Goal: Communication & Community: Ask a question

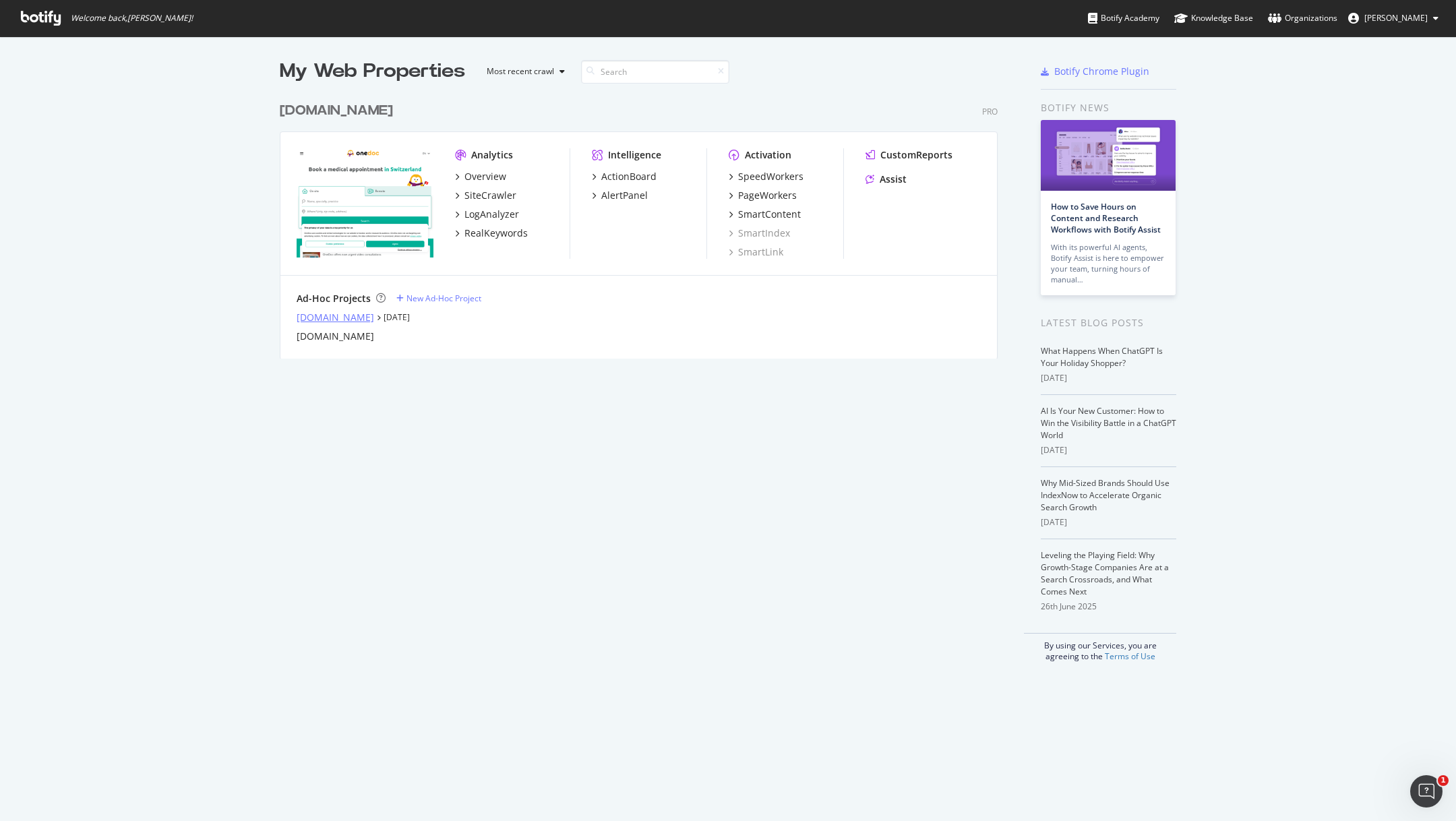
click at [346, 321] on div "[DOMAIN_NAME]" at bounding box center [335, 317] width 77 height 13
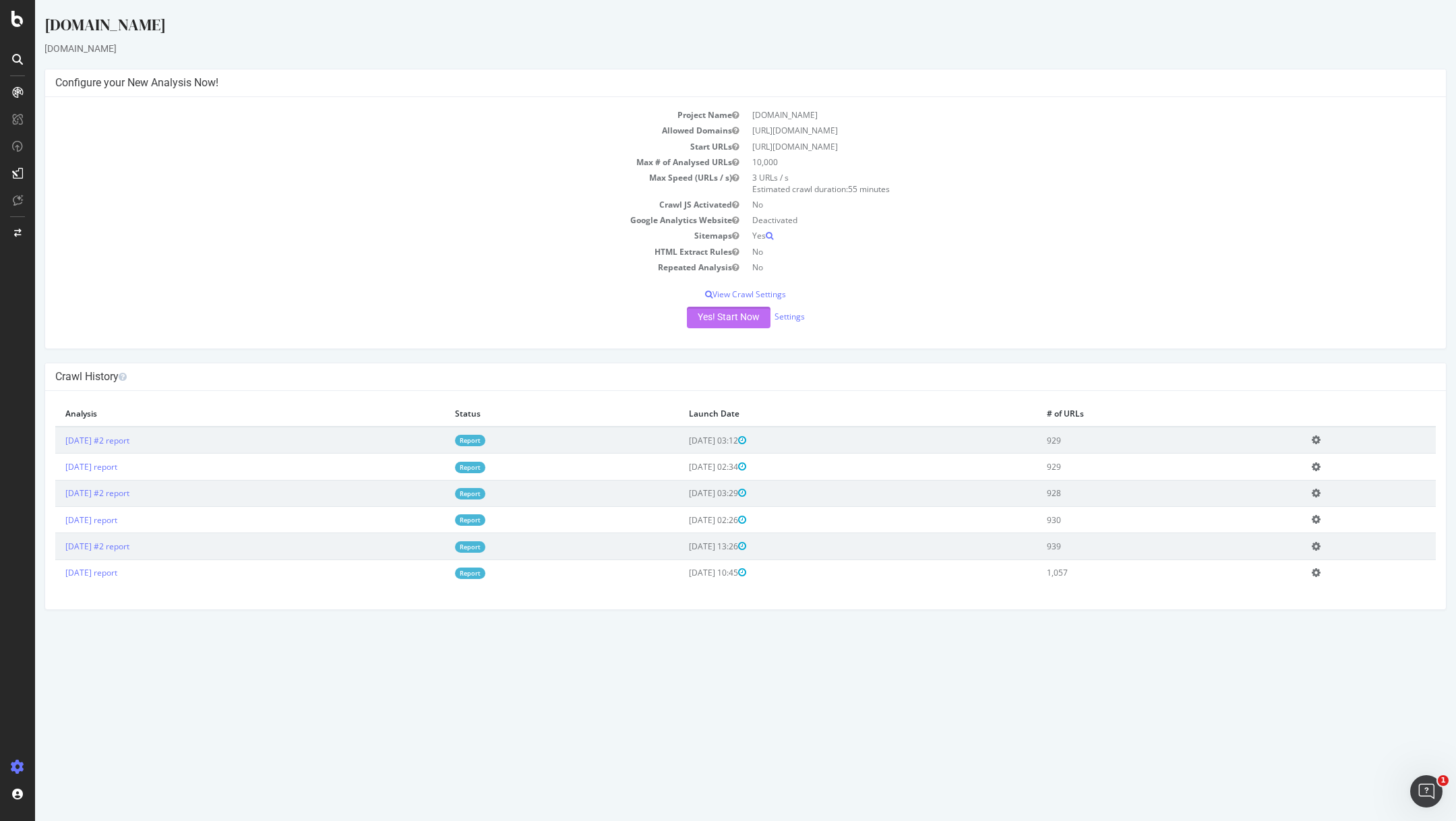
click at [743, 314] on button "Yes! Start Now" at bounding box center [728, 317] width 84 height 22
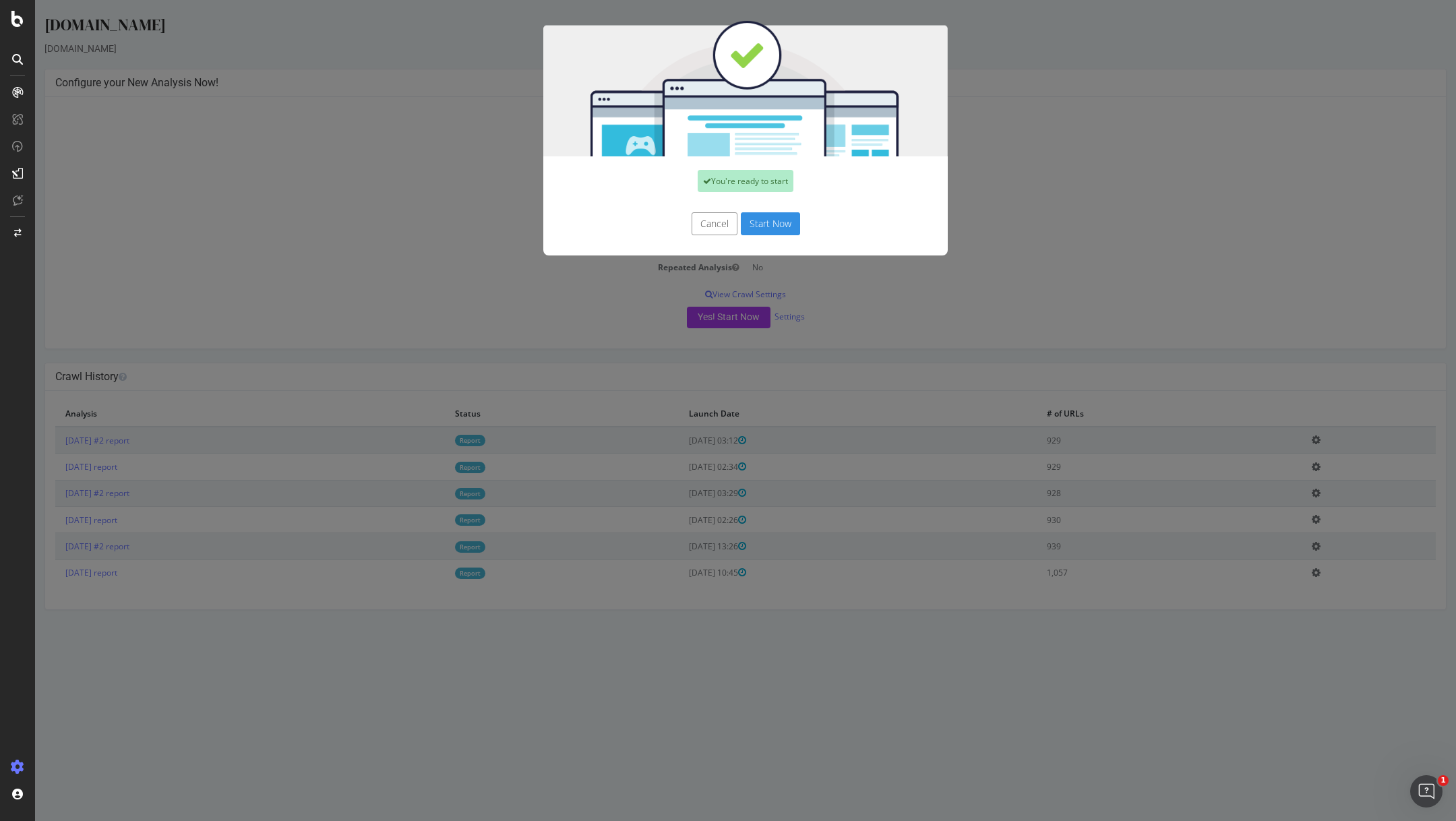
click at [778, 224] on button "Start Now" at bounding box center [770, 224] width 59 height 23
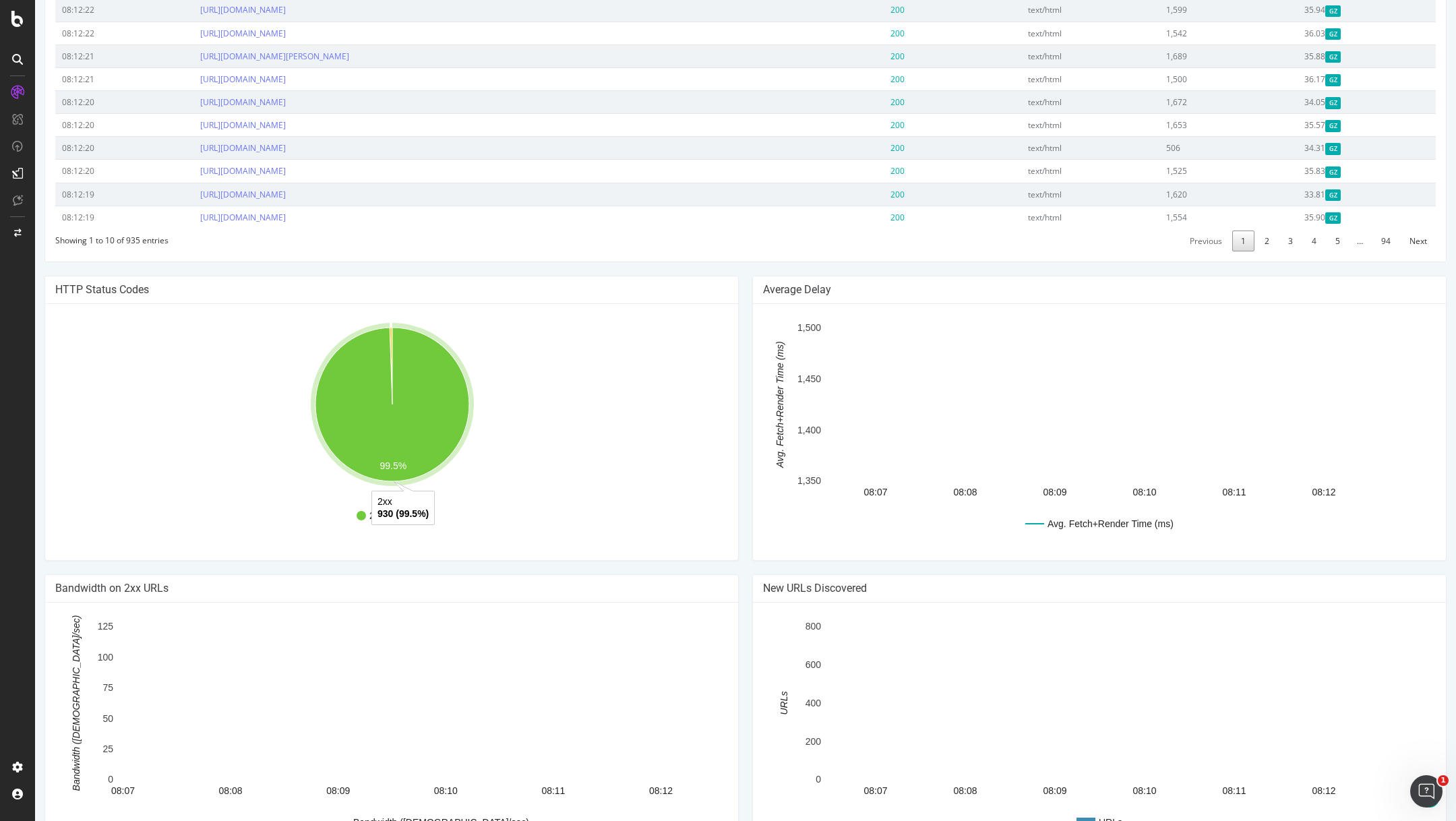
scroll to position [592, 0]
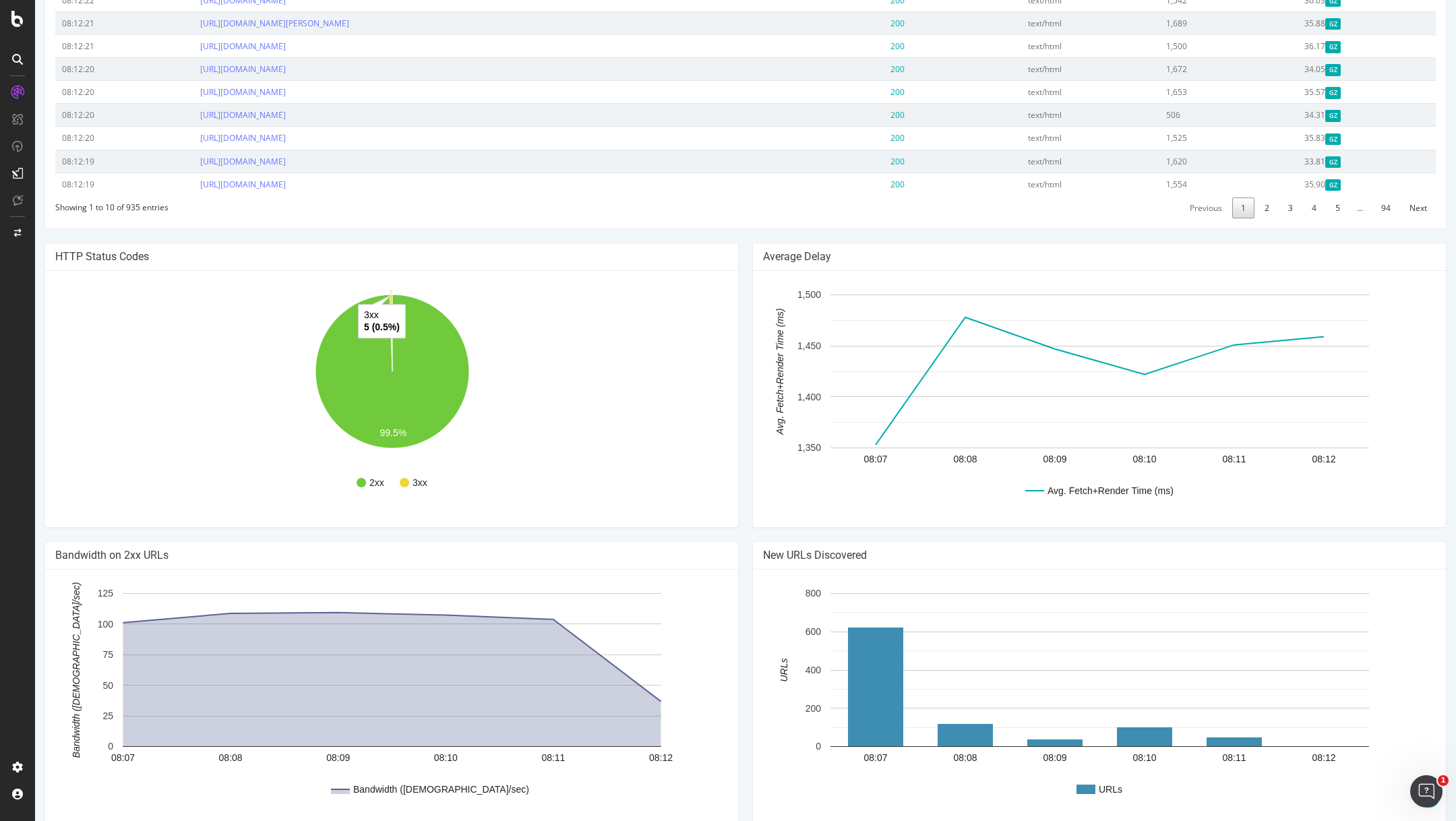
click at [390, 295] on icon "A chart." at bounding box center [390, 333] width 2 height 77
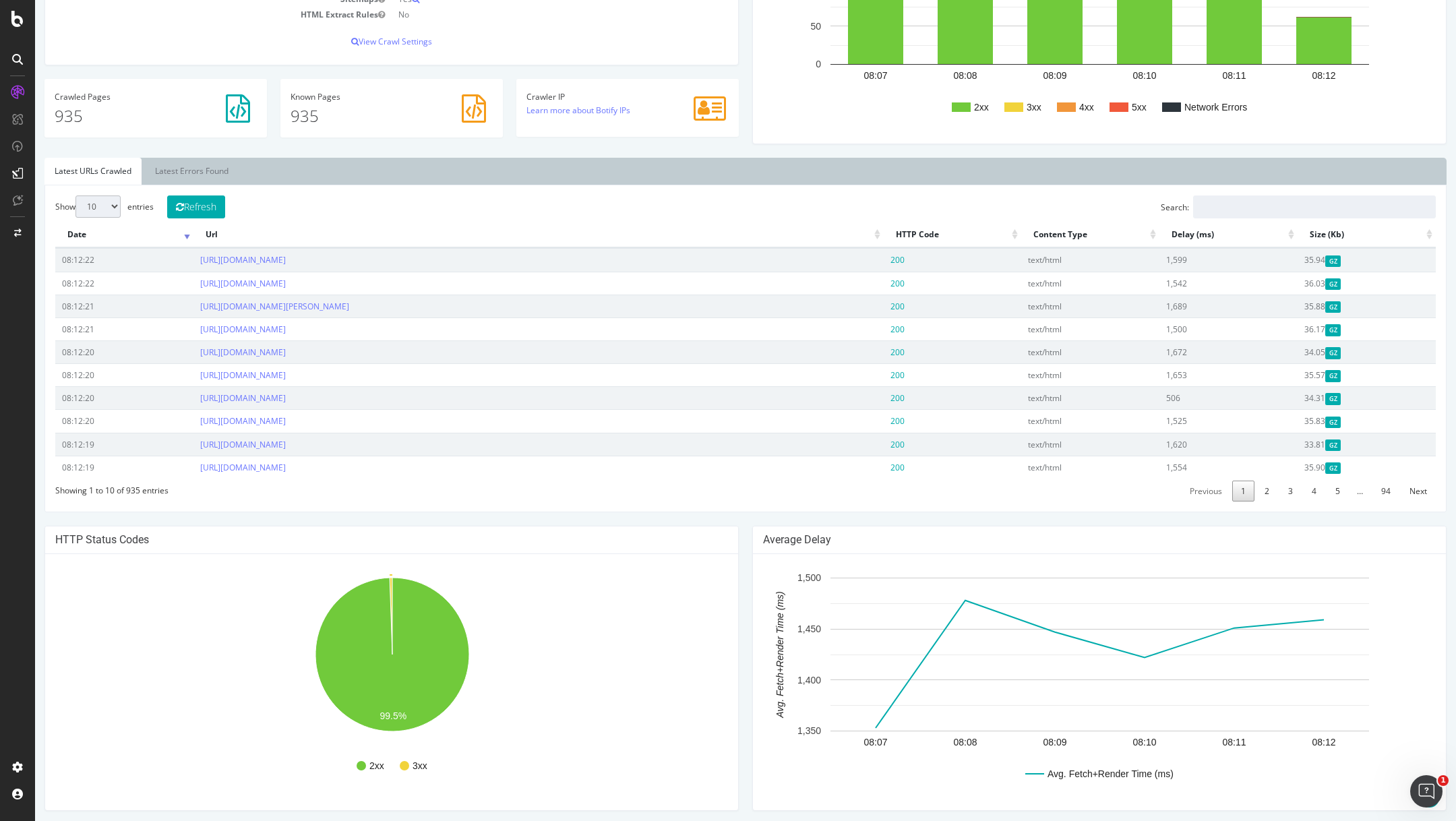
scroll to position [606, 0]
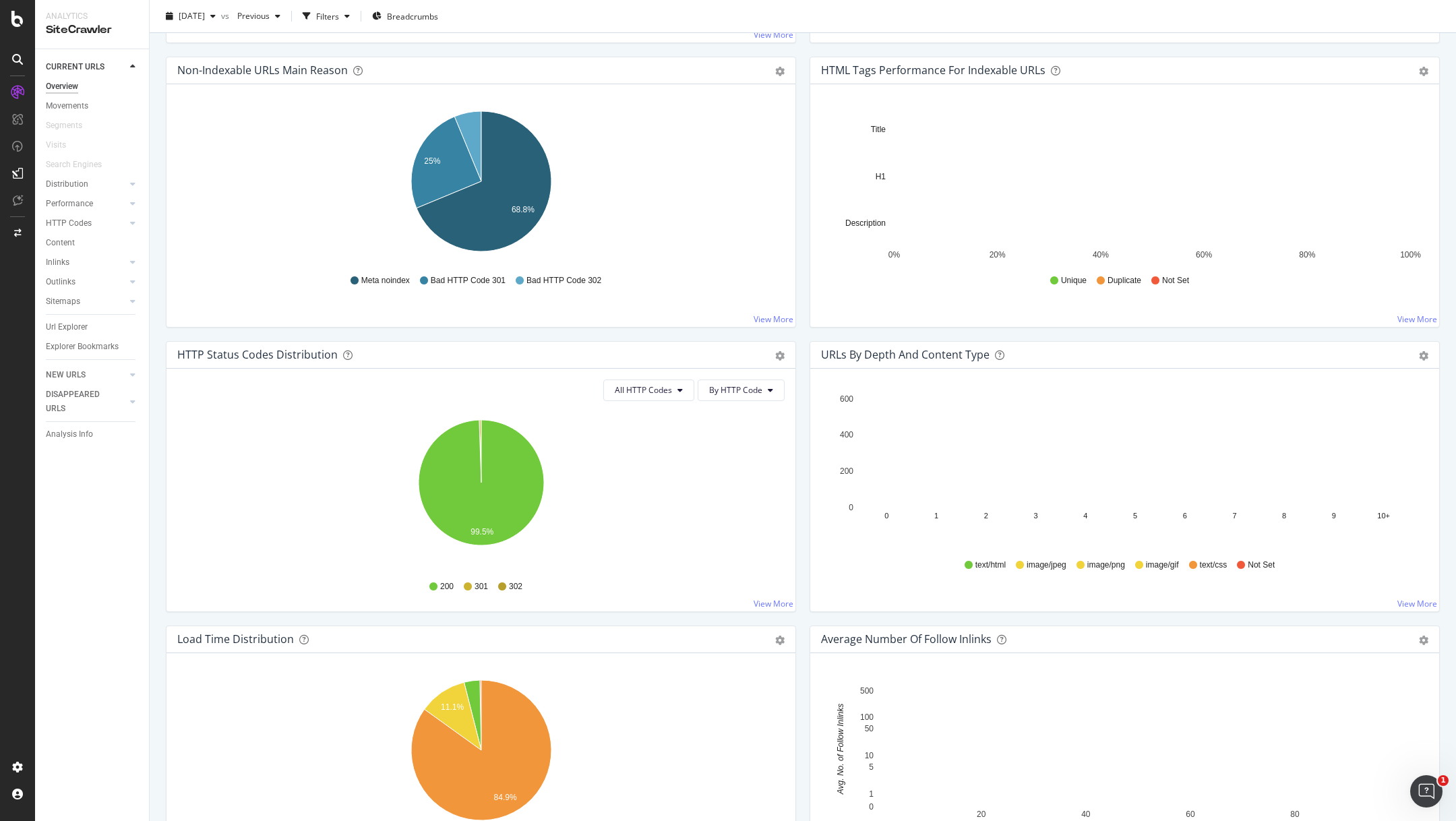
scroll to position [563, 0]
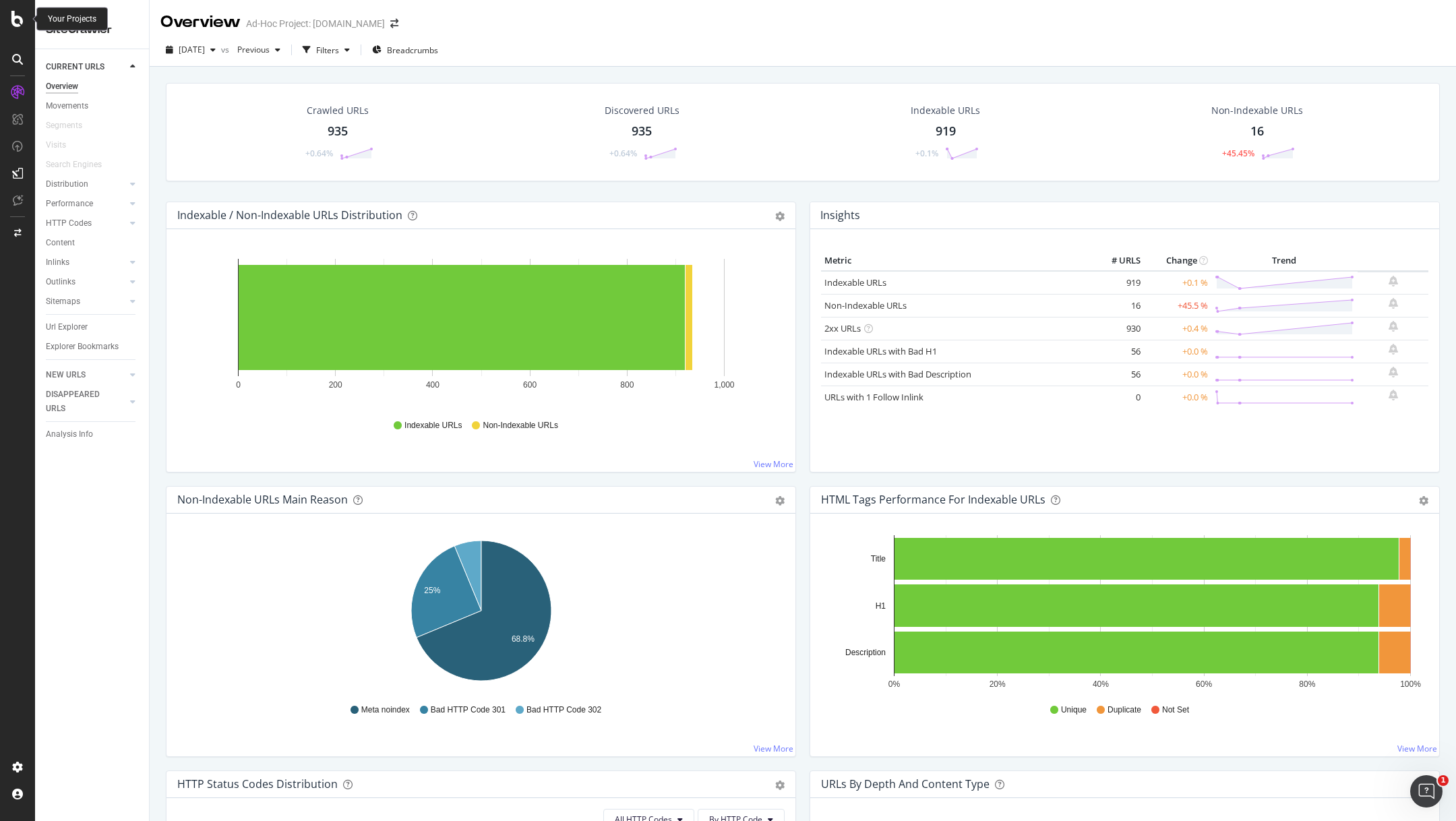
click at [18, 12] on icon at bounding box center [17, 18] width 12 height 16
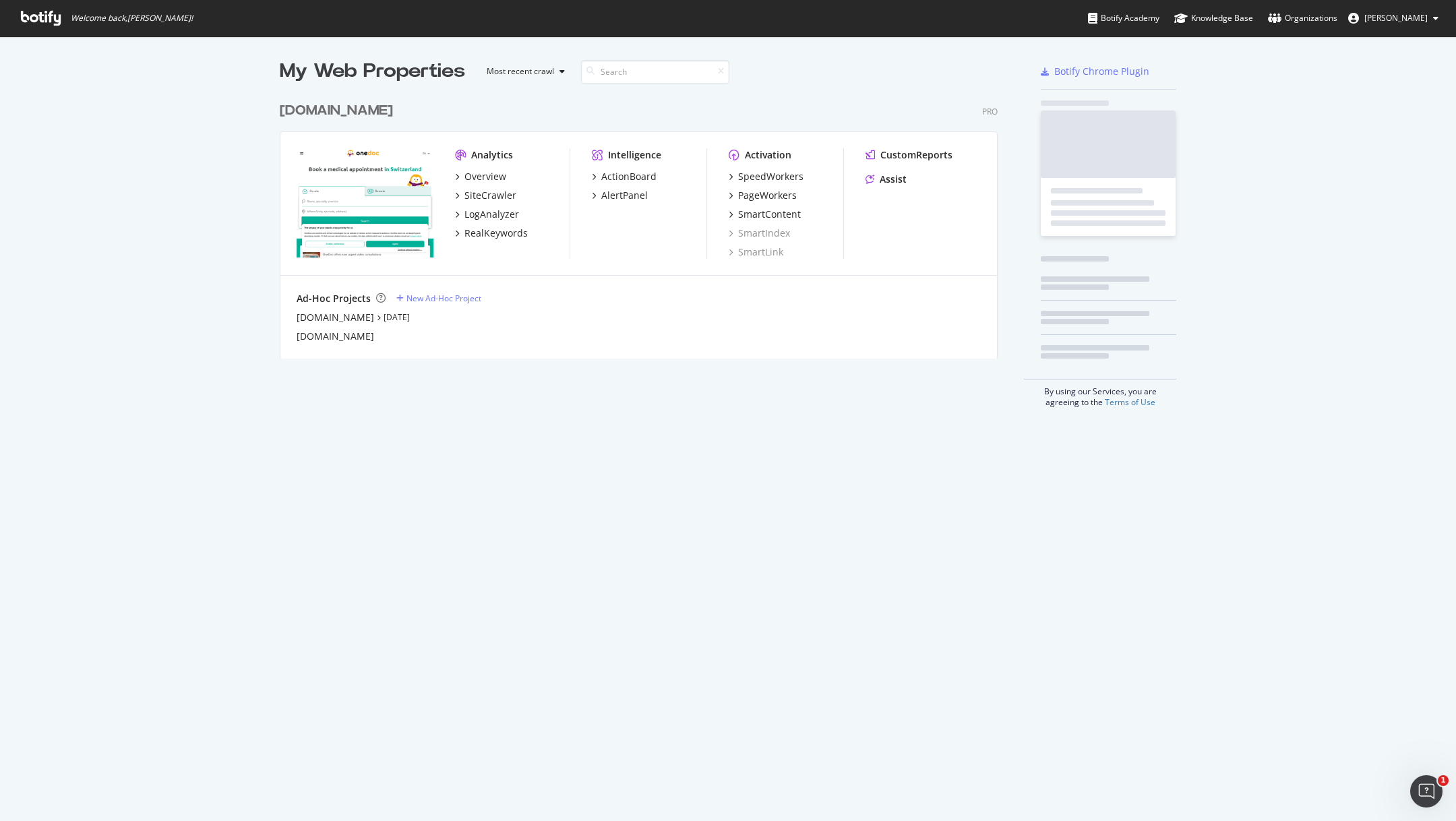
scroll to position [821, 1456]
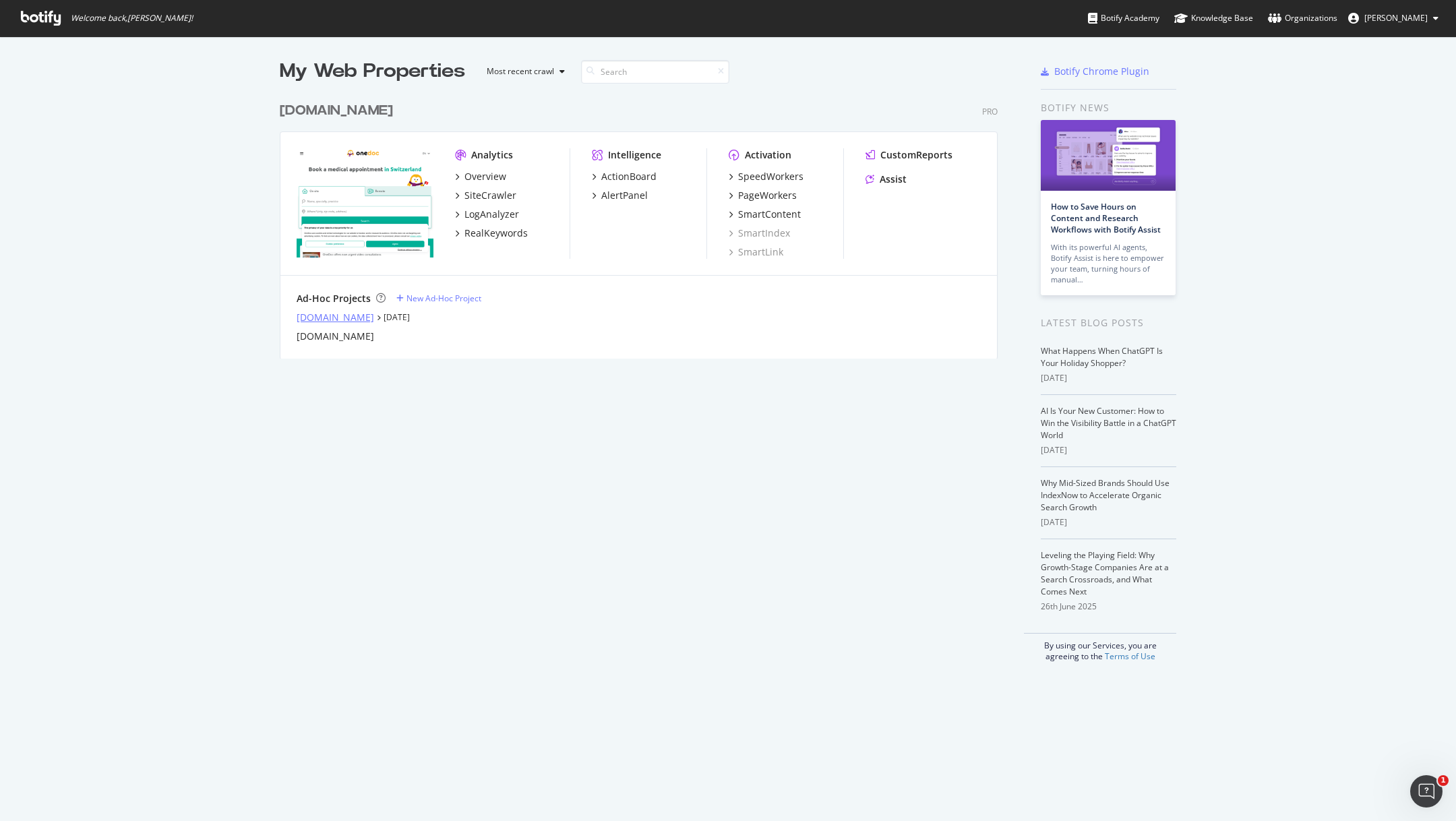
click at [345, 313] on div "info.onedoc.ch" at bounding box center [335, 317] width 77 height 13
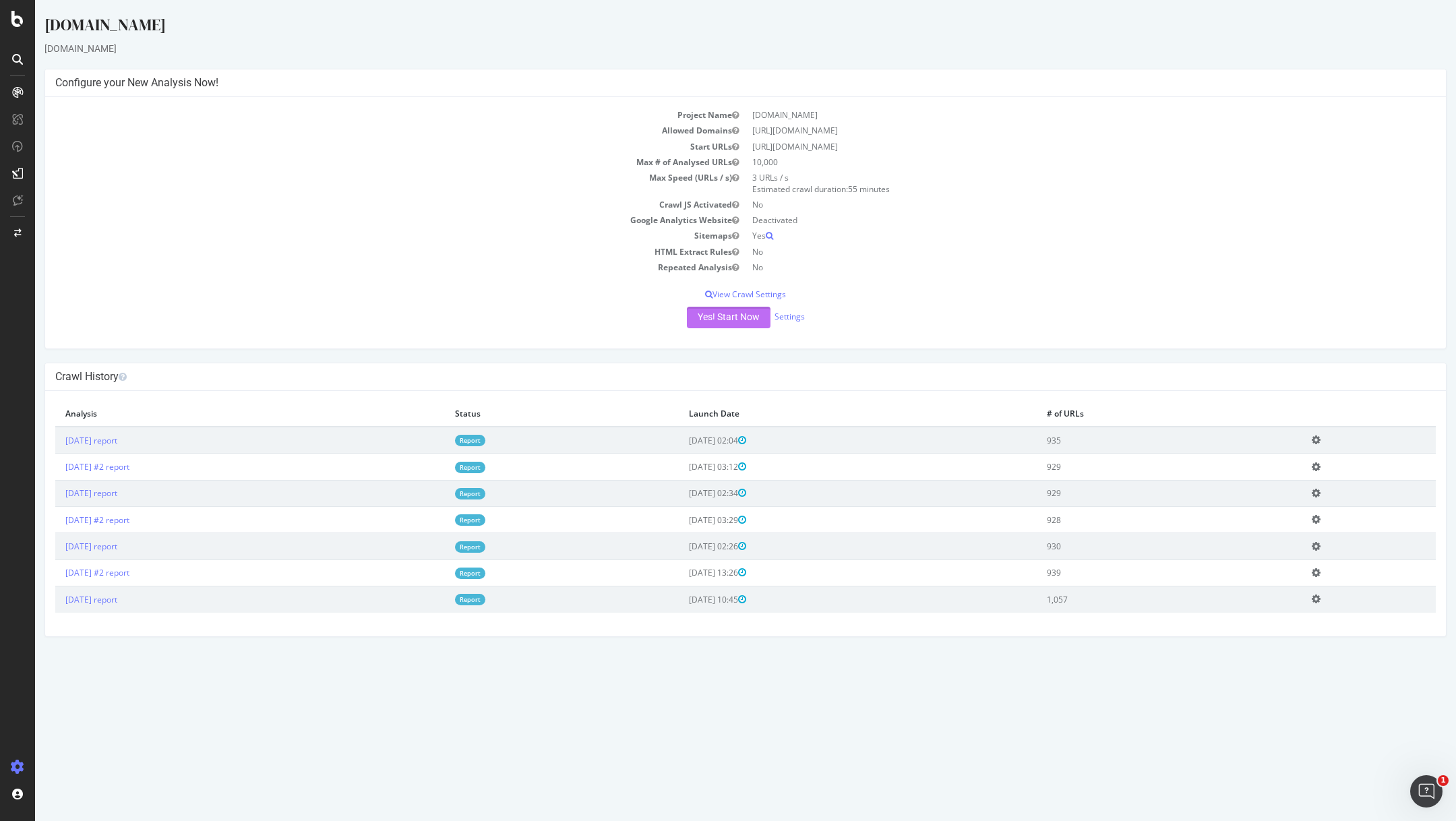
click at [745, 313] on button "Yes! Start Now" at bounding box center [728, 317] width 84 height 22
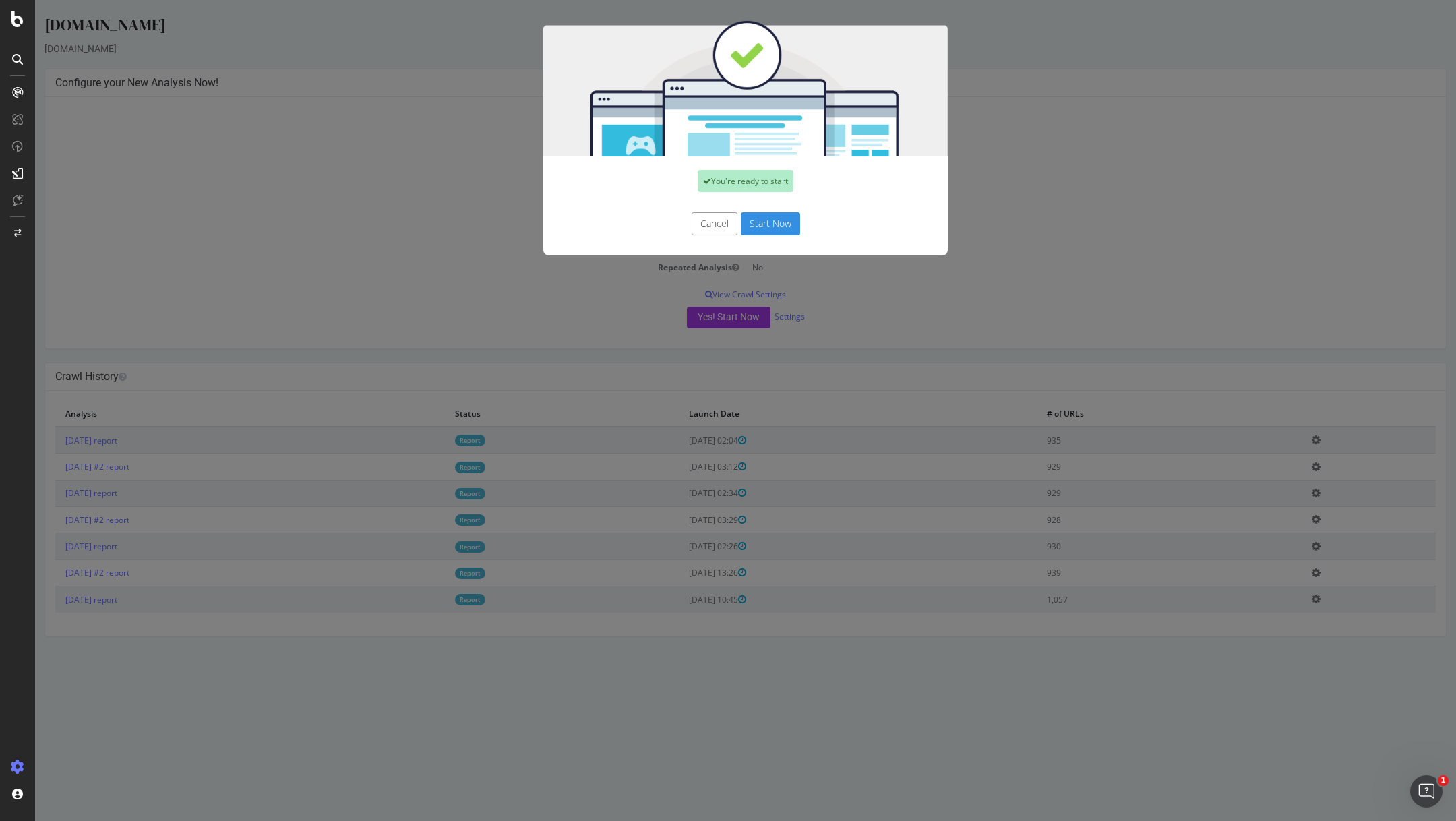
click at [774, 223] on button "Start Now" at bounding box center [770, 224] width 59 height 23
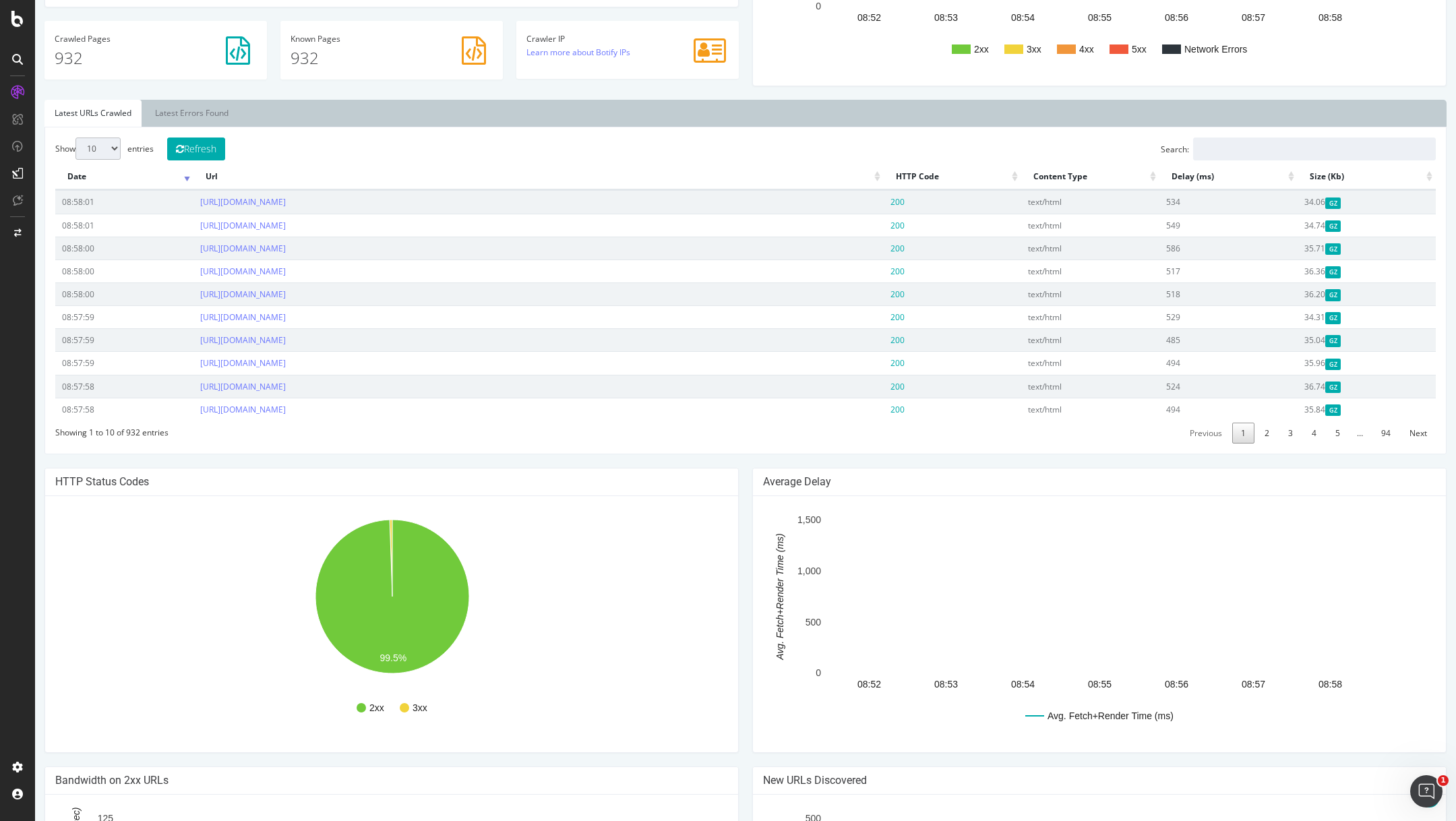
scroll to position [371, 0]
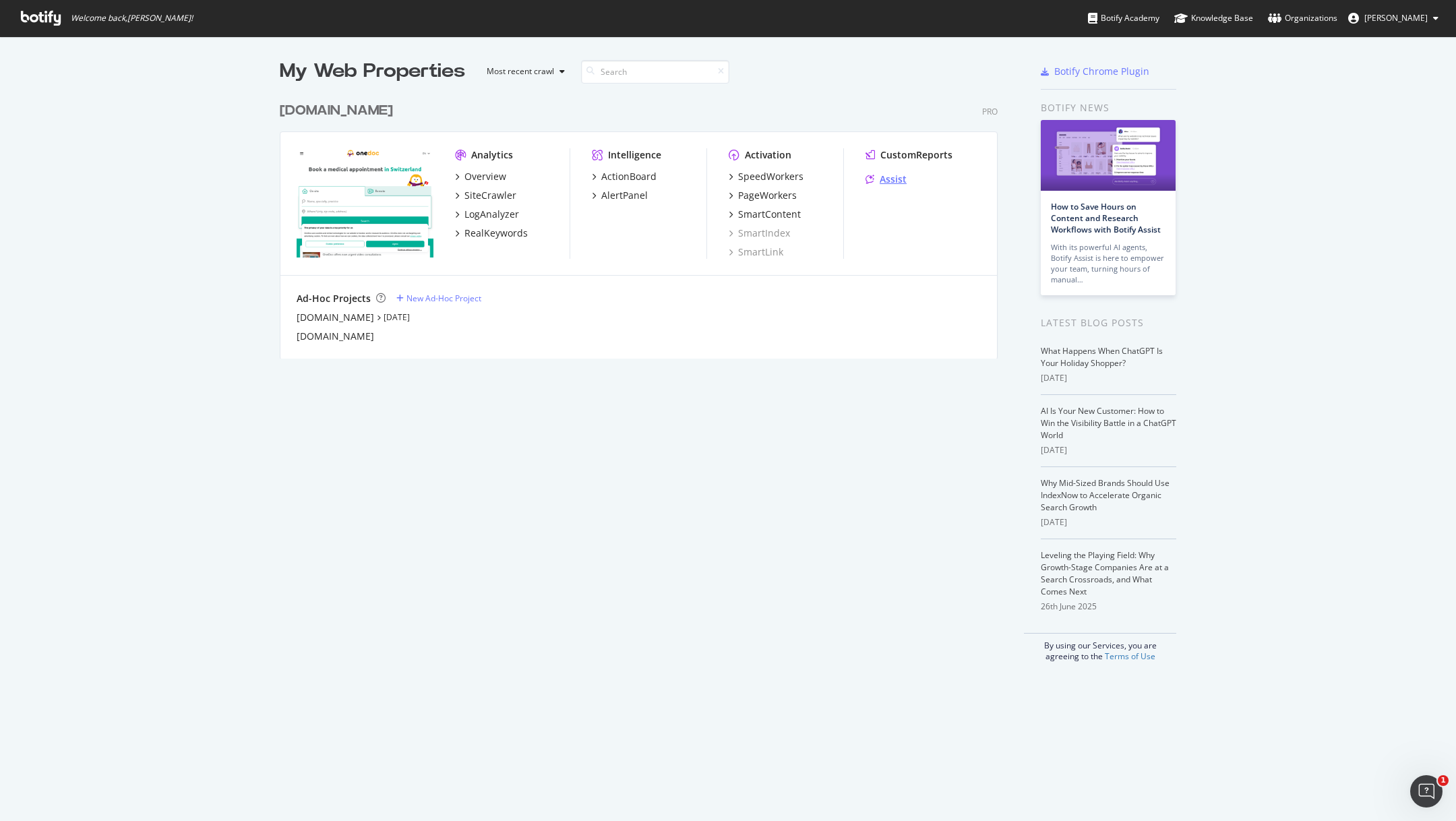
click at [890, 173] on div "Assist" at bounding box center [893, 179] width 27 height 13
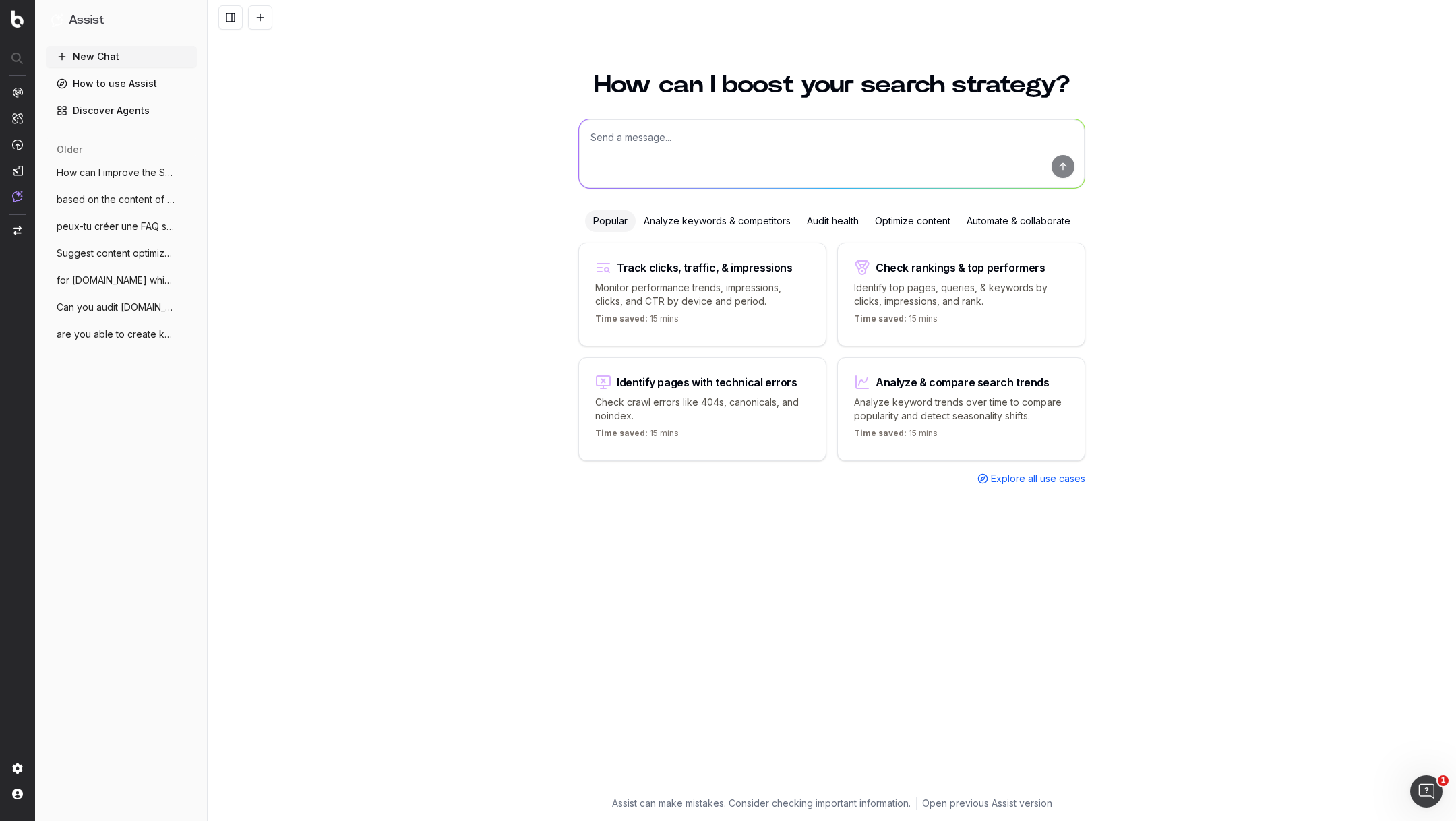
click at [699, 138] on textarea at bounding box center [831, 154] width 506 height 69
paste textarea "https://info.onedoc.ch/fr/blog/medecins-specialistes/rendez-vous-a-etapes-clini…"
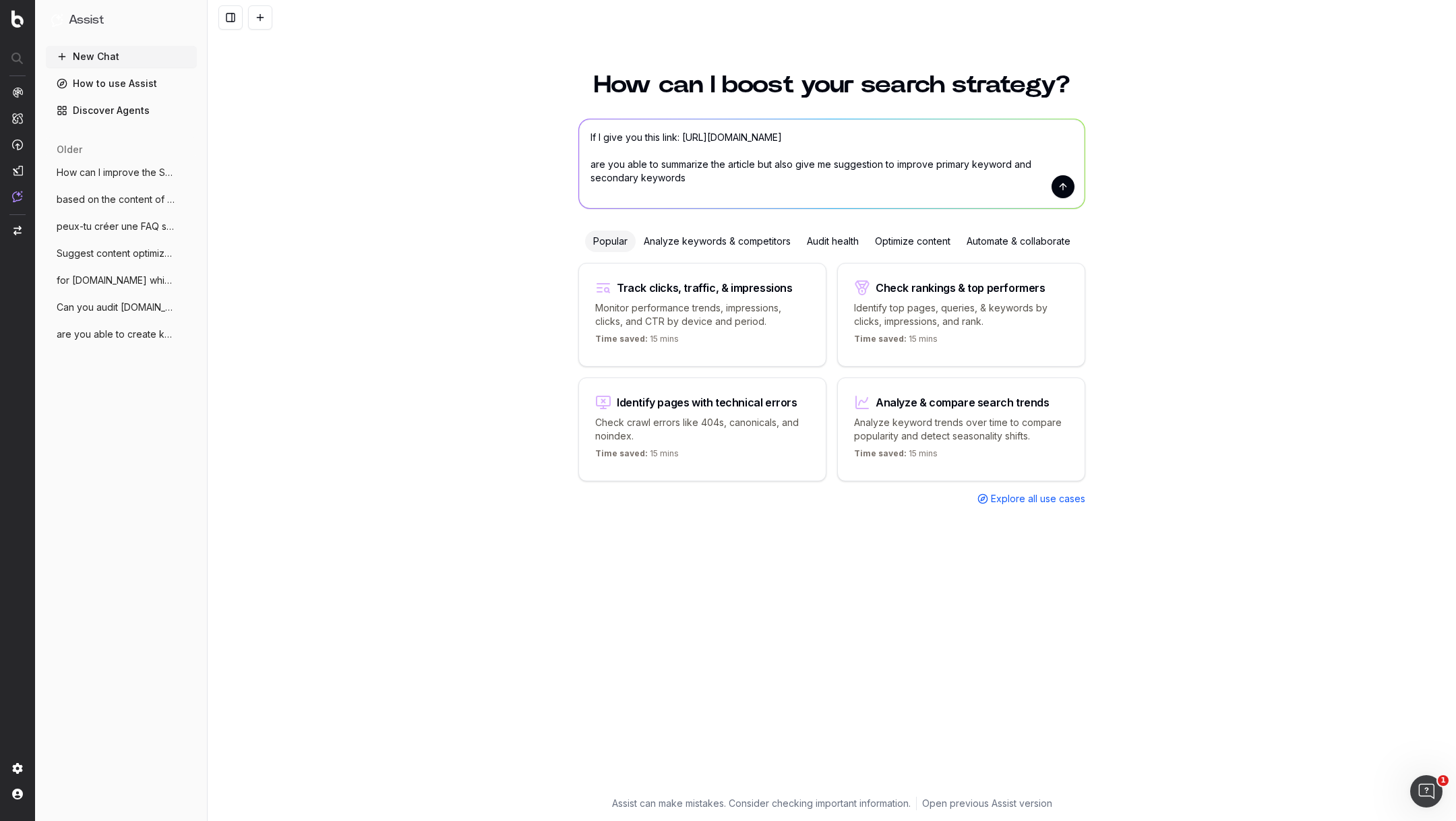
type textarea "If I give you this link: https://info.onedoc.ch/fr/blog/medecins-specialistes/r…"
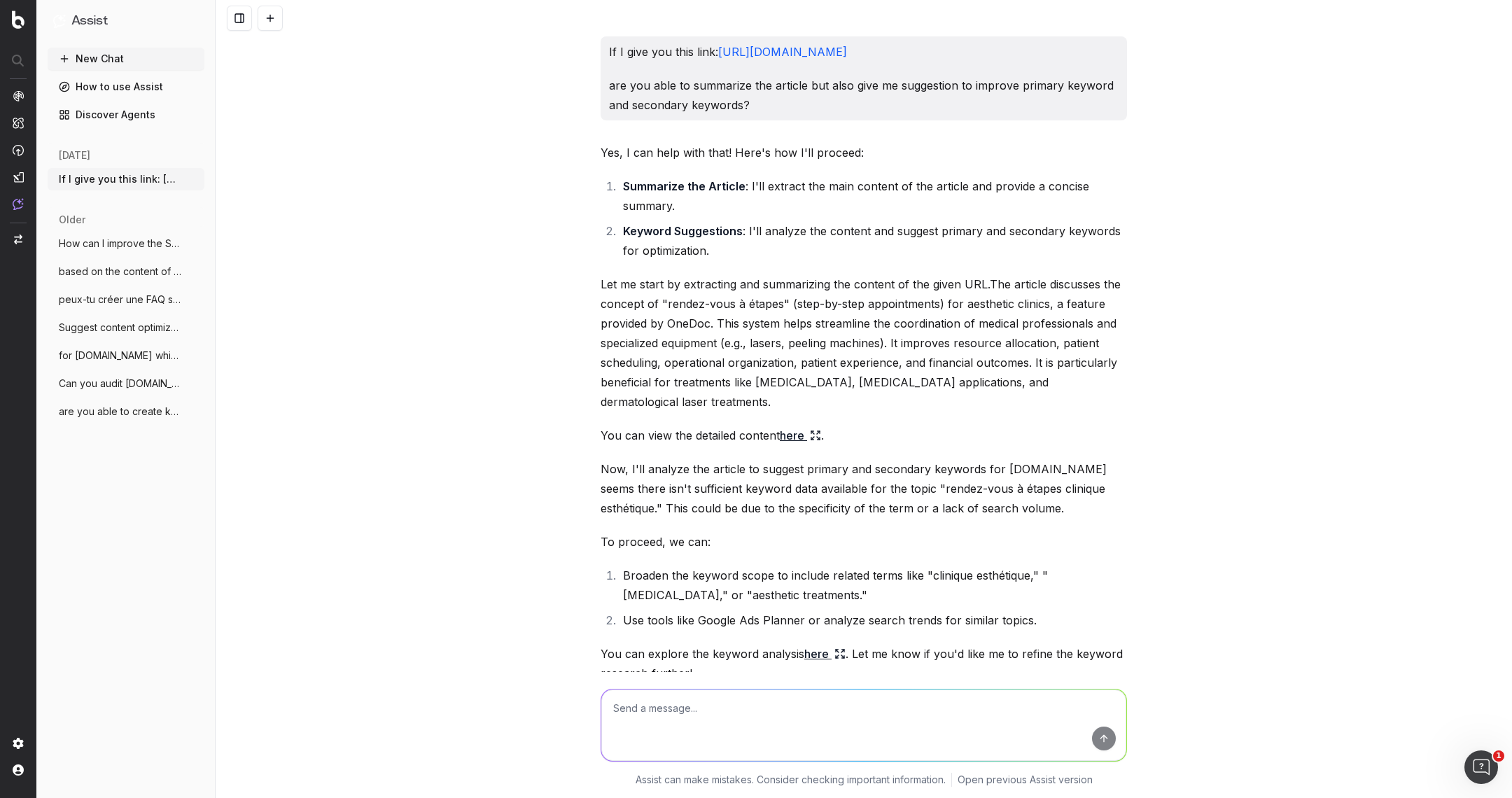
scroll to position [69, 0]
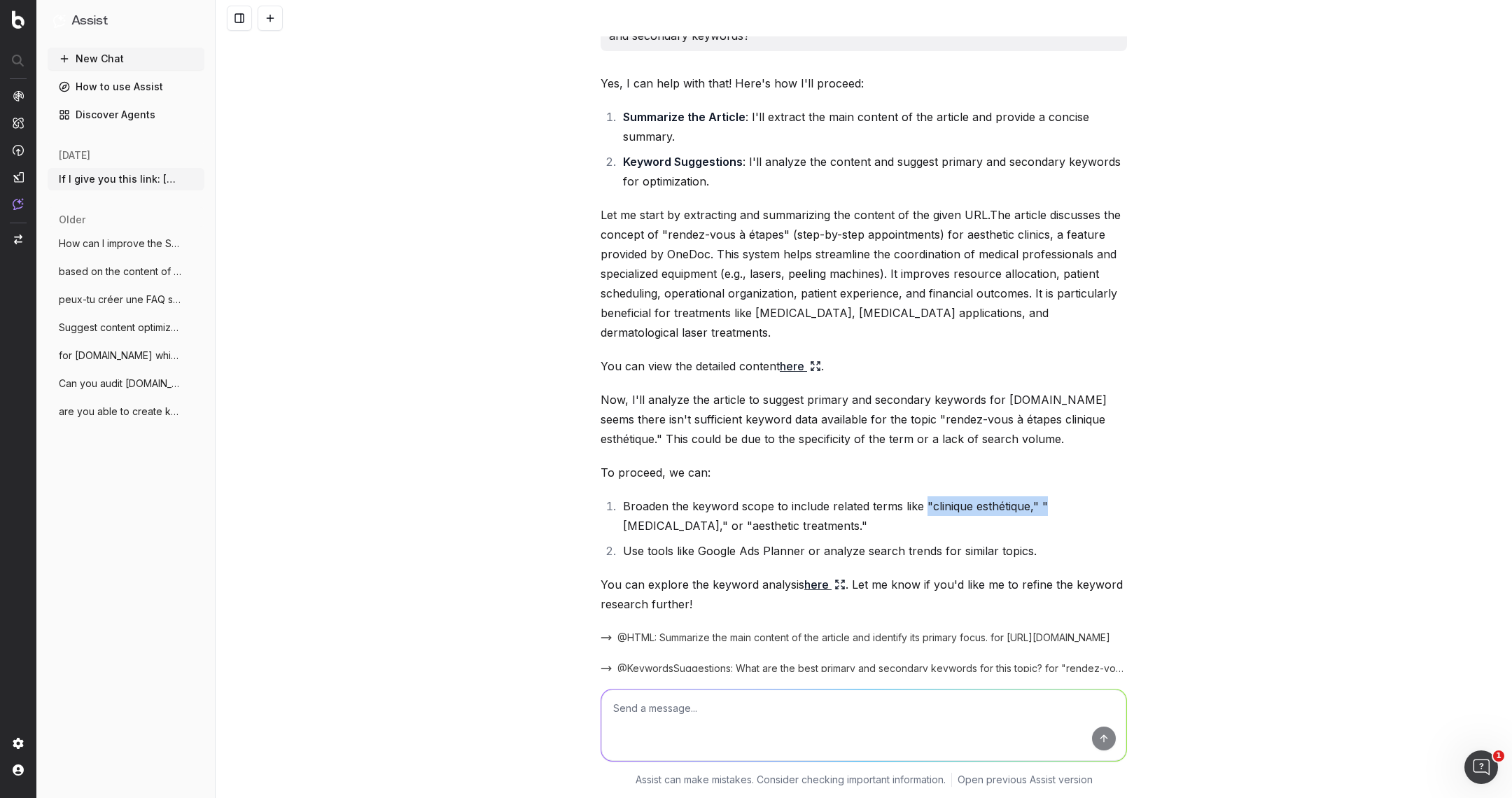
drag, startPoint x: 925, startPoint y: 527, endPoint x: 1042, endPoint y: 526, distance: 117.0
click at [1042, 526] on li "Broaden the keyword scope to include related terms like "clinique esthétique," …" at bounding box center [872, 515] width 508 height 39
click at [1057, 524] on li "Broaden the keyword scope to include related terms like "clinique esthétique," …" at bounding box center [872, 515] width 508 height 39
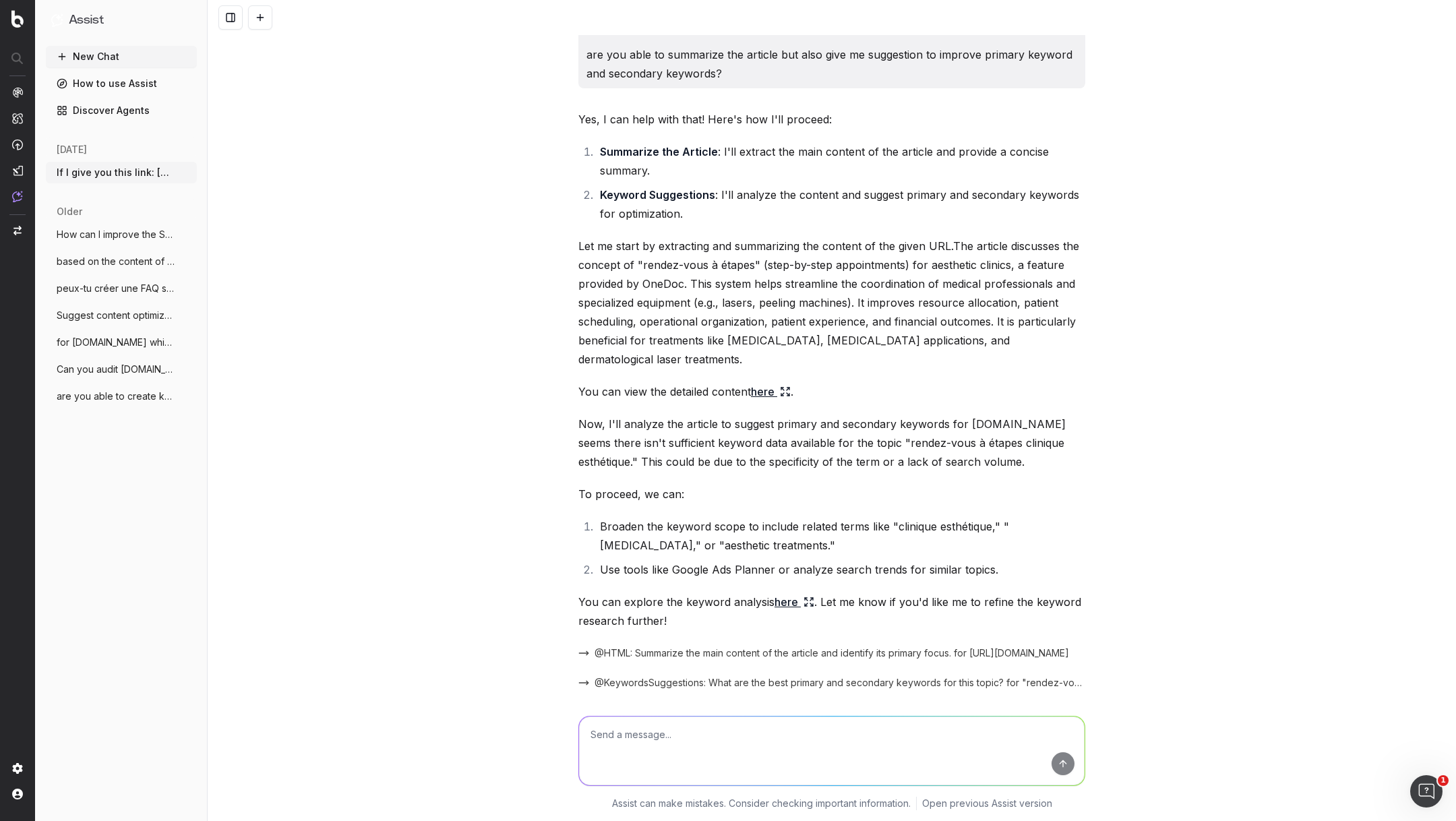
scroll to position [95, 0]
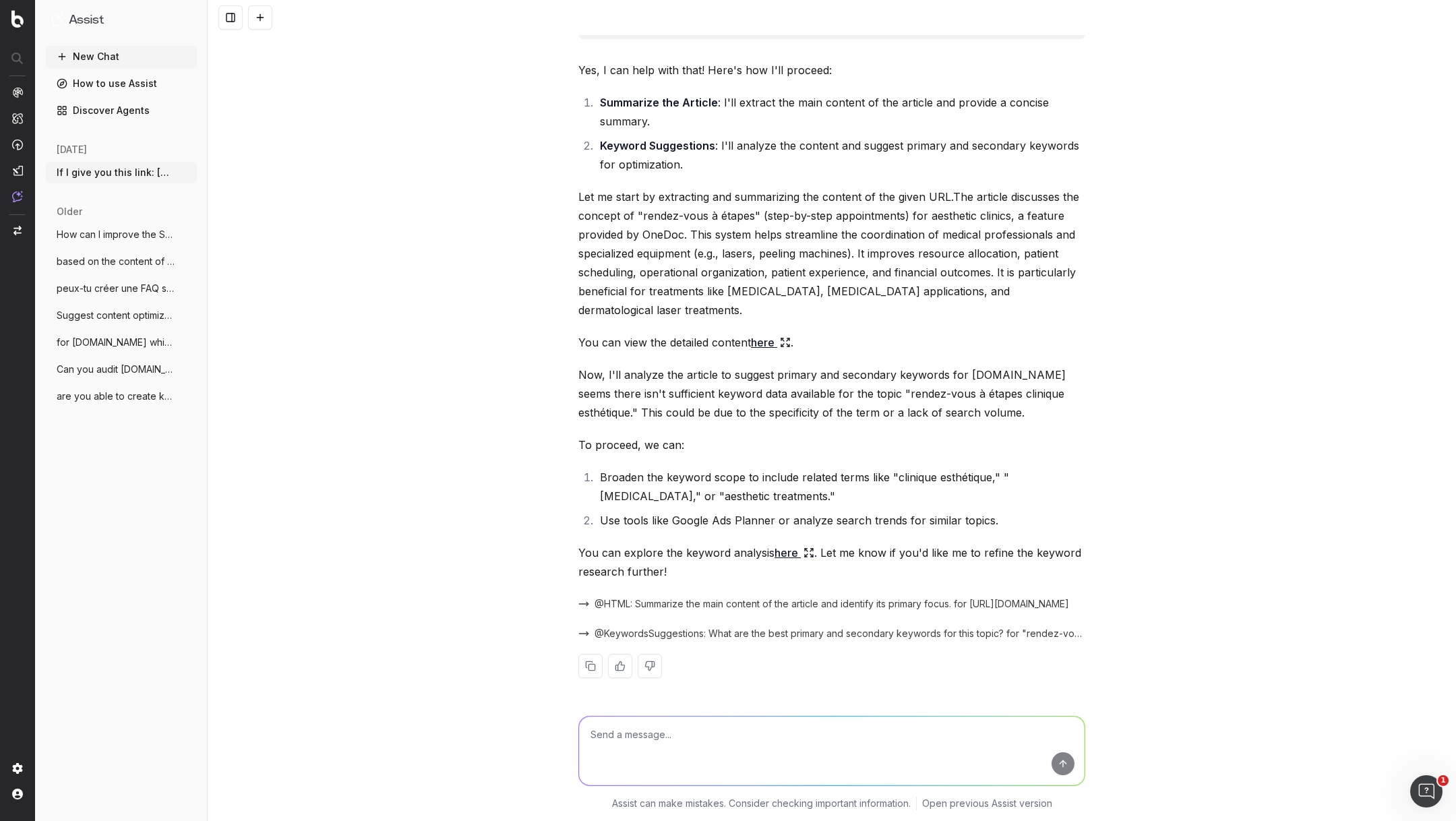
click at [703, 745] on textarea at bounding box center [831, 751] width 506 height 69
type textarea "I"
type textarea "You are"
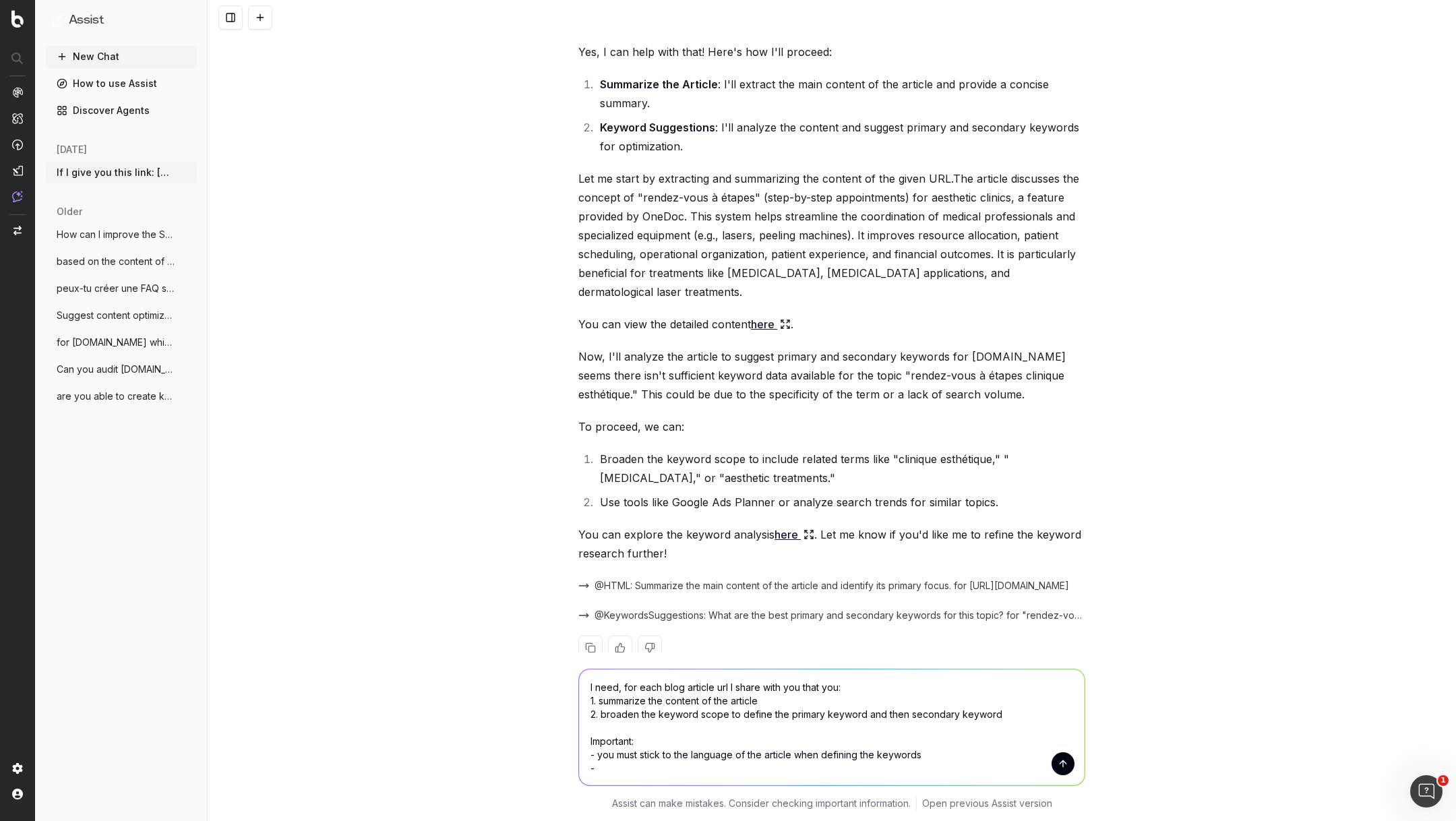
click at [1016, 710] on textarea "I need, for each blog article url I share with you that you: 1. summarize the c…" at bounding box center [831, 728] width 506 height 116
click at [753, 767] on textarea "I need, for each blog article url I share with you that you: 1. summarize the c…" at bounding box center [831, 728] width 506 height 116
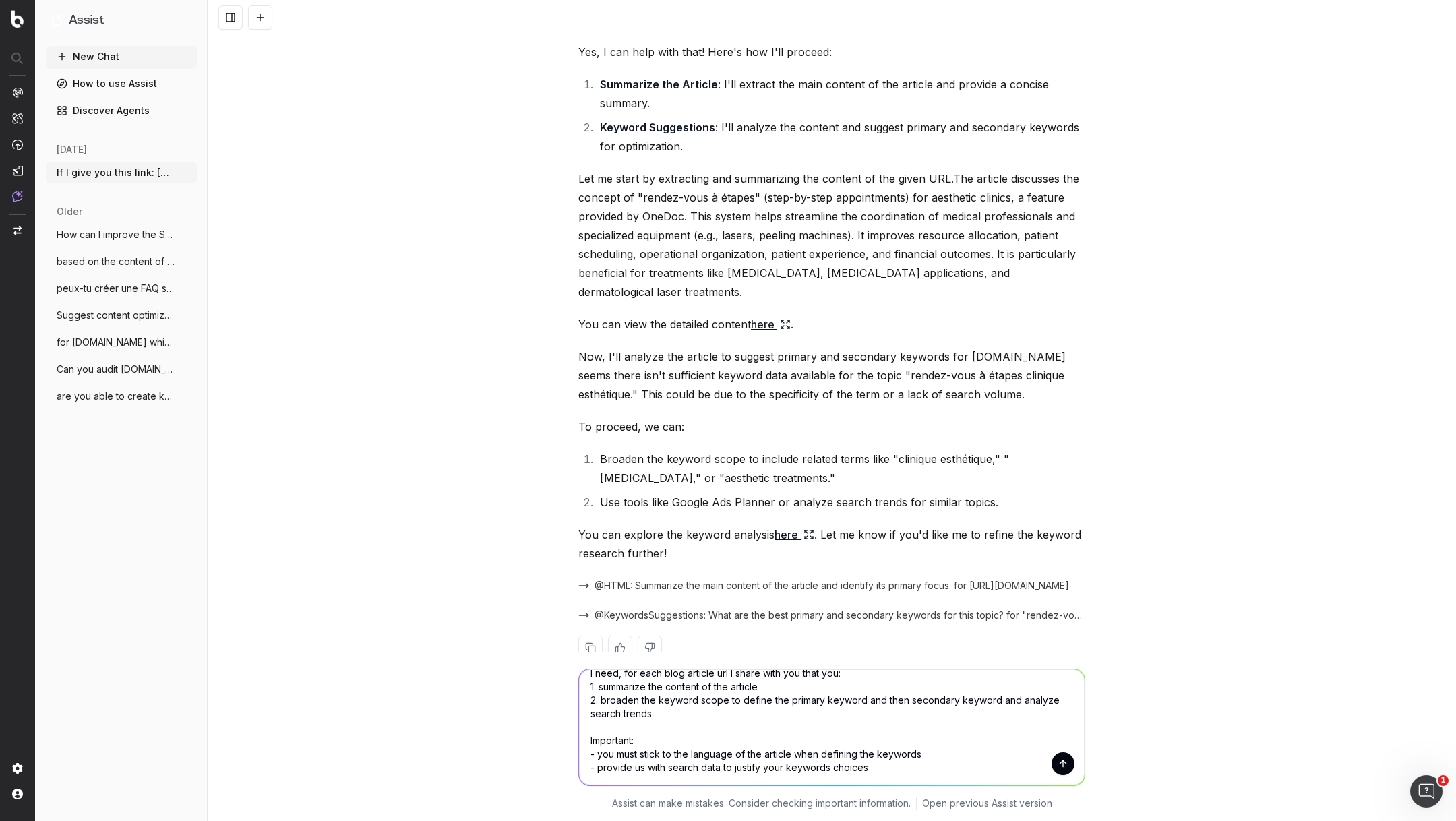
click at [830, 764] on textarea "I need, for each blog article url I share with you that you: 1. summarize the c…" at bounding box center [831, 728] width 506 height 116
click at [889, 771] on textarea "I need, for each blog article url I share with you that you: 1. summarize the c…" at bounding box center [831, 728] width 506 height 116
click at [930, 759] on textarea "I need, for each blog article url I share with you that you: 1. summarize the c…" at bounding box center [831, 728] width 506 height 116
click at [728, 698] on textarea "I need, for each blog article url I share with you that you: 1. summarize the c…" at bounding box center [831, 728] width 506 height 116
click at [865, 701] on textarea "I need, for each blog article url I share with you that you: 1. summarize the c…" at bounding box center [831, 728] width 506 height 116
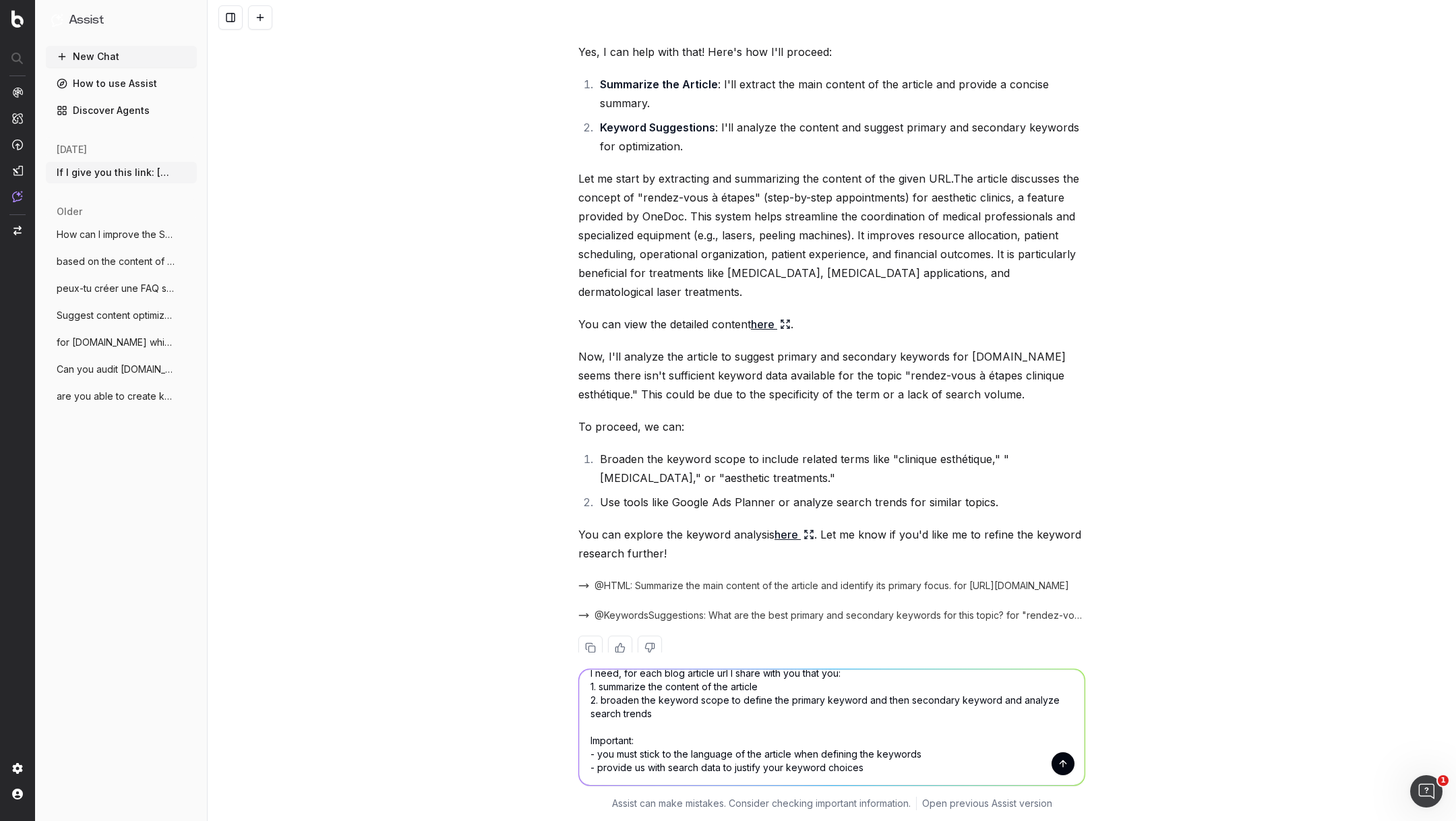
click at [820, 713] on textarea "I need, for each blog article url I share with you that you: 1. summarize the c…" at bounding box center [831, 728] width 506 height 116
click at [1016, 698] on textarea "I need, for each blog article url I share with you that you: 1. summarize the c…" at bounding box center [831, 728] width 506 height 116
drag, startPoint x: 1003, startPoint y: 717, endPoint x: 995, endPoint y: 698, distance: 20.6
click at [995, 698] on textarea "I need, for each blog article url I share with you that you: 1. summarize the c…" at bounding box center [831, 728] width 506 height 116
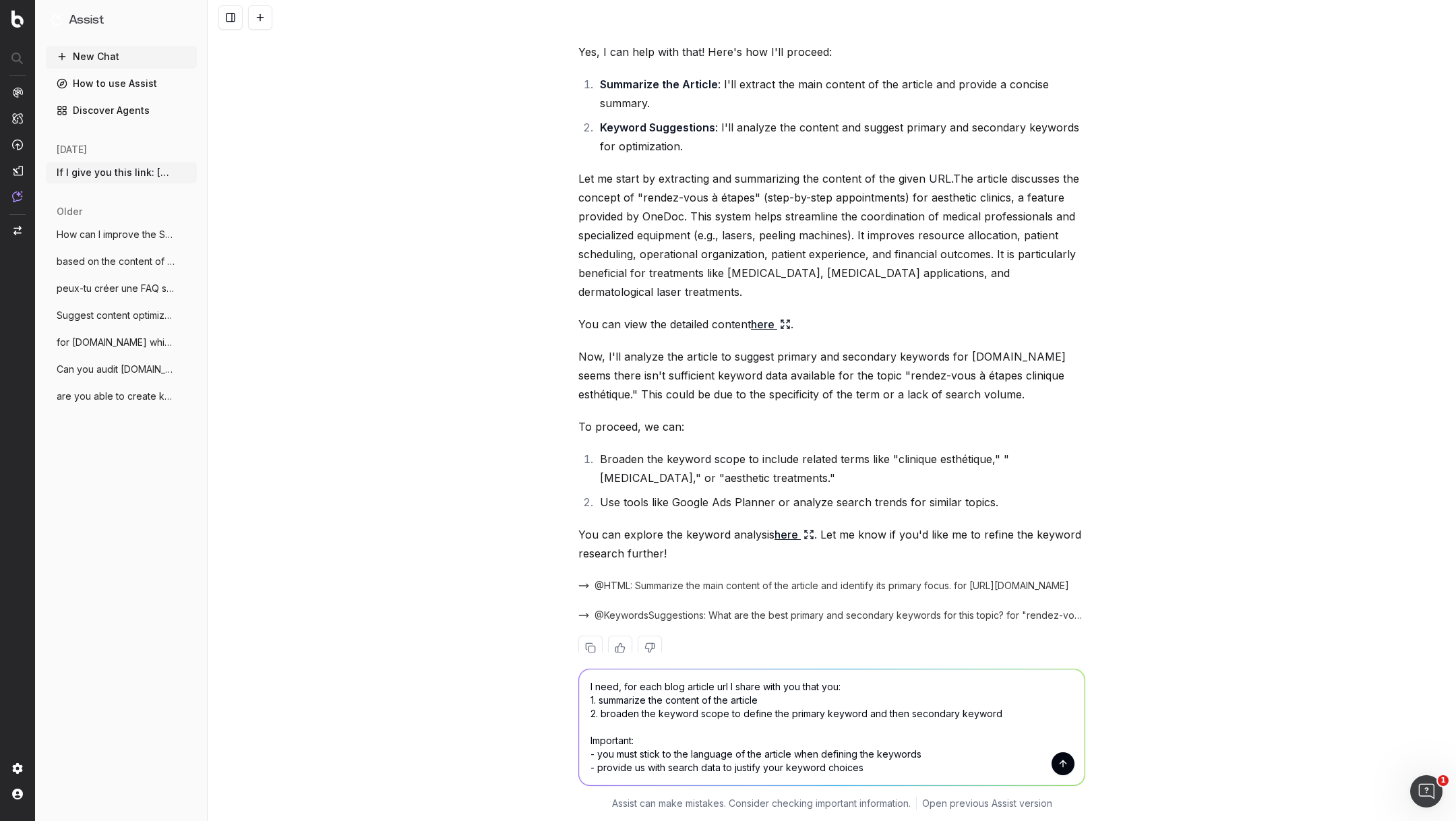
click at [862, 703] on textarea "I need, for each blog article url I share with you that you: 1. summarize the c…" at bounding box center [831, 728] width 506 height 116
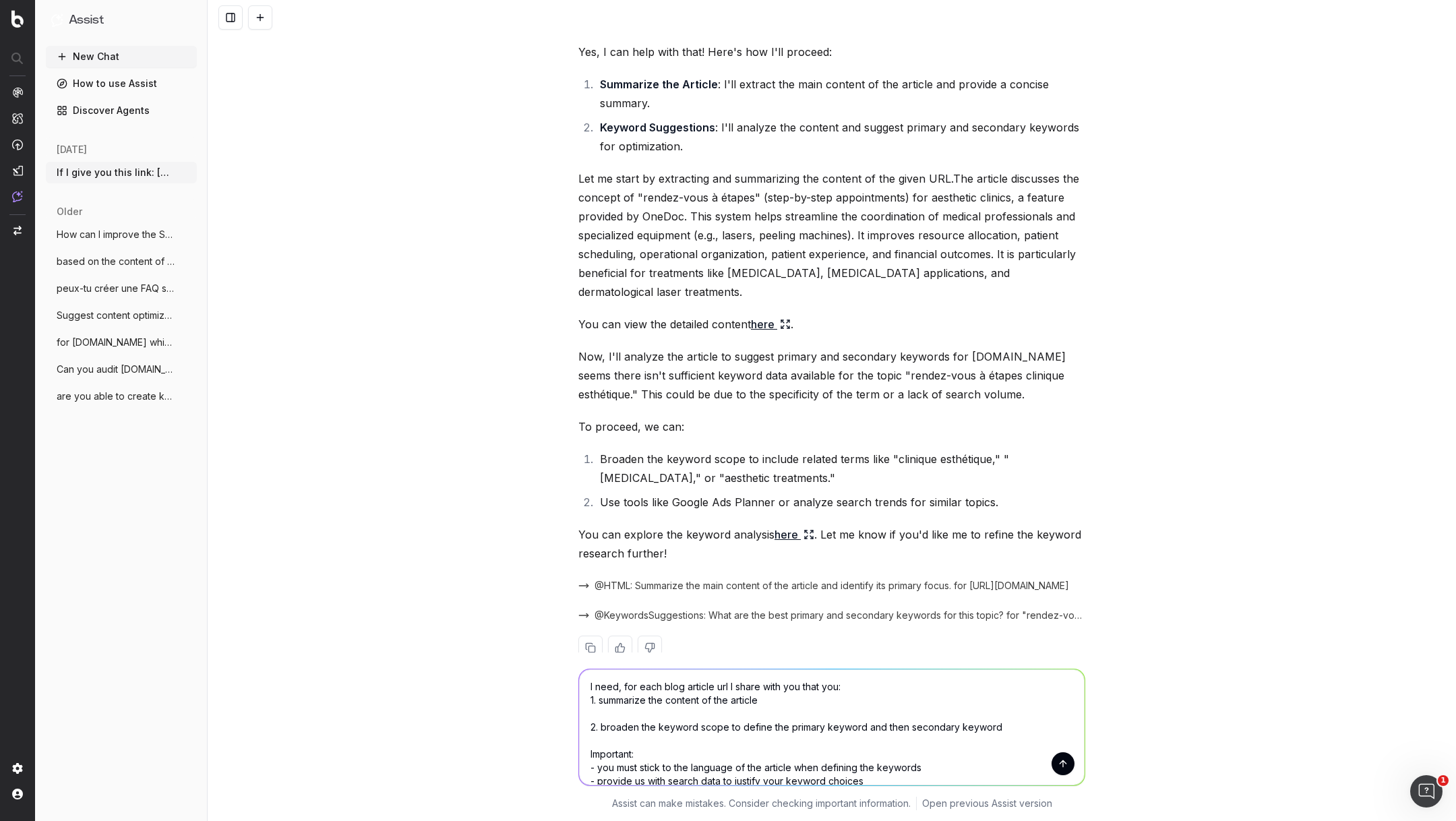
scroll to position [14, 0]
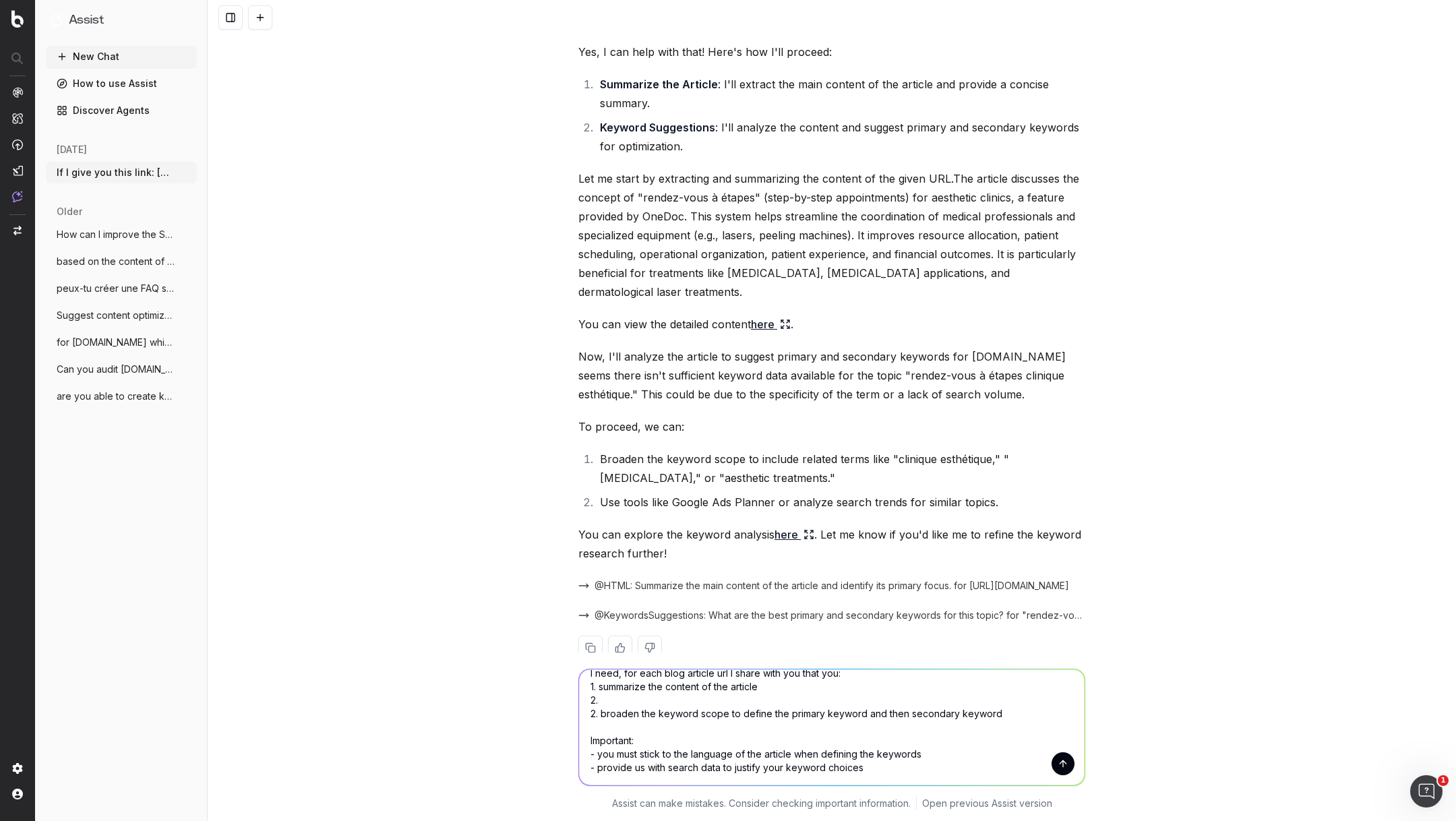
paste textarea "analyze search trends"
click at [595, 710] on textarea "I need, for each blog article url I share with you that you: 1. summarize the c…" at bounding box center [831, 728] width 506 height 116
click at [753, 700] on textarea "I need, for each blog article url I share with you that you: 1. summarize the c…" at bounding box center [831, 728] width 506 height 116
click at [1008, 711] on textarea "I need, for each blog article url I share with you that you: 1. summarize the c…" at bounding box center [831, 728] width 506 height 116
click at [921, 768] on textarea "I need, for each blog article url I share with you that you: 1. summarize the c…" at bounding box center [831, 728] width 506 height 116
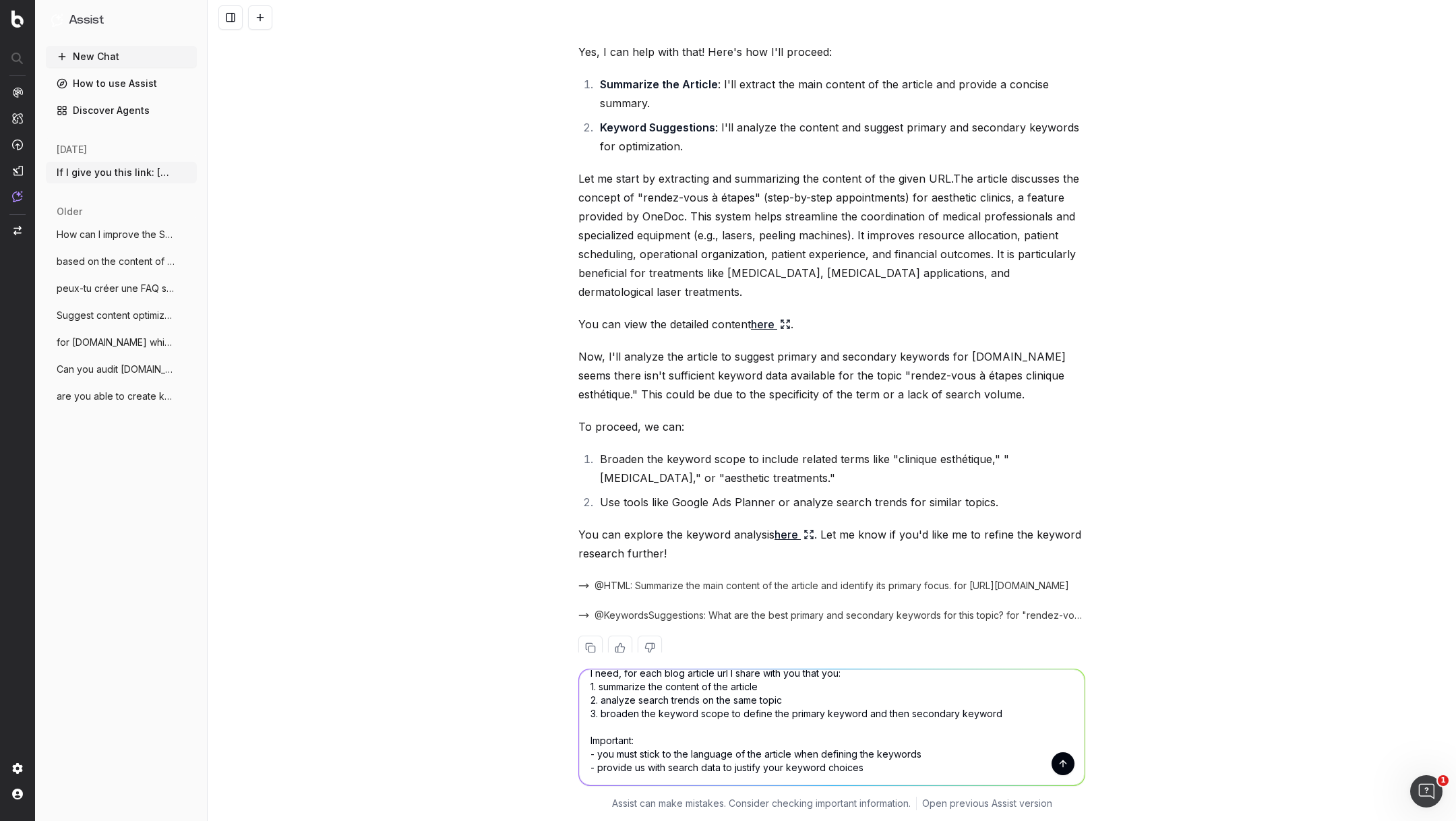
scroll to position [28, 0]
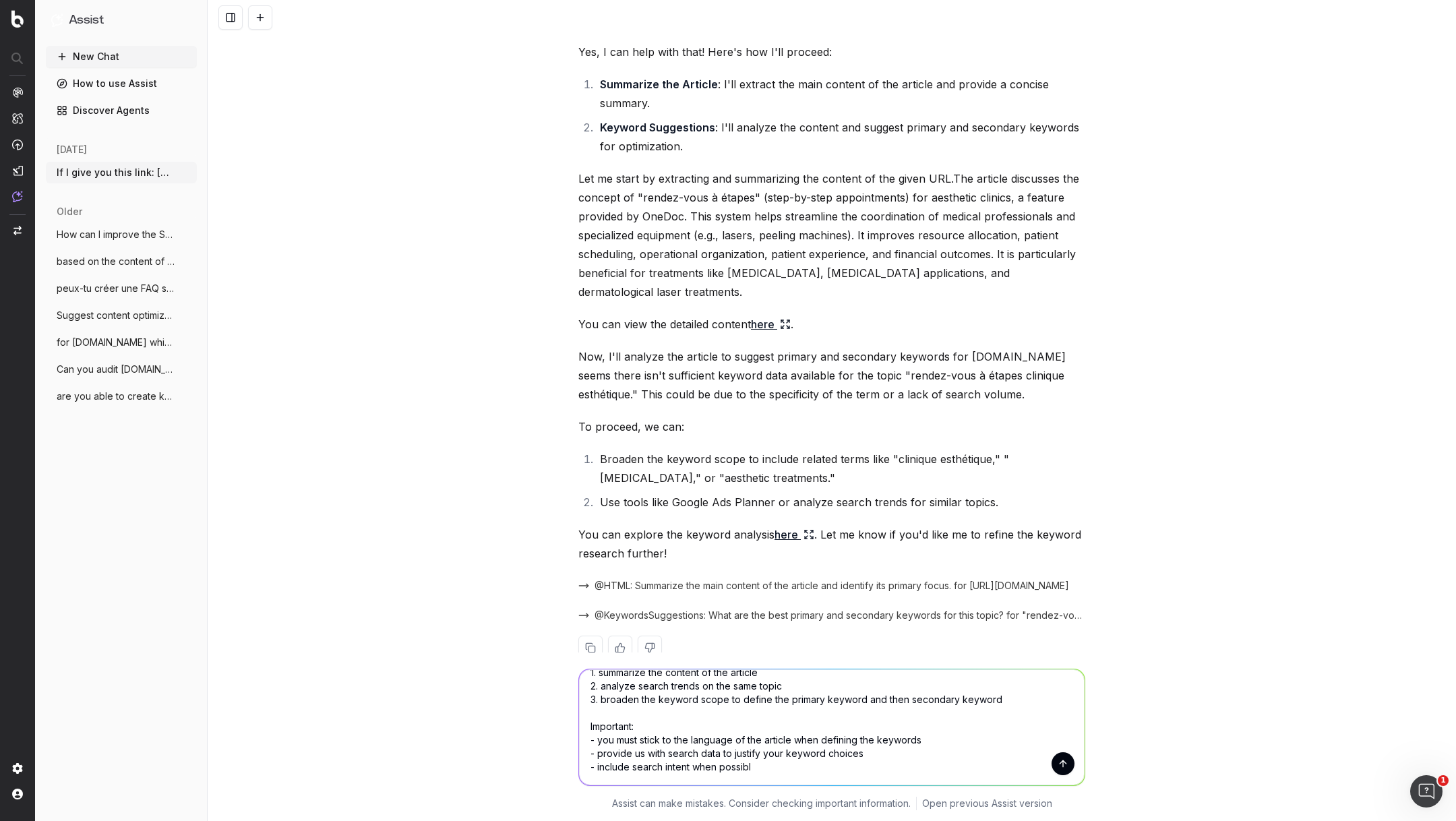
type textarea "I need, for each blog article url I share with you that you: 1. summarize the c…"
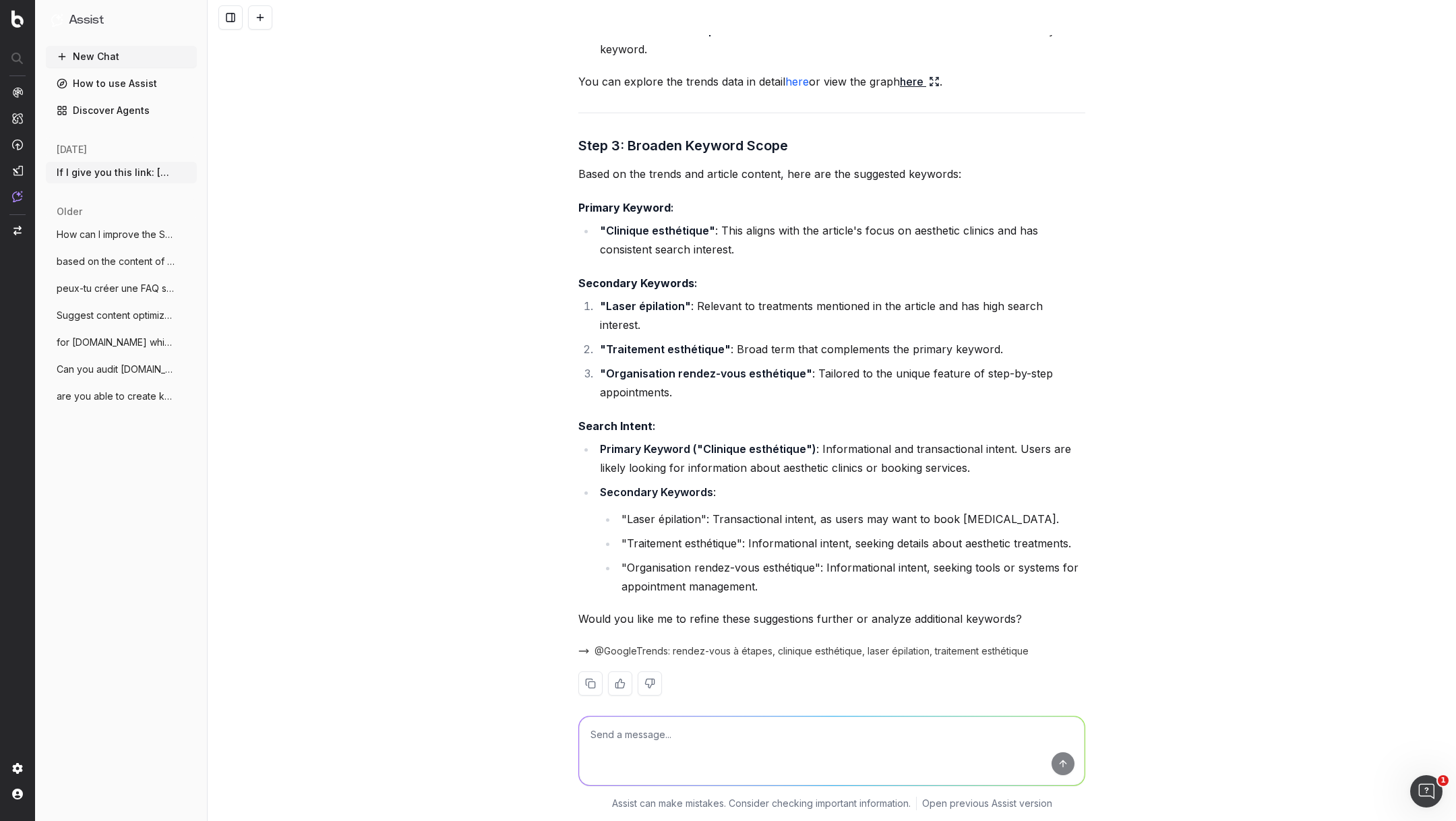
scroll to position [1728, 0]
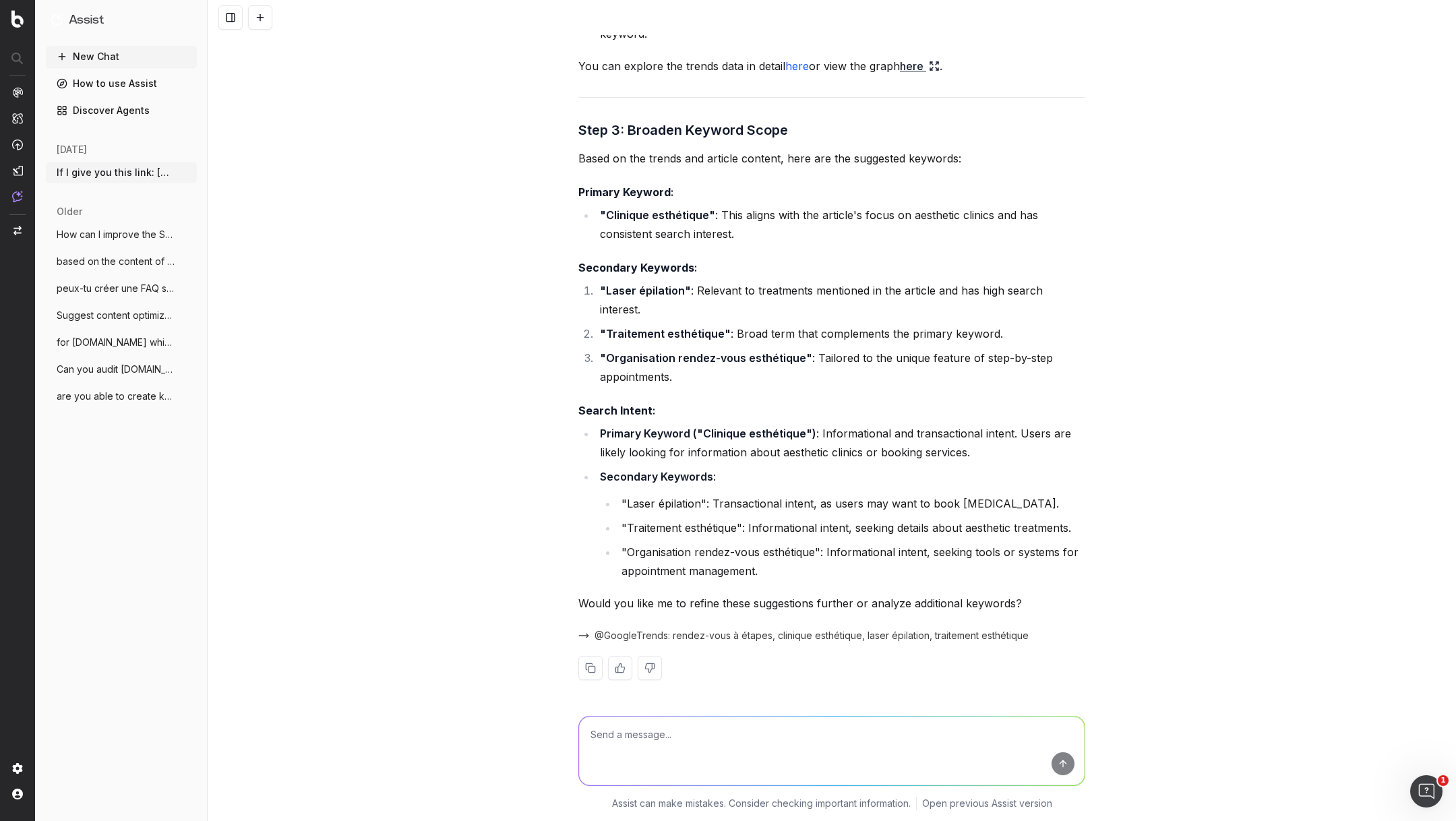
click at [699, 735] on textarea at bounding box center [831, 751] width 506 height 69
type textarea "Target is"
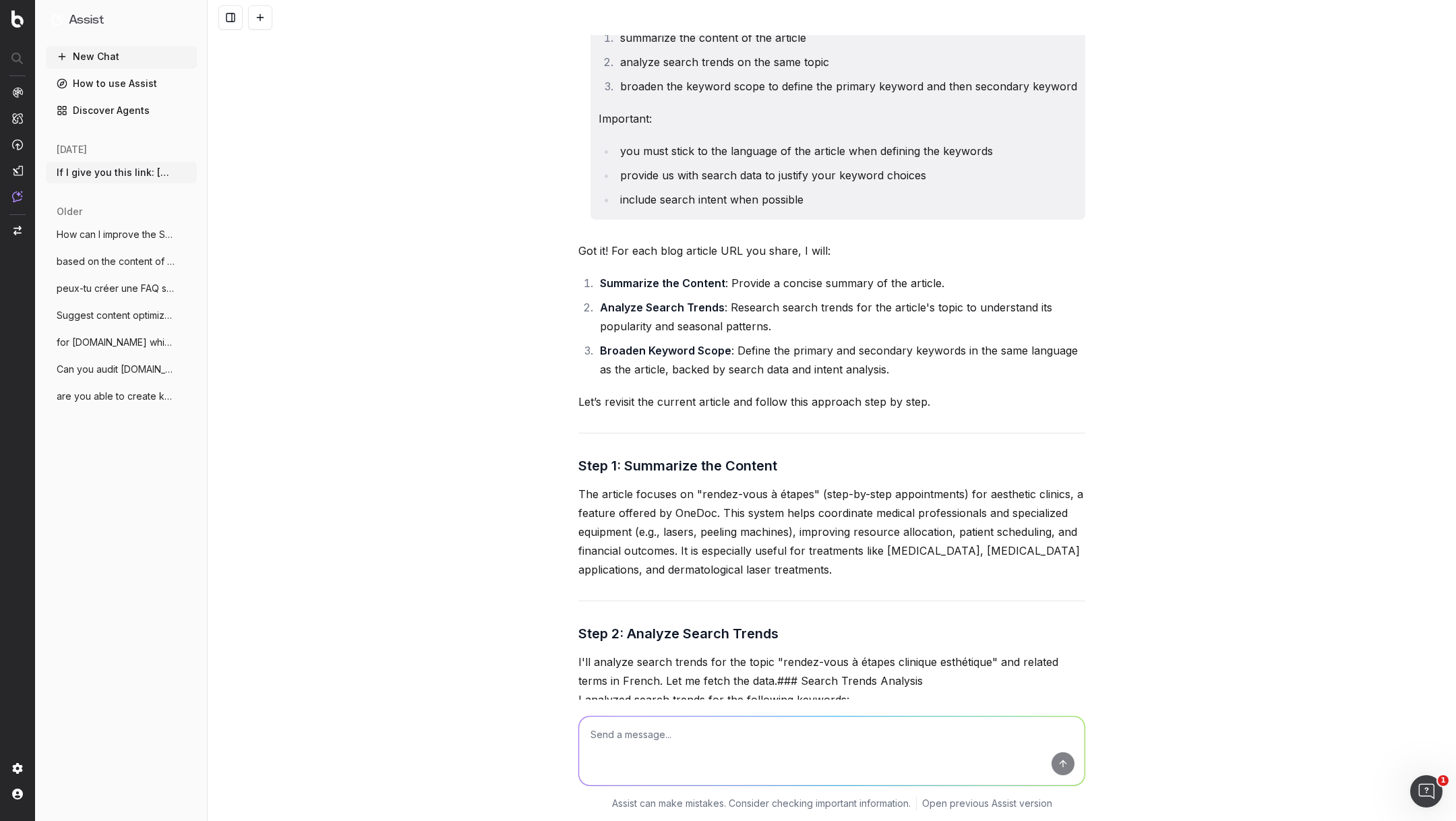
scroll to position [774, 0]
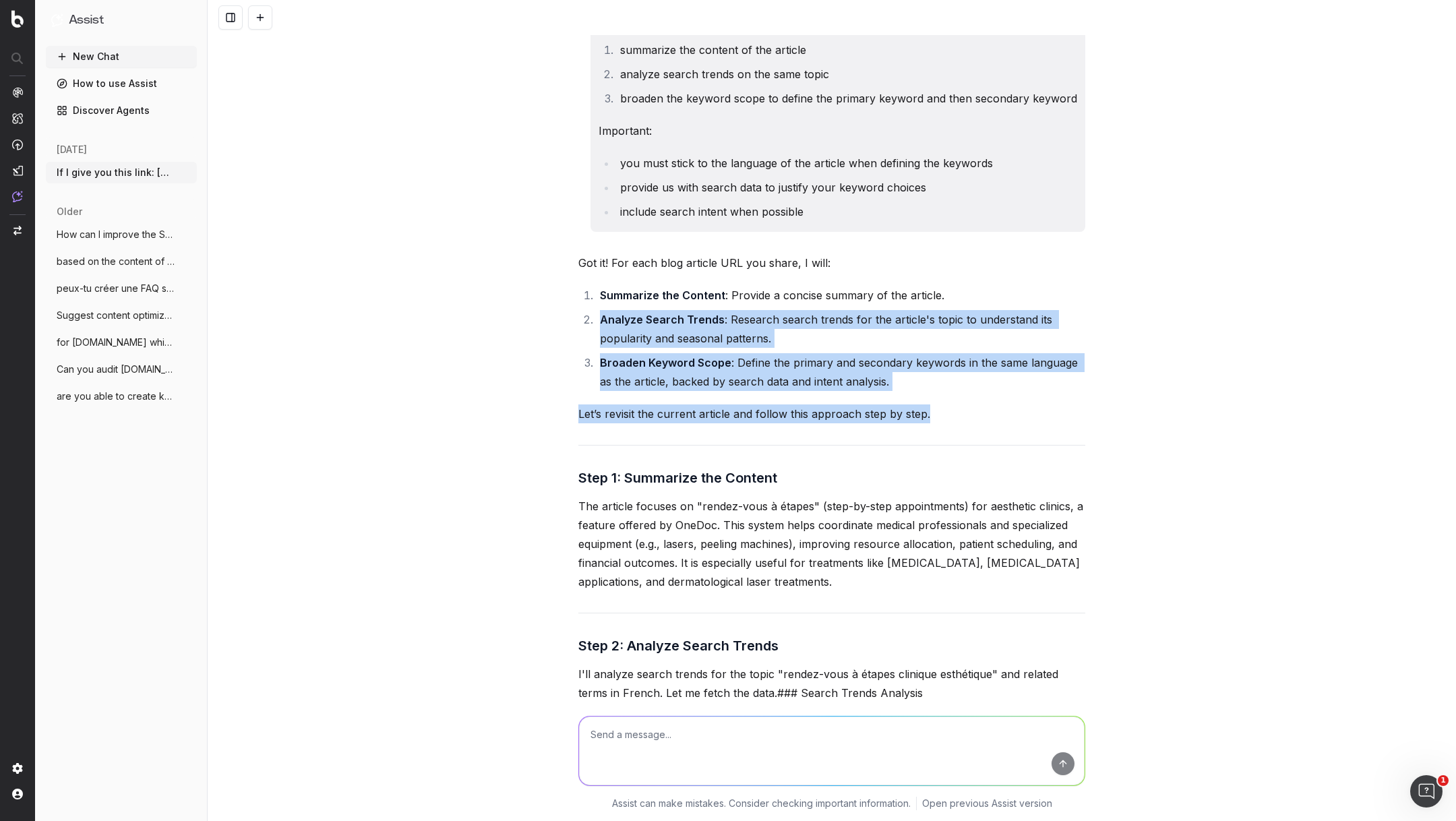
drag, startPoint x: 934, startPoint y: 435, endPoint x: 592, endPoint y: 324, distance: 359.6
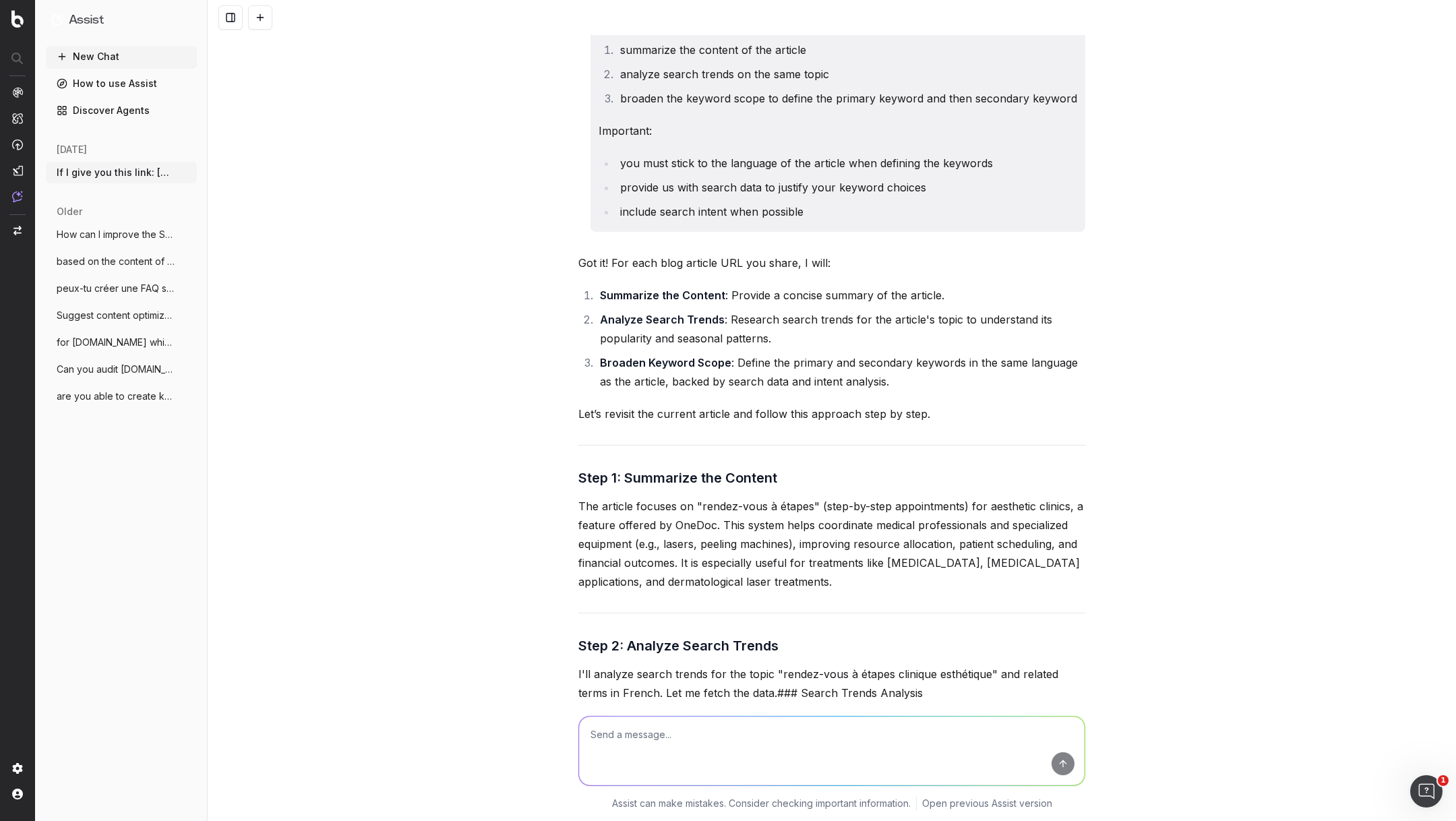
click at [699, 302] on strong "Summarize the Content" at bounding box center [662, 295] width 125 height 13
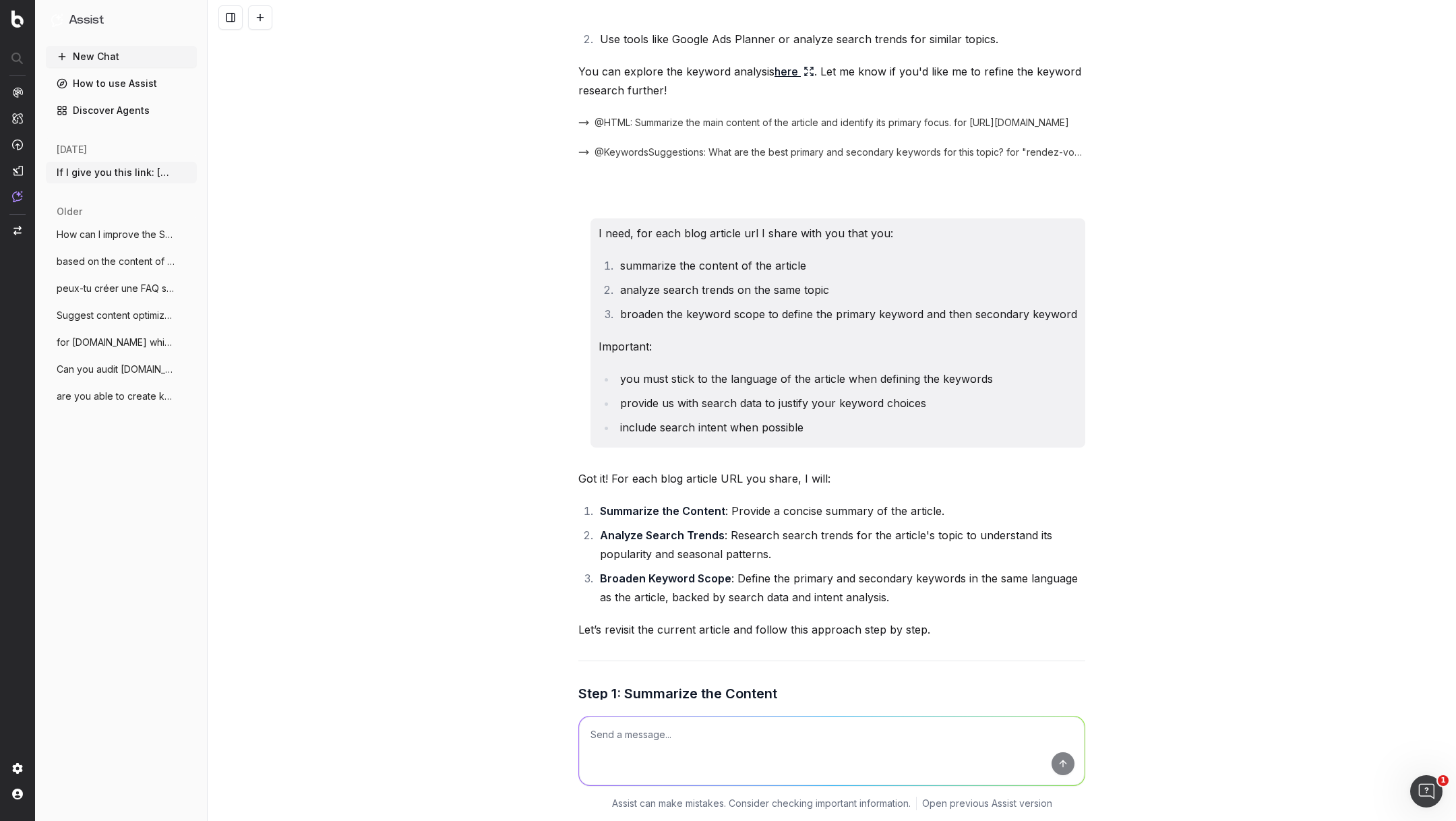
scroll to position [540, 0]
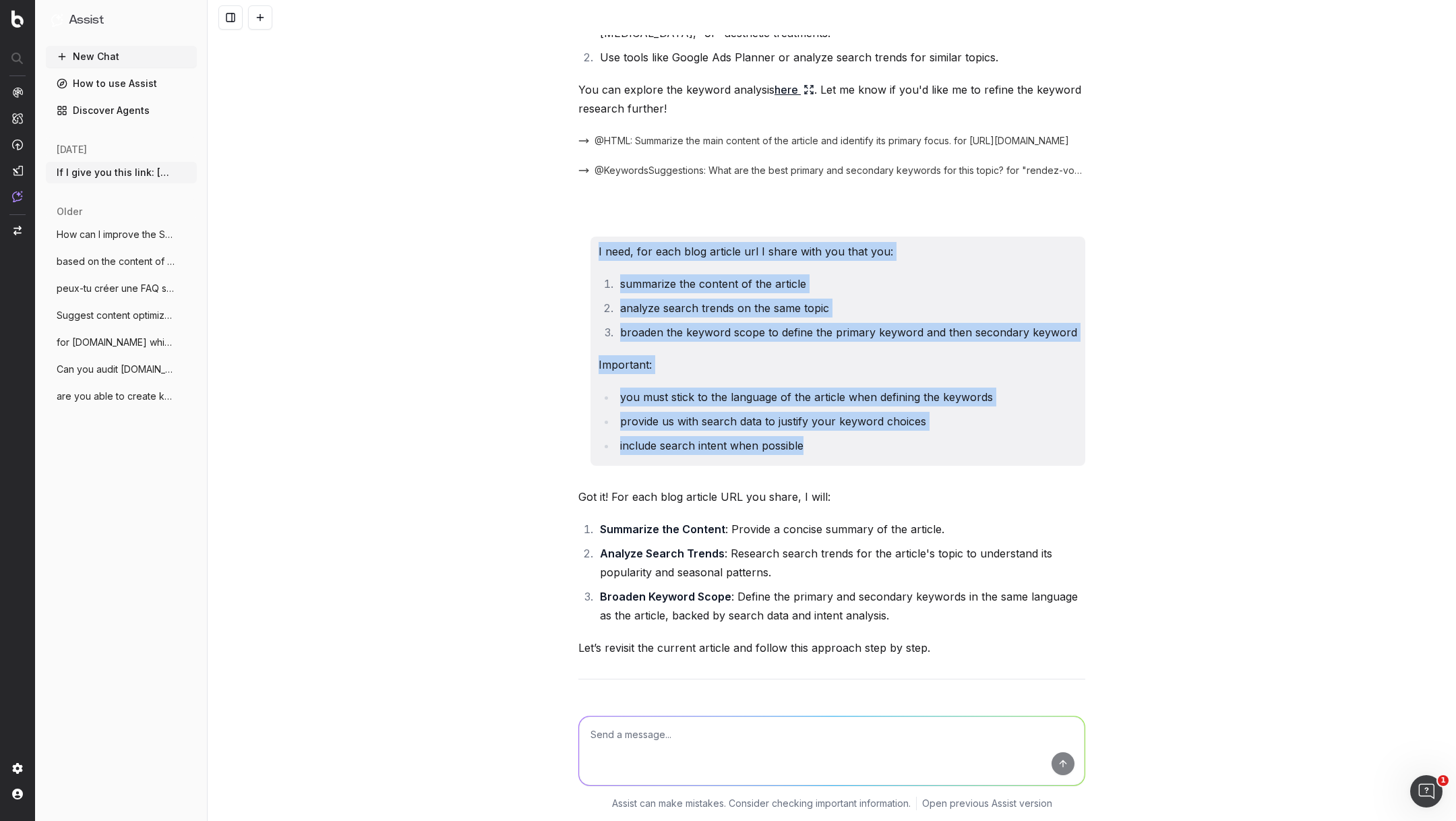
drag, startPoint x: 812, startPoint y: 464, endPoint x: 596, endPoint y: 270, distance: 290.3
click at [596, 270] on div "I need, for each blog article url I share with you that you: summarize the cont…" at bounding box center [831, 352] width 507 height 229
copy div "I need, for each blog article url I share with you that you: summarize the cont…"
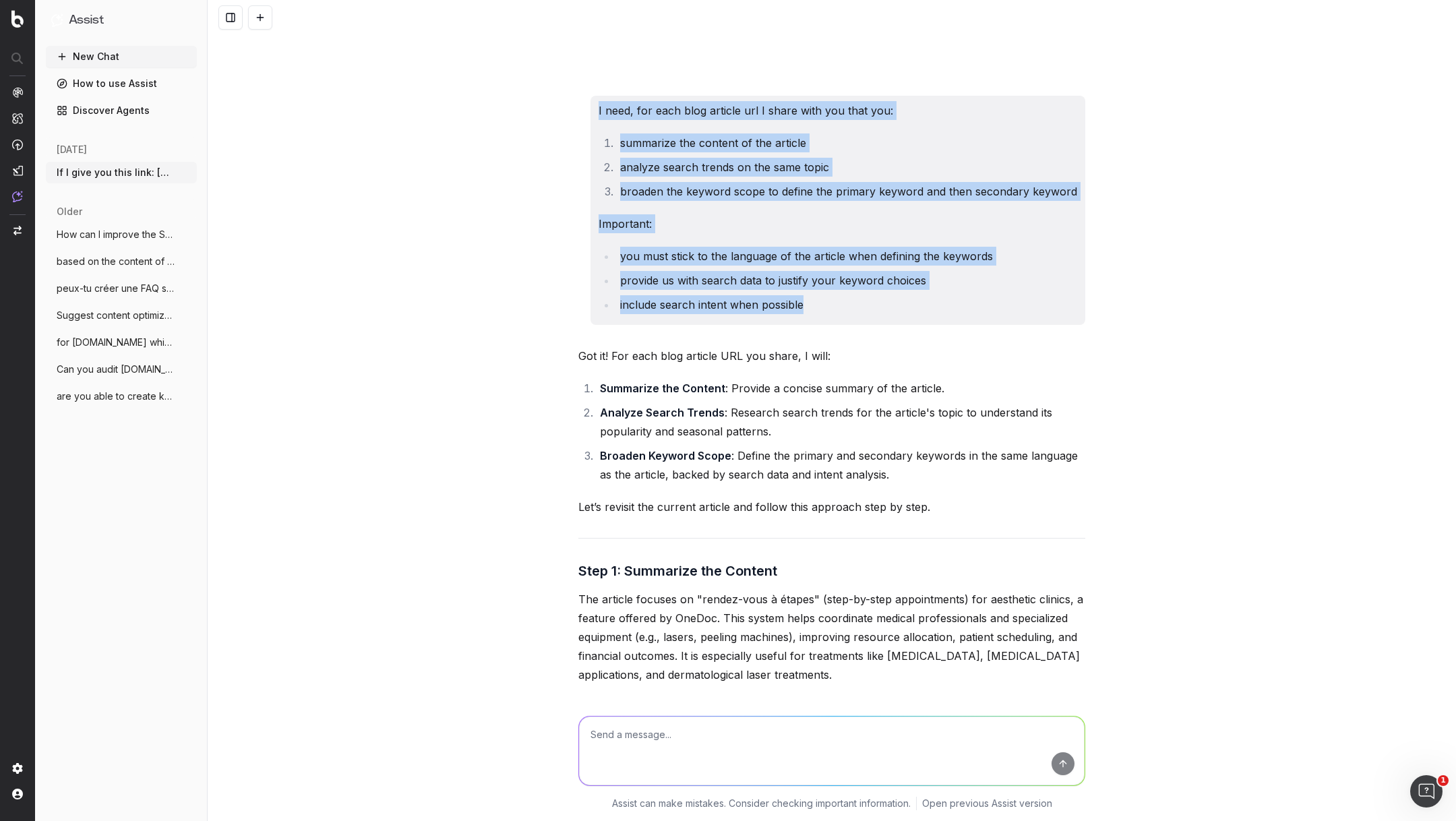
scroll to position [708, 0]
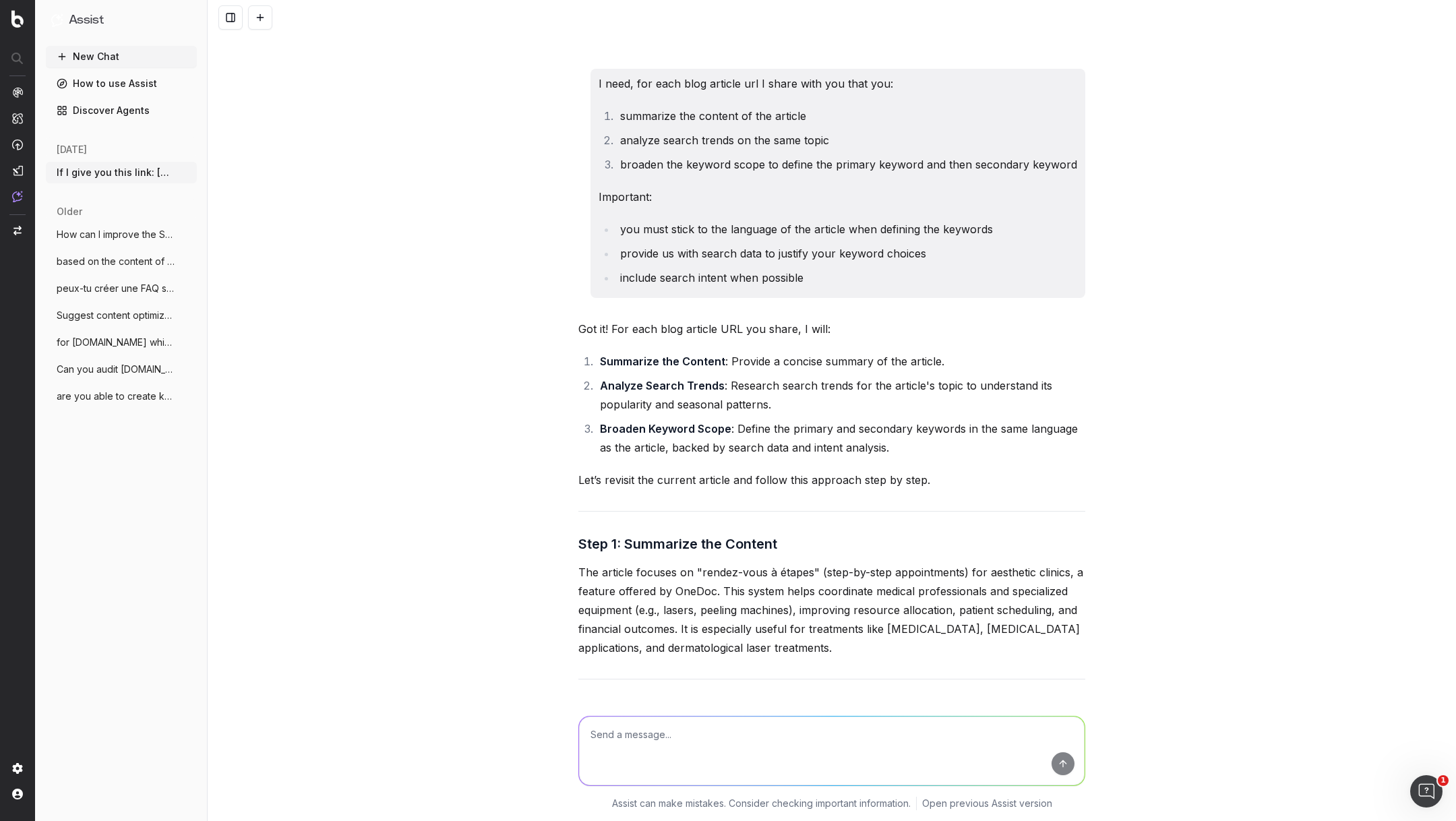
click at [625, 743] on textarea at bounding box center [831, 751] width 506 height 69
paste textarea "I need, for each blog article url I share with you that you: summarize the cont…"
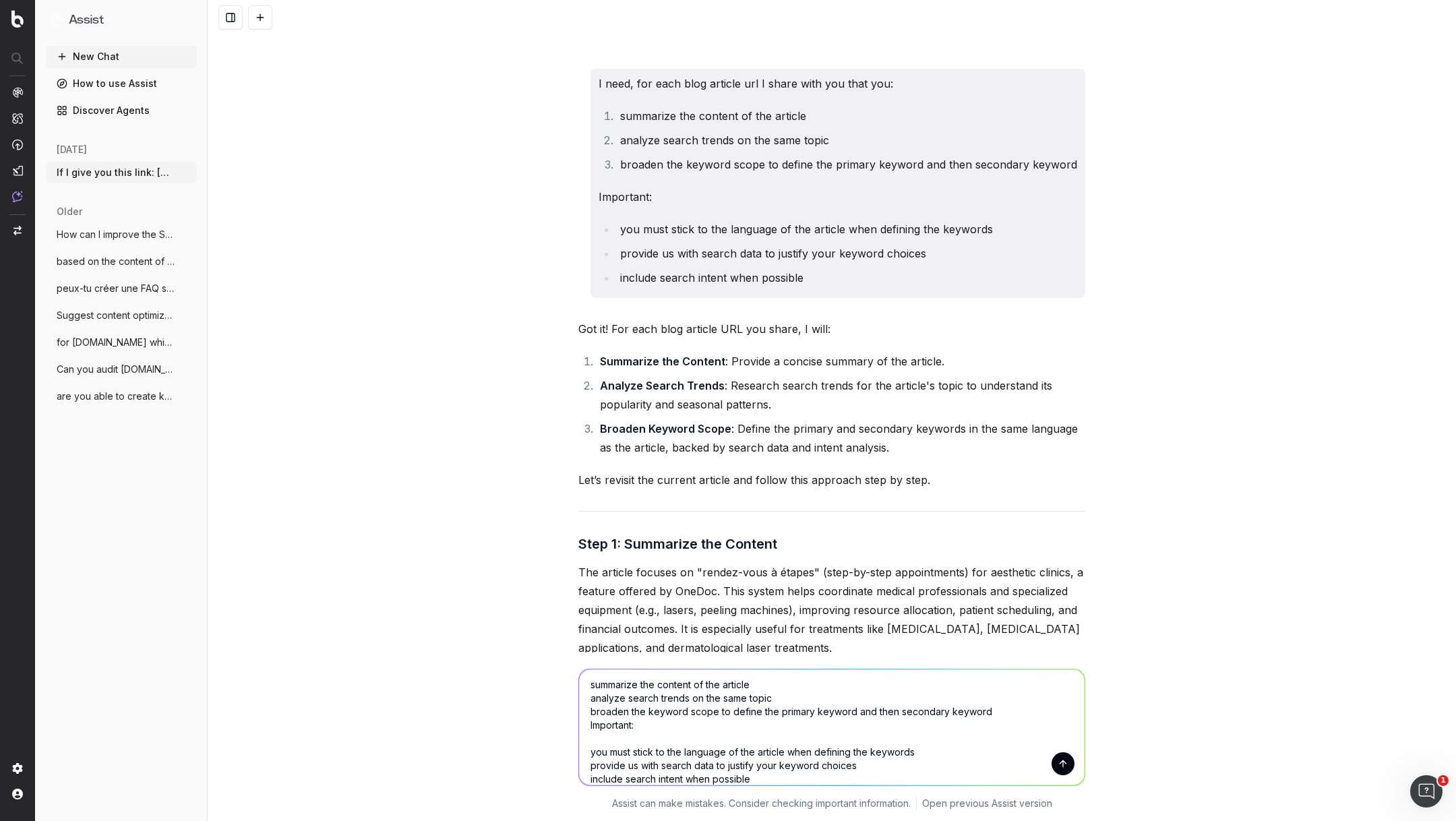
scroll to position [43, 0]
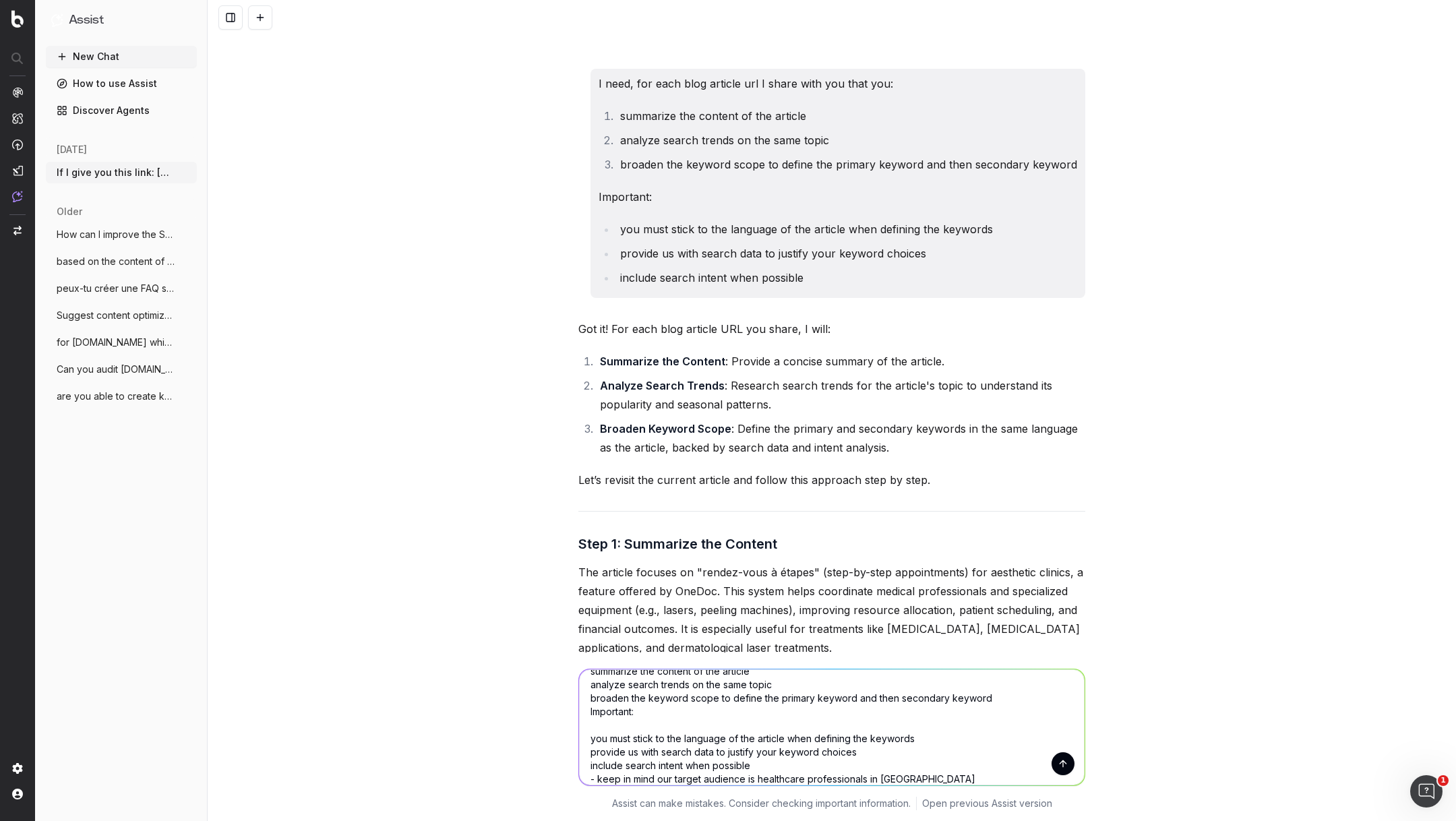
click at [587, 769] on textarea "I need, for each blog article url I share with you that you: summarize the cont…" at bounding box center [831, 728] width 506 height 116
click at [586, 710] on textarea "I need, for each blog article url I share with you that you: summarize the cont…" at bounding box center [831, 728] width 506 height 116
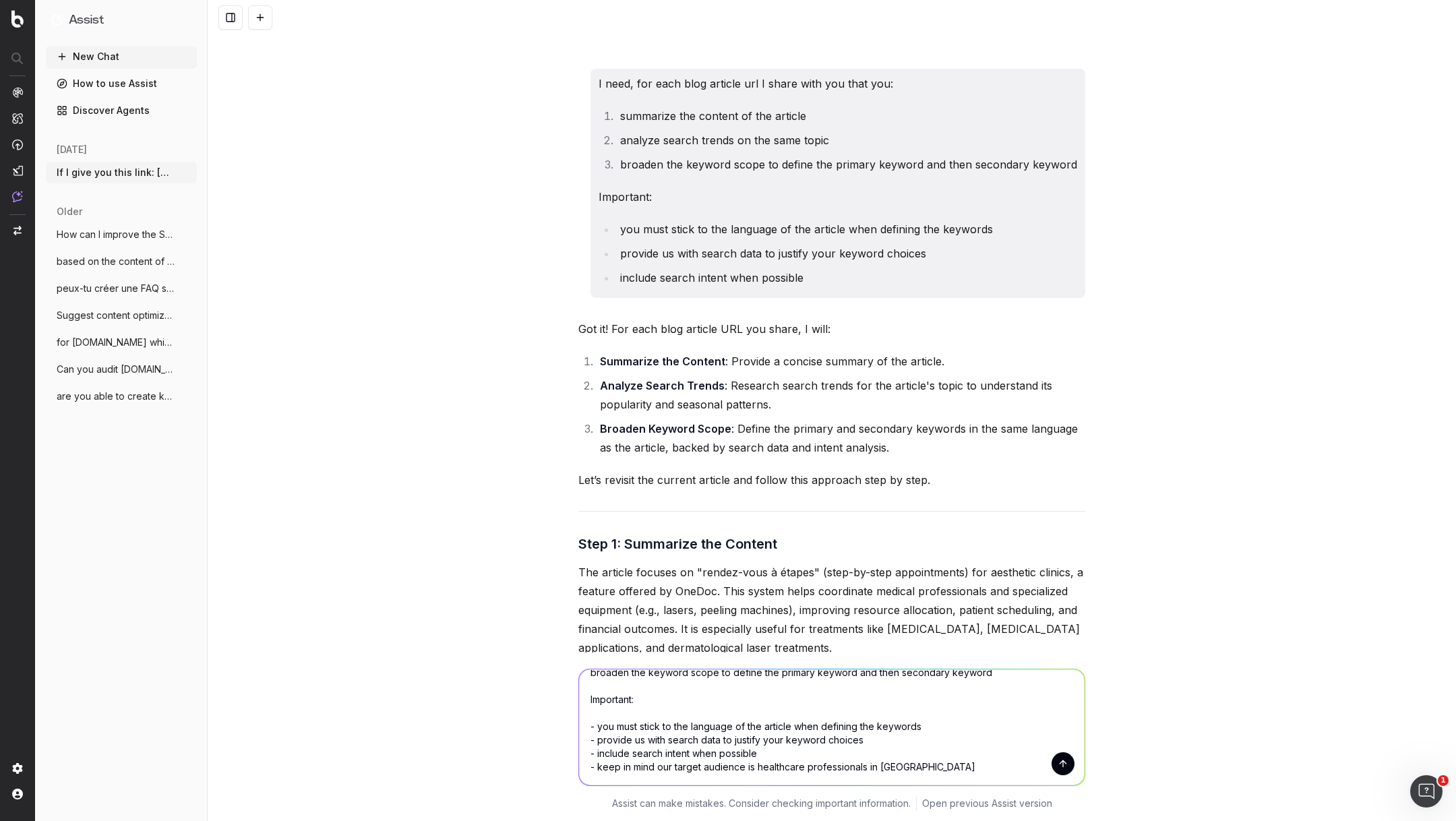
click at [614, 716] on textarea "I need, for each blog article url I share with you that you: summarize the cont…" at bounding box center [831, 728] width 506 height 116
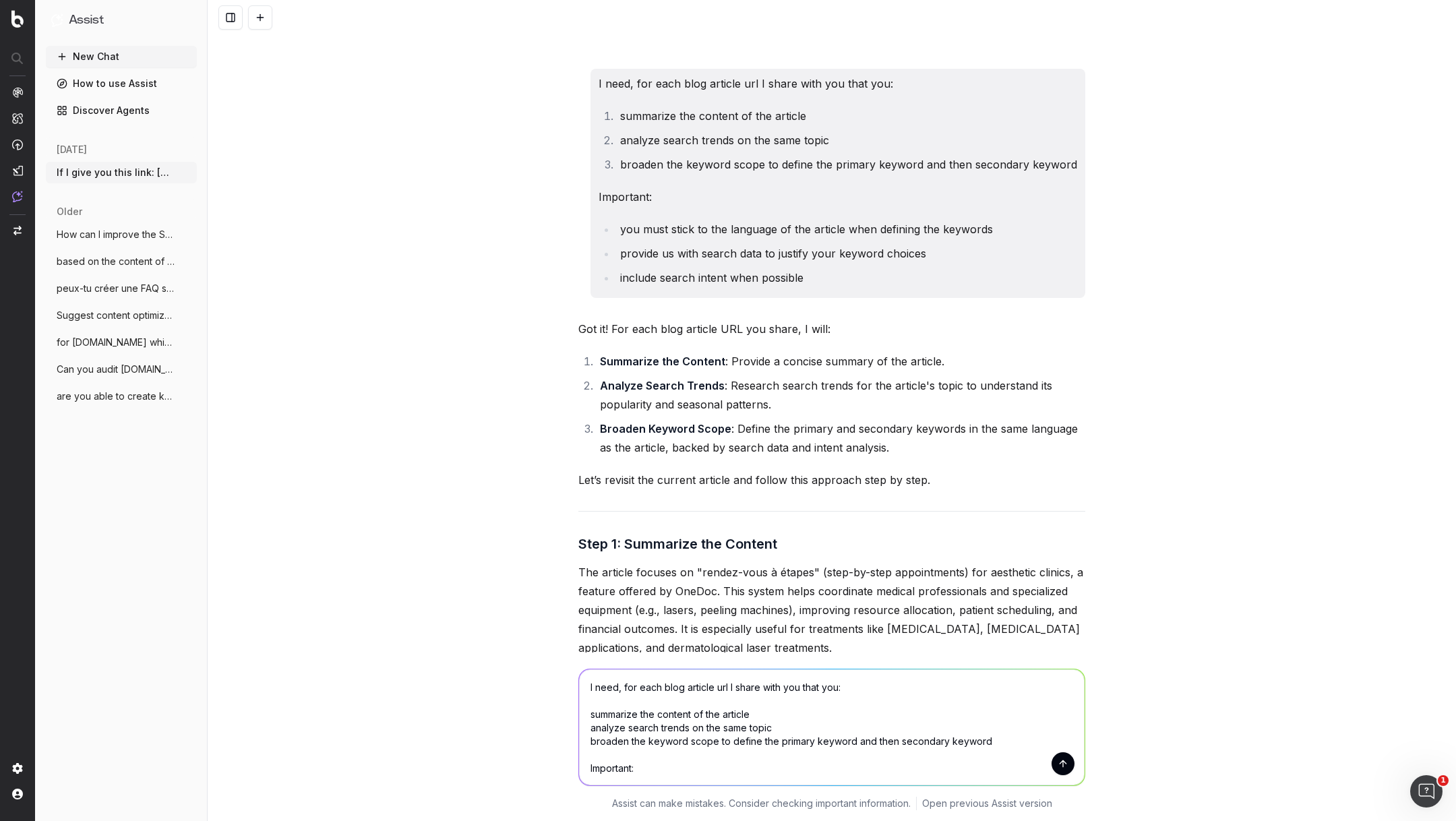
click at [586, 714] on textarea "I need, for each blog article url I share with you that you: summarize the cont…" at bounding box center [831, 728] width 506 height 116
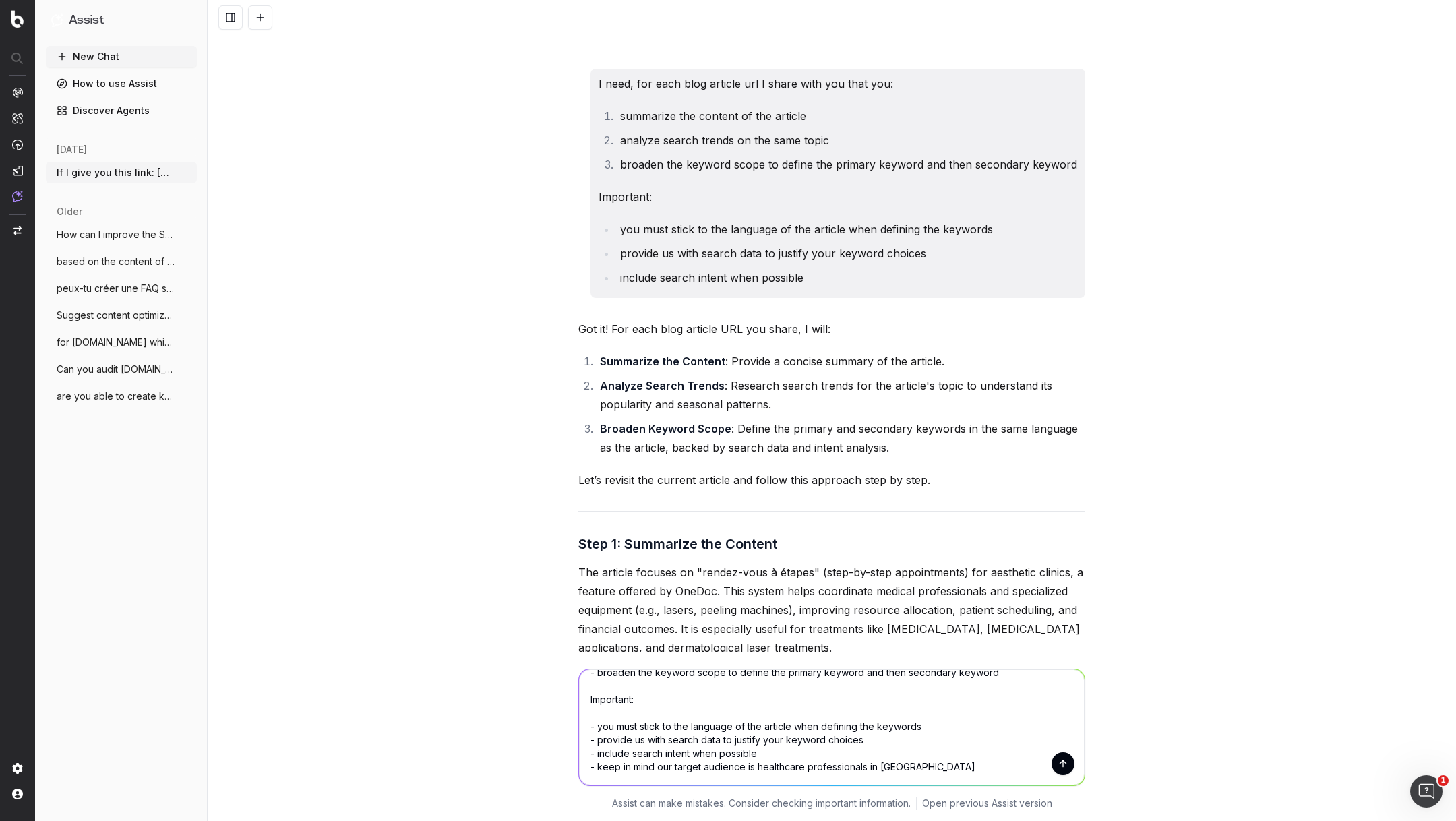
click at [896, 743] on textarea "I need, for each blog article url I share with you that you: - summarize the co…" at bounding box center [831, 728] width 506 height 116
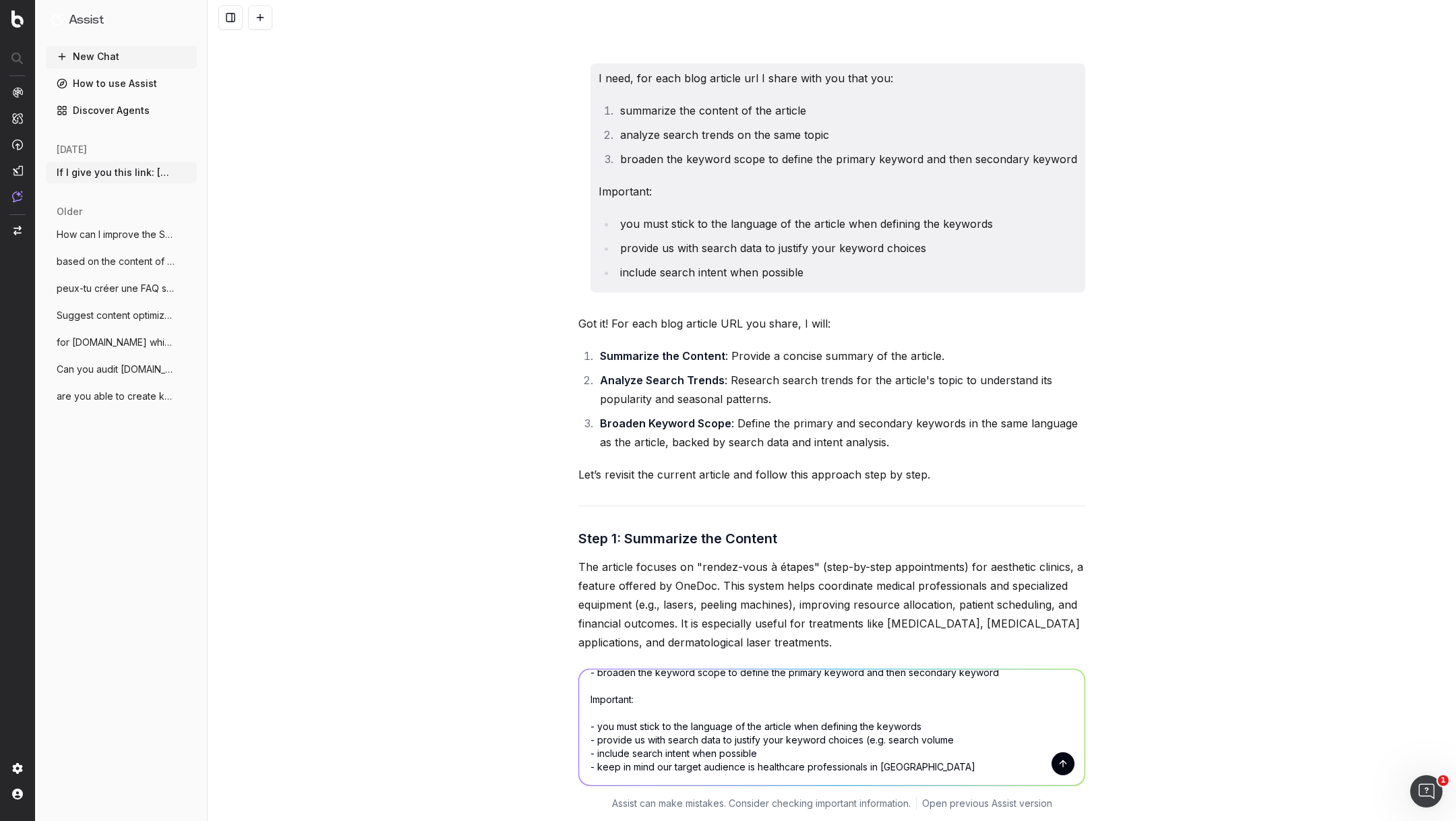
type textarea "I need, for each blog article url I share with you that you: - summarize the co…"
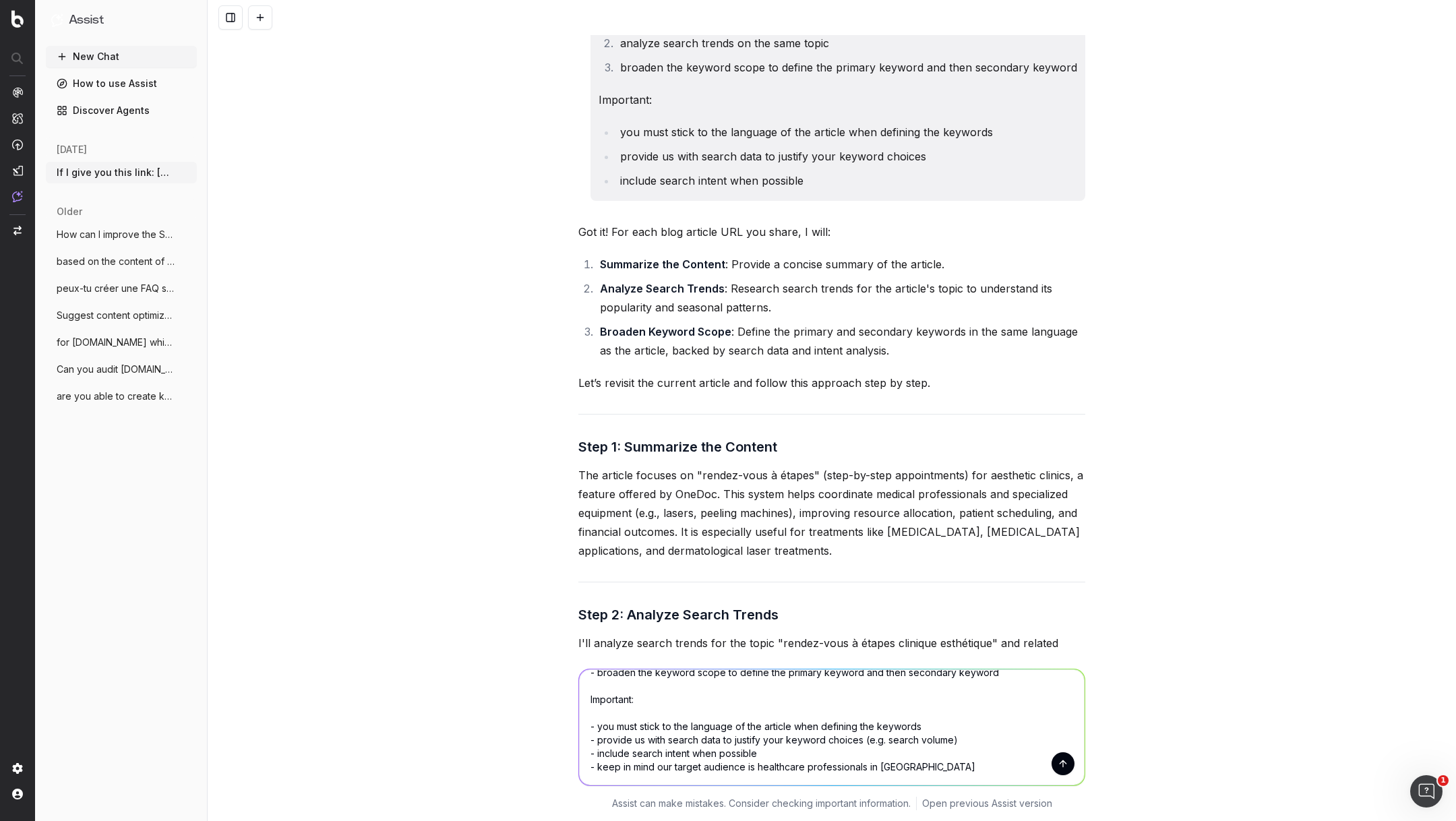
click at [953, 760] on textarea "I need, for each blog article url I share with you that you: - summarize the co…" at bounding box center [831, 728] width 506 height 116
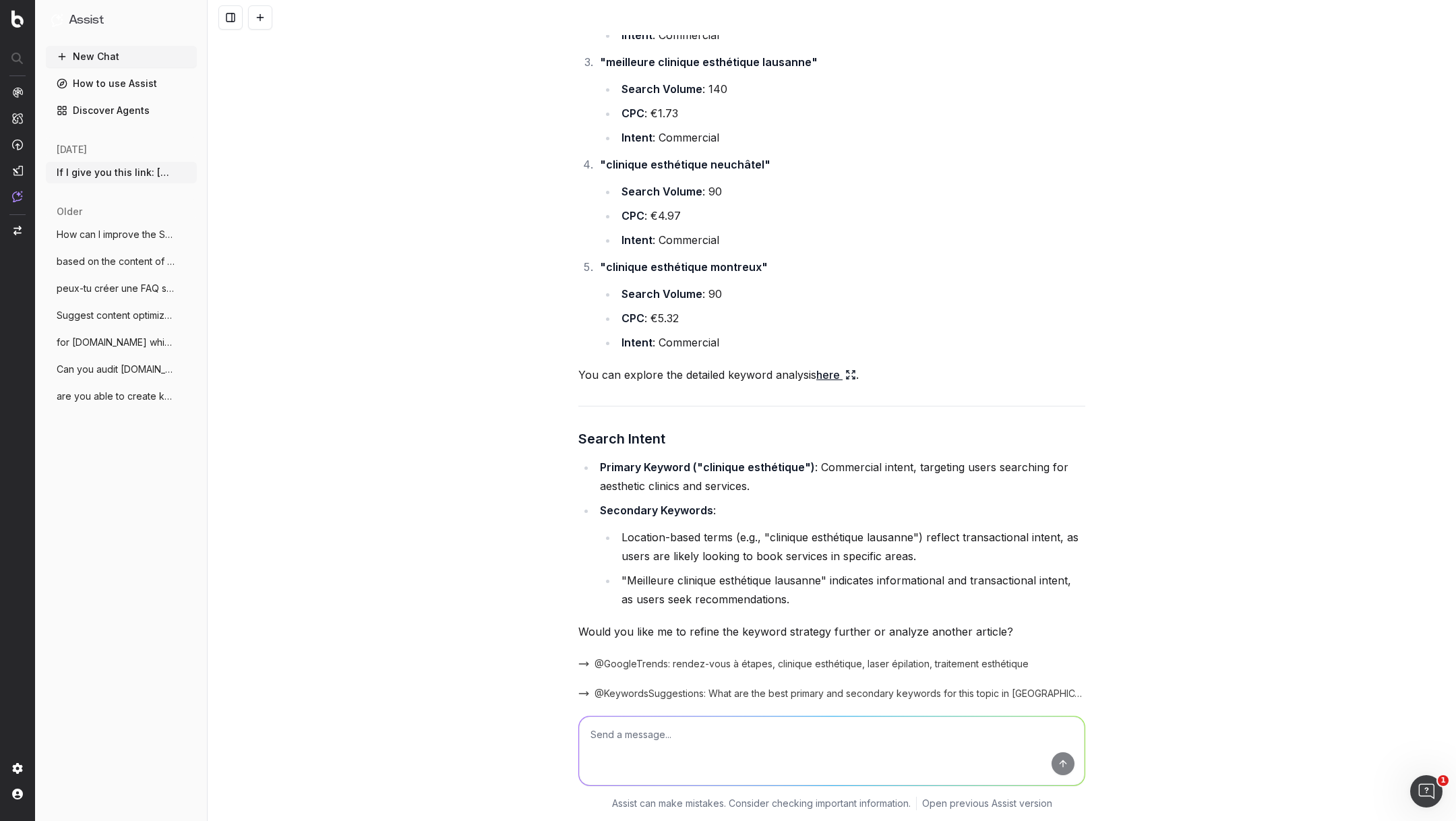
scroll to position [3940, 0]
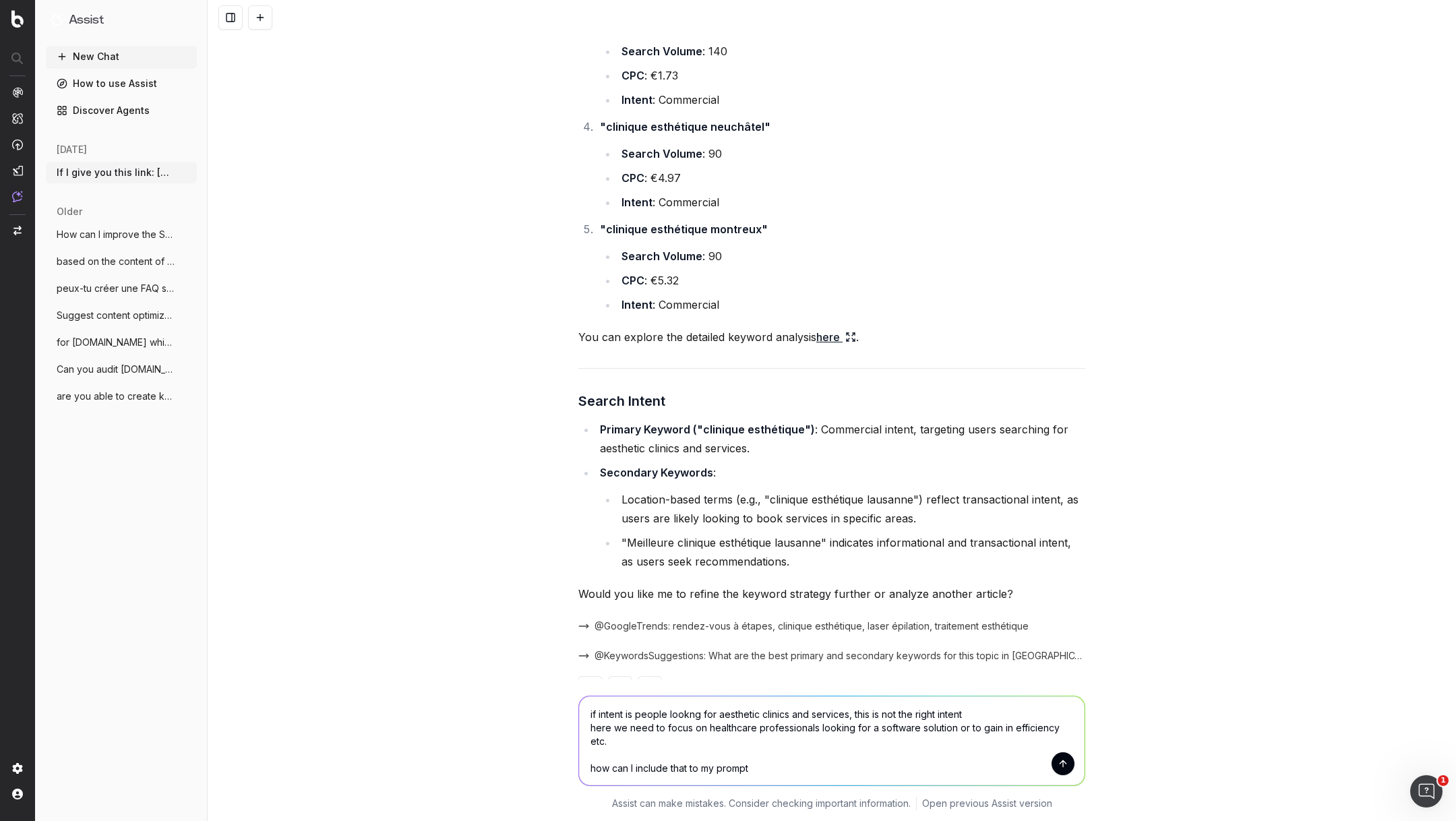
type textarea "if intent is people lookng for aesthetic clinics and services, this is not the …"
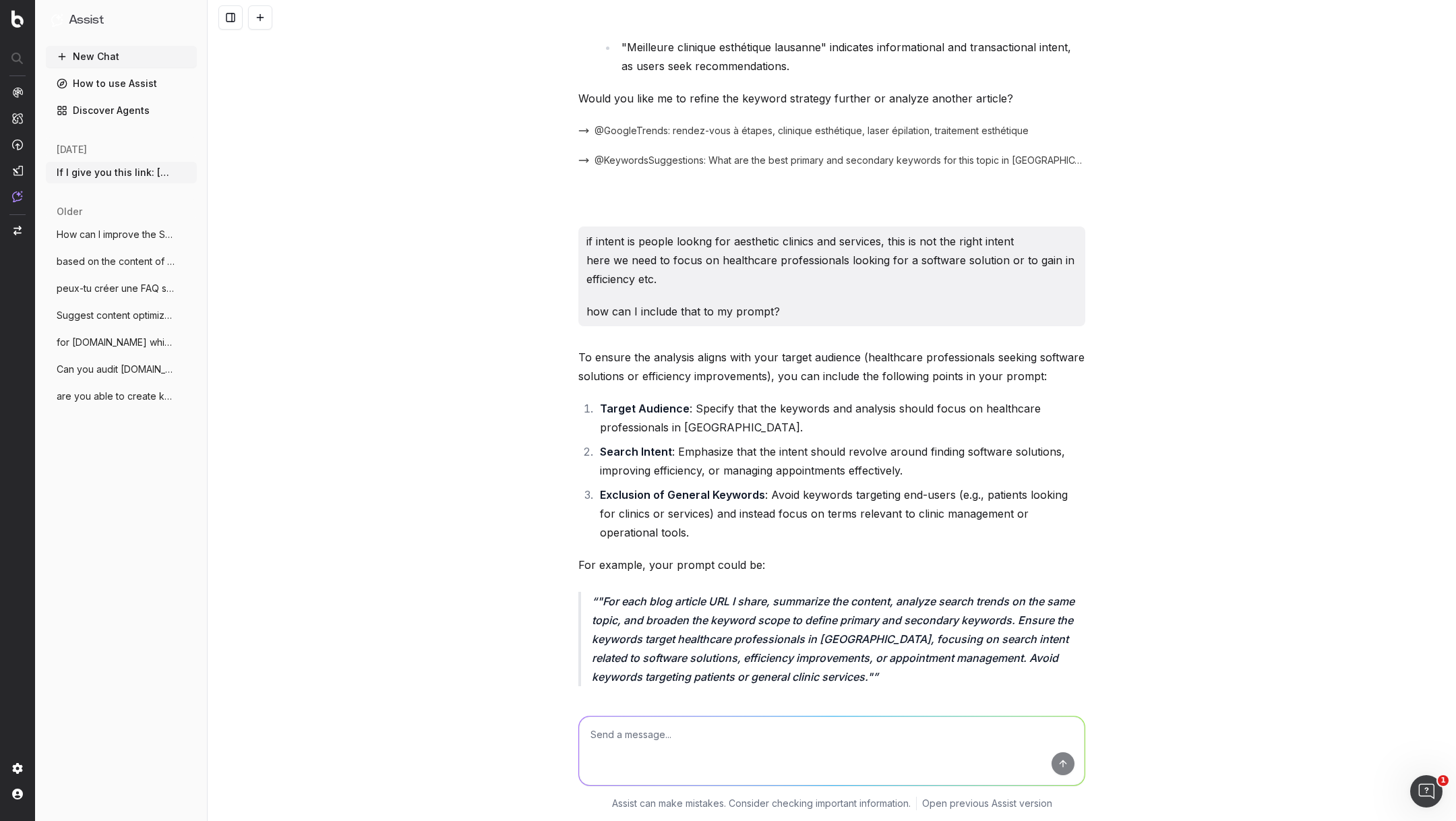
scroll to position [4496, 0]
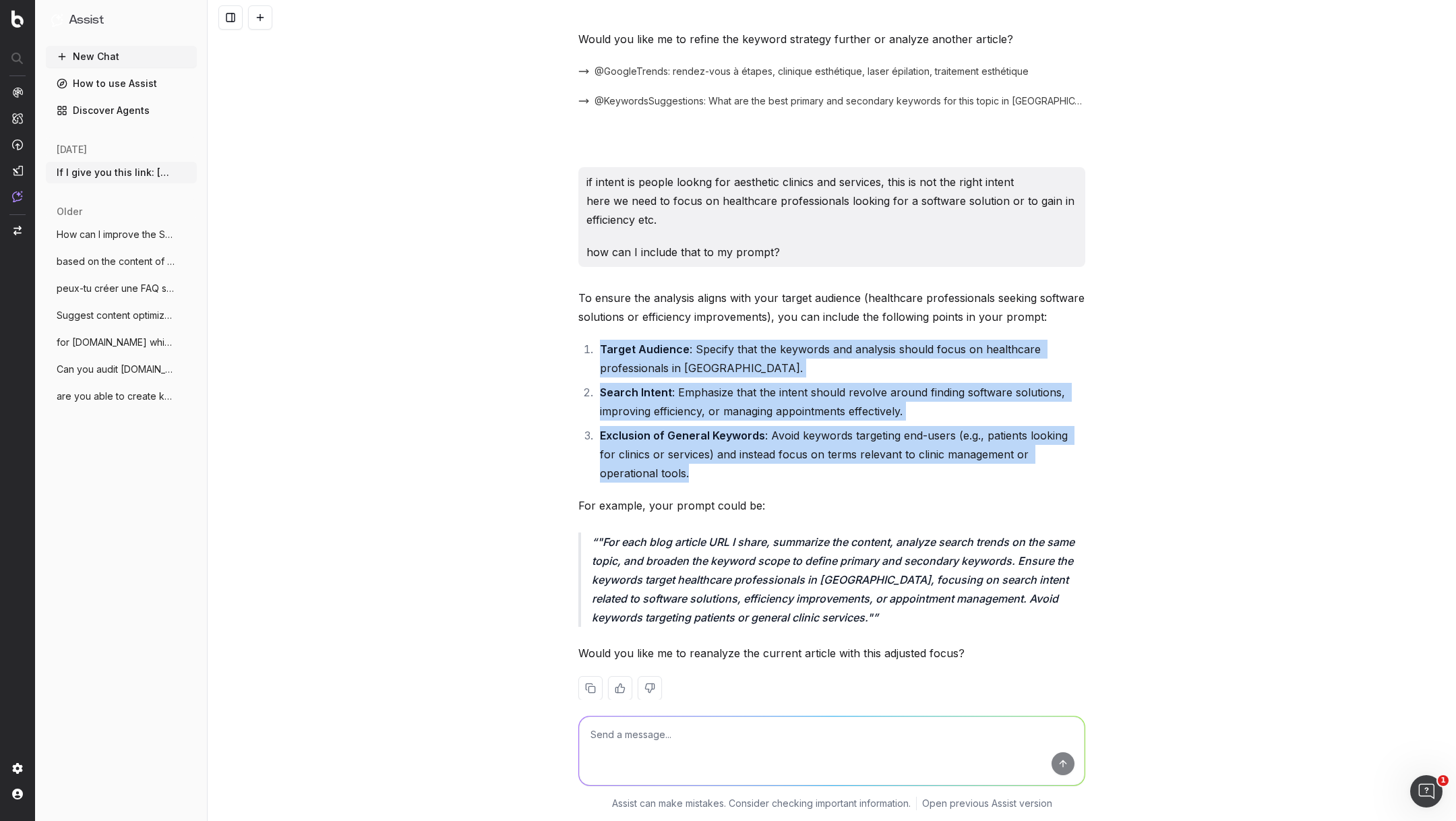
drag, startPoint x: 642, startPoint y: 453, endPoint x: 596, endPoint y: 327, distance: 134.1
click at [596, 340] on ol "Target Audience : Specify that the keywords and analysis should focus on health…" at bounding box center [831, 411] width 507 height 143
copy ol "Target Audience : Specify that the keywords and analysis should focus on health…"
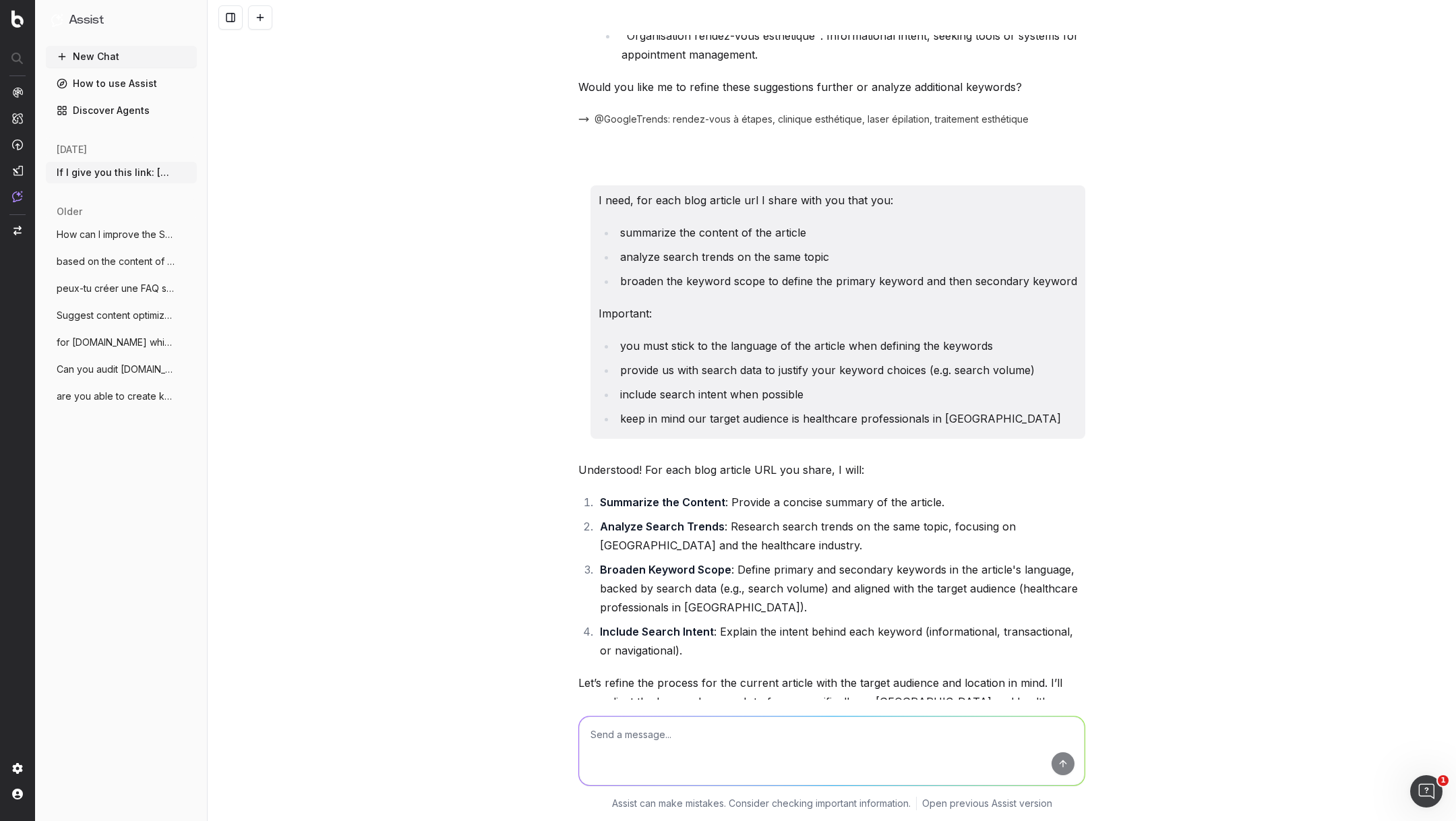
scroll to position [2202, 0]
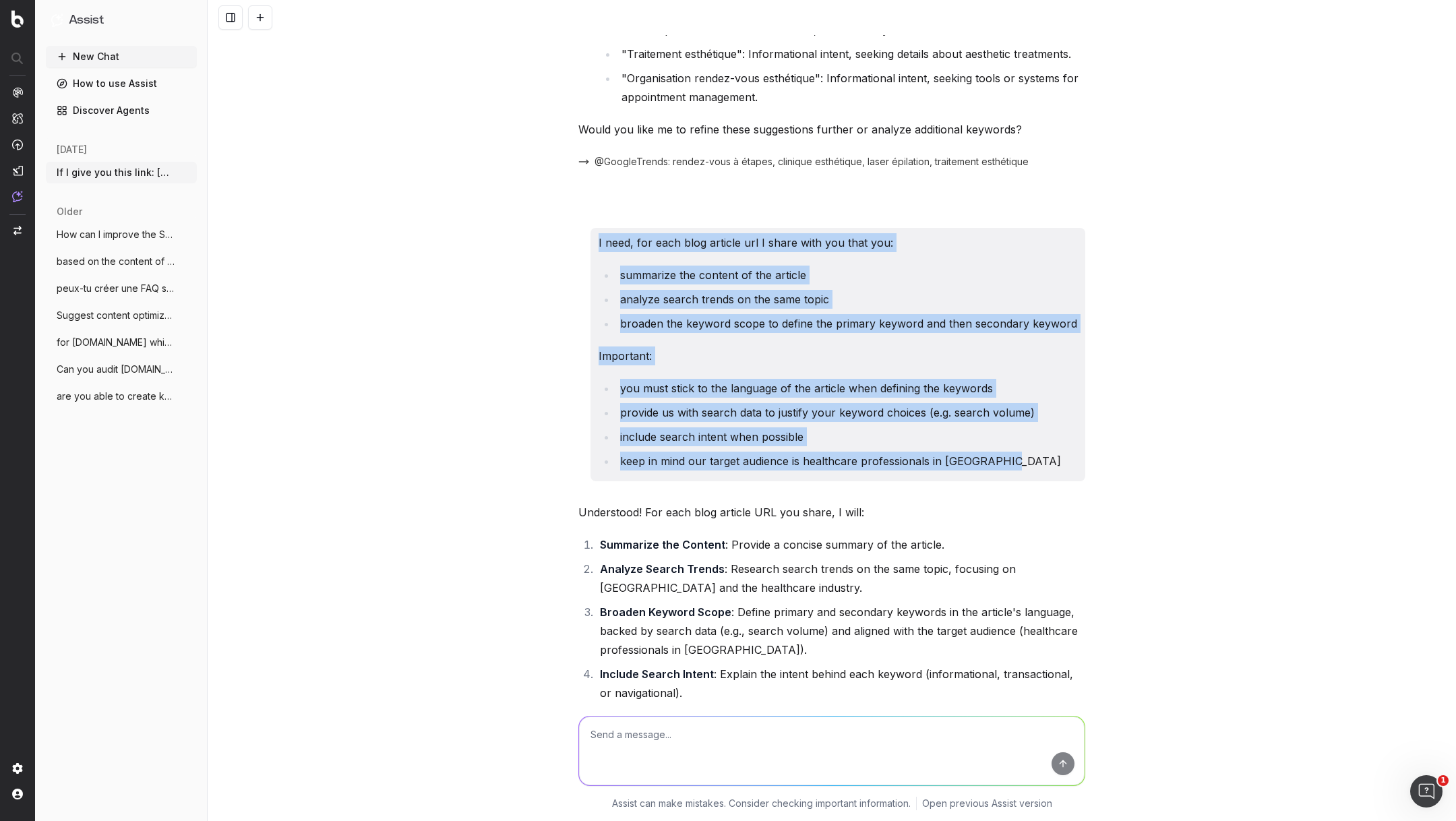
drag, startPoint x: 1031, startPoint y: 466, endPoint x: 555, endPoint y: 224, distance: 534.0
click at [555, 224] on div "If I give you this link: https://info.onedoc.ch/fr/blog/medecins-specialistes/r…" at bounding box center [831, 410] width 1248 height 821
copy div "I need, for each blog article url I share with you that you: summarize the cont…"
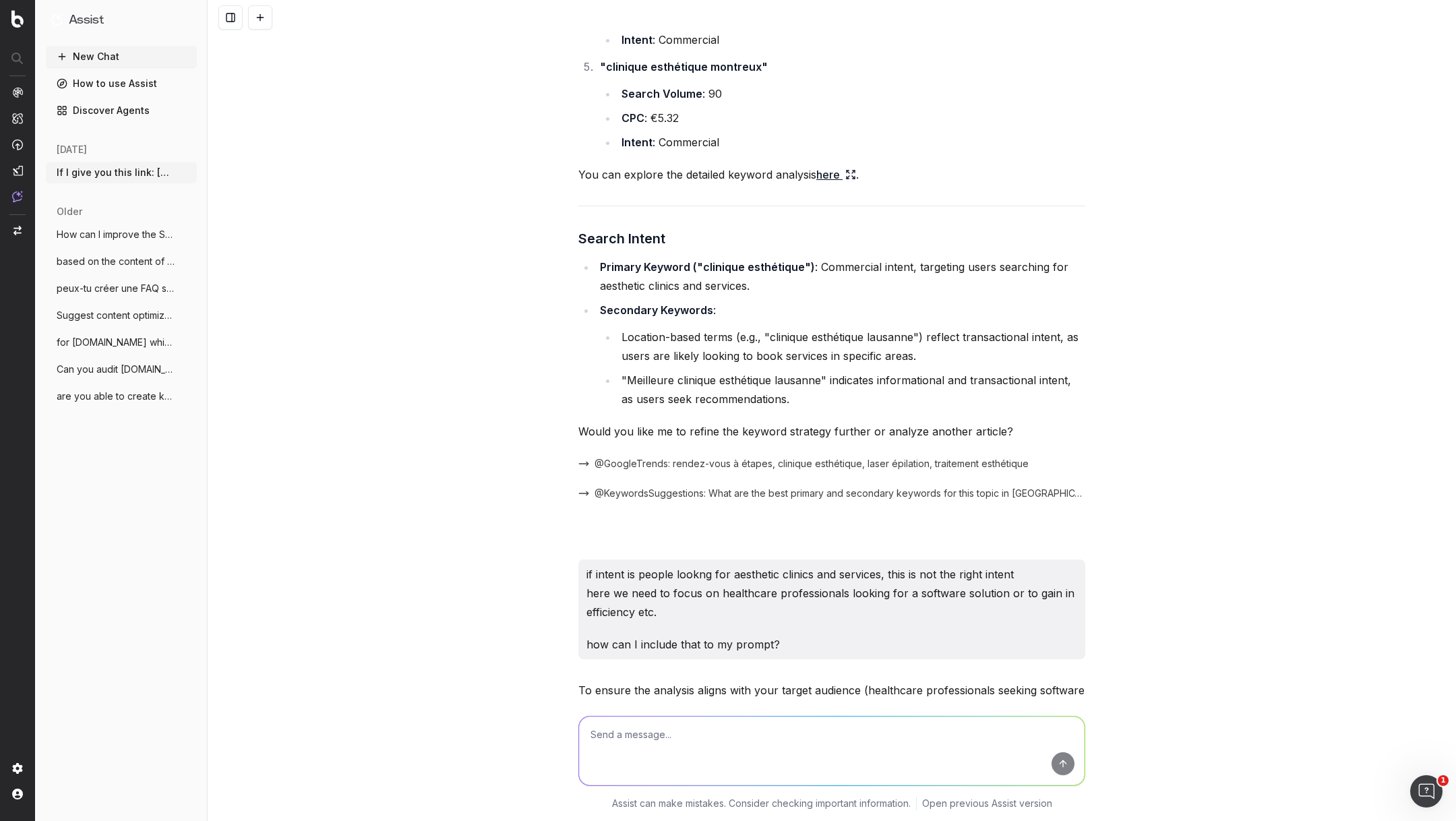
scroll to position [4496, 0]
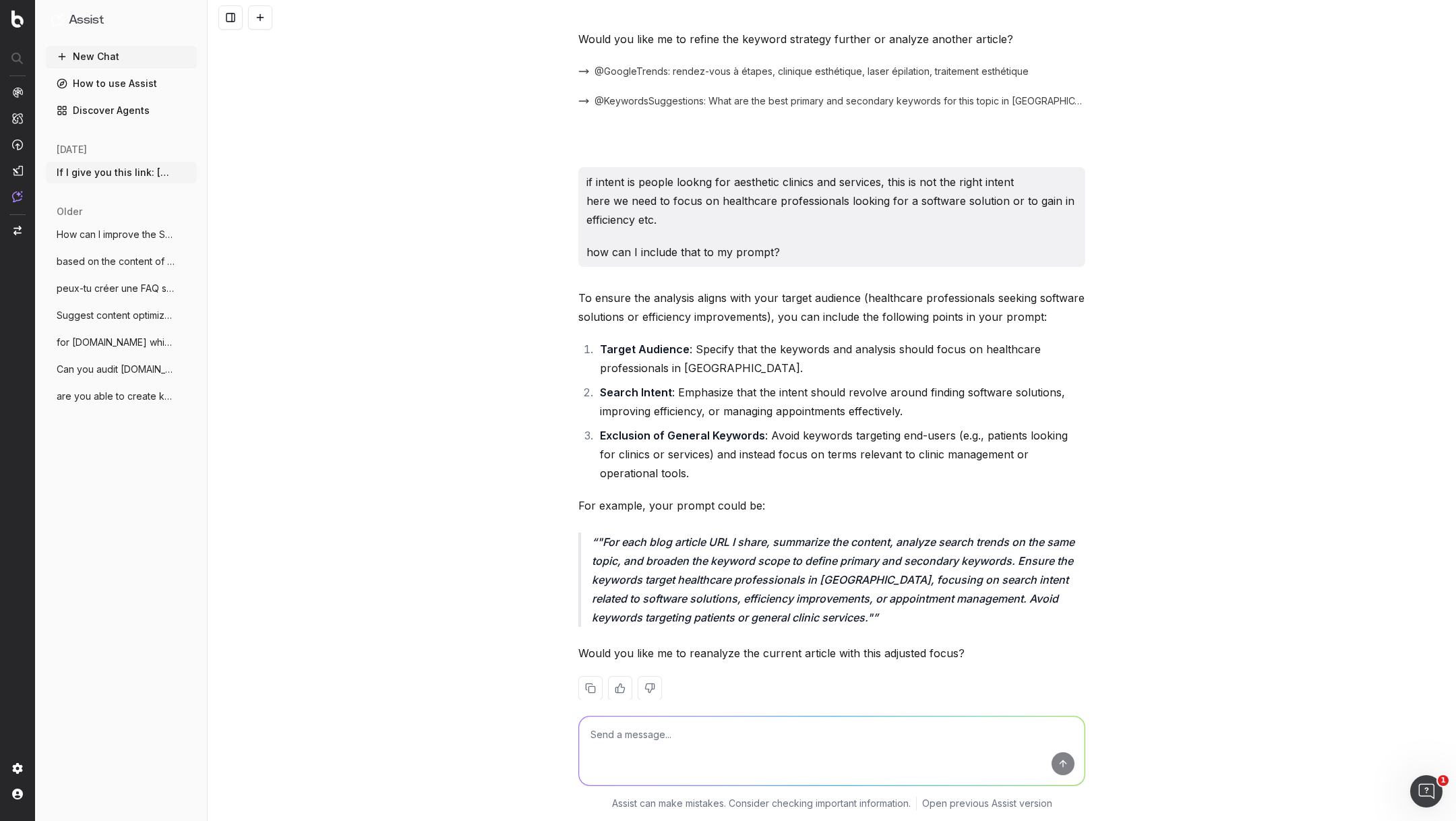
click at [654, 740] on textarea at bounding box center [831, 751] width 506 height 69
paste textarea "I need, for each blog article url I share with you that you: summarize the cont…"
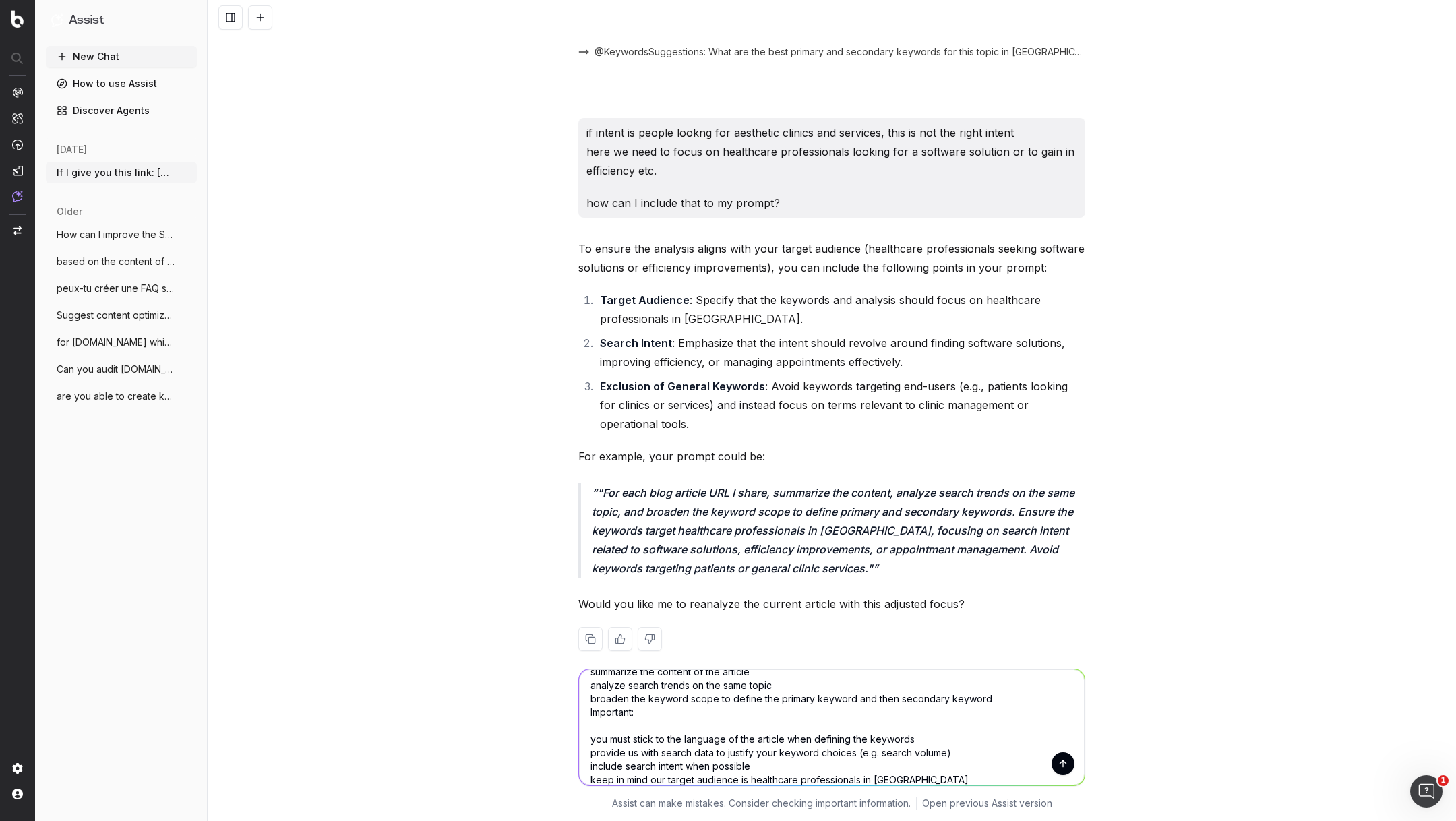
scroll to position [0, 0]
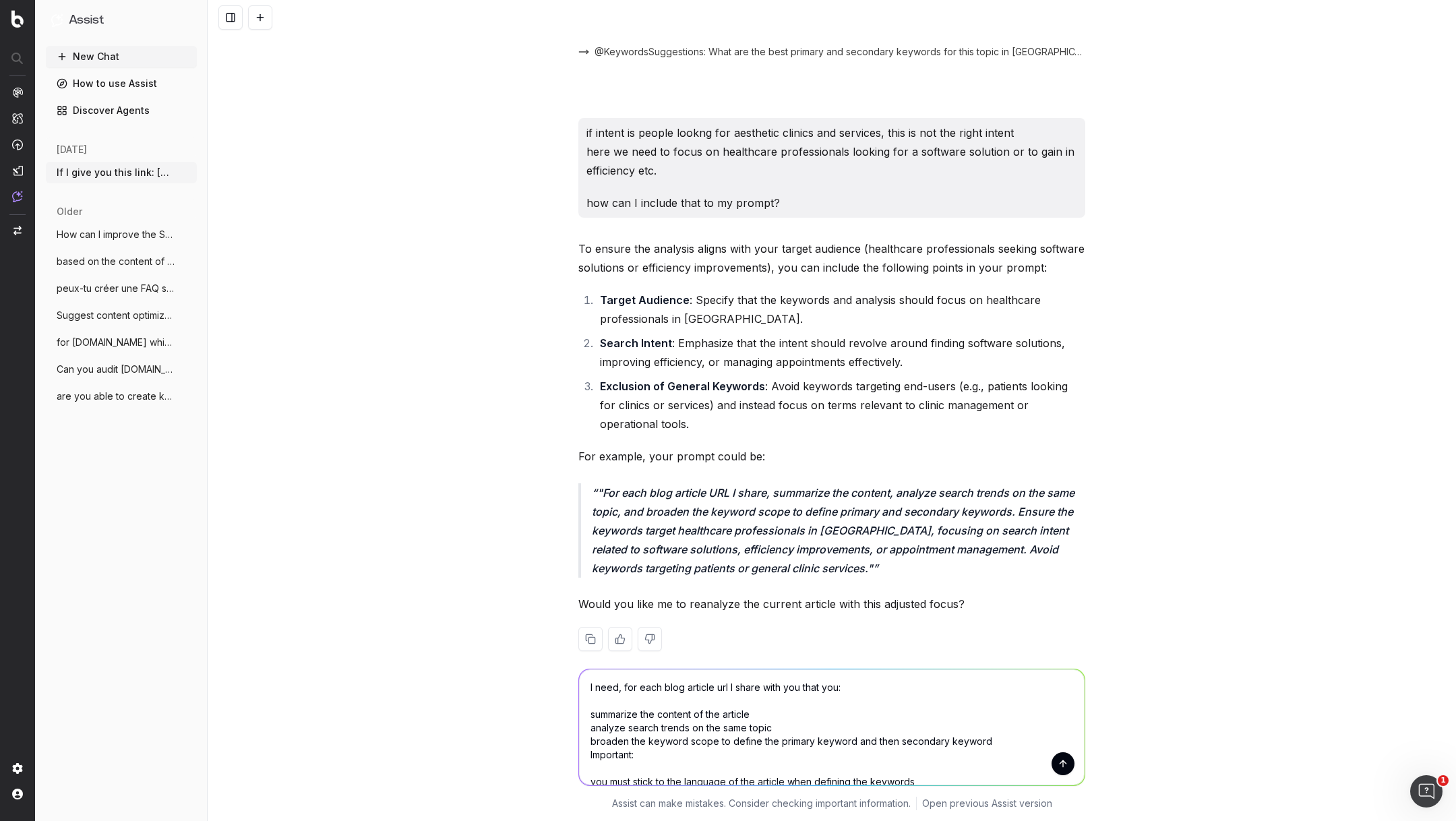
click at [588, 710] on textarea "I need, for each blog article url I share with you that you: summarize the cont…" at bounding box center [831, 728] width 506 height 116
click at [592, 725] on textarea "I need, for each blog article url I share with you that you: 1. summarize the c…" at bounding box center [831, 728] width 506 height 116
click at [590, 741] on textarea "I need, for each blog article url I share with you that you: 1. summarize the c…" at bounding box center [831, 728] width 506 height 116
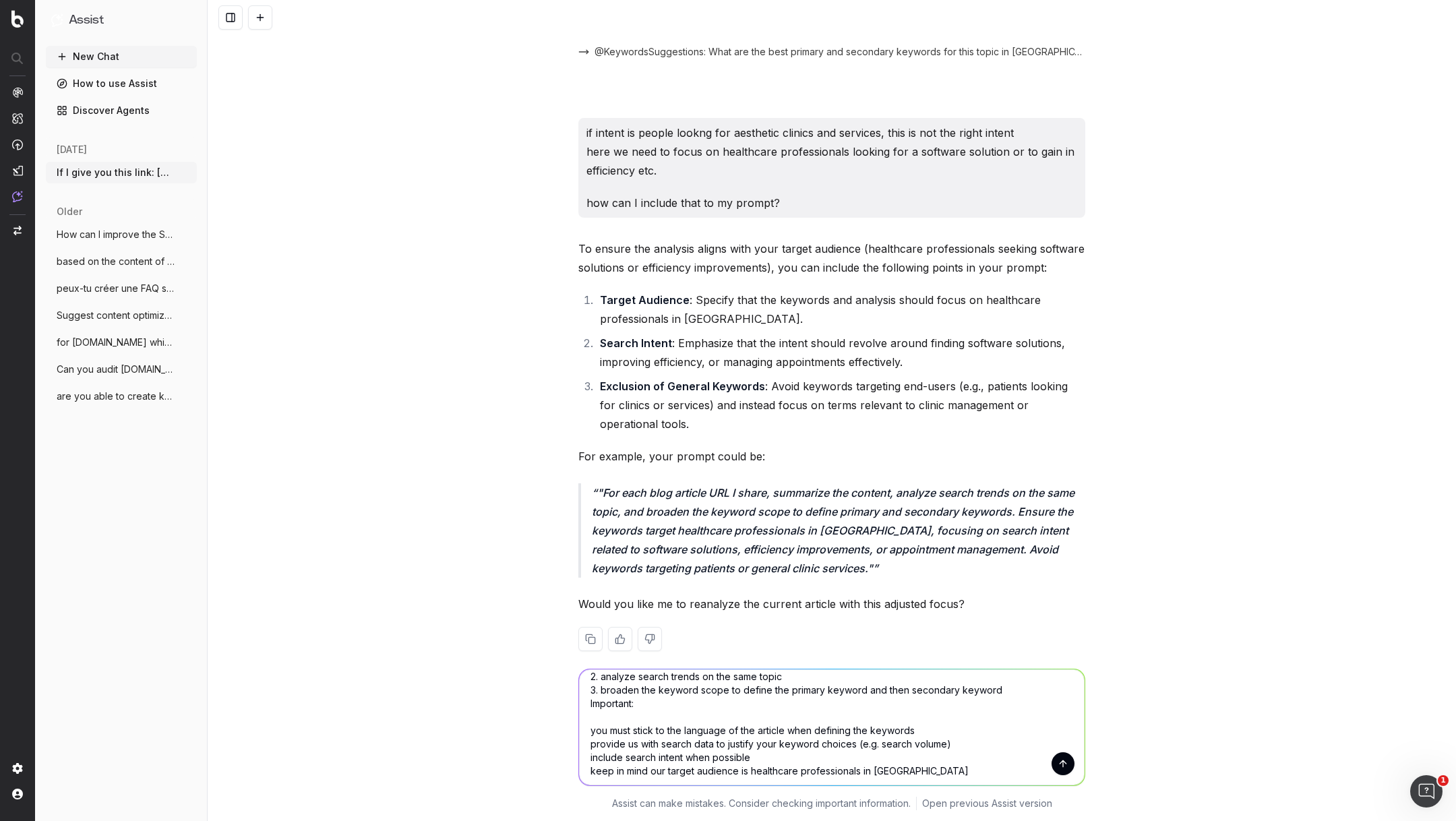
scroll to position [55, 0]
click at [589, 737] on textarea "I need, for each blog article url I share with you that you: 1. summarize the c…" at bounding box center [831, 728] width 506 height 116
click at [591, 699] on textarea "I need, for each blog article url I share with you that you: 1. summarize the c…" at bounding box center [831, 728] width 506 height 116
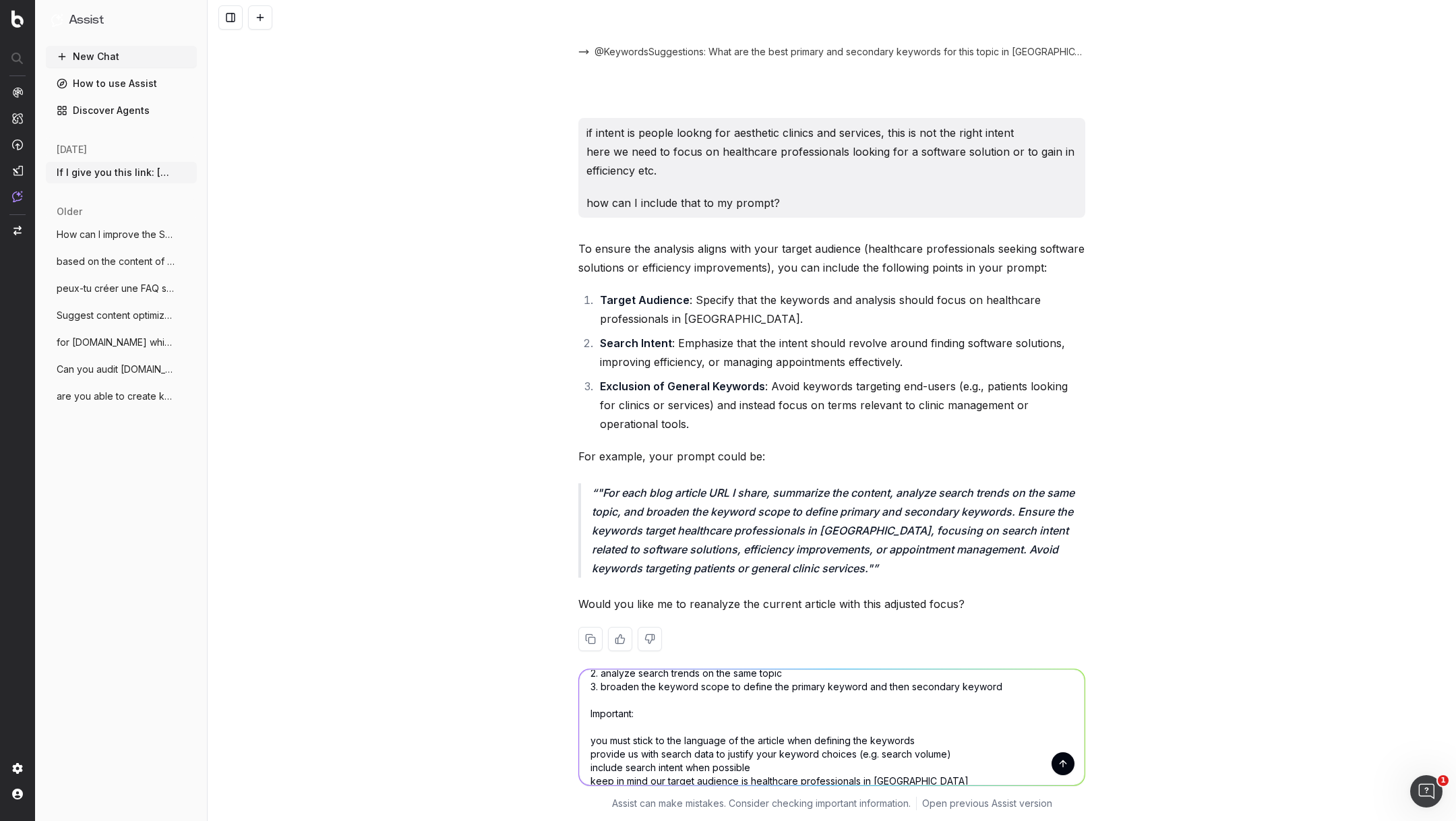
scroll to position [69, 0]
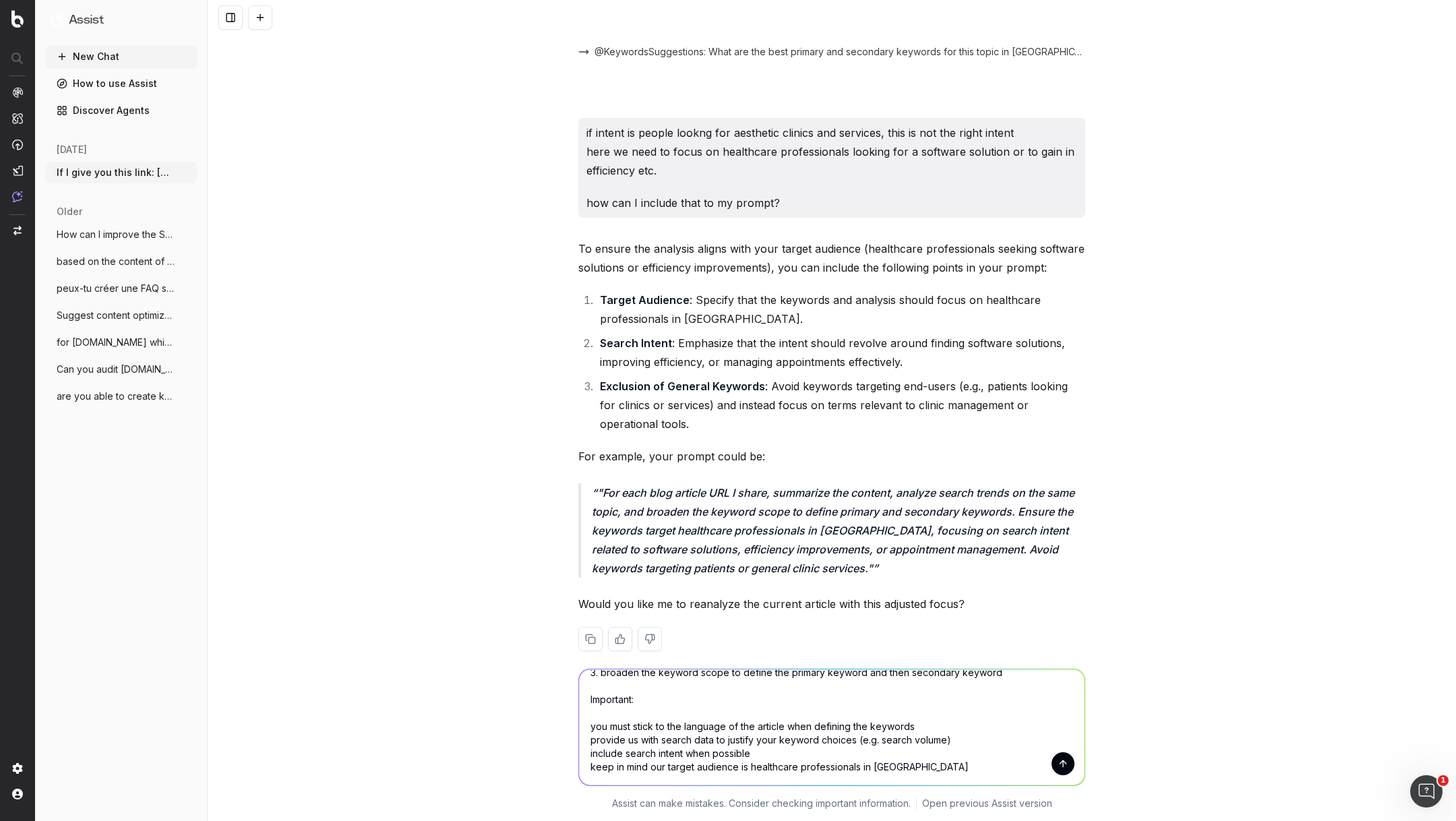
click at [587, 728] on textarea "I need, for each blog article url I share with you that you: 1. summarize the c…" at bounding box center [831, 728] width 506 height 116
click at [591, 739] on textarea "I need, for each blog article url I share with you that you: 1. summarize the c…" at bounding box center [831, 728] width 506 height 116
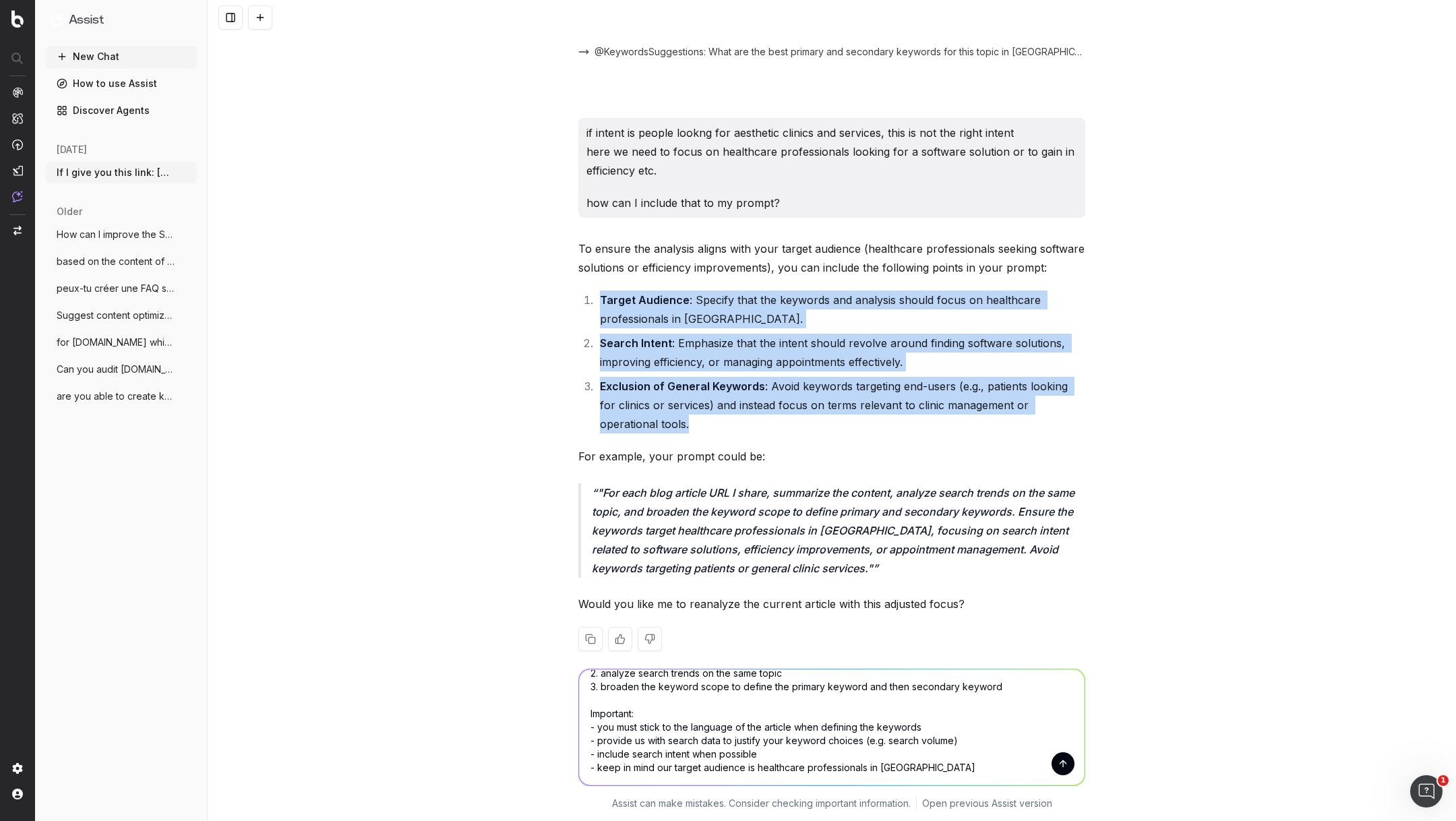
drag, startPoint x: 632, startPoint y: 405, endPoint x: 598, endPoint y: 272, distance: 137.3
click at [598, 291] on ol "Target Audience : Specify that the keywords and analysis should focus on health…" at bounding box center [831, 362] width 507 height 143
copy ol "Target Audience : Specify that the keywords and analysis should focus on health…"
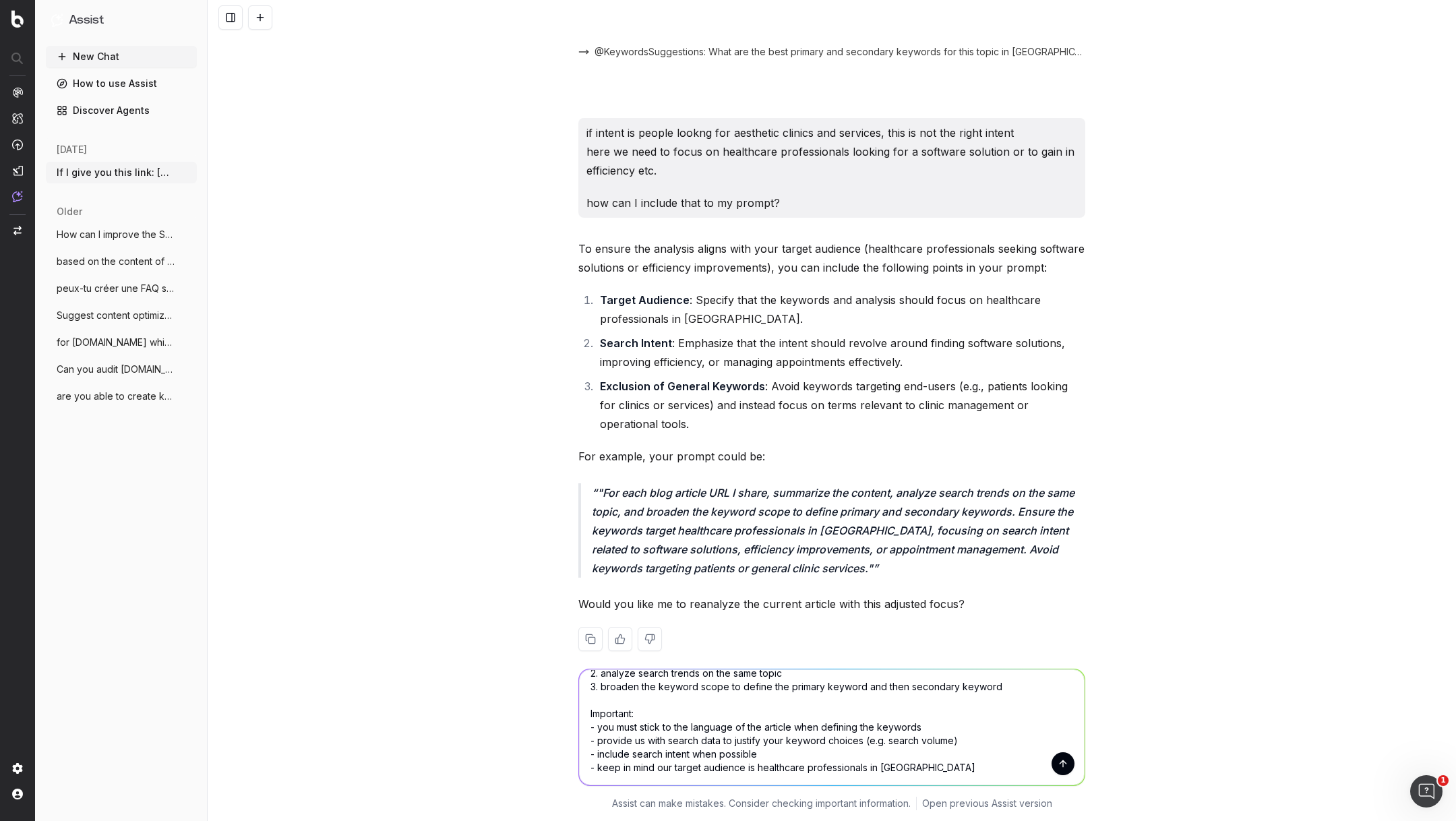
click at [950, 775] on textarea "I need, for each blog article url I share with you that you: 1. summarize the c…" at bounding box center [831, 728] width 506 height 116
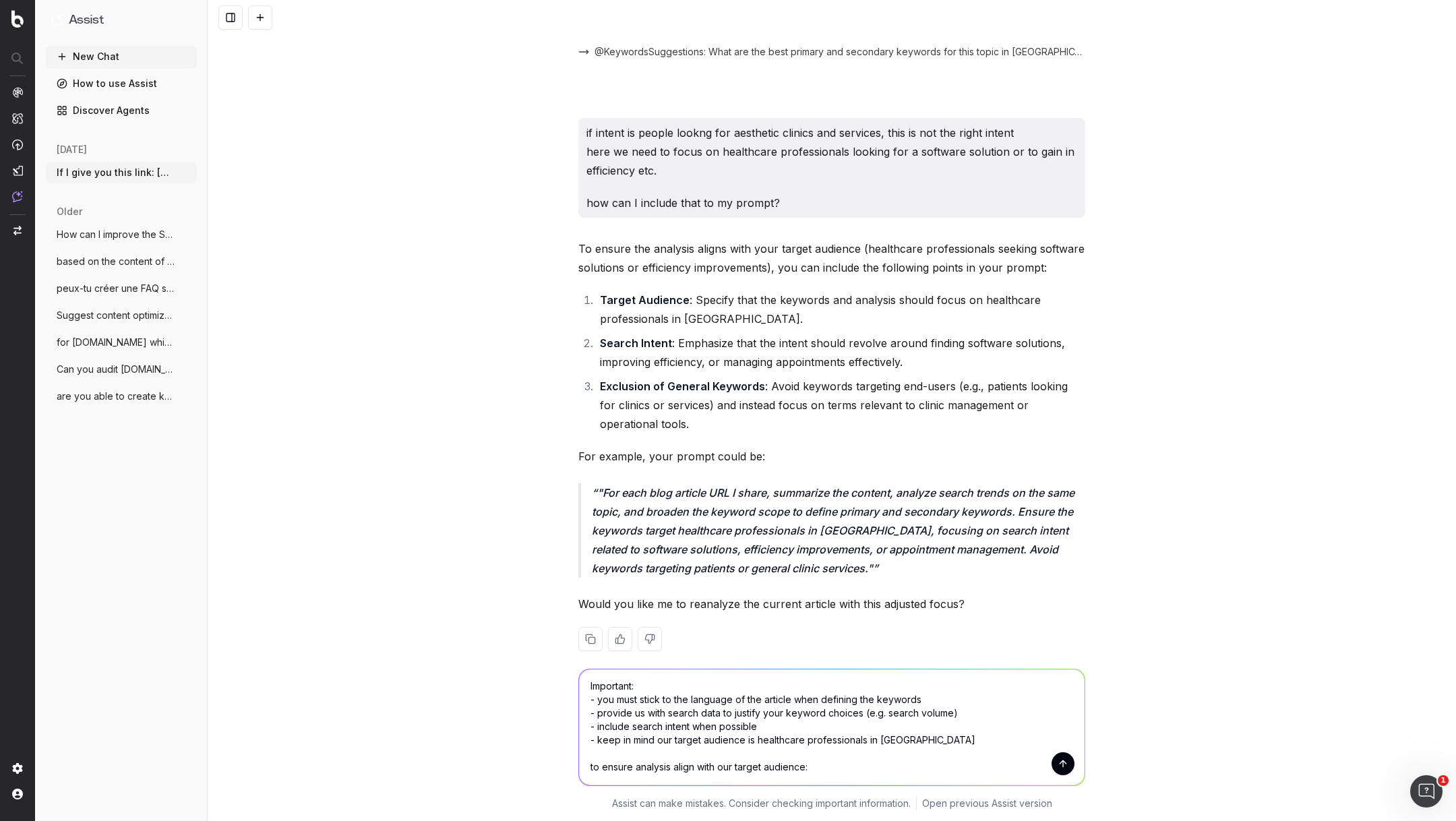
paste textarea "Target Audience: Specify that the keywords and analysis should focus on healthc…"
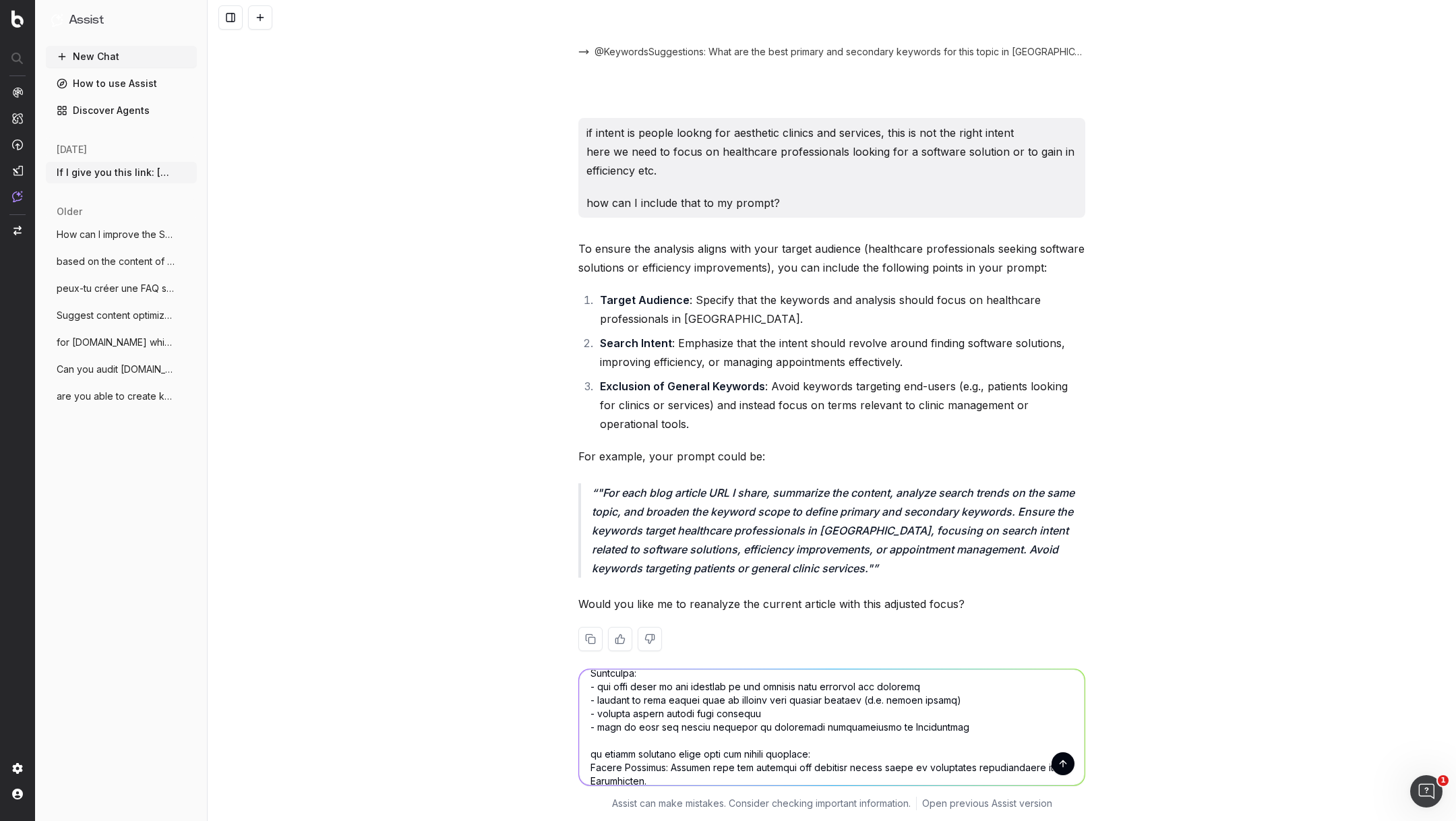
scroll to position [150, 0]
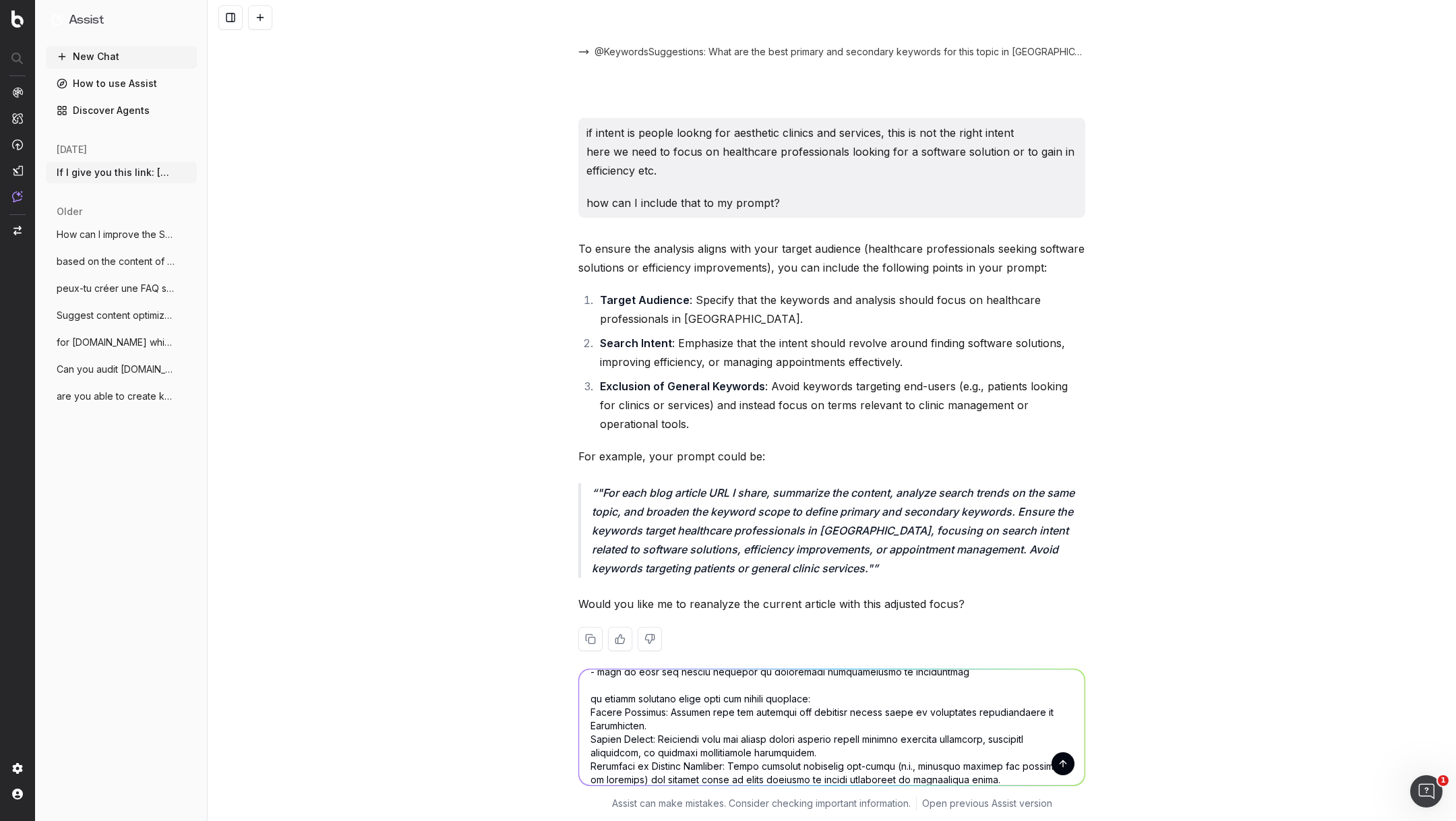
click at [591, 709] on textarea at bounding box center [831, 728] width 506 height 116
click at [590, 737] on textarea at bounding box center [831, 728] width 506 height 116
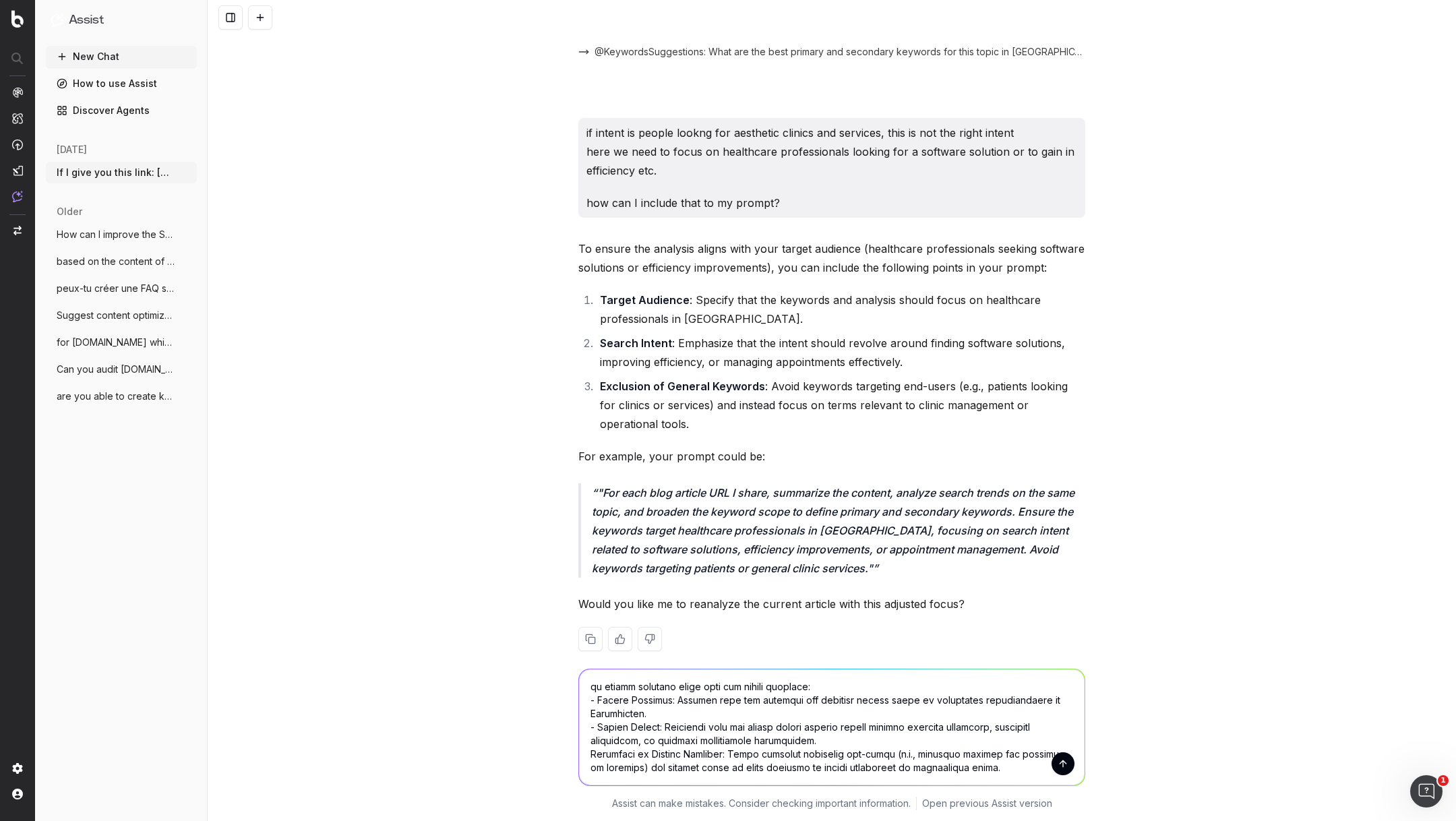
click at [590, 750] on textarea at bounding box center [831, 728] width 506 height 116
drag, startPoint x: 1001, startPoint y: 769, endPoint x: 582, endPoint y: 678, distance: 428.8
click at [582, 678] on textarea at bounding box center [831, 728] width 506 height 116
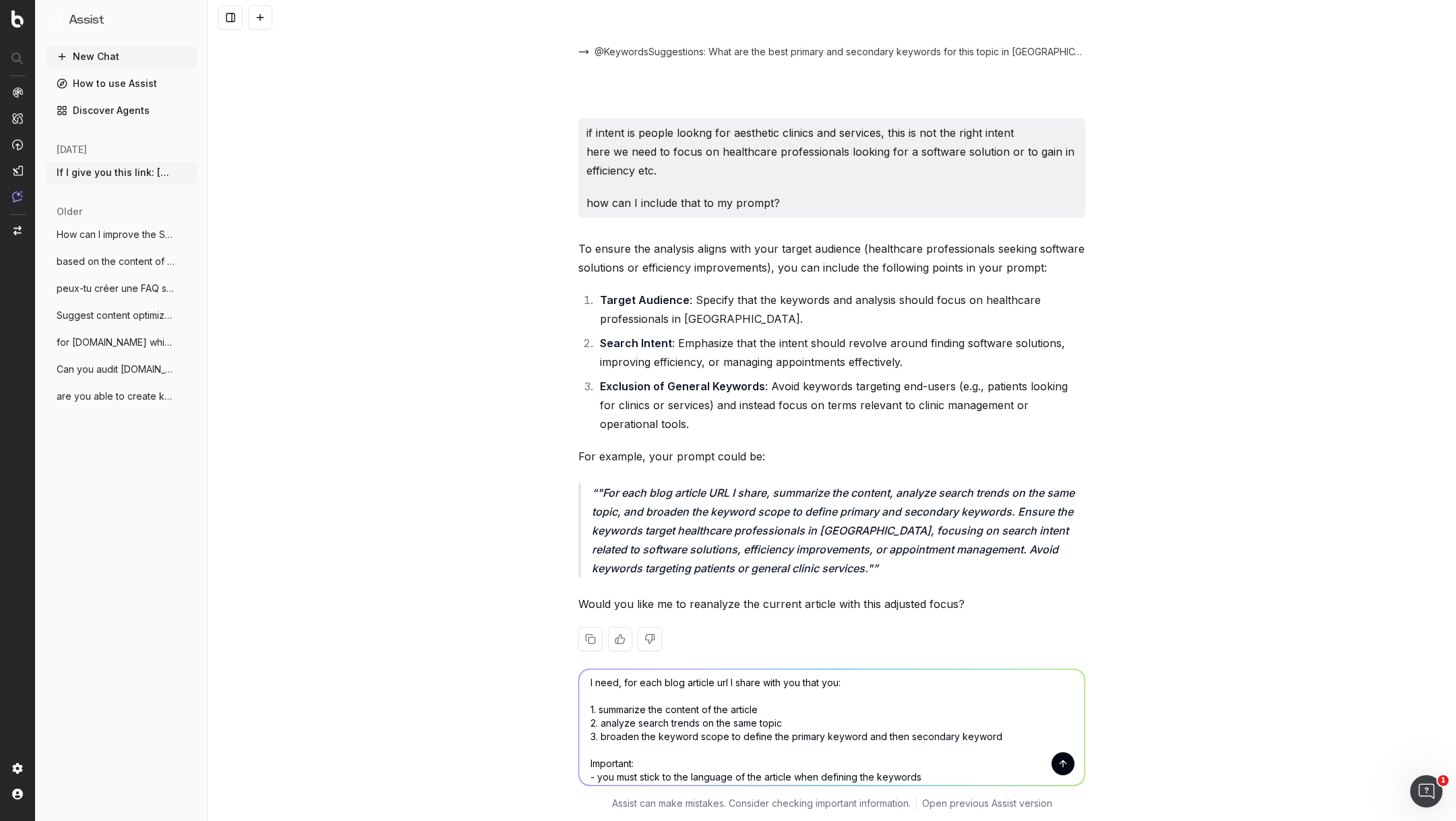
scroll to position [2, 0]
click at [1012, 734] on textarea "I need, for each blog article url I share with you that you: 1. summarize the c…" at bounding box center [831, 728] width 506 height 116
paste textarea "to ensure analysis align with our target audience: - Target Audience: Specify t…"
type textarea "I need, for each blog article url I share with you that you: 1. summarize the c…"
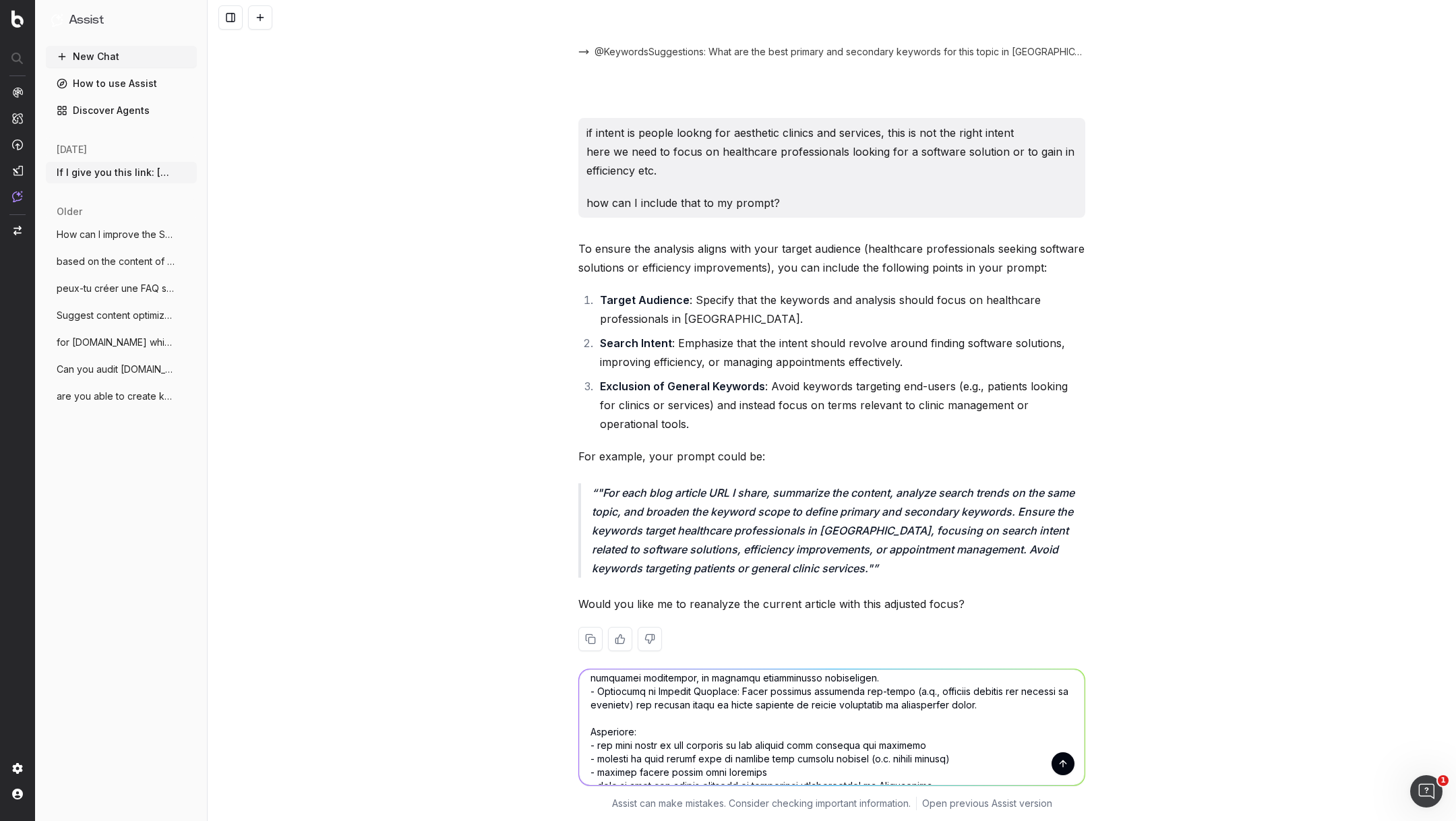
scroll to position [163, 0]
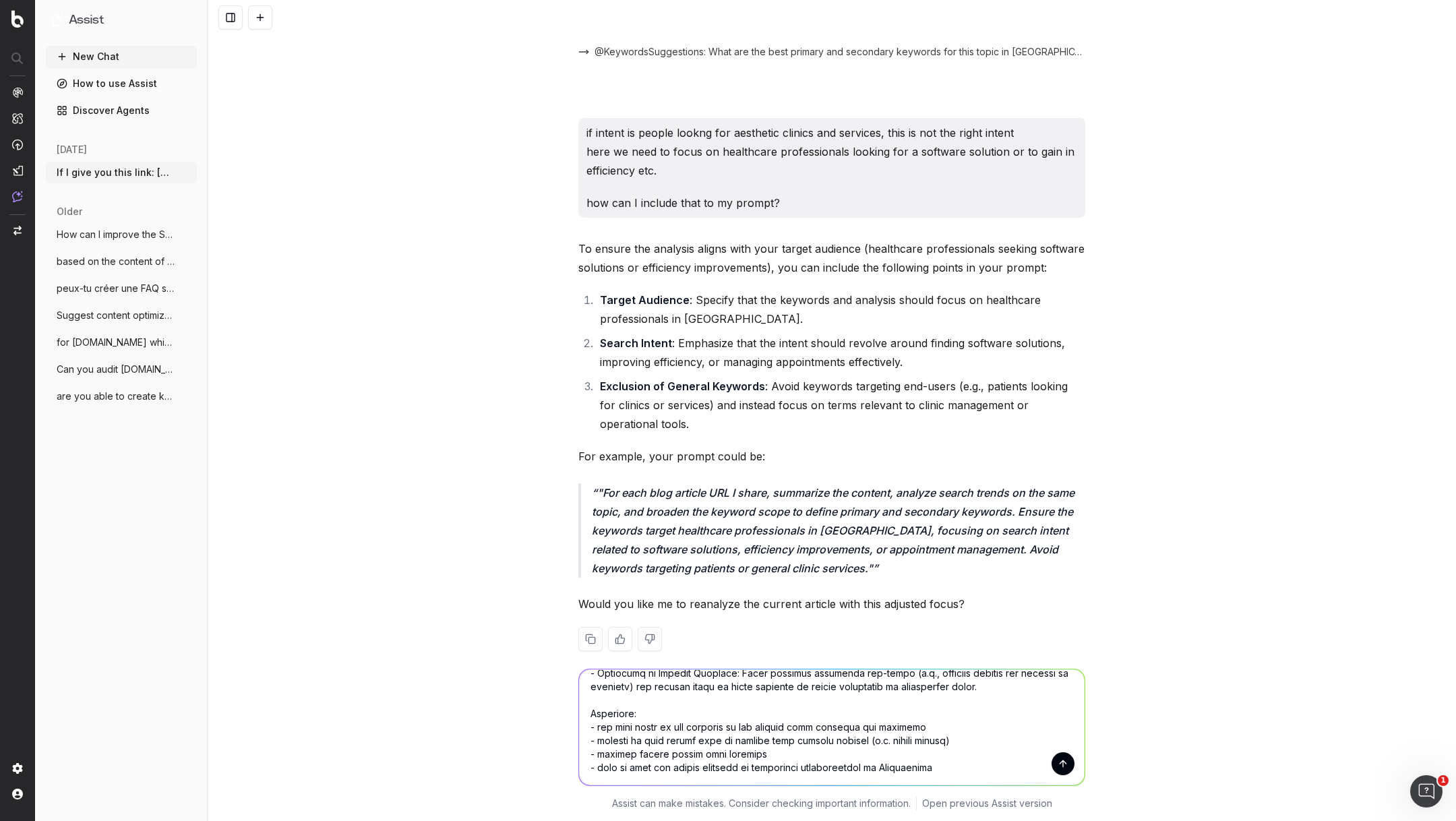
click at [944, 764] on textarea at bounding box center [831, 728] width 506 height 116
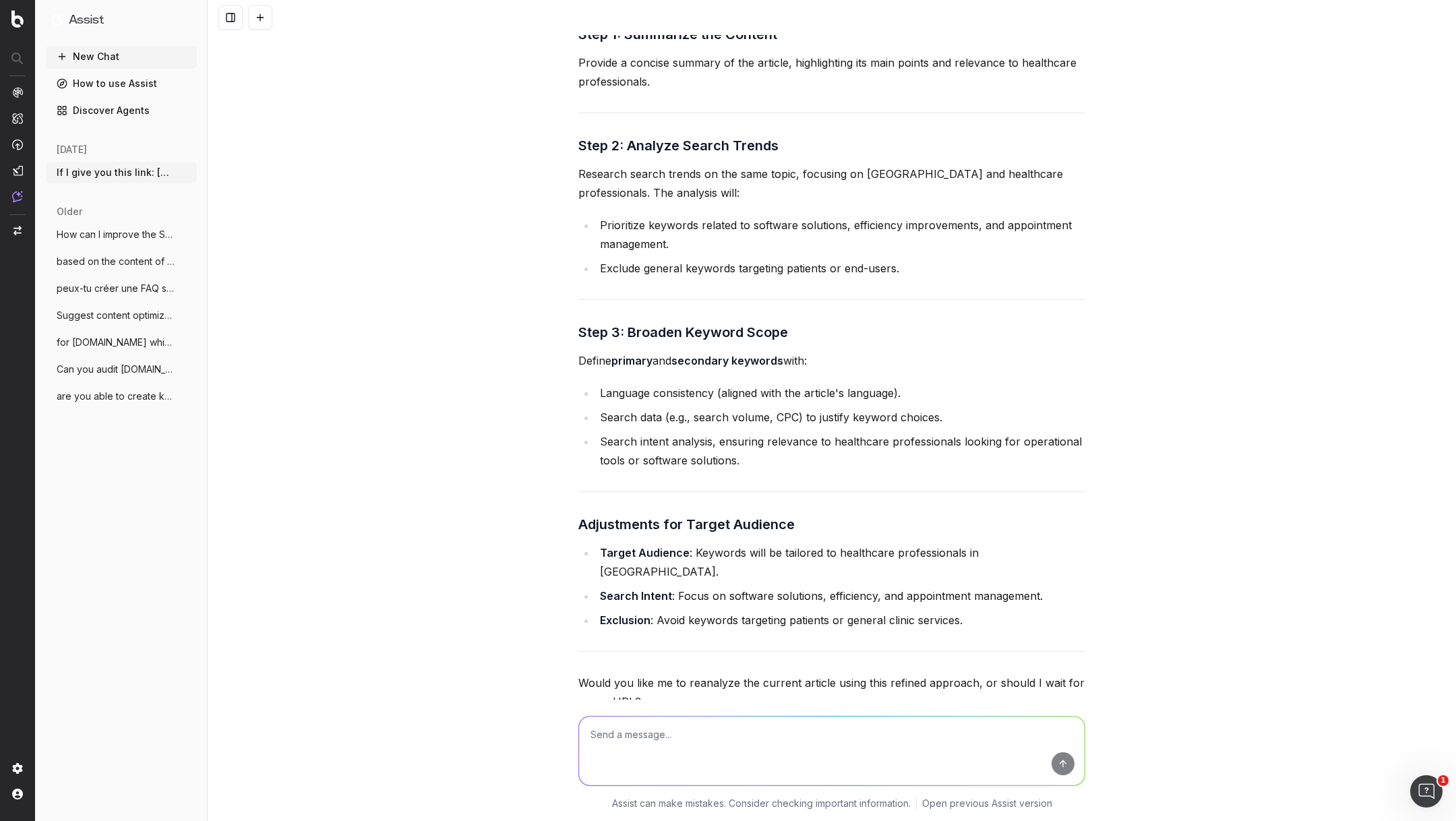
scroll to position [5768, 0]
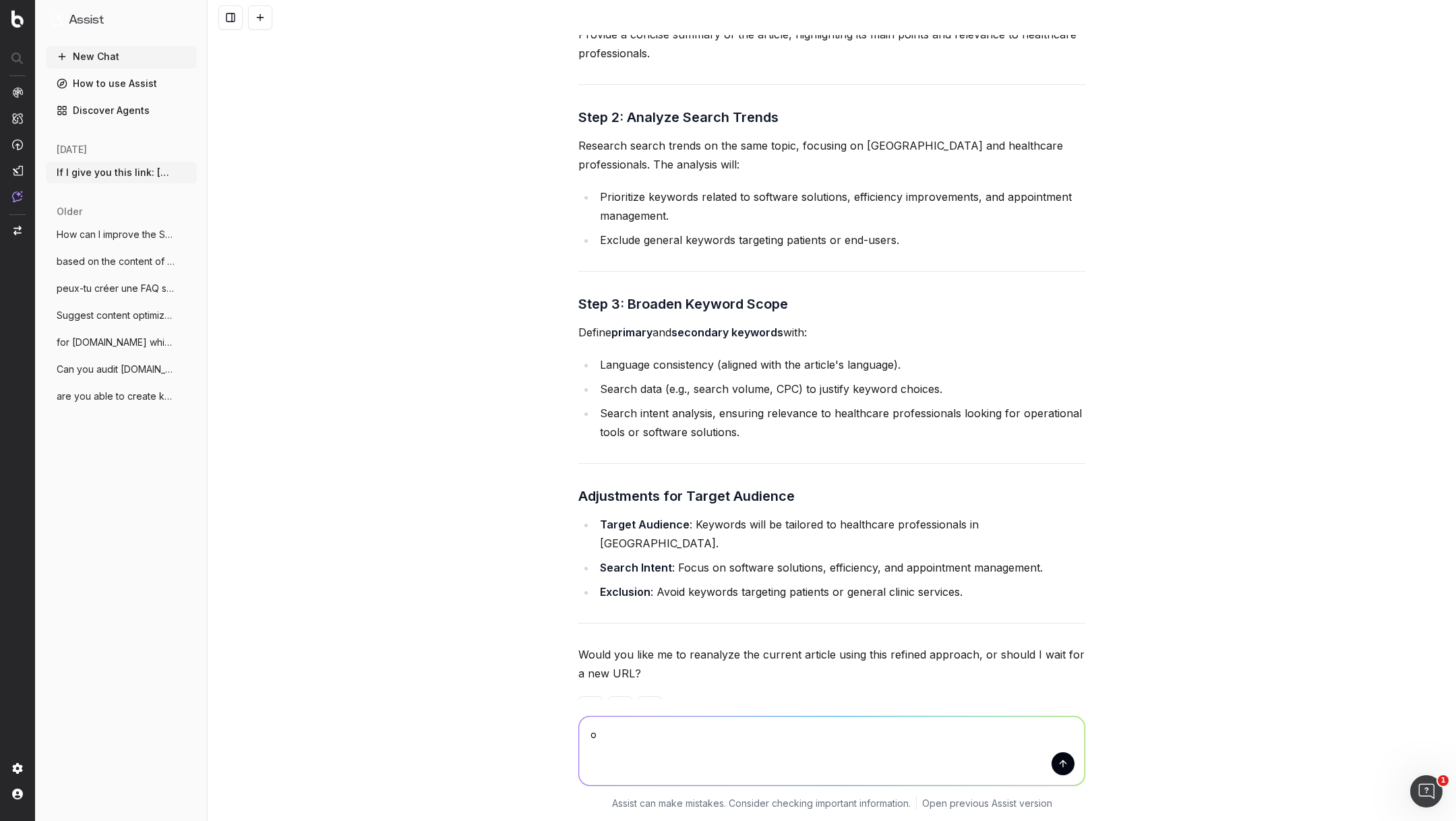
type textarea "ok"
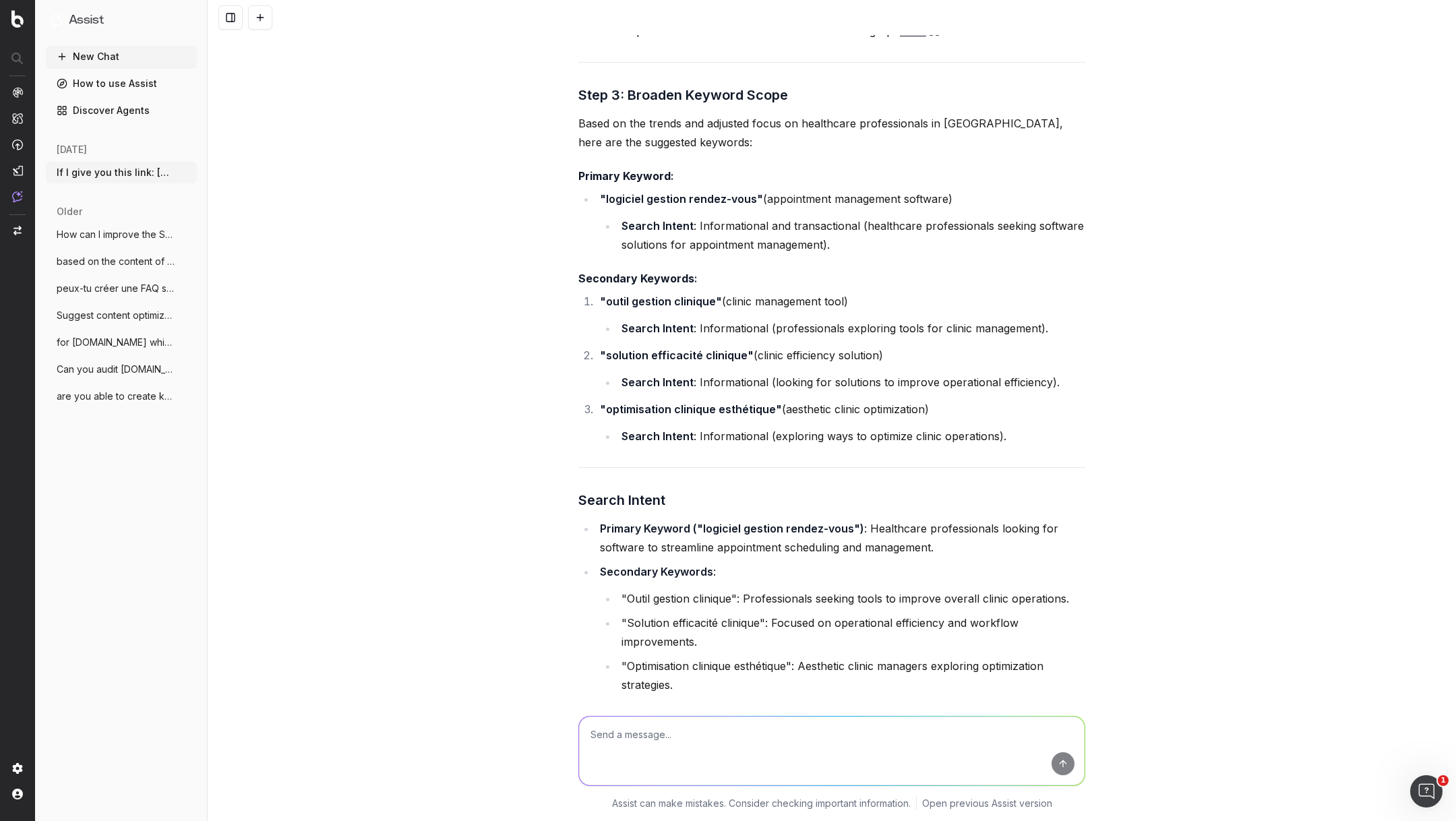
scroll to position [7230, 0]
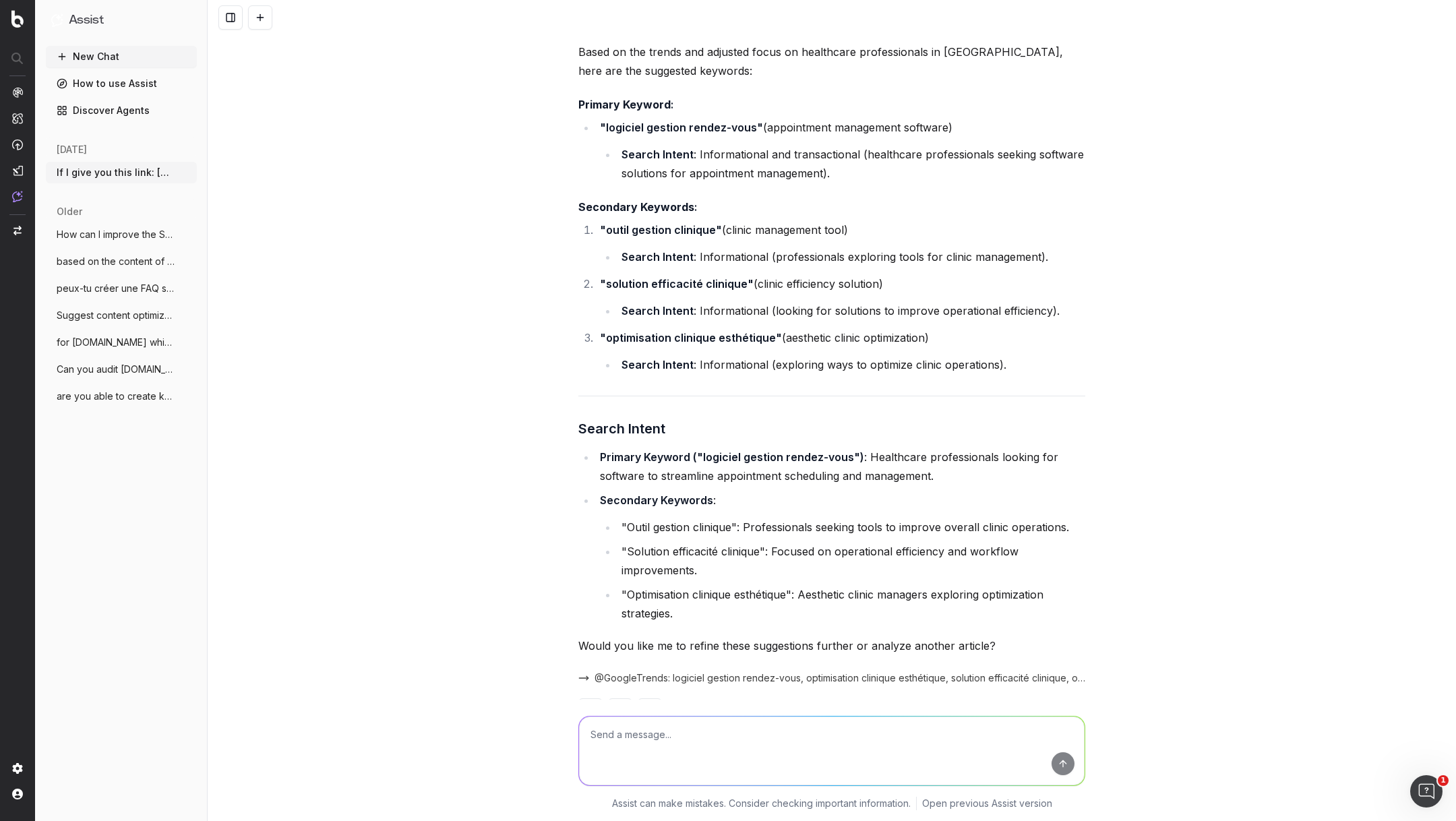
click at [642, 735] on textarea at bounding box center [831, 751] width 506 height 69
type textarea "are you sure you did not forget about the content of the blog article itself?"
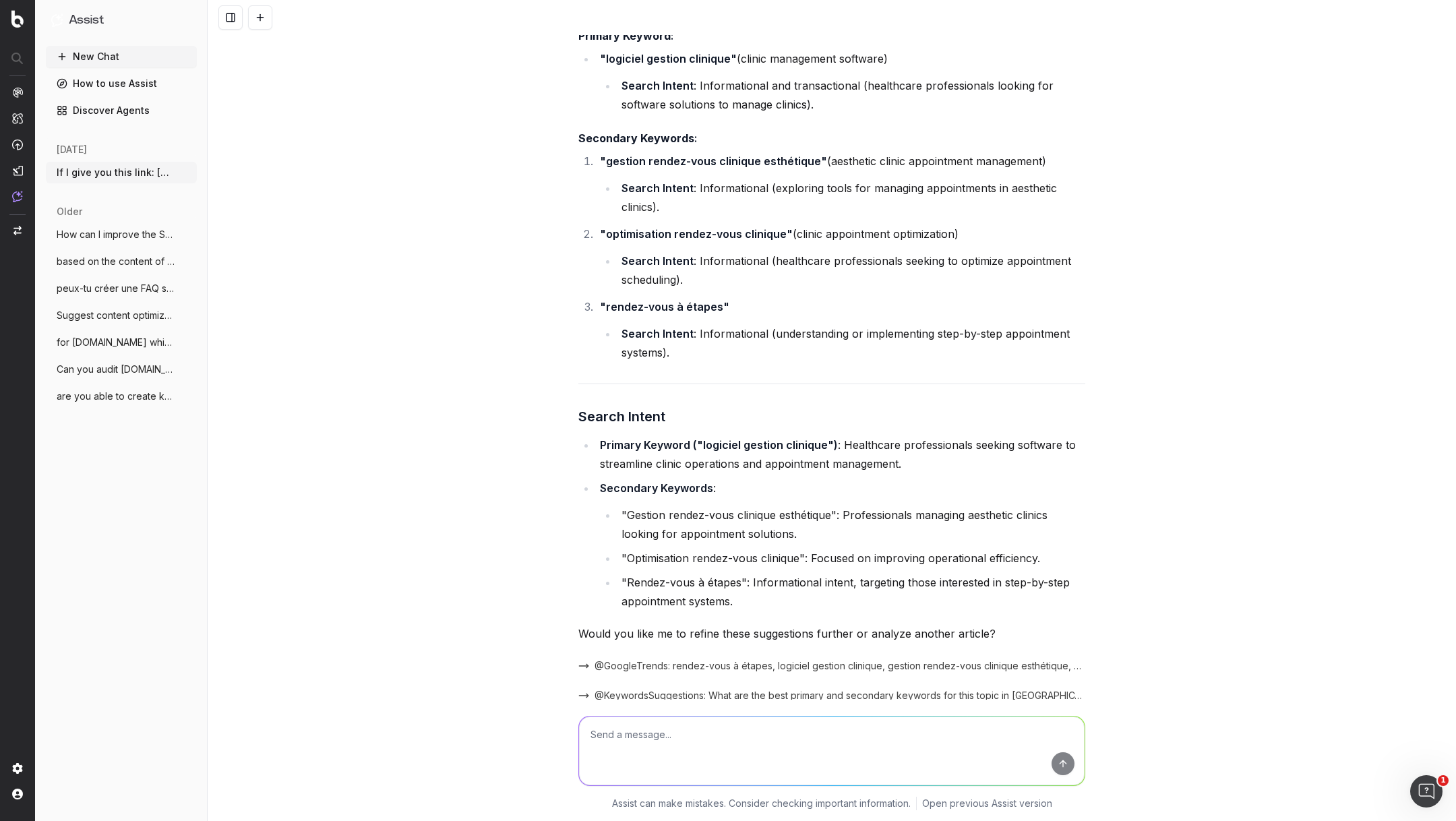
scroll to position [9069, 0]
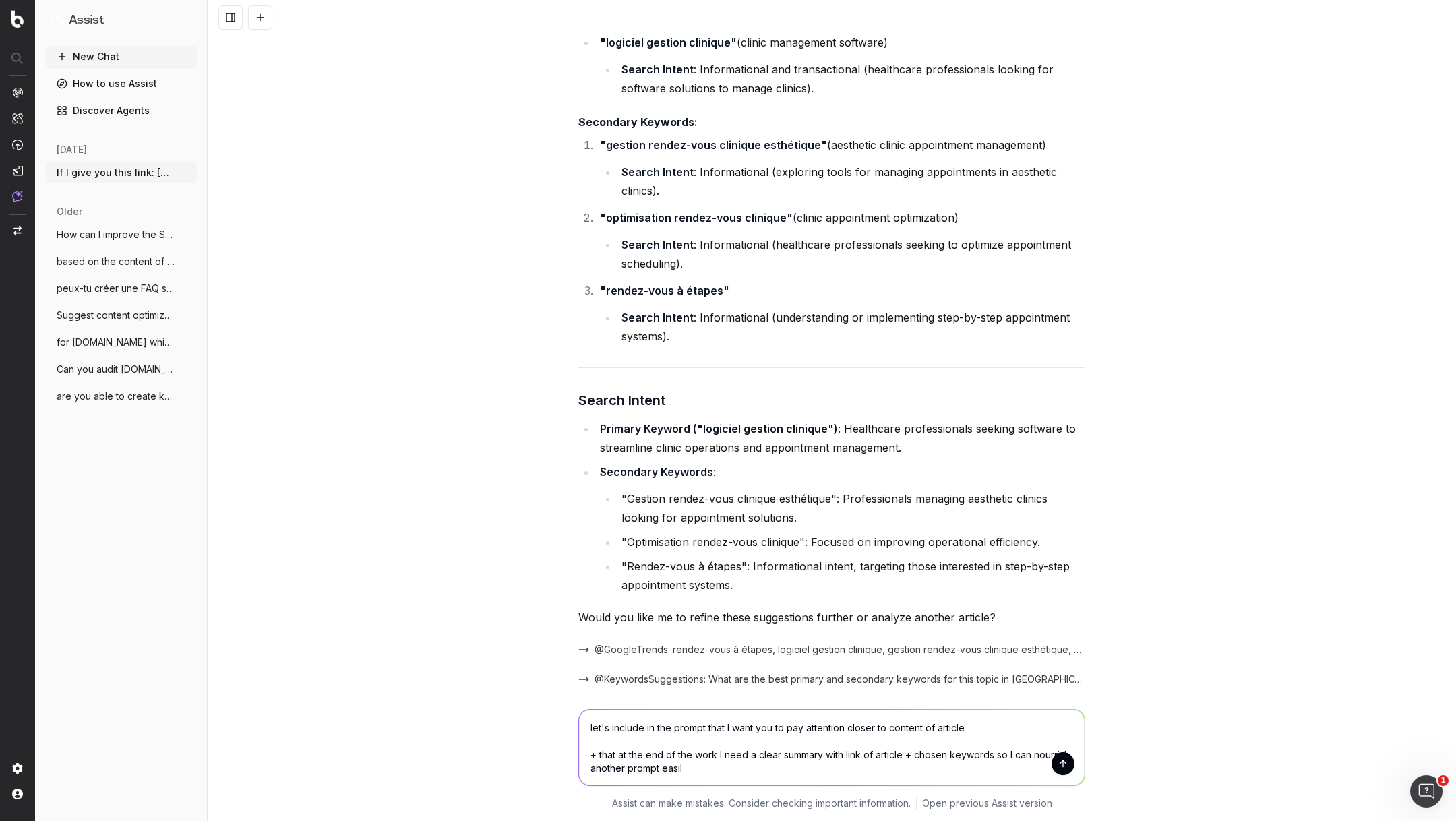
type textarea "let's include in the prompt that I want you to pay attention closer to content …"
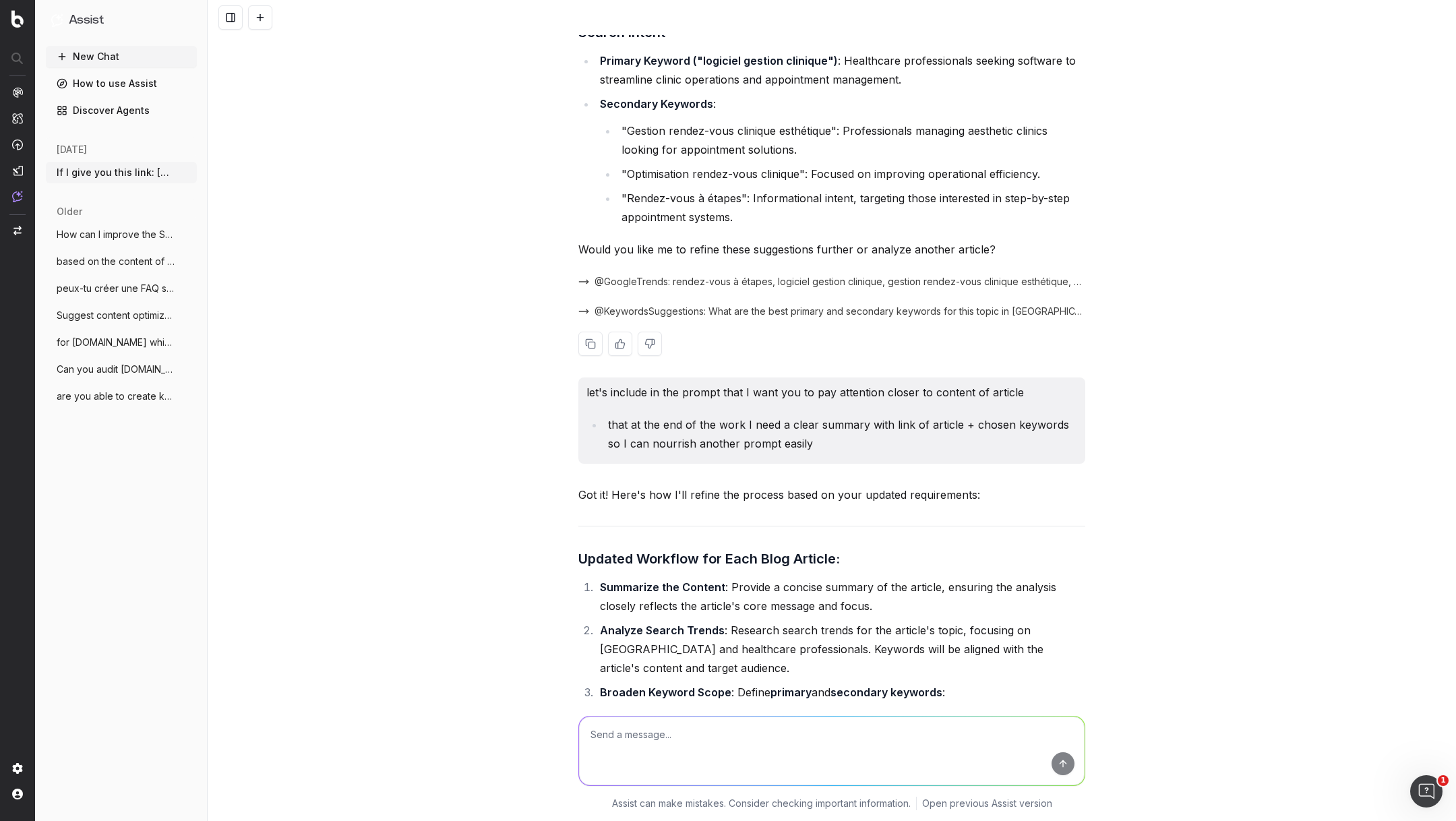
scroll to position [9840, 0]
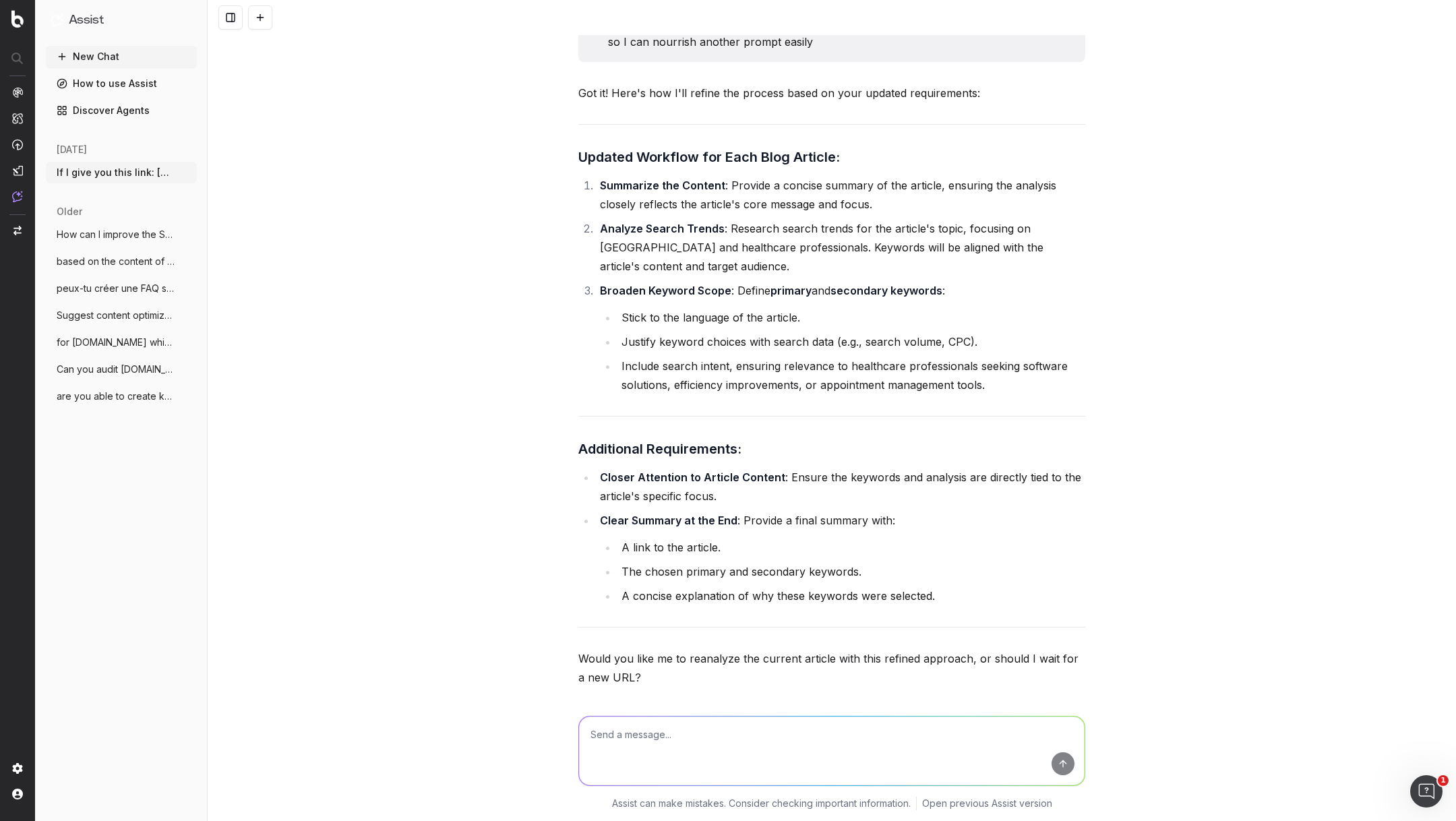
click at [655, 740] on textarea at bounding box center [831, 751] width 506 height 69
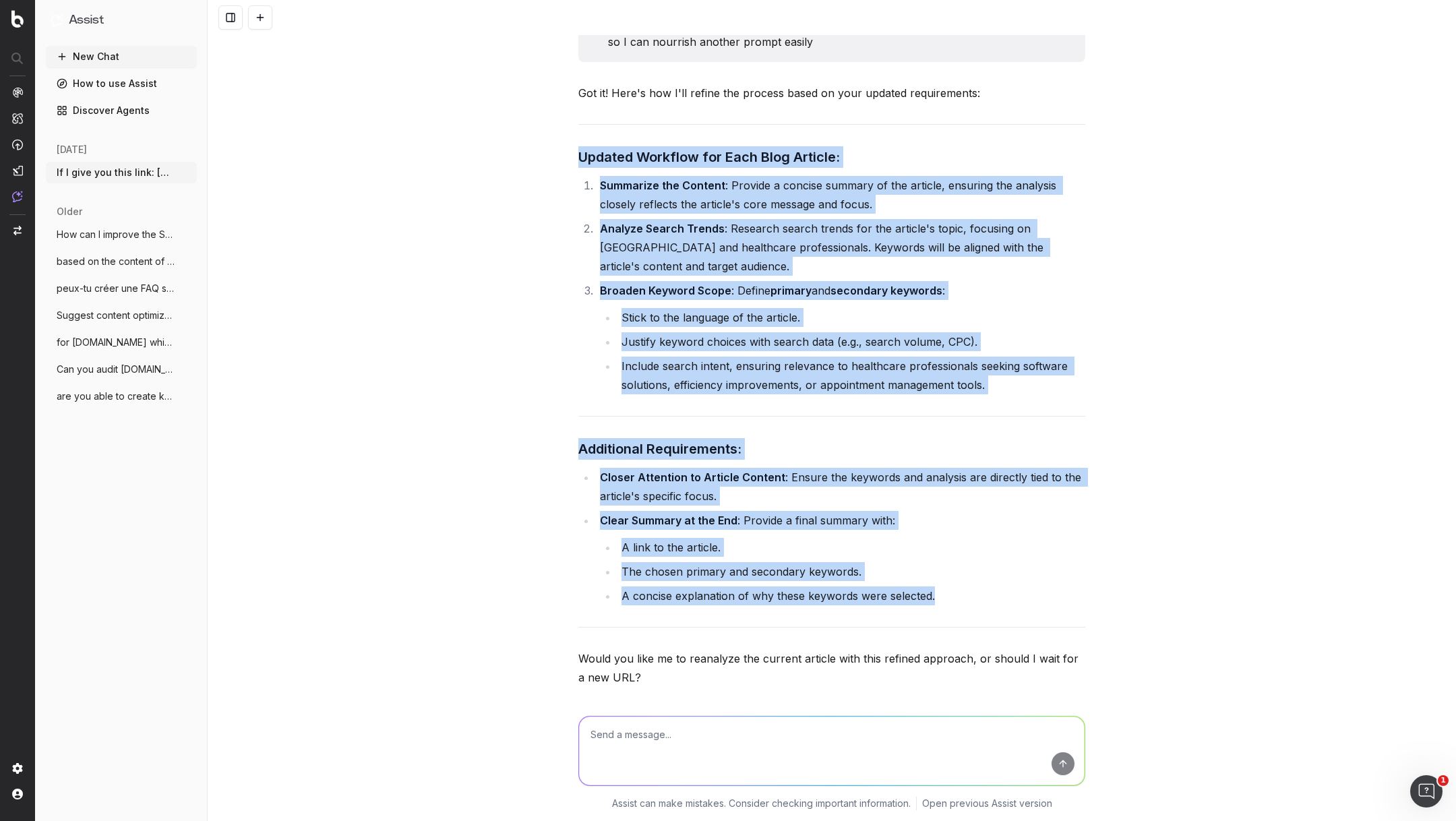
drag, startPoint x: 942, startPoint y: 557, endPoint x: 571, endPoint y: 115, distance: 577.1
click at [571, 115] on div "If I give you this link: https://info.onedoc.ch/fr/blog/medecins-specialistes/r…" at bounding box center [831, 410] width 1248 height 821
copy div "Updated Workflow for Each Blog Article: Summarize the Content : Provide a conci…"
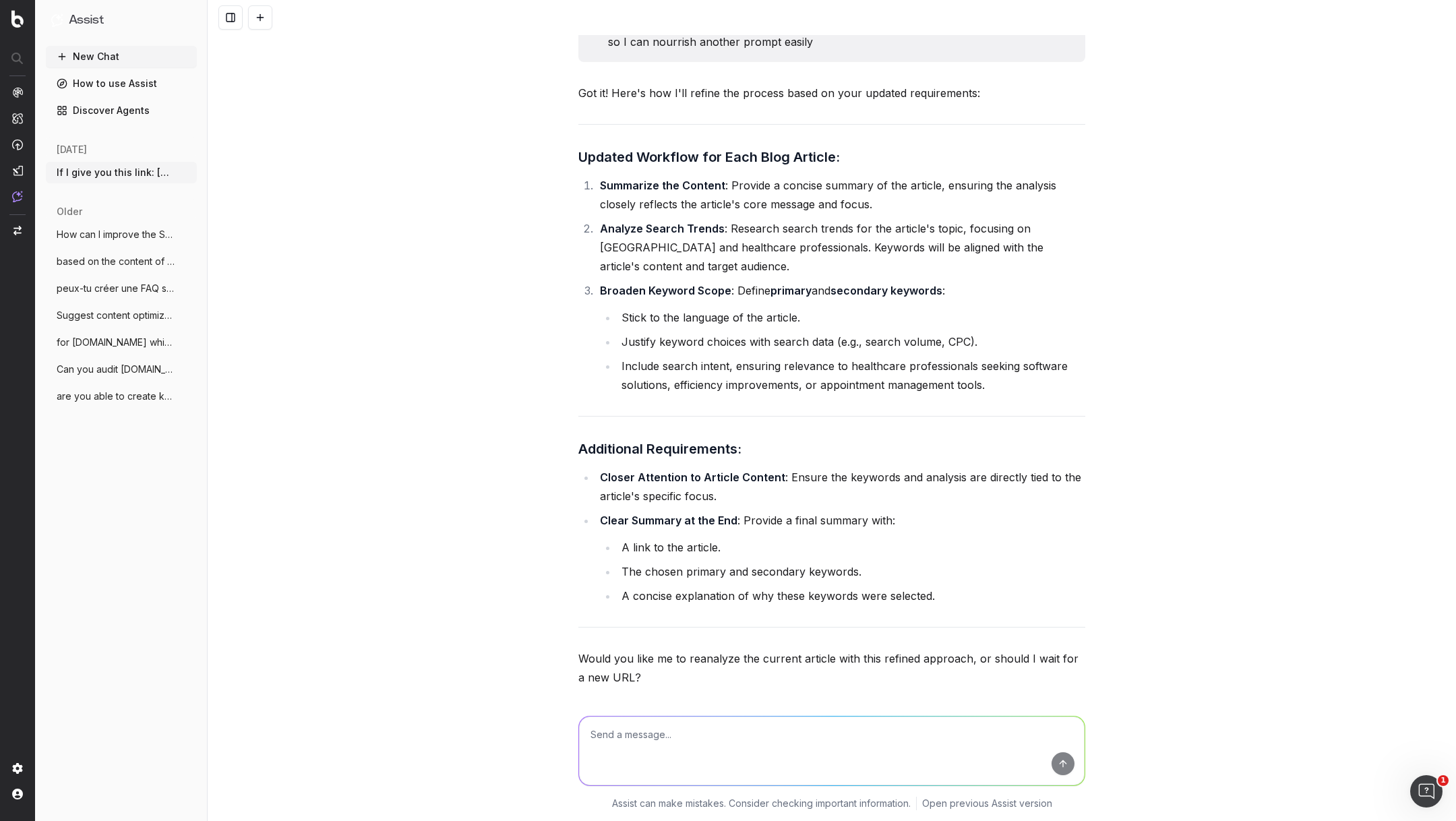
click at [649, 743] on textarea at bounding box center [831, 751] width 506 height 69
paste textarea "Updated Workflow for Each Blog Article: Summarize the Content: Provide a concis…"
type textarea "Updated Workflow for Each Blog Article: Summarize the Content: Provide a concis…"
click at [713, 733] on textarea at bounding box center [831, 751] width 506 height 69
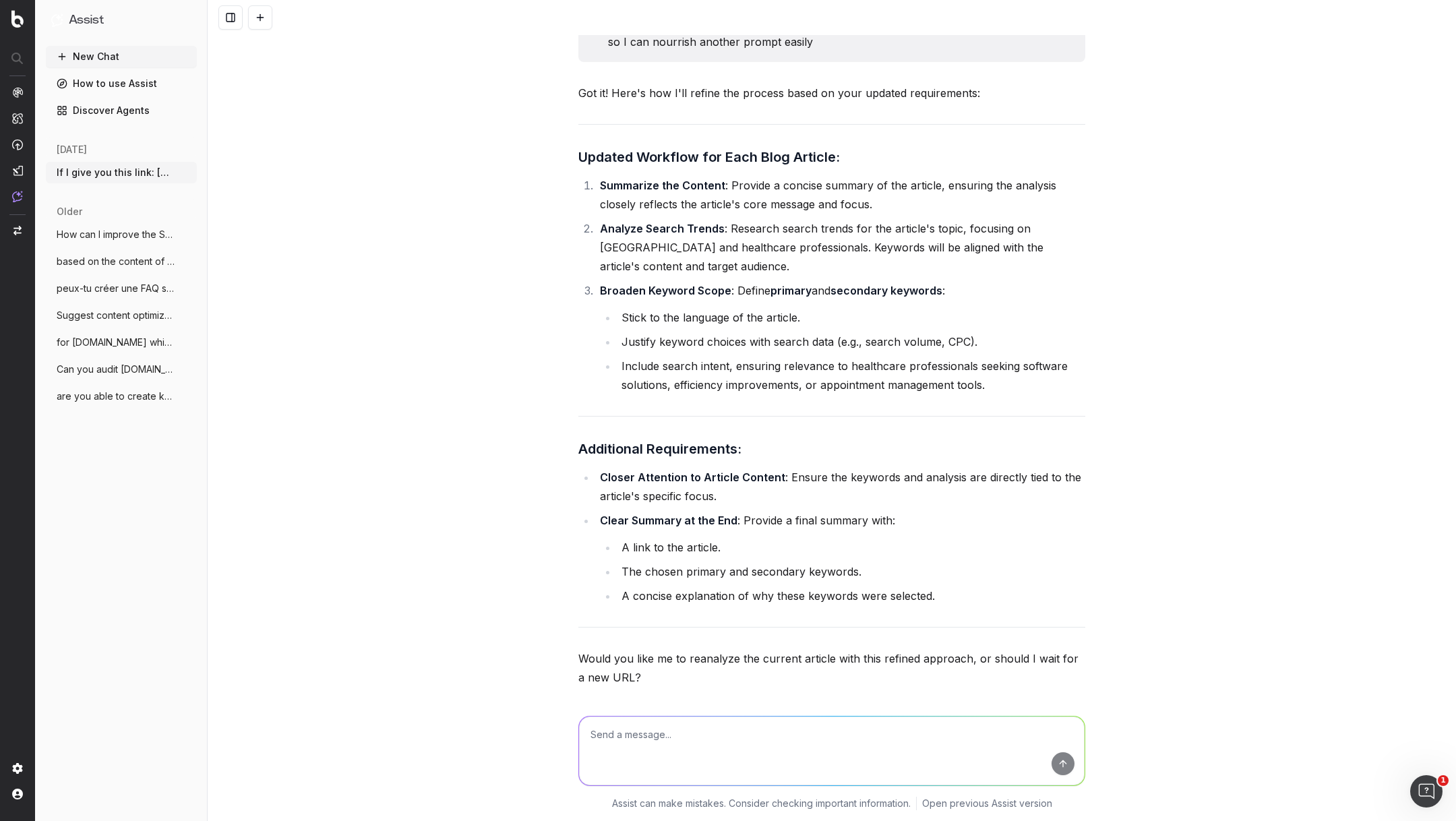
paste textarea "Updated Workflow for Each Blog Article: Summarize the Content: Provide a concis…"
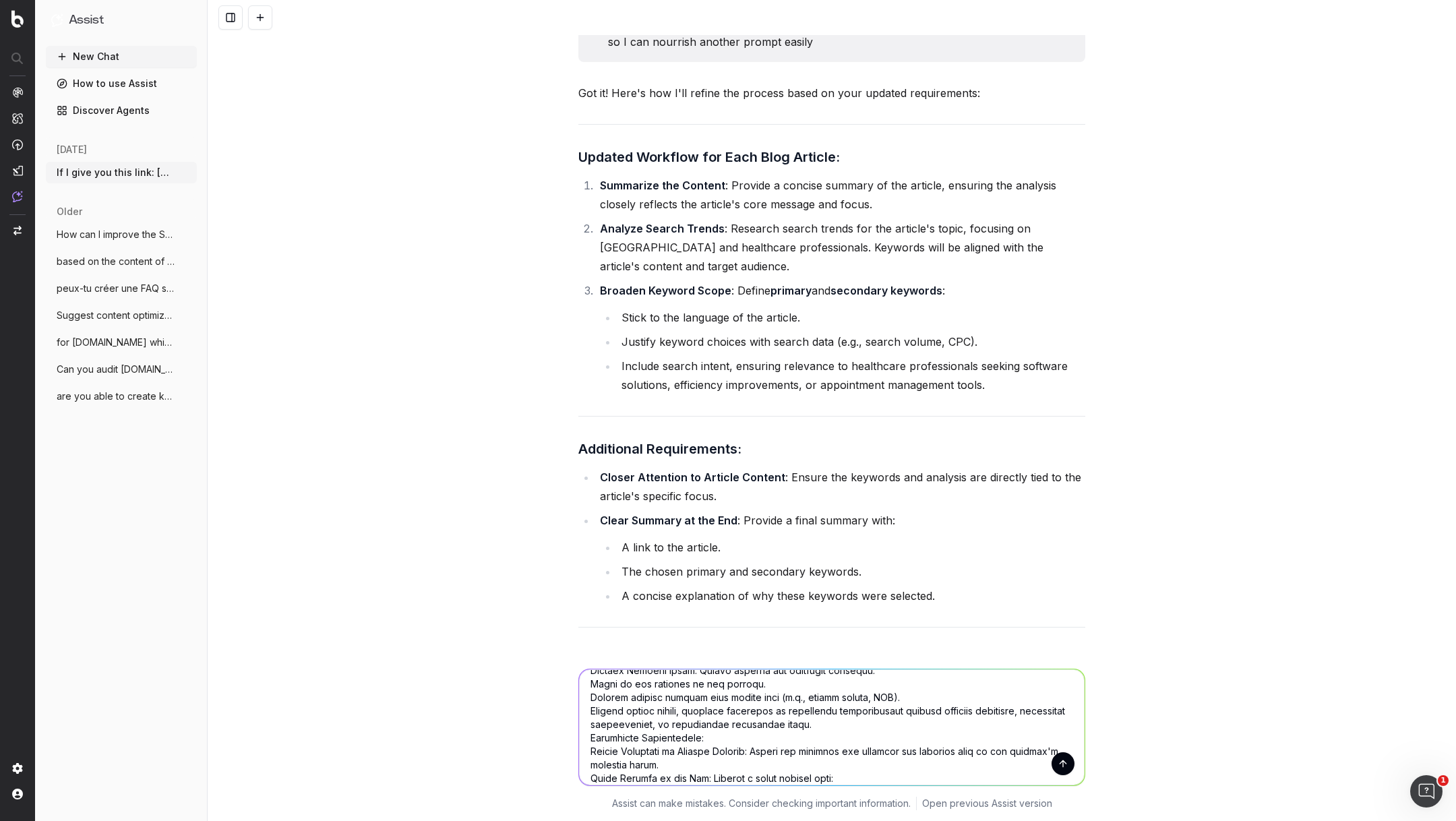
scroll to position [83, 0]
click at [900, 711] on textarea at bounding box center [831, 728] width 506 height 116
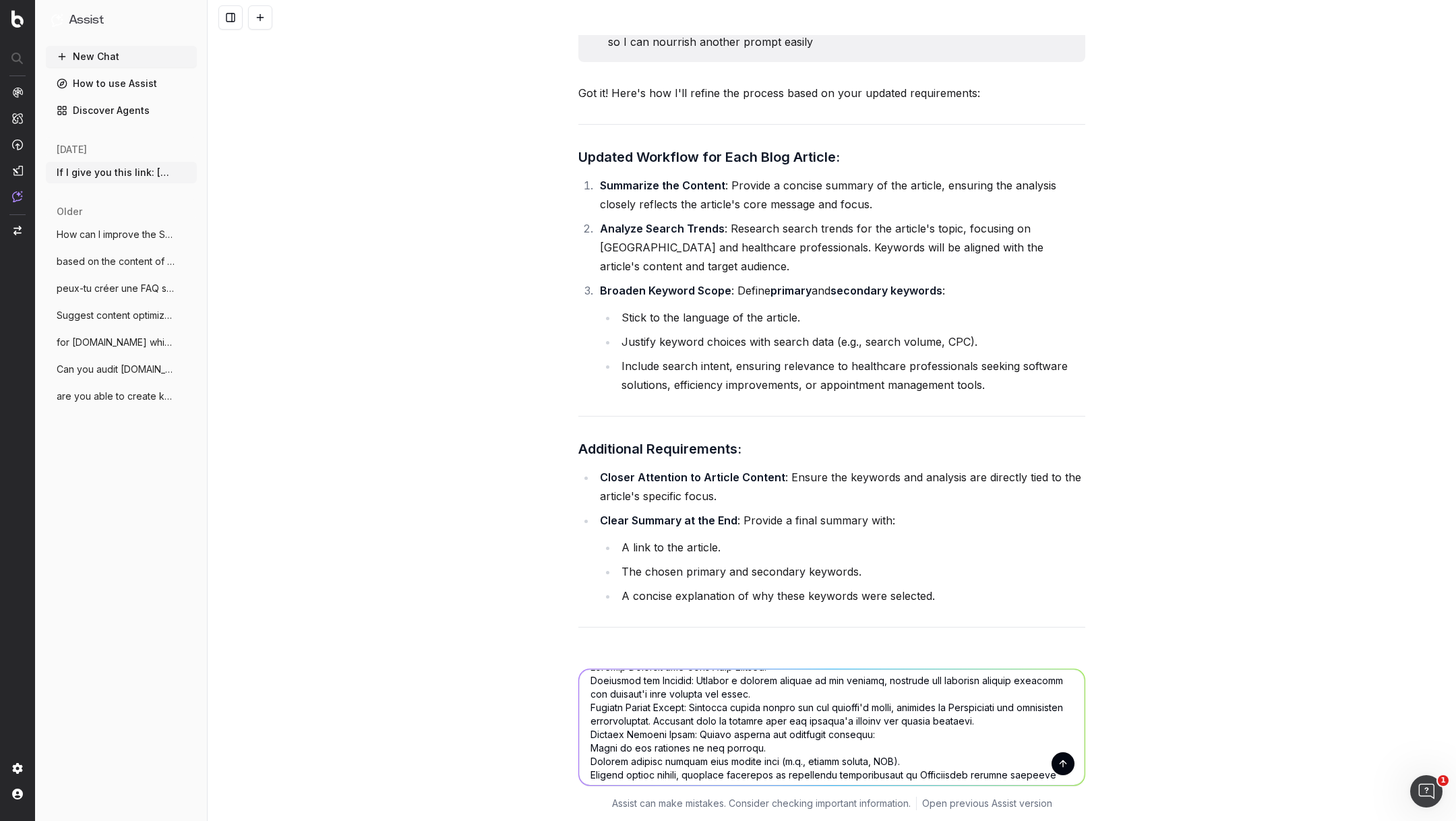
scroll to position [0, 0]
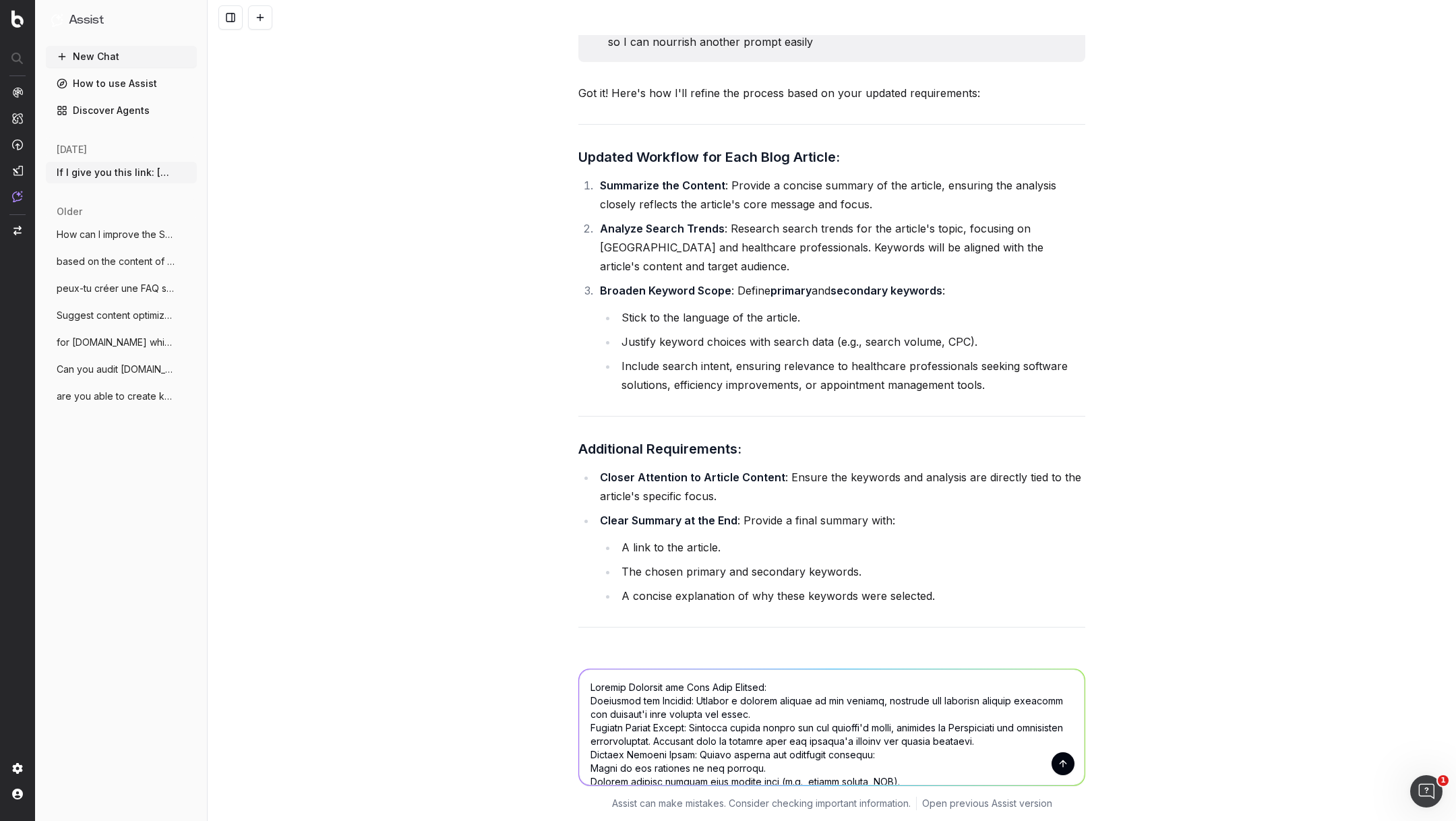
drag, startPoint x: 793, startPoint y: 689, endPoint x: 551, endPoint y: 687, distance: 242.0
click at [551, 687] on div "Assist can make mistakes. Consider checking important information. Open previou…" at bounding box center [831, 737] width 1248 height 169
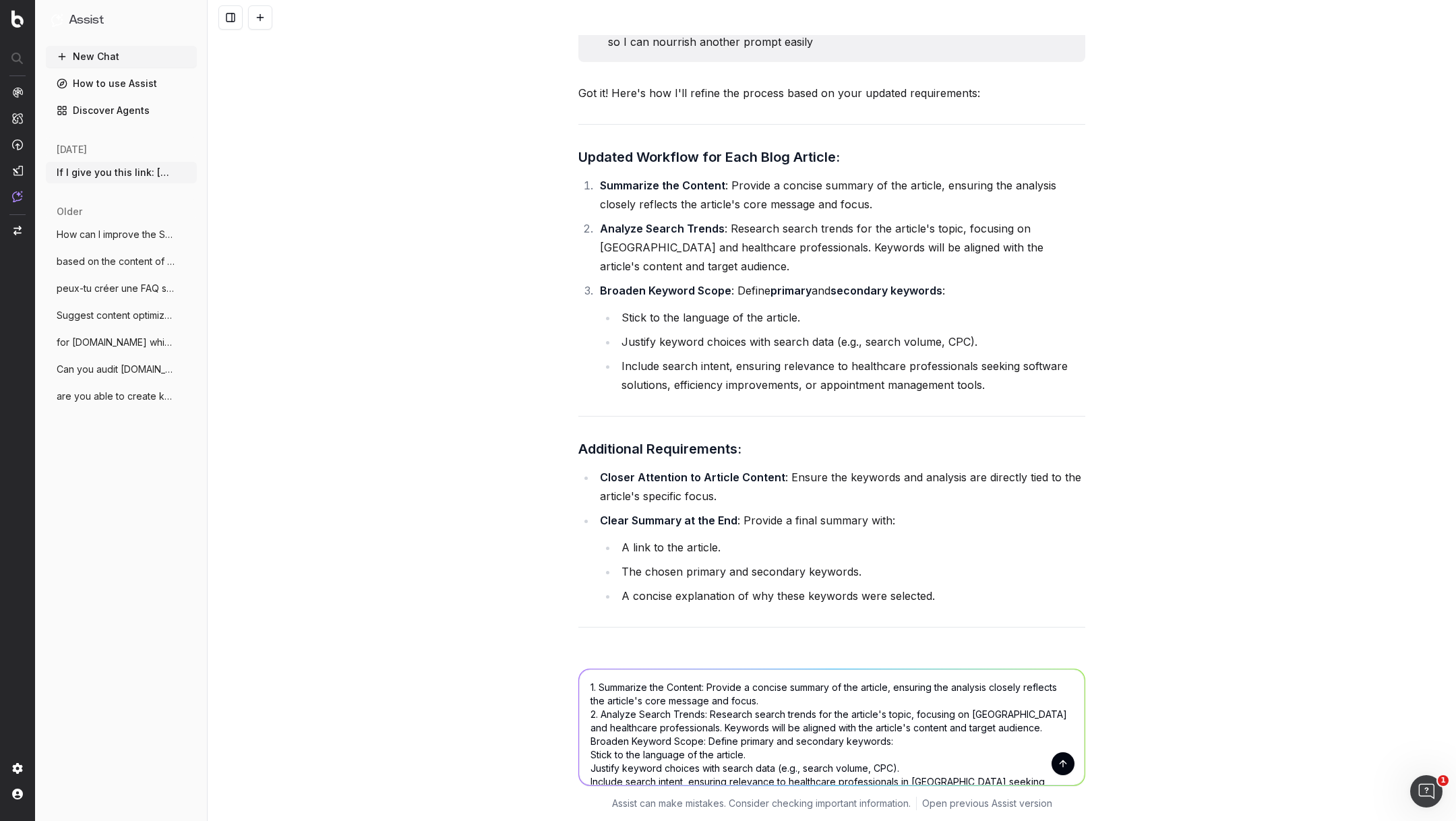
click at [591, 686] on textarea "1. Summarize the Content: Provide a concise summary of the article, ensuring th…" at bounding box center [831, 728] width 506 height 116
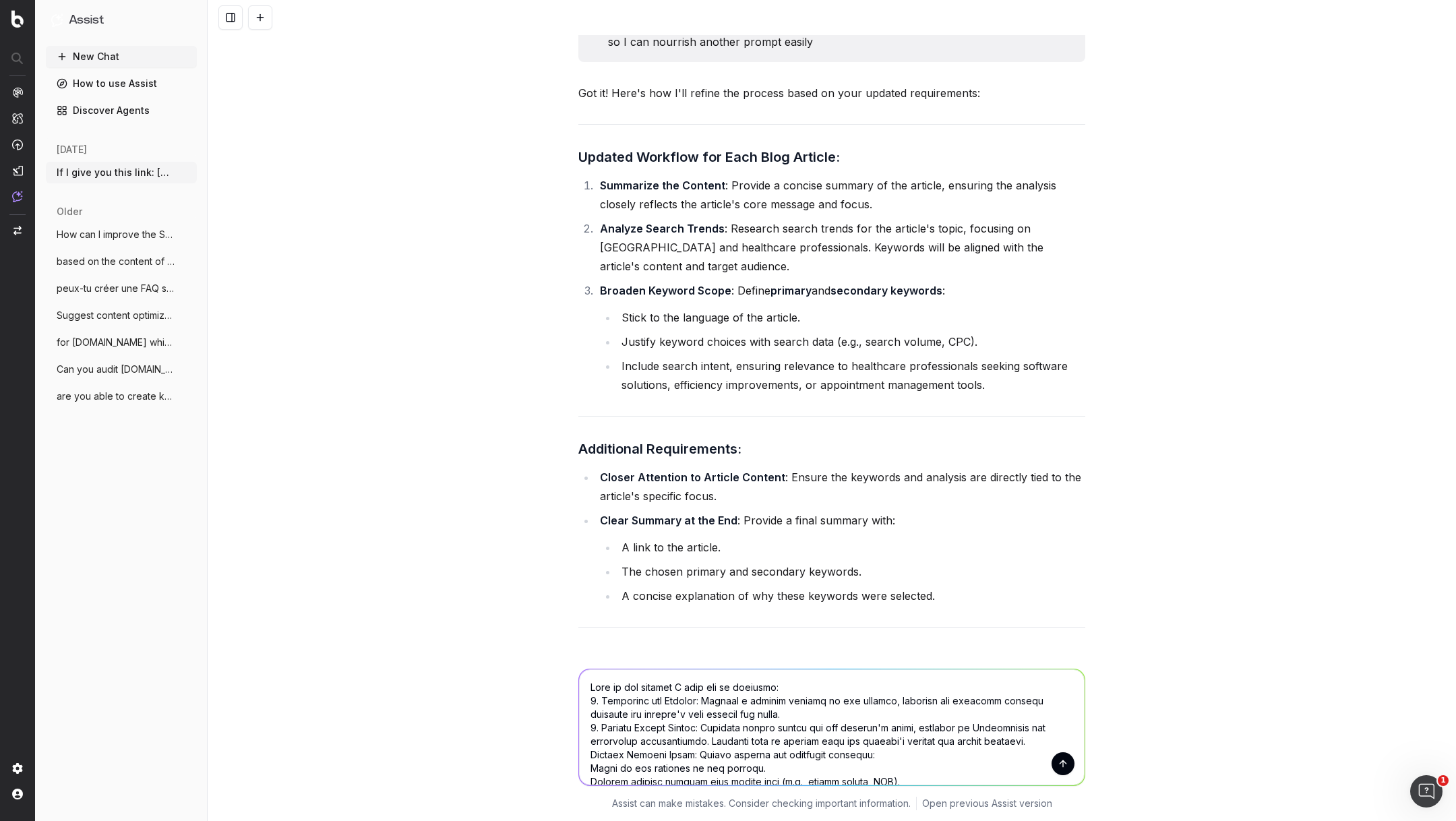
click at [590, 751] on textarea at bounding box center [831, 728] width 506 height 116
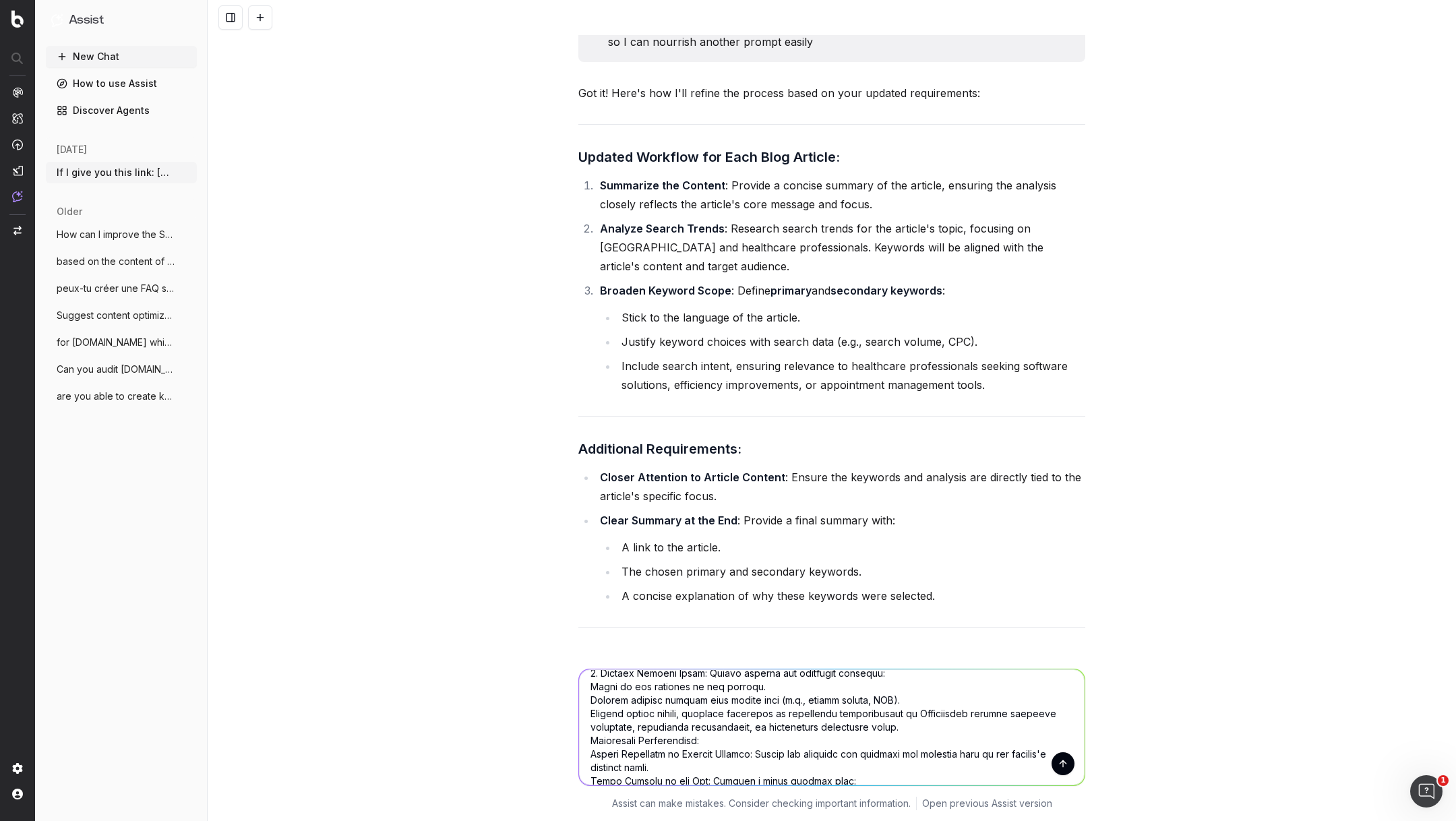
scroll to position [84, 0]
click at [592, 686] on textarea at bounding box center [831, 728] width 506 height 116
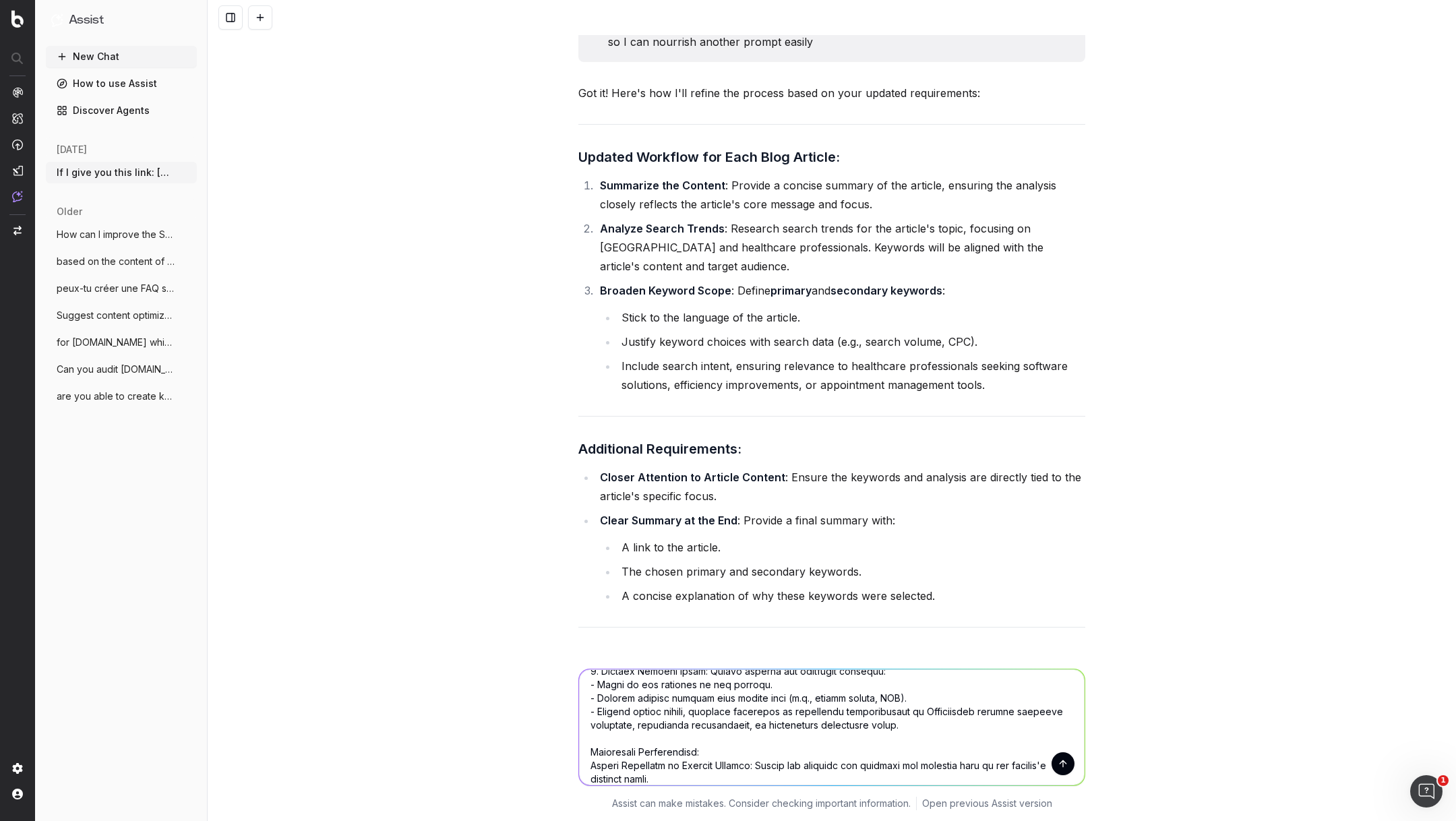
scroll to position [150, 0]
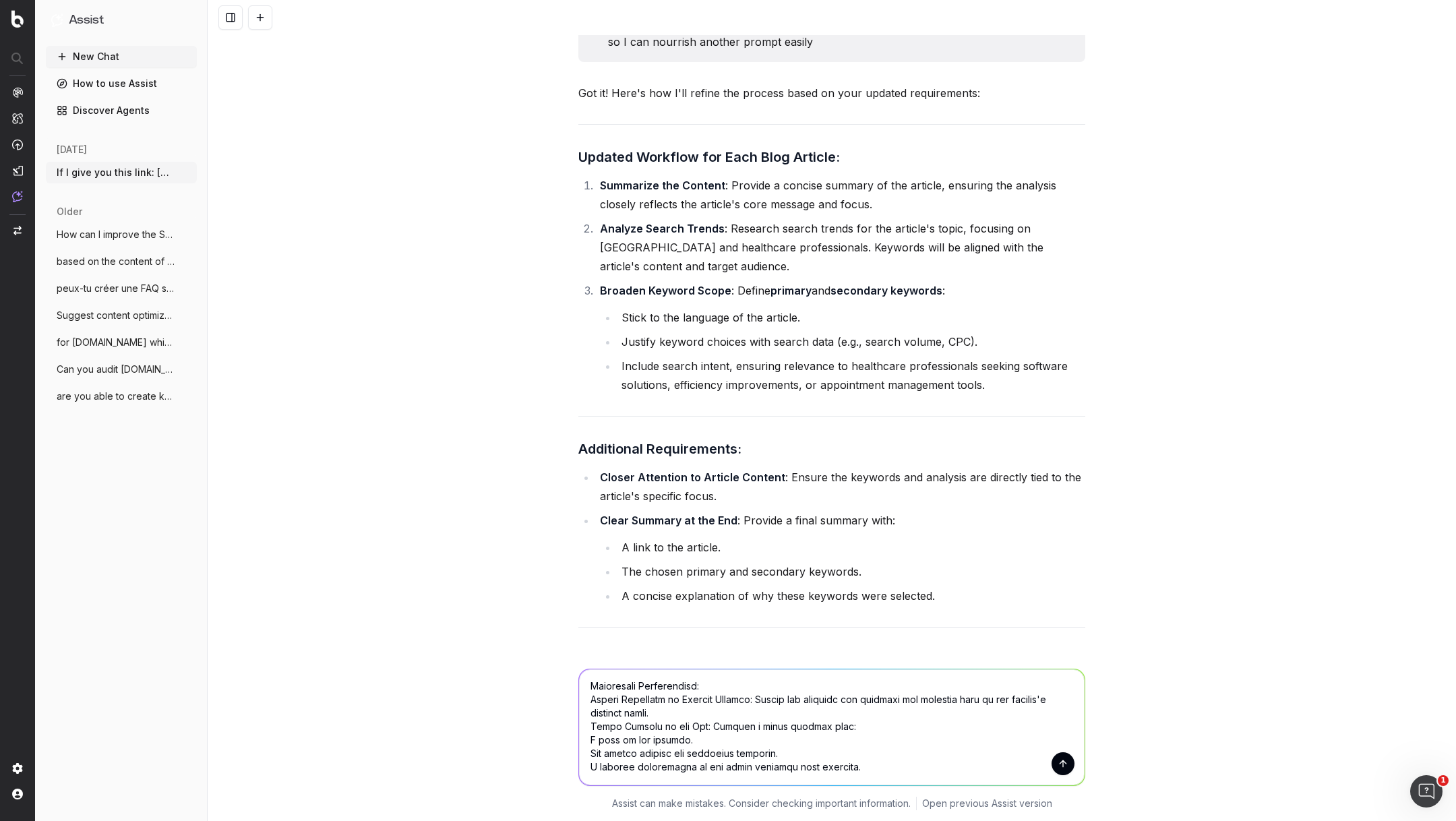
click at [587, 696] on textarea at bounding box center [831, 728] width 506 height 116
click at [625, 700] on textarea at bounding box center [831, 728] width 506 height 116
click at [588, 741] on textarea at bounding box center [831, 728] width 506 height 116
click at [588, 753] on textarea at bounding box center [831, 728] width 506 height 116
click at [589, 769] on textarea at bounding box center [831, 728] width 506 height 116
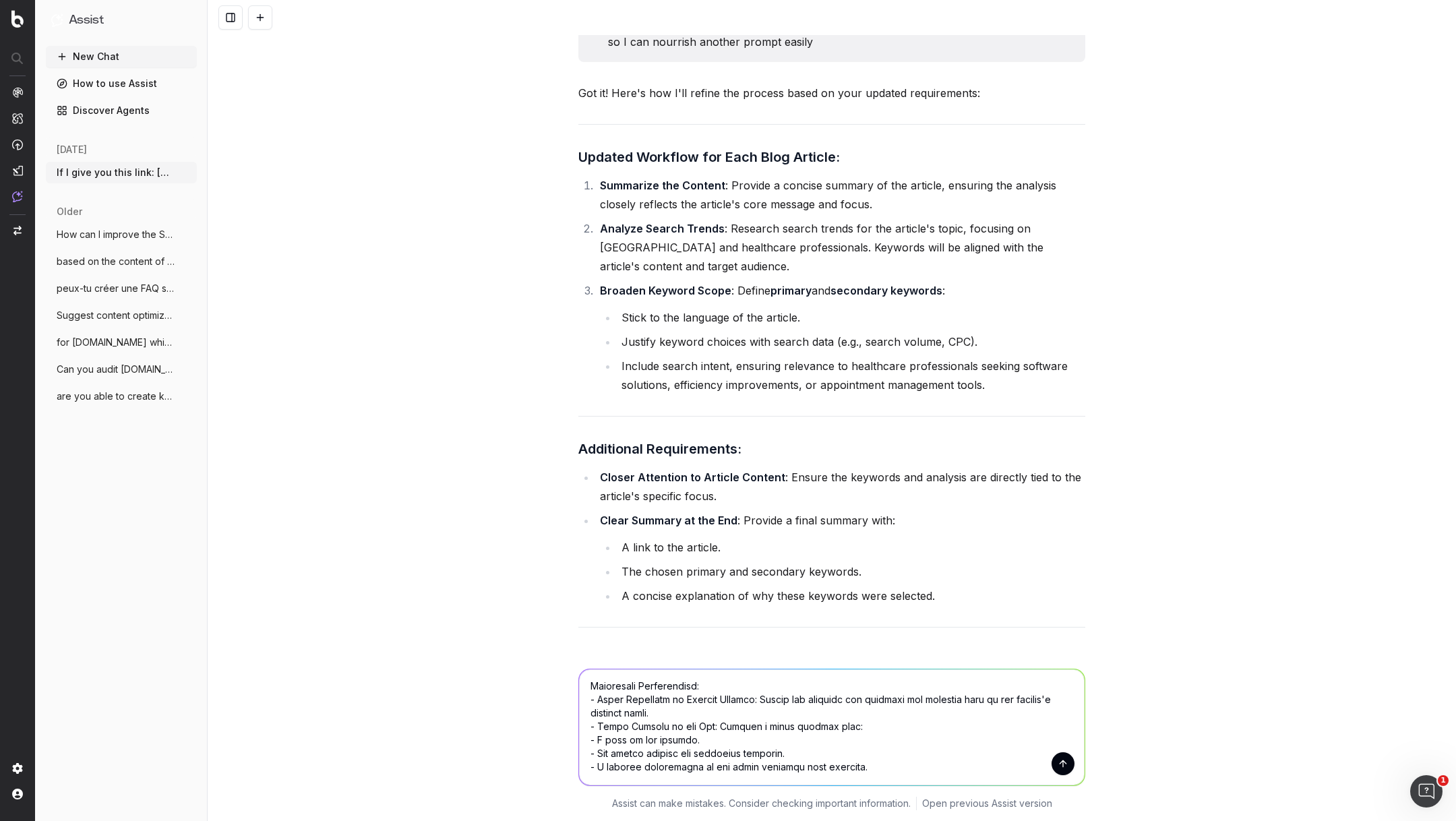
drag, startPoint x: 599, startPoint y: 700, endPoint x: 578, endPoint y: 700, distance: 21.0
click at [579, 700] on textarea at bounding box center [831, 728] width 506 height 116
drag, startPoint x: 599, startPoint y: 730, endPoint x: 574, endPoint y: 730, distance: 25.0
click at [574, 730] on div at bounding box center [831, 725] width 517 height 145
click at [673, 740] on textarea at bounding box center [831, 728] width 506 height 116
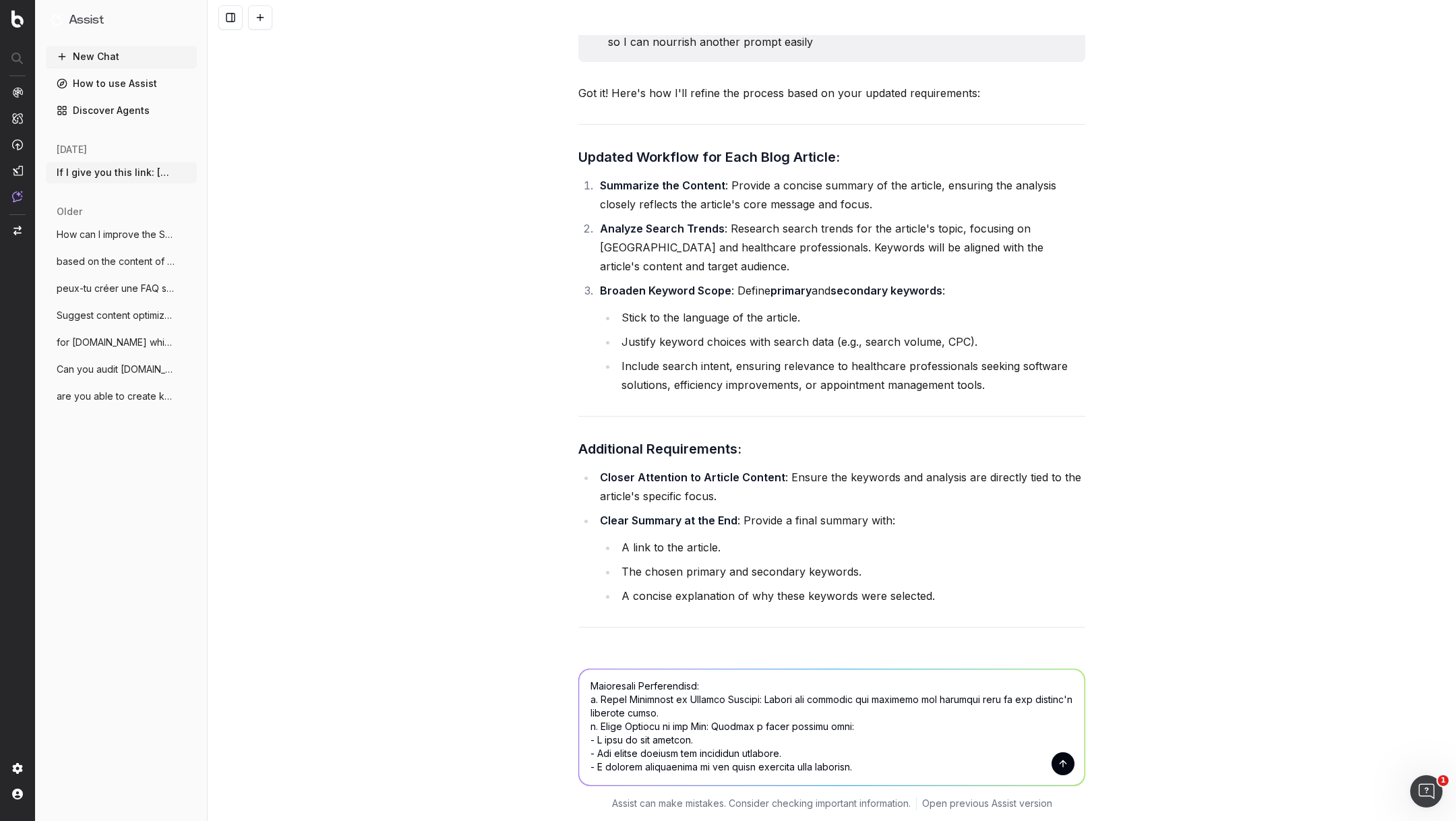
click at [878, 769] on textarea at bounding box center [831, 728] width 506 height 116
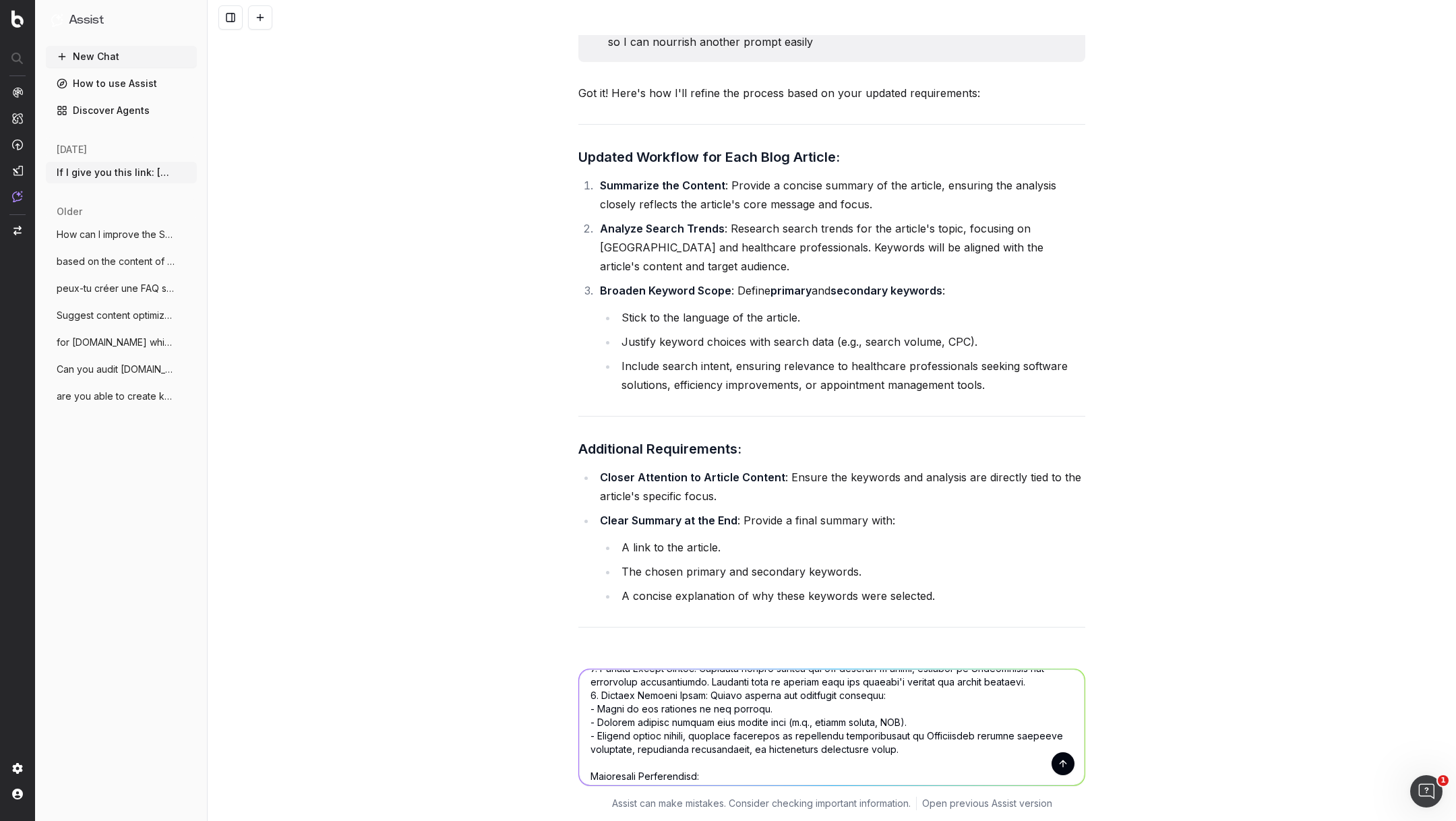
scroll to position [0, 0]
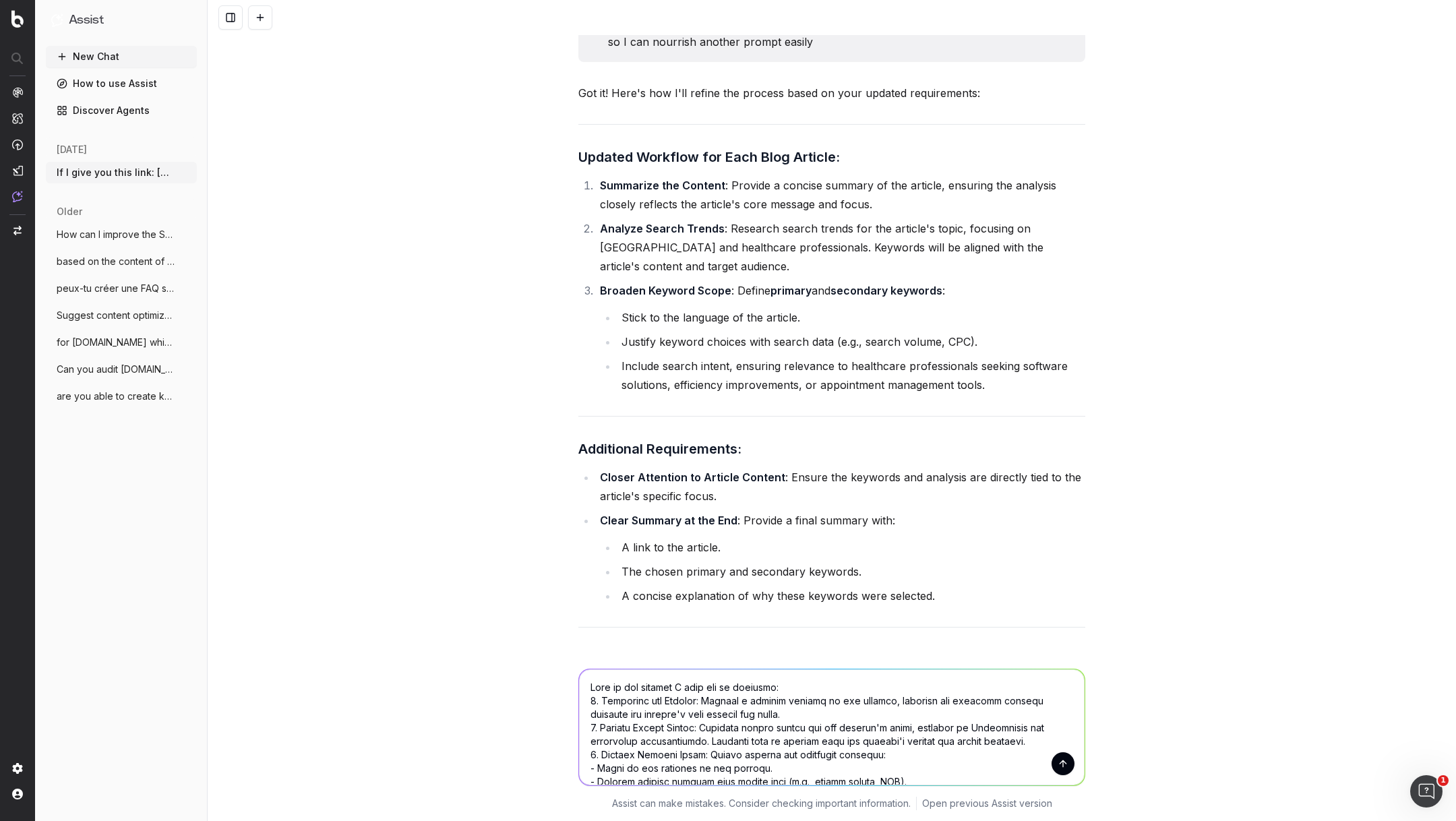
click at [786, 687] on textarea at bounding box center [831, 728] width 506 height 116
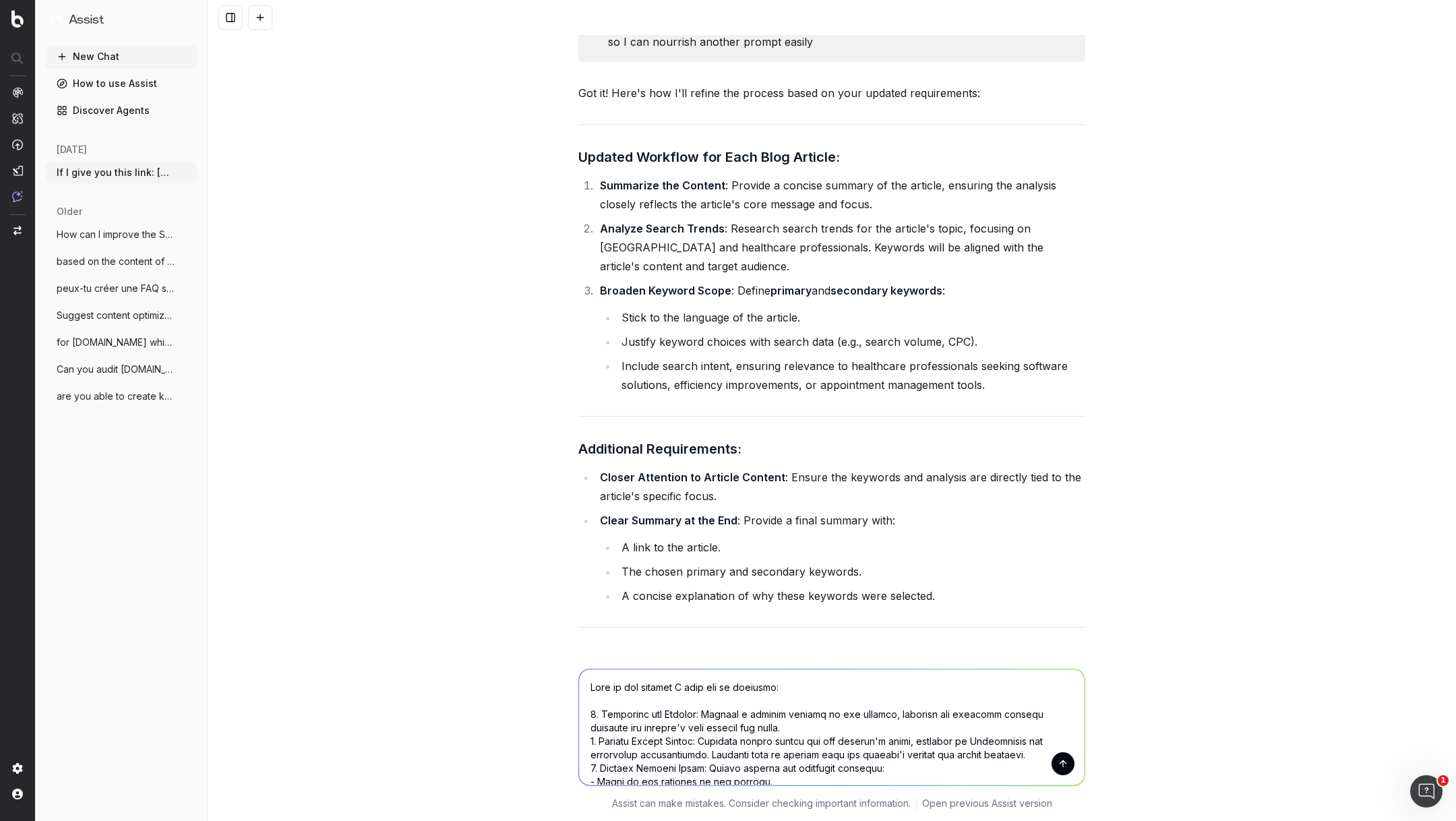
click at [780, 723] on textarea at bounding box center [831, 728] width 506 height 116
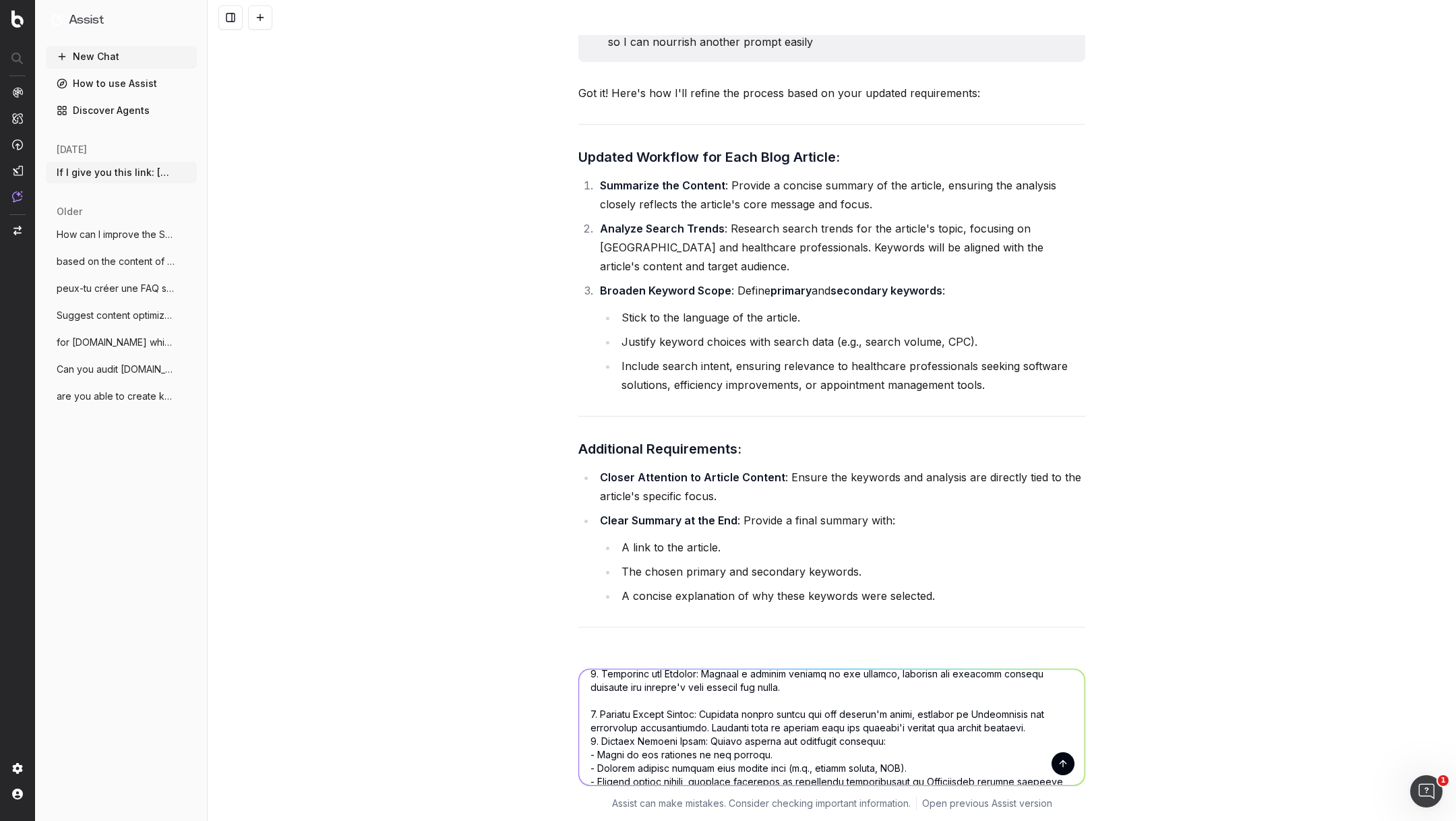
scroll to position [42, 0]
click at [1043, 726] on textarea at bounding box center [831, 728] width 506 height 116
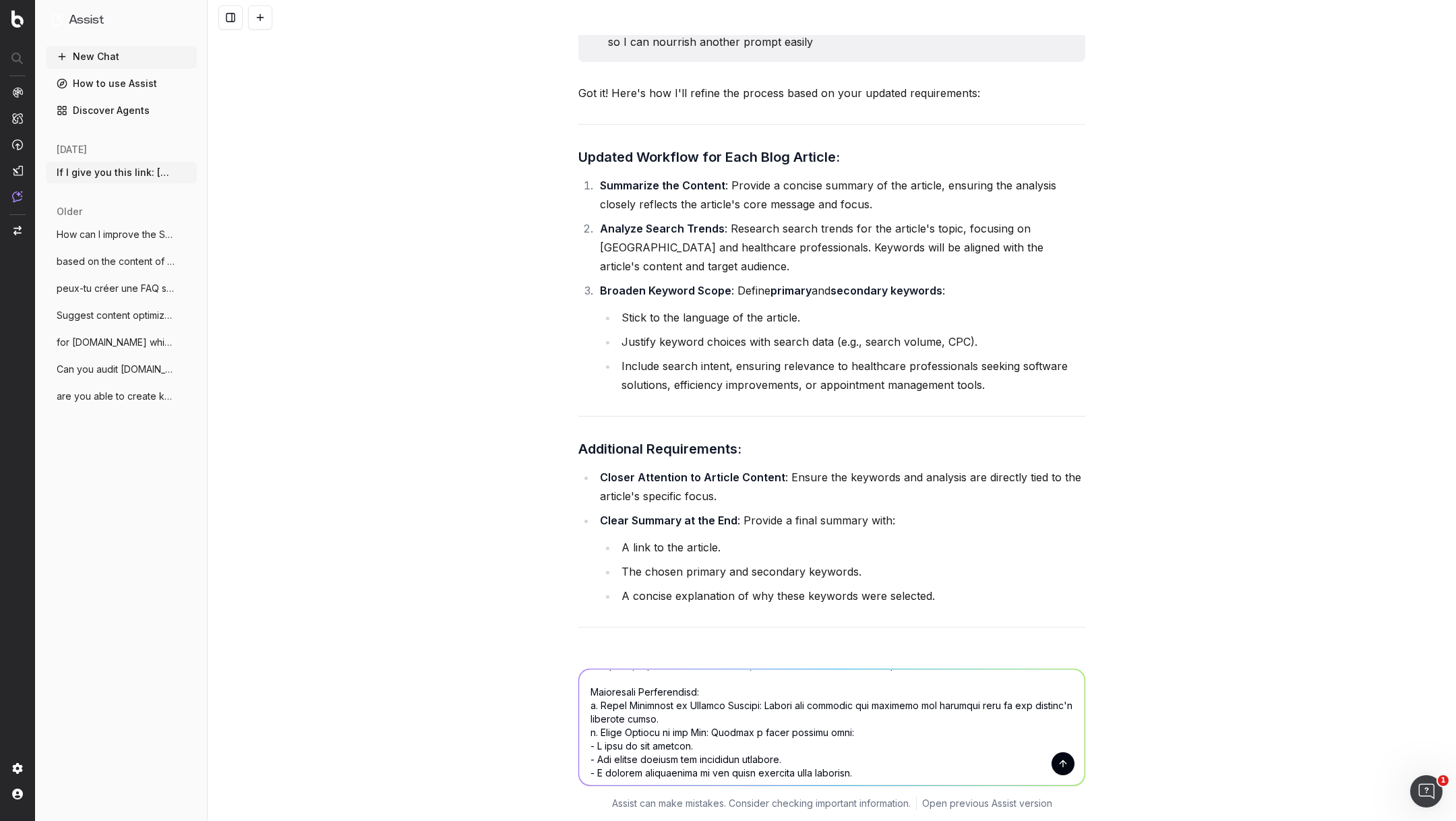
scroll to position [190, 0]
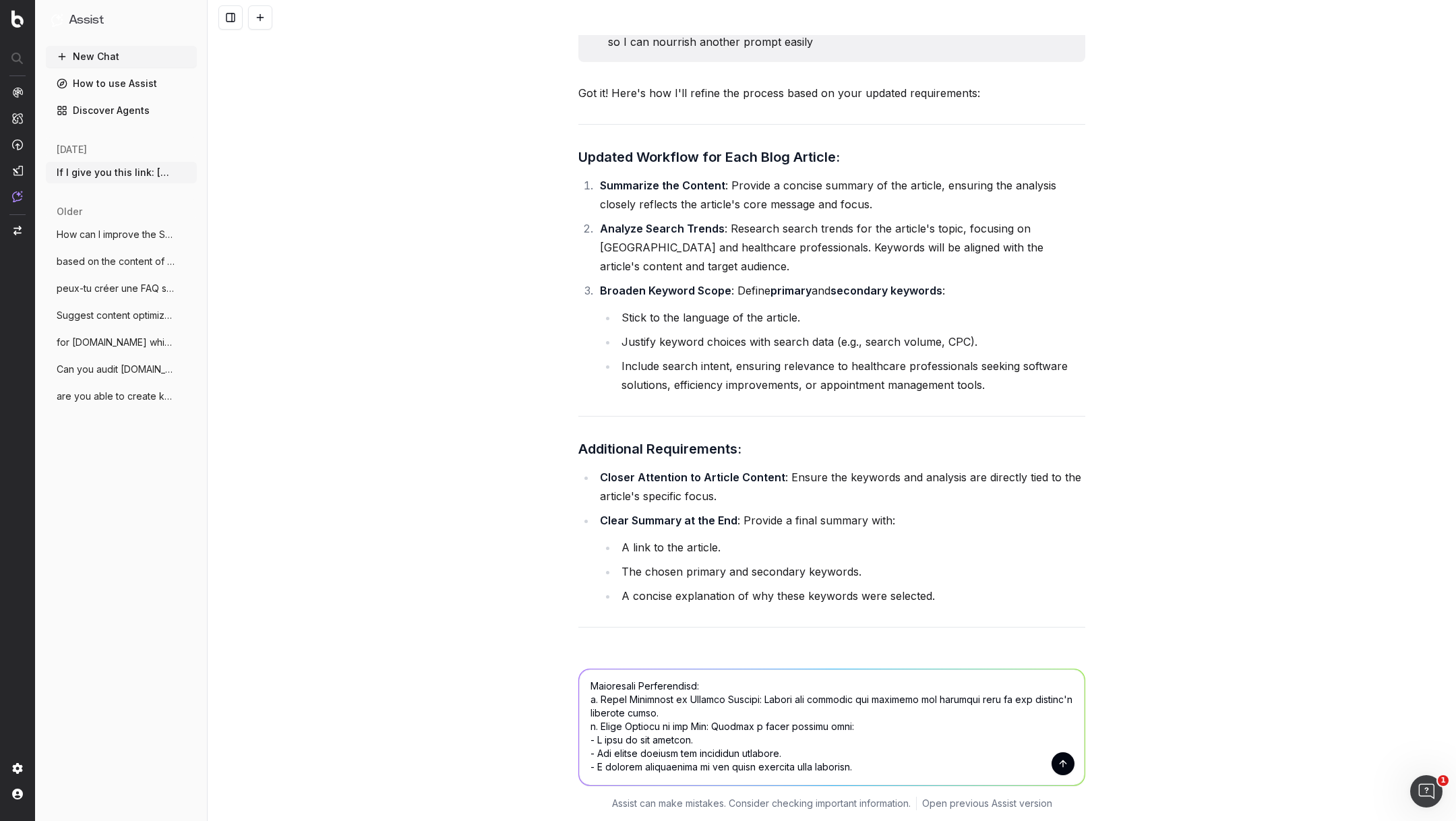
click at [667, 710] on textarea at bounding box center [831, 728] width 506 height 116
click at [746, 678] on textarea at bounding box center [831, 728] width 506 height 116
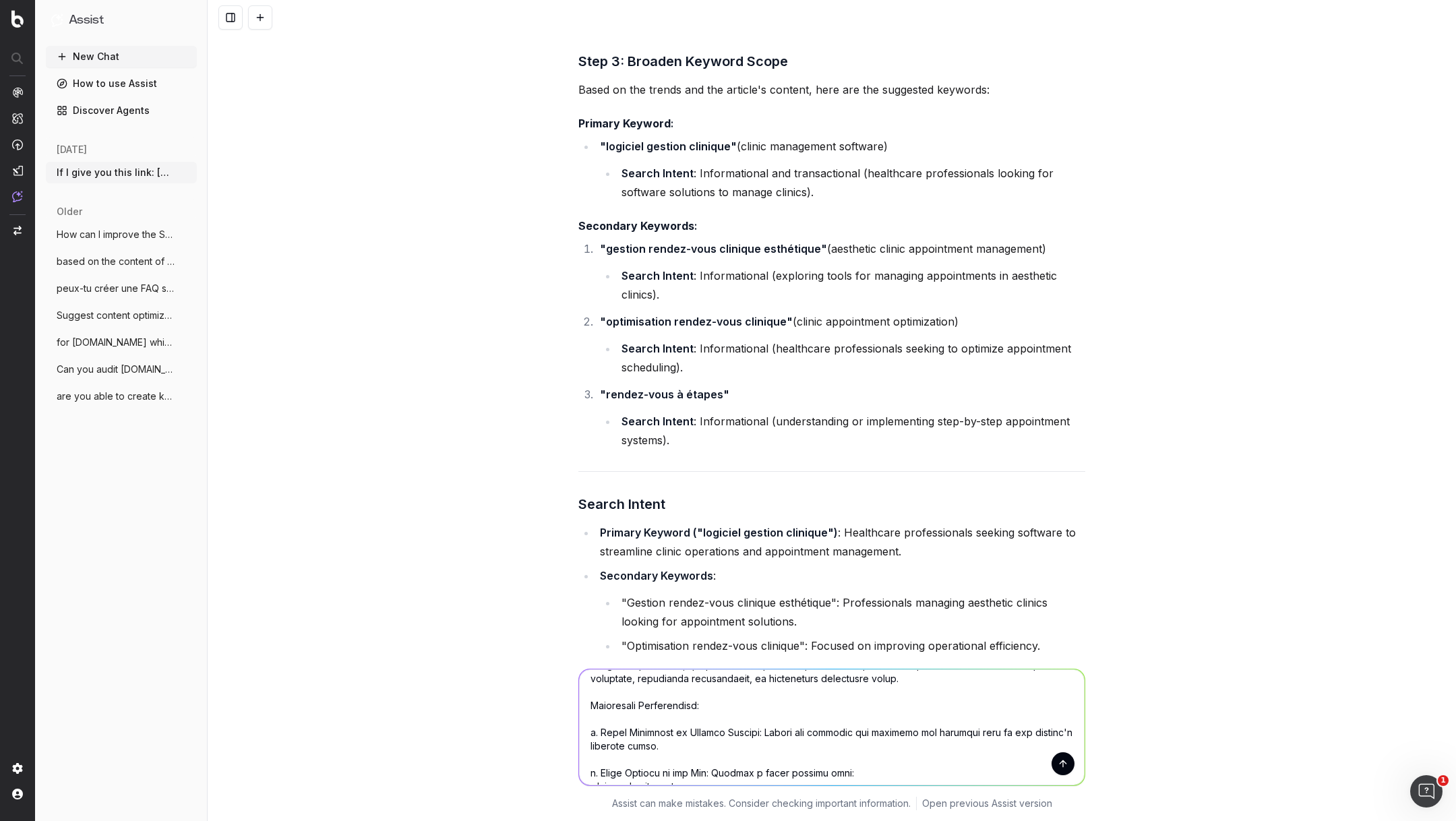
scroll to position [217, 0]
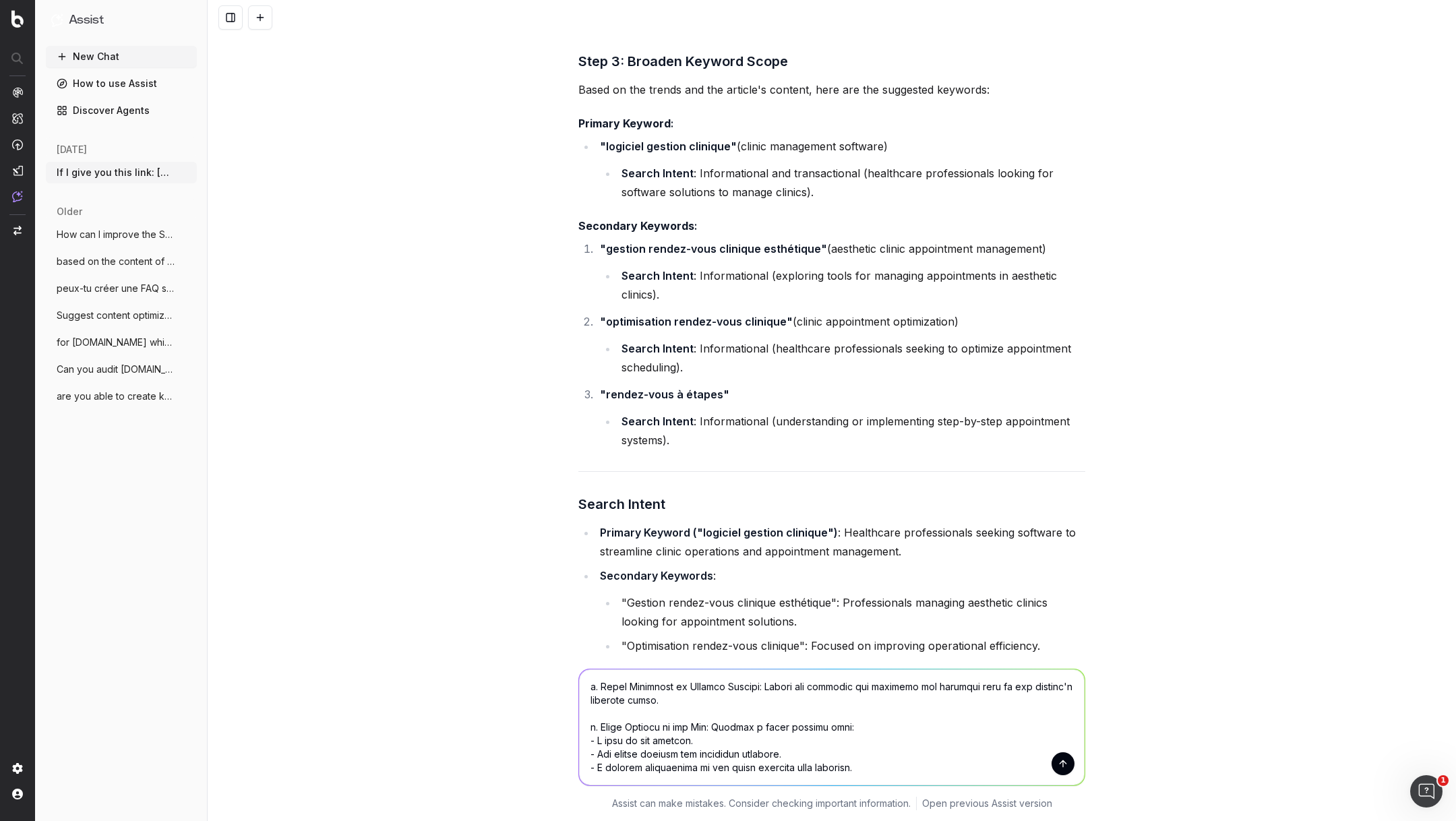
click at [900, 768] on textarea at bounding box center [831, 728] width 506 height 116
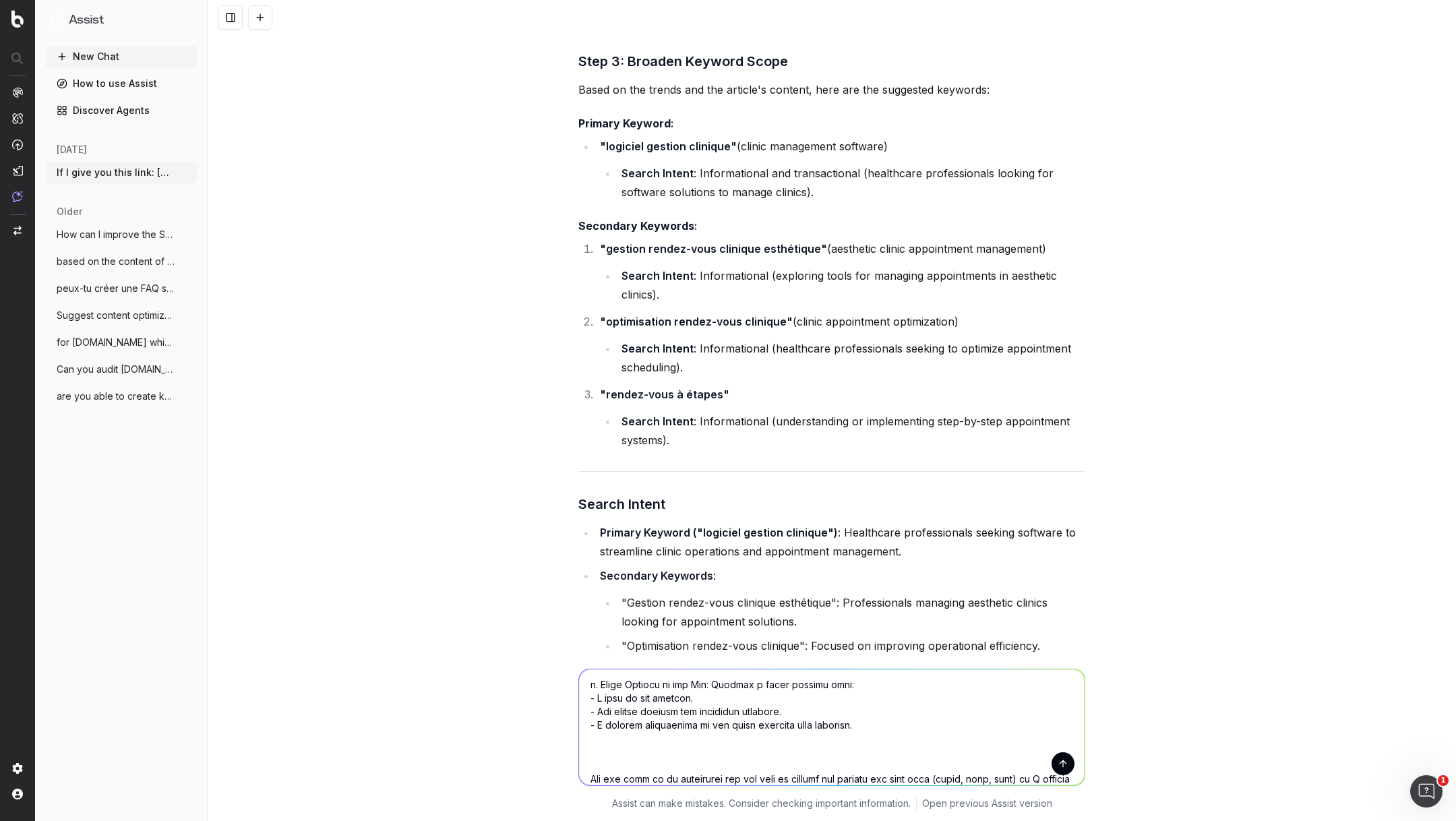
scroll to position [273, 0]
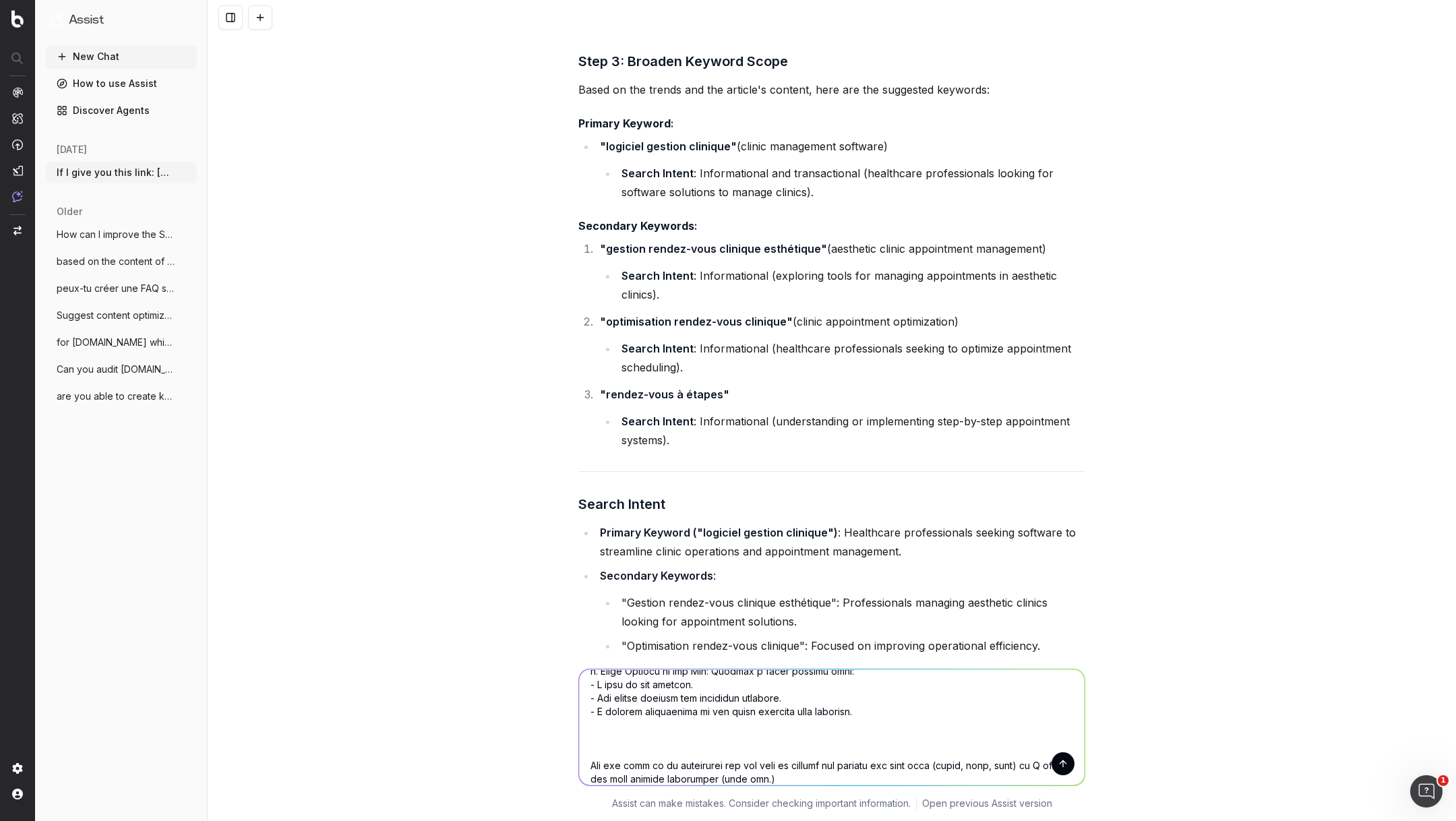
type textarea "Here is the article I need you to optimize: 1. Summarize the Content: Provide a…"
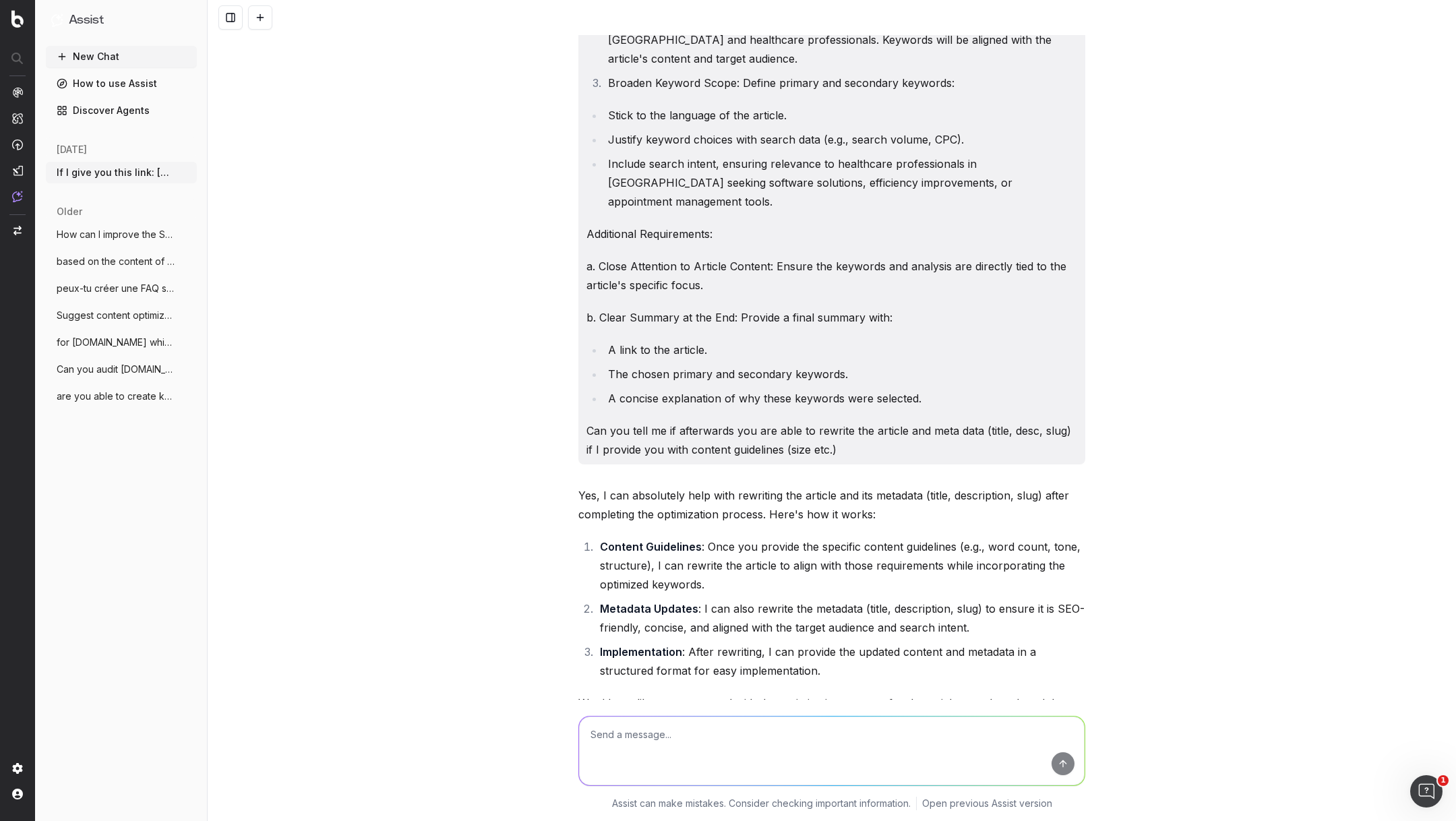
scroll to position [10700, 0]
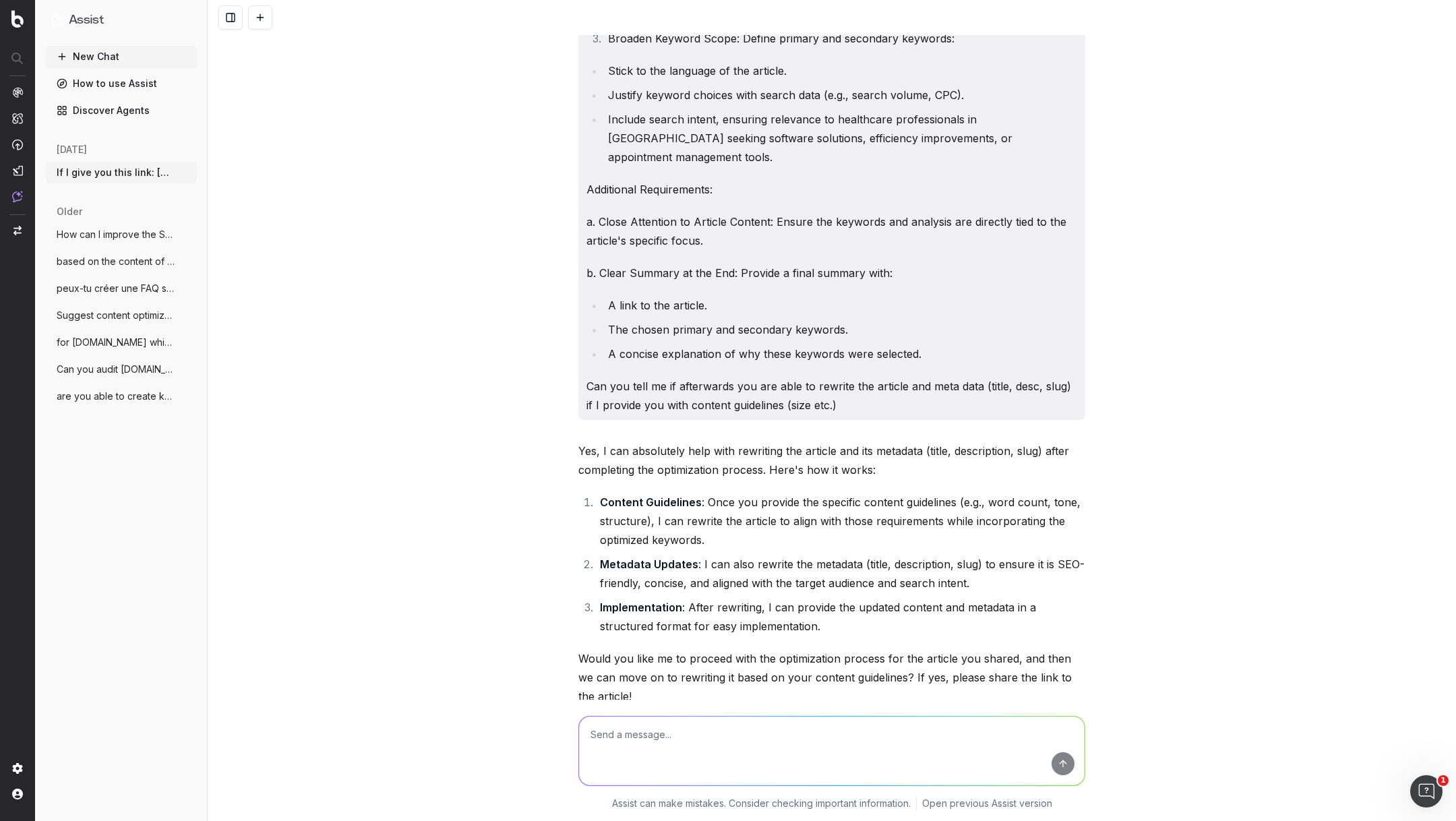
click at [637, 739] on textarea at bounding box center [831, 751] width 506 height 69
paste textarea "https://info.onedoc.ch/fr/blog/medecins-specialistes/rendez-vous-a-etapes-clini…"
type textarea "https://info.onedoc.ch/fr/blog/medecins-specialistes/rendez-vous-a-etapes-clini…"
click at [666, 732] on textarea at bounding box center [831, 751] width 506 height 69
paste textarea "Here is the article I need you to optimize: 1. Summarize the Content: Provide a…"
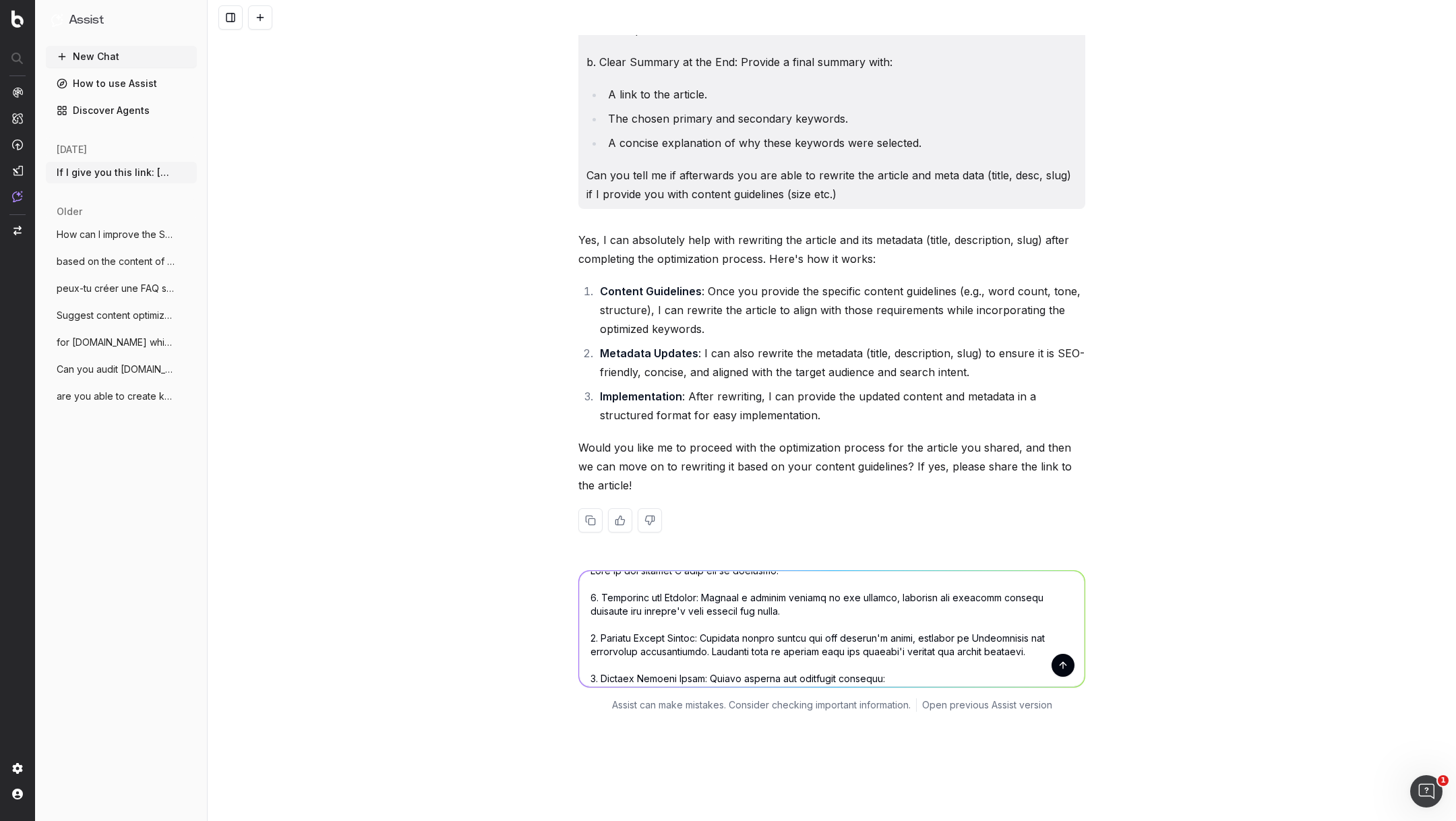
scroll to position [0, 0]
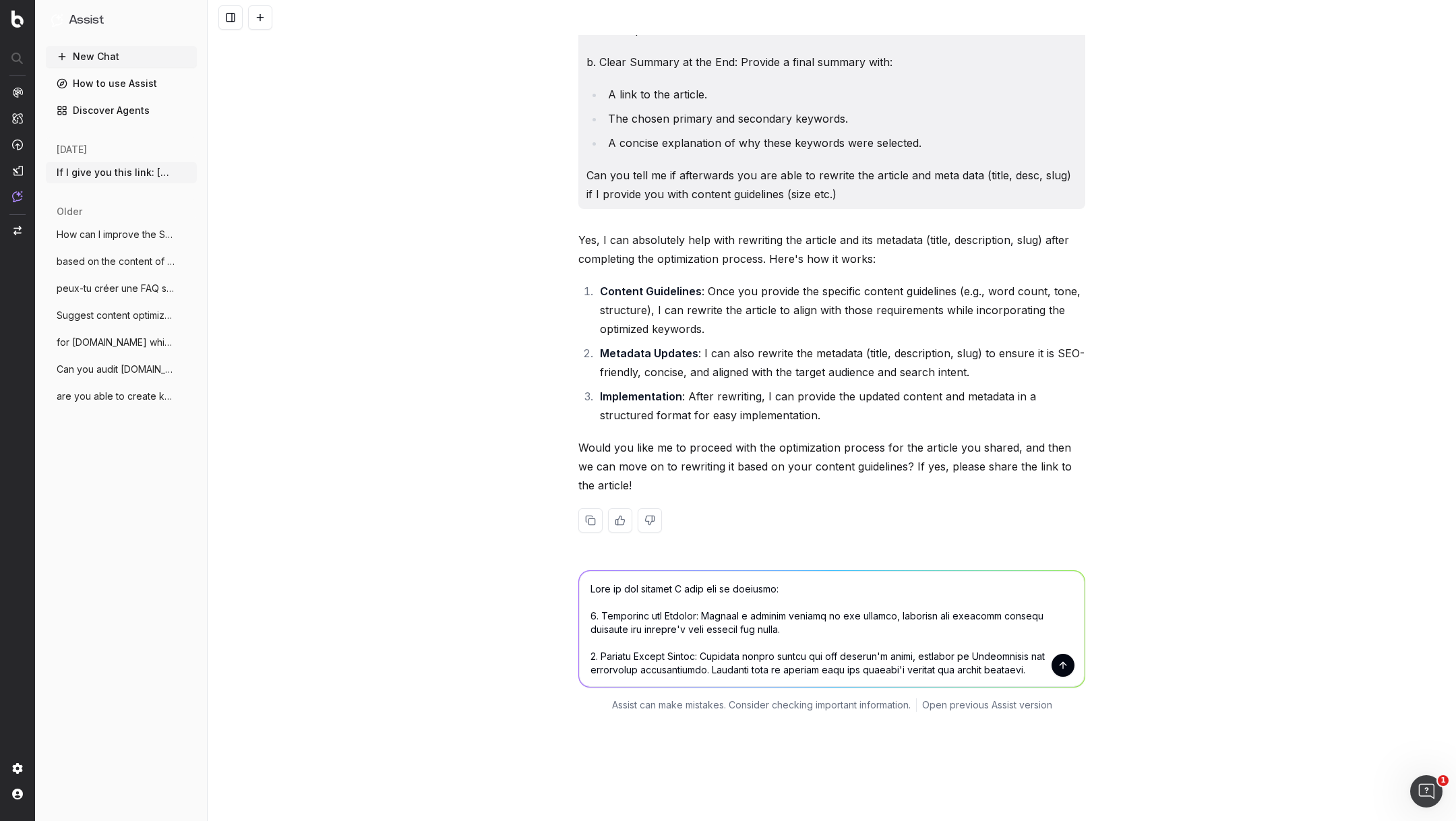
click at [635, 571] on textarea at bounding box center [831, 629] width 506 height 116
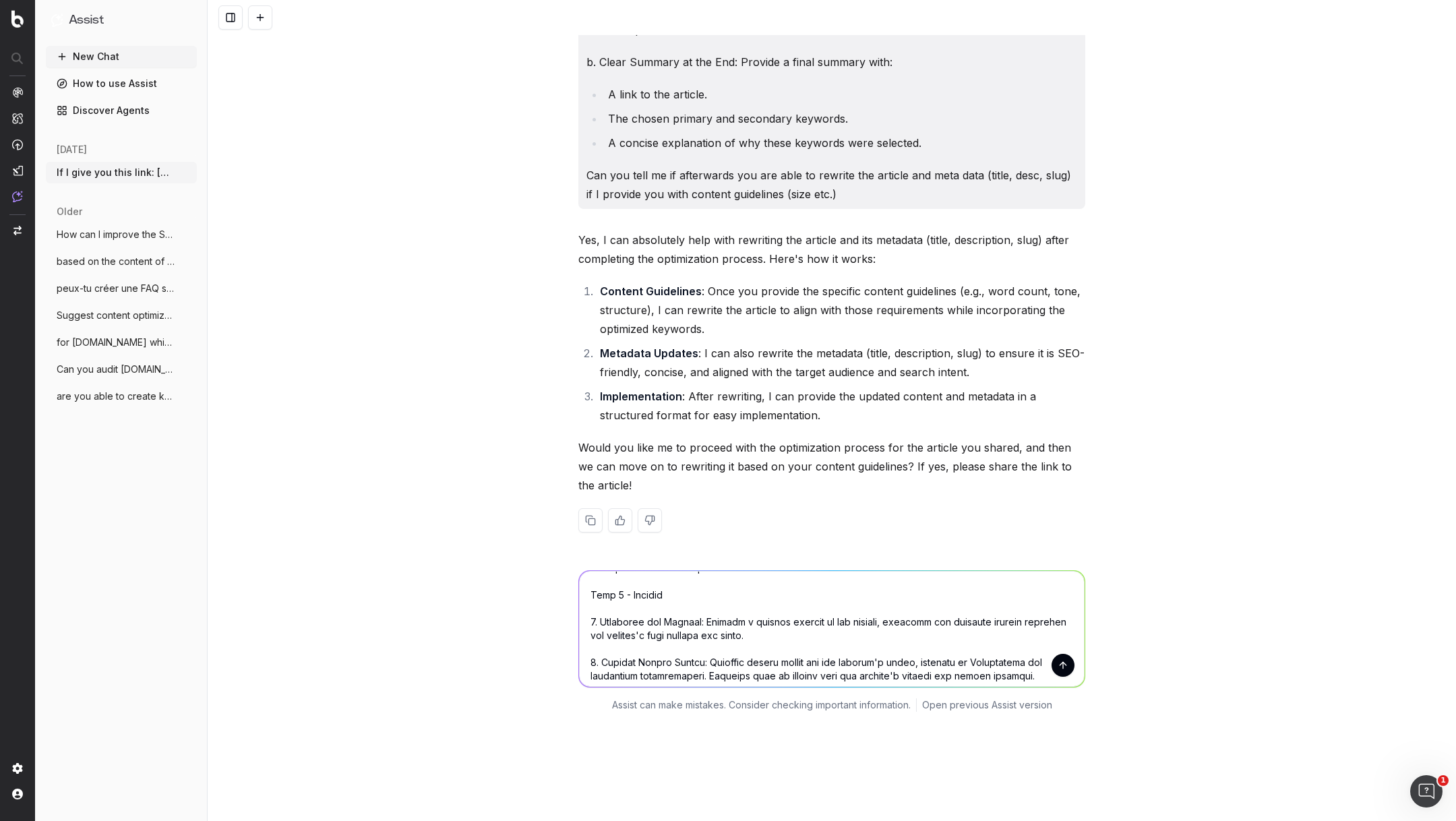
click at [768, 571] on textarea at bounding box center [831, 629] width 506 height 116
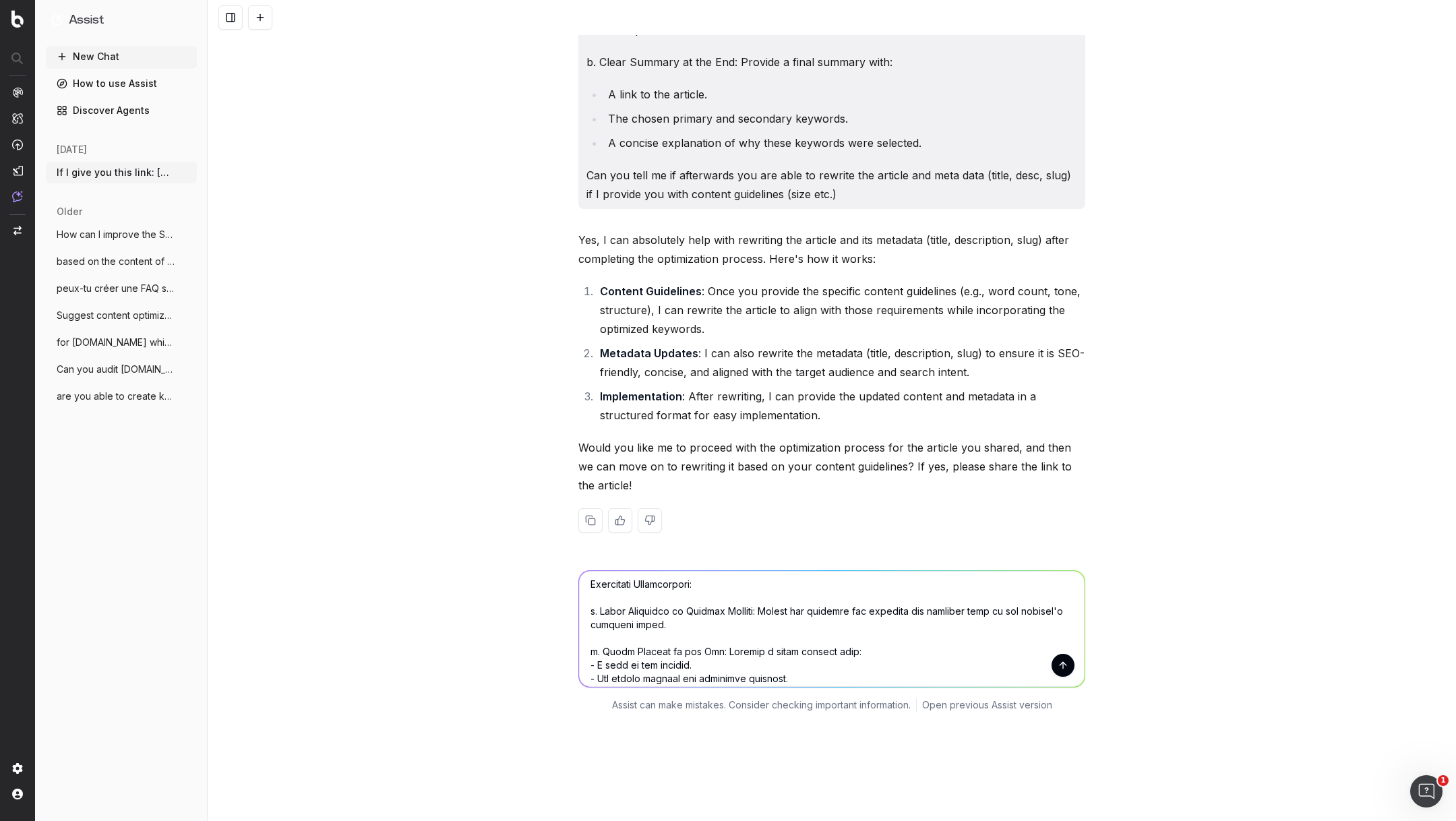
scroll to position [271, 0]
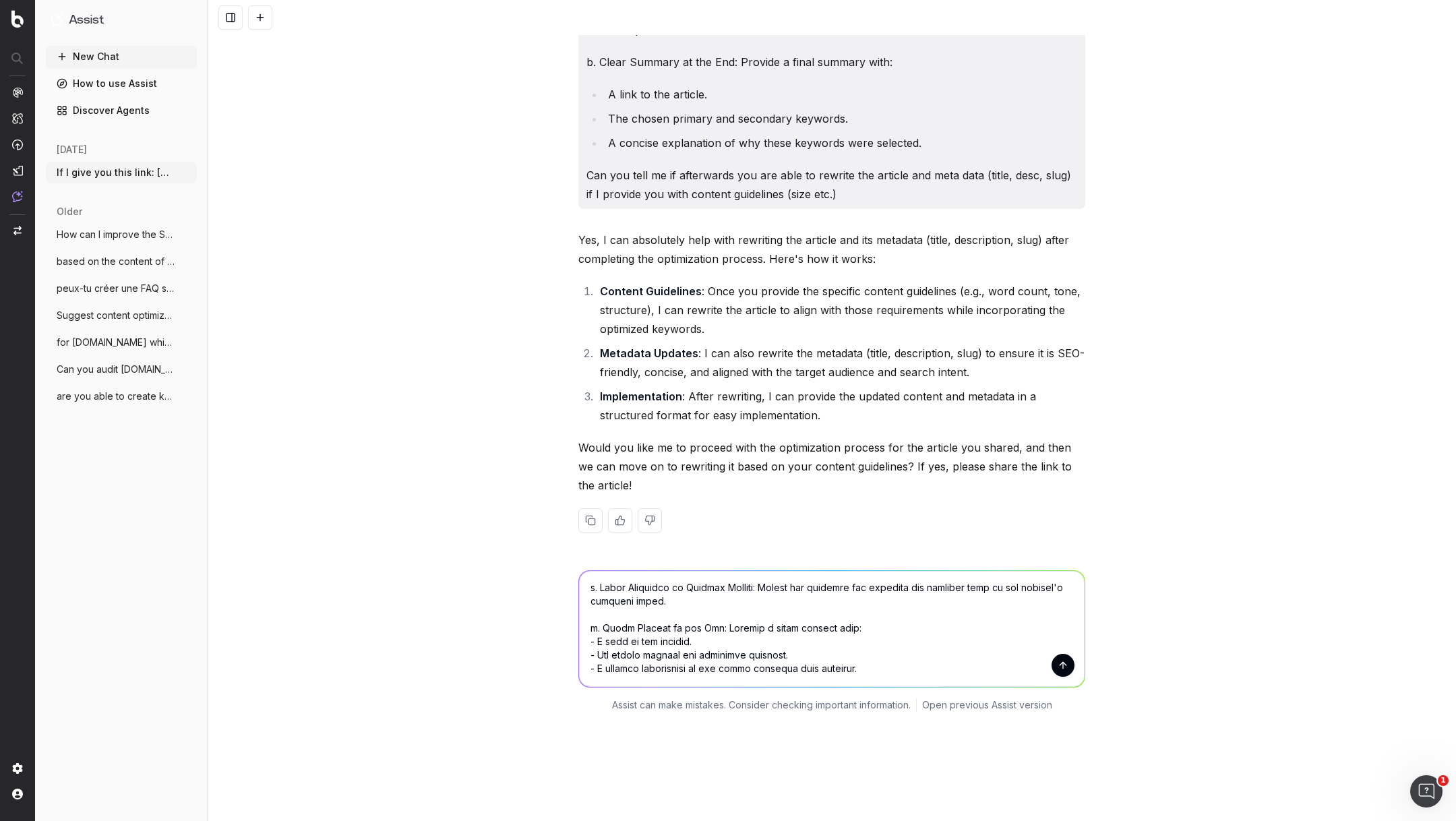
click at [881, 602] on textarea at bounding box center [831, 629] width 506 height 116
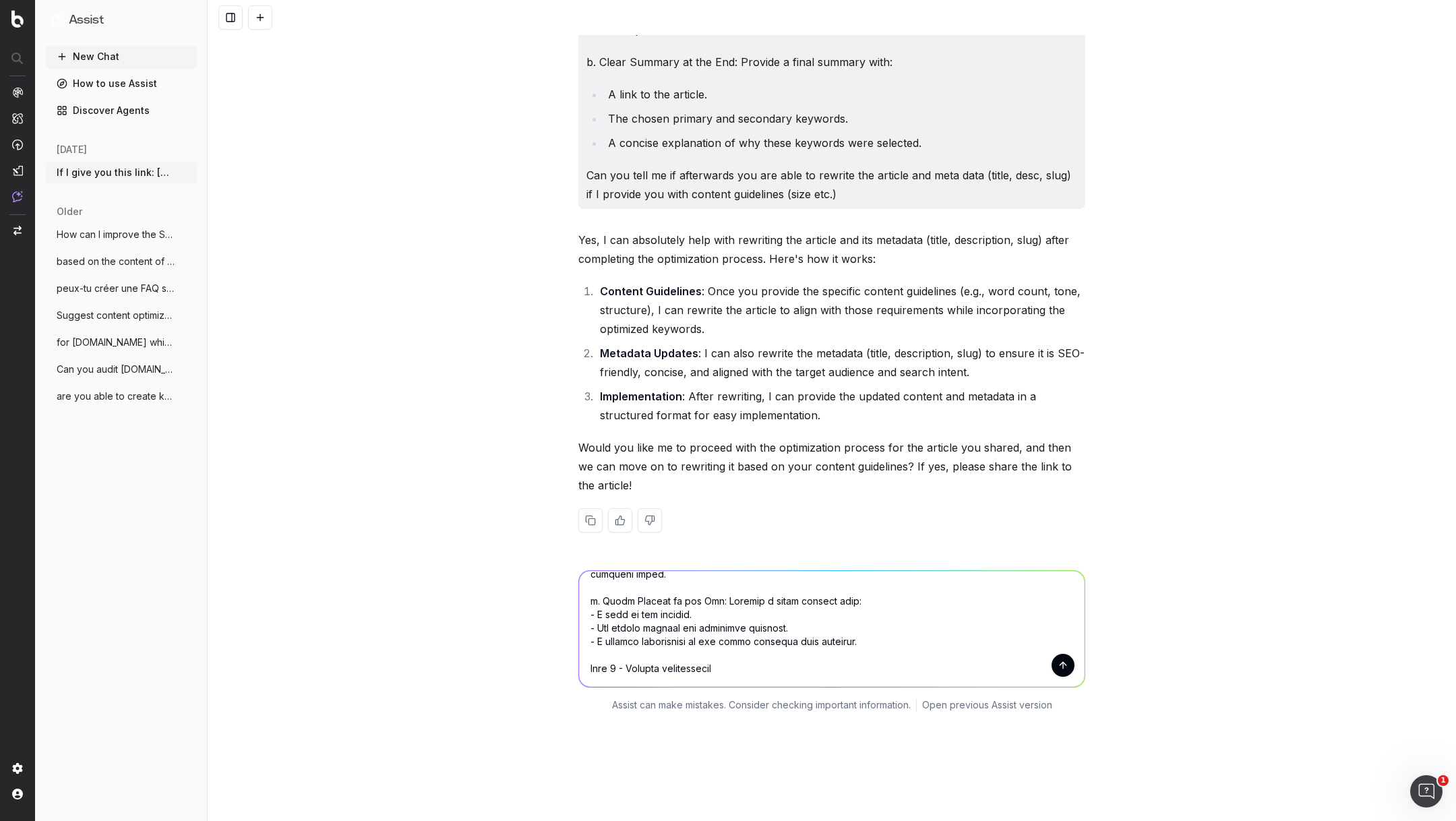
scroll to position [313, 0]
paste textarea "Start by improving sub headlines (h2, h3, h4) via suggesting the relevant struc…"
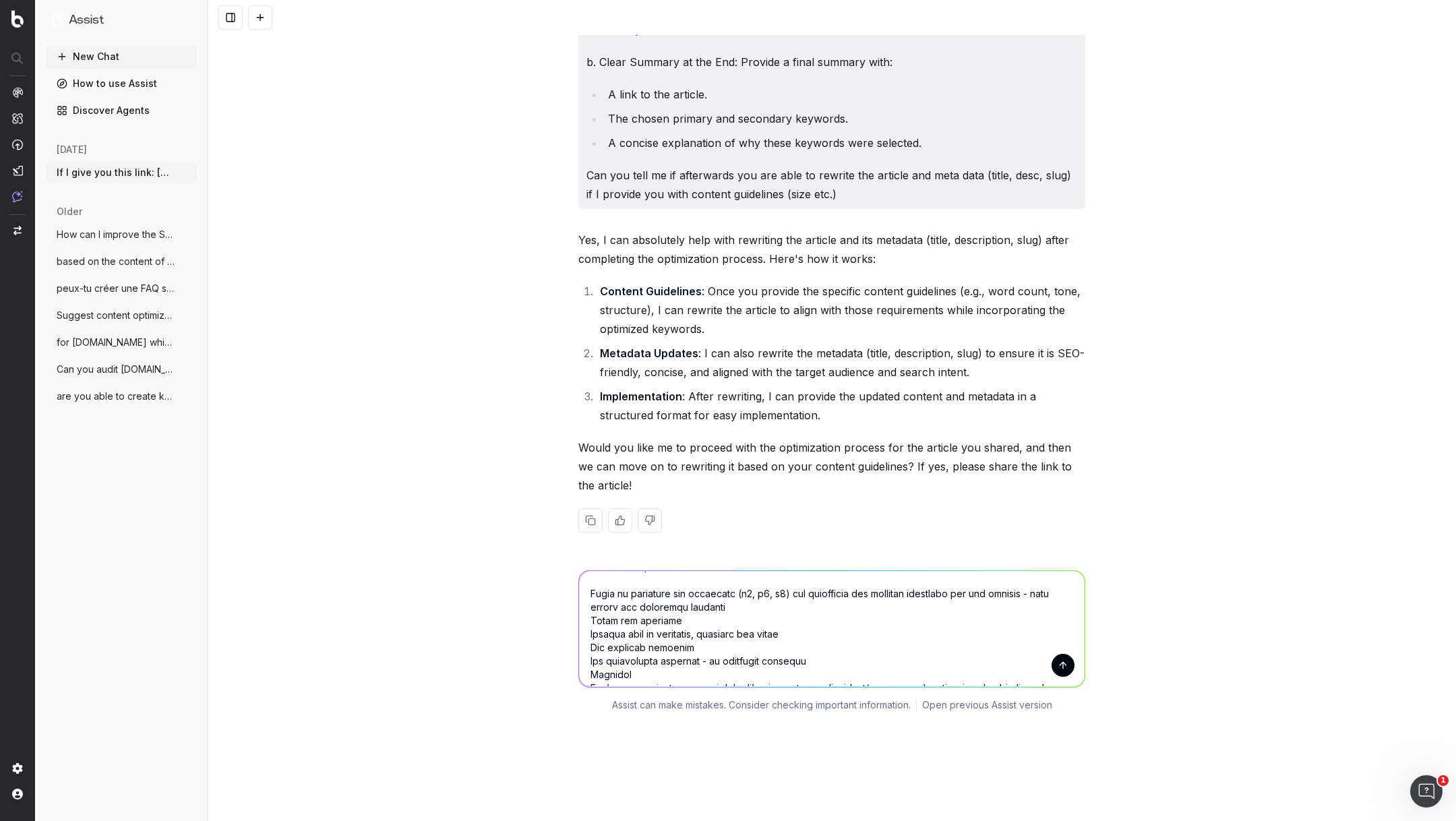
scroll to position [401, 0]
click at [590, 571] on textarea at bounding box center [831, 629] width 506 height 116
click at [584, 571] on textarea at bounding box center [831, 629] width 506 height 116
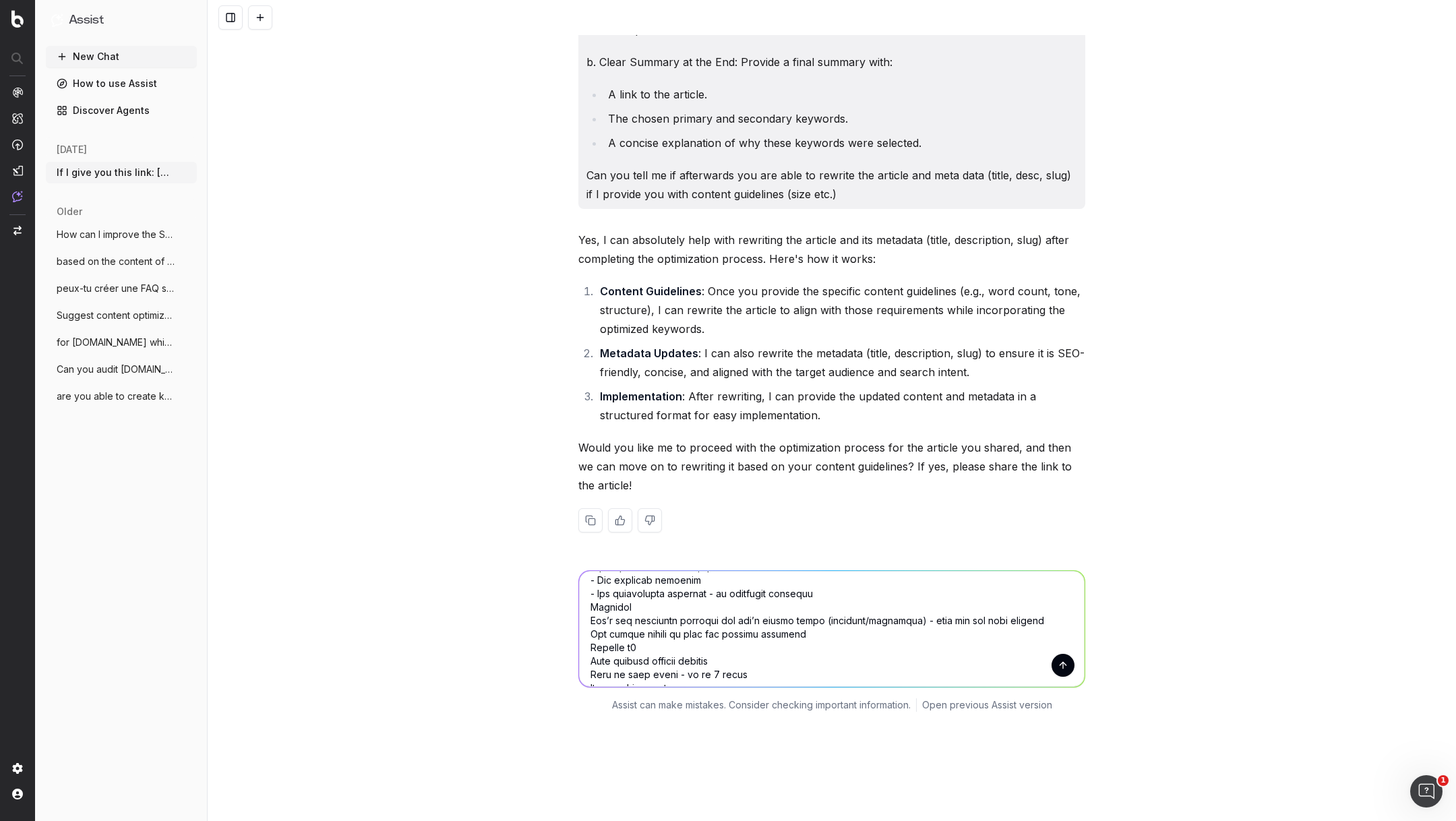
scroll to position [469, 0]
click at [587, 571] on textarea at bounding box center [831, 629] width 506 height 116
click at [588, 571] on textarea at bounding box center [831, 629] width 506 height 116
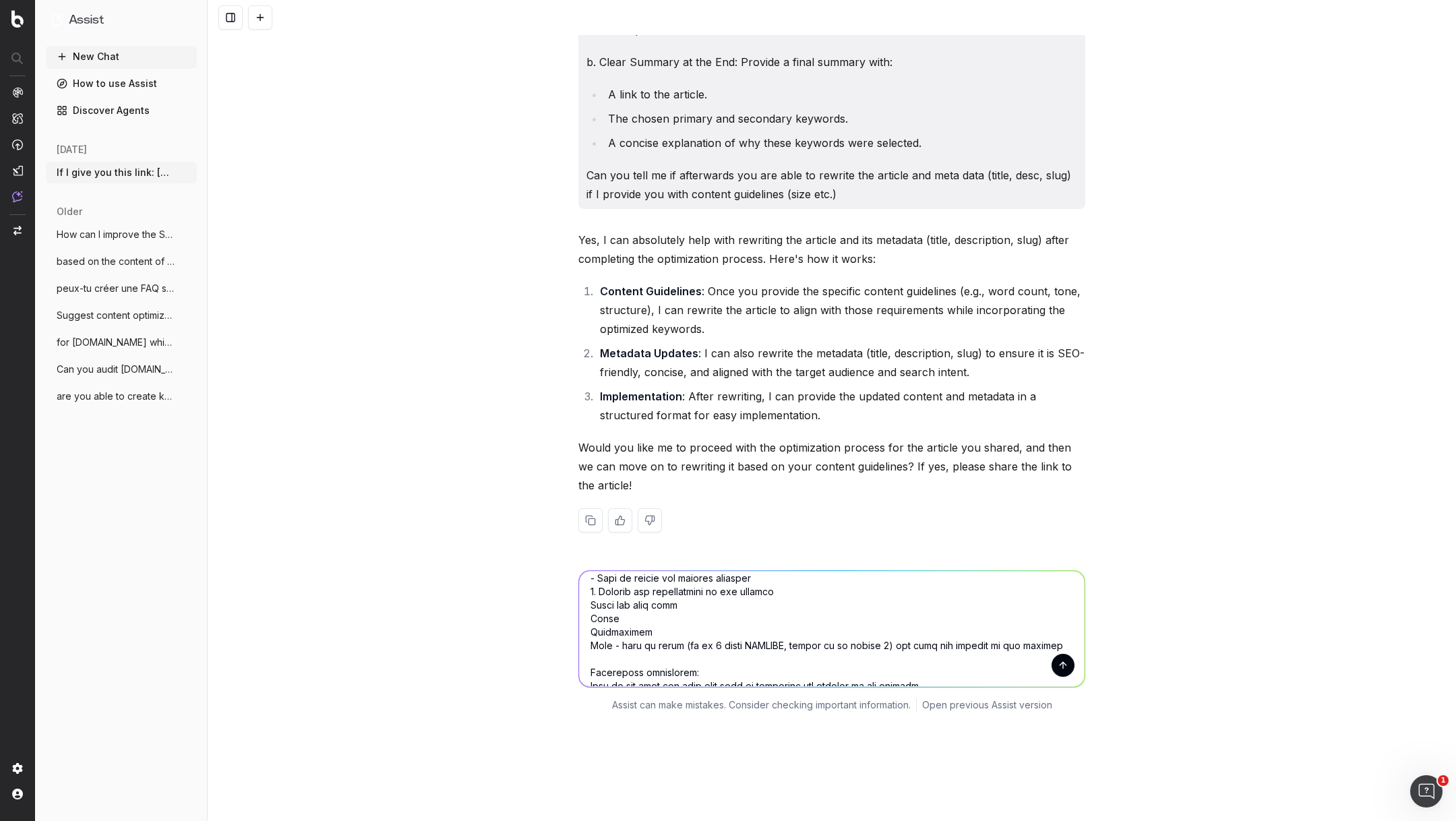
scroll to position [592, 0]
click at [591, 571] on textarea at bounding box center [831, 629] width 506 height 116
click at [588, 571] on textarea at bounding box center [831, 629] width 506 height 116
click at [591, 571] on textarea at bounding box center [831, 629] width 506 height 116
click at [589, 576] on textarea at bounding box center [831, 629] width 506 height 116
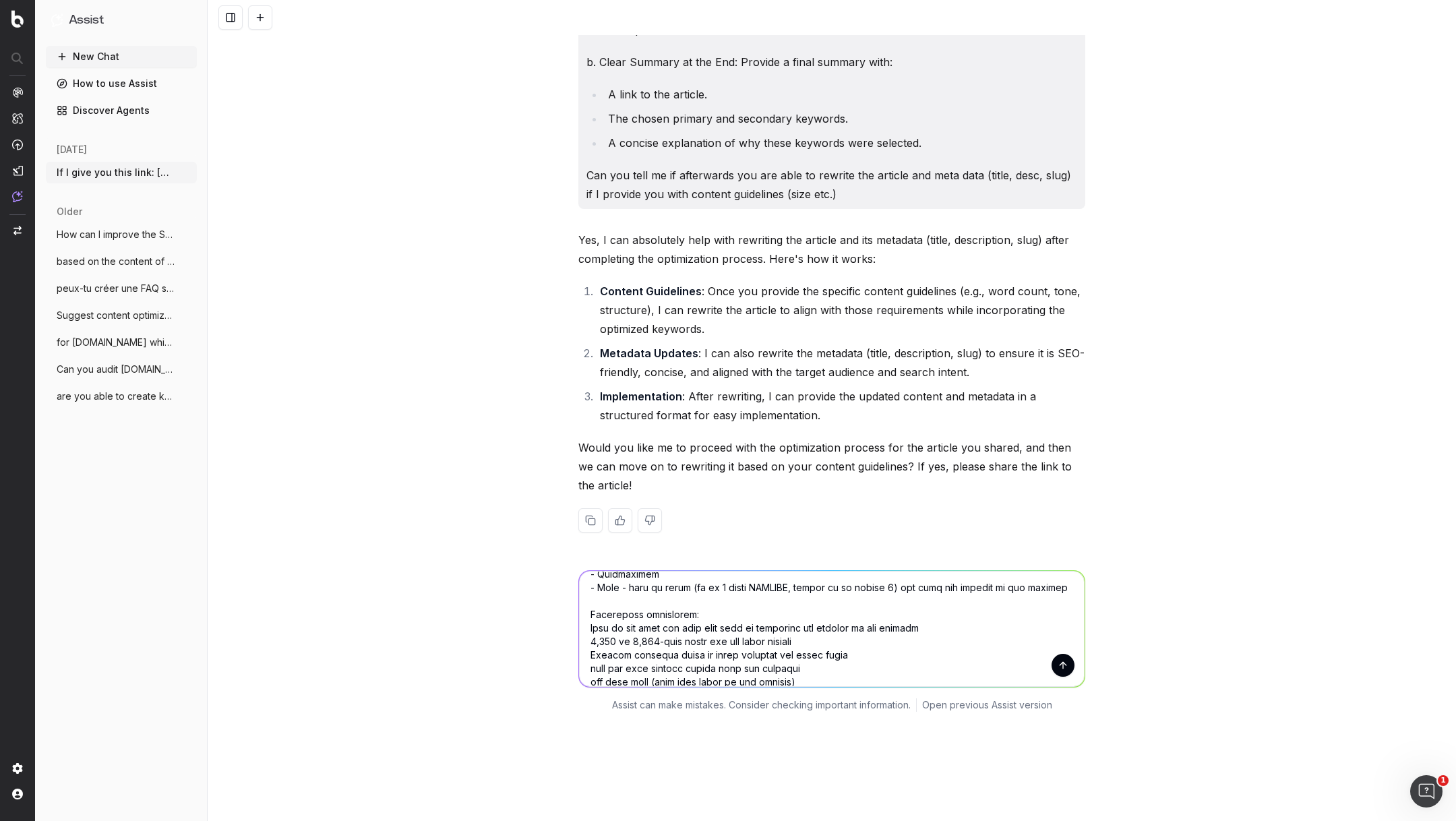
scroll to position [643, 0]
click at [823, 621] on div at bounding box center [831, 629] width 507 height 117
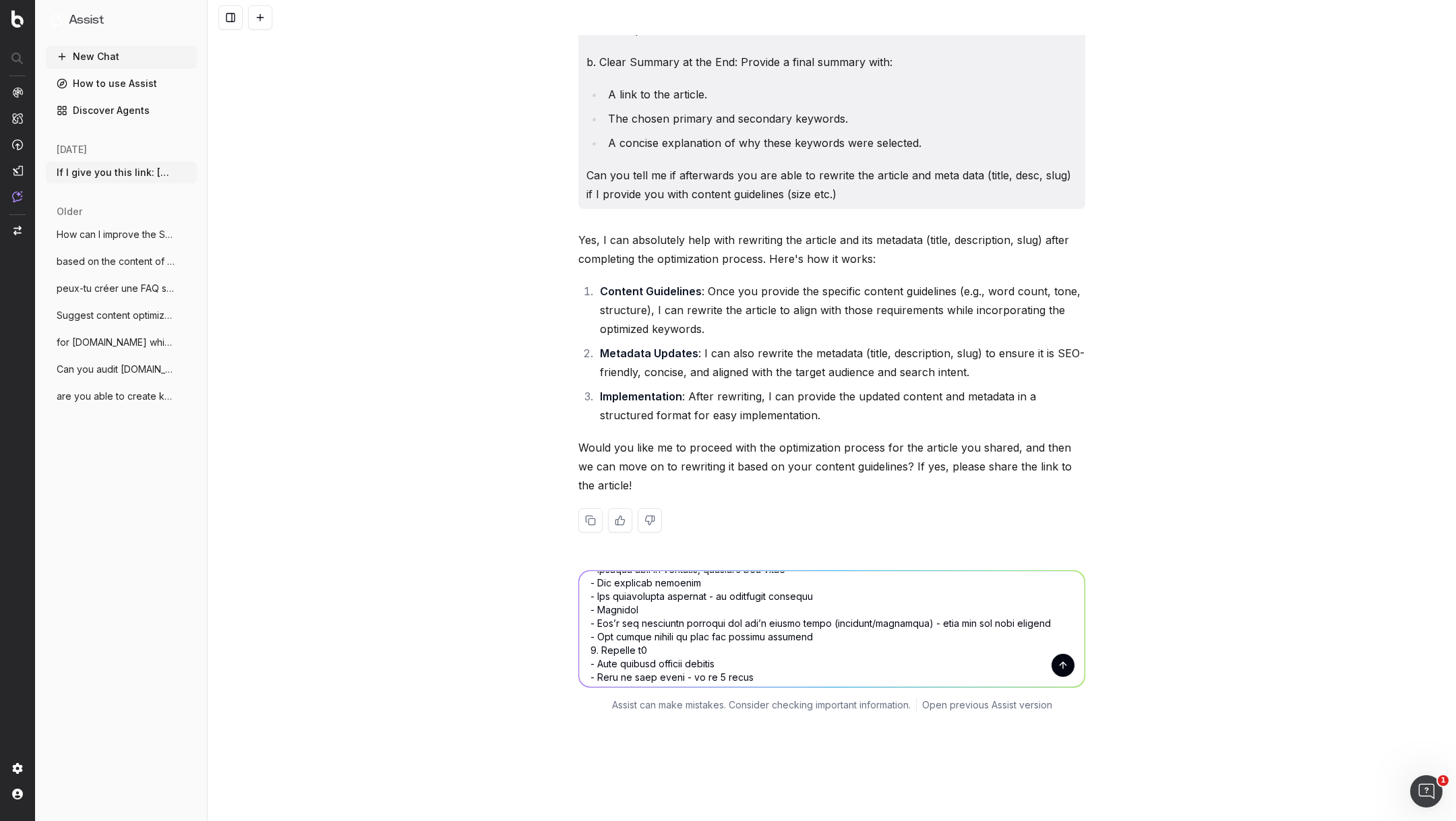
scroll to position [396, 0]
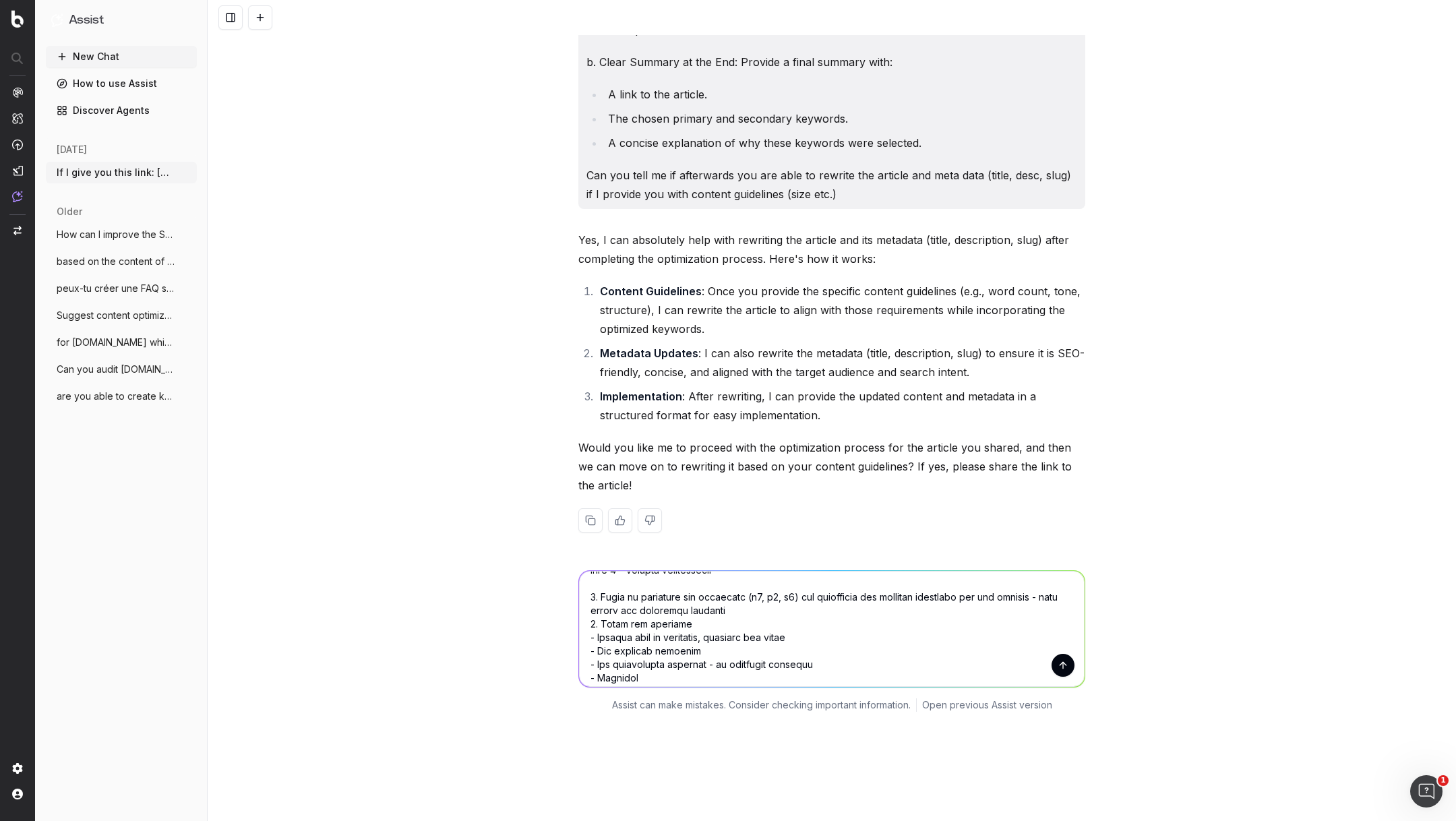
drag, startPoint x: 816, startPoint y: 617, endPoint x: 581, endPoint y: 537, distance: 248.2
click at [581, 571] on textarea at bounding box center [831, 629] width 506 height 116
paste textarea "3. H1 Title - Rewrite the H1 to be **human, natural, and engaging**. - Must con…"
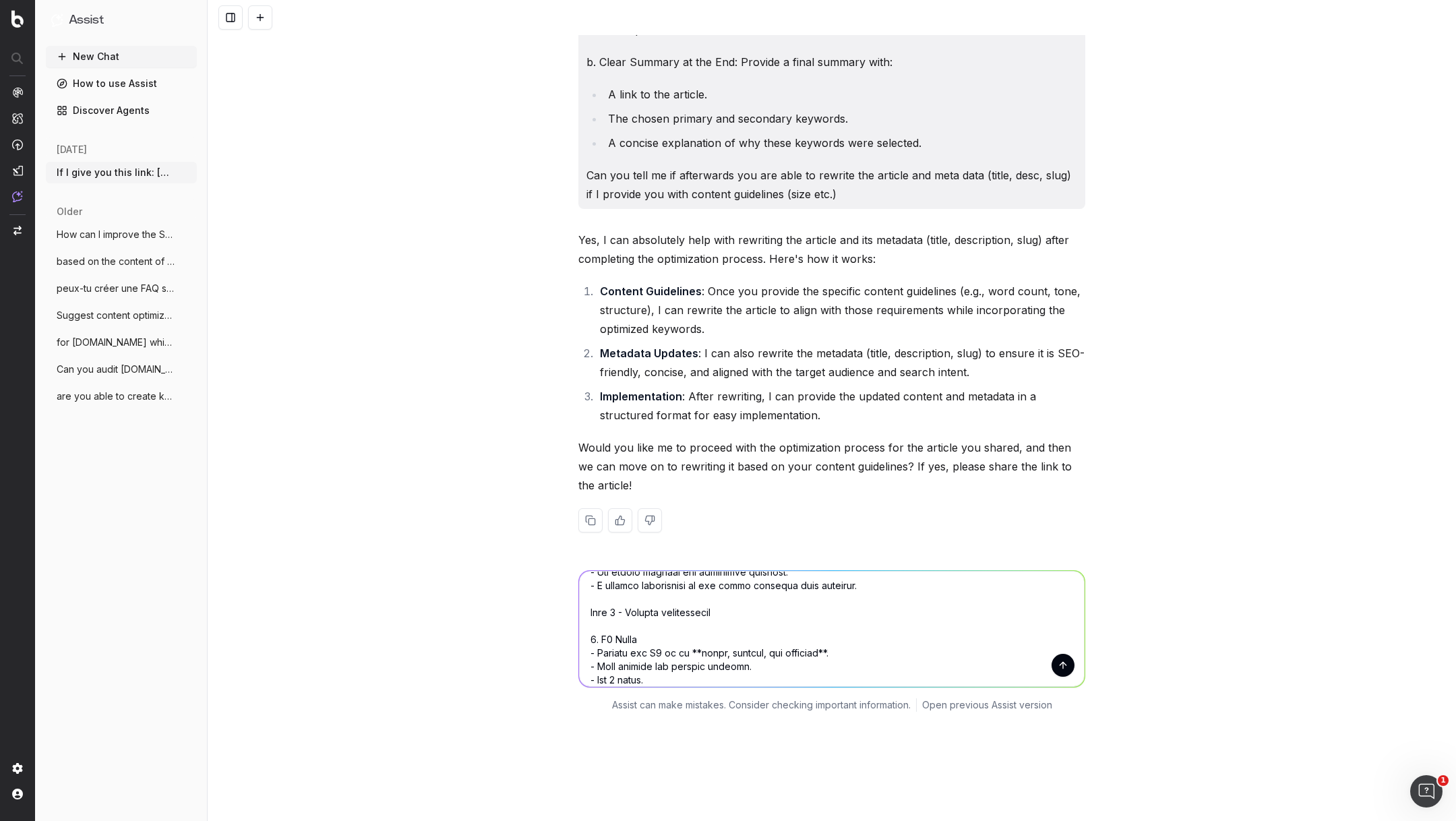
scroll to position [358, 0]
click at [595, 571] on textarea at bounding box center [831, 629] width 506 height 116
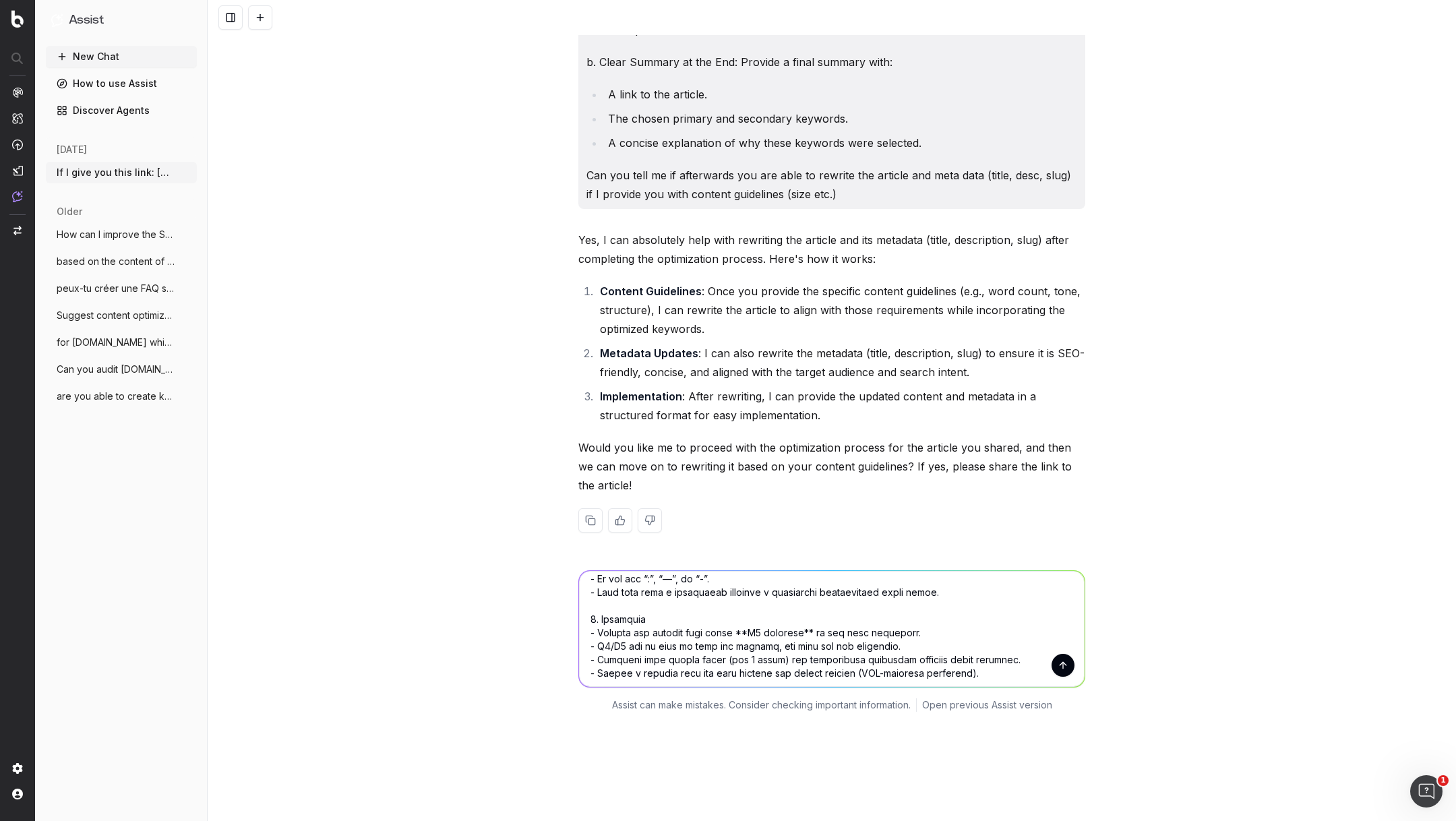
scroll to position [469, 0]
click at [594, 571] on textarea at bounding box center [831, 629] width 506 height 116
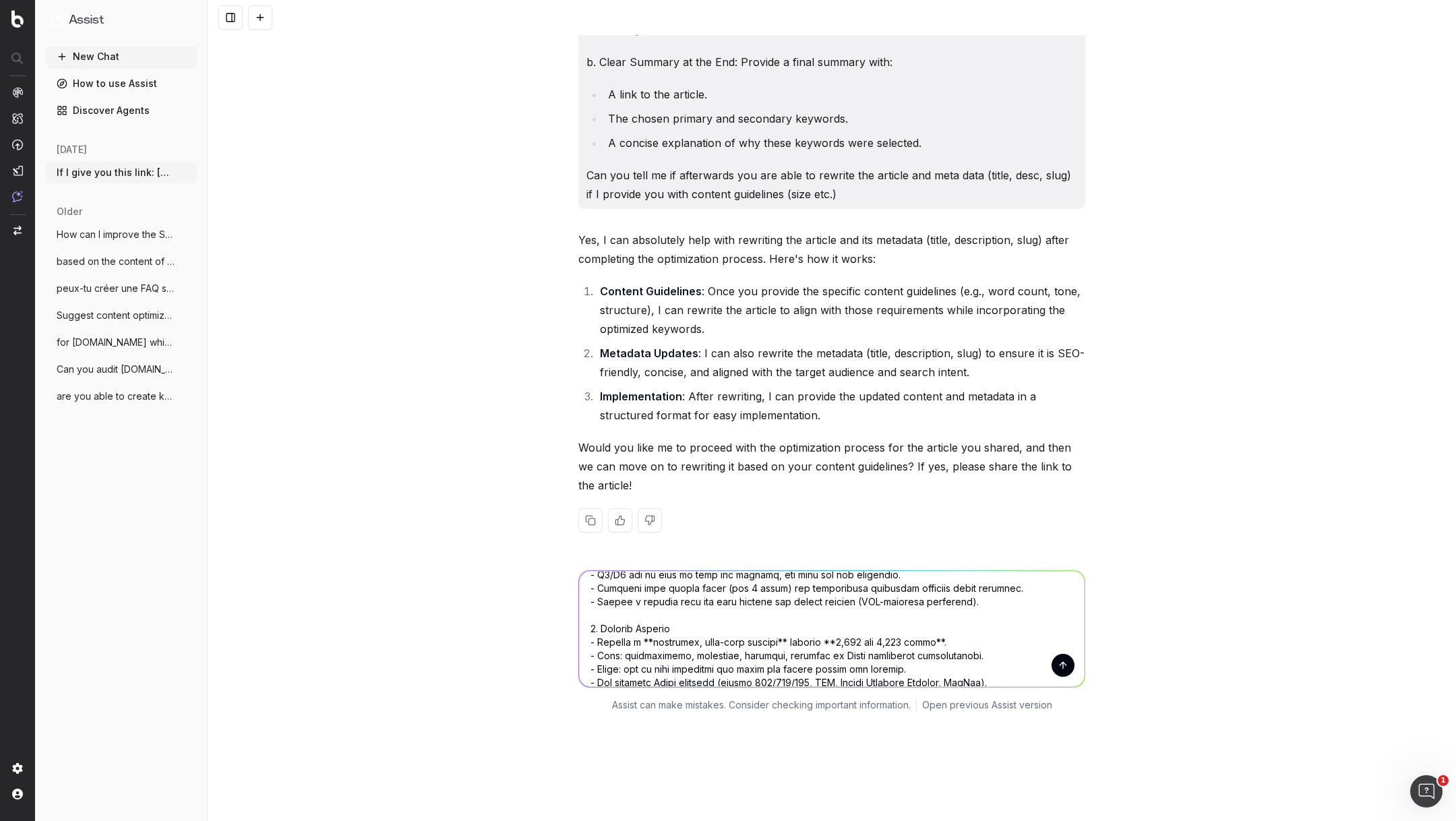
scroll to position [542, 0]
click at [596, 571] on textarea at bounding box center [831, 629] width 506 height 116
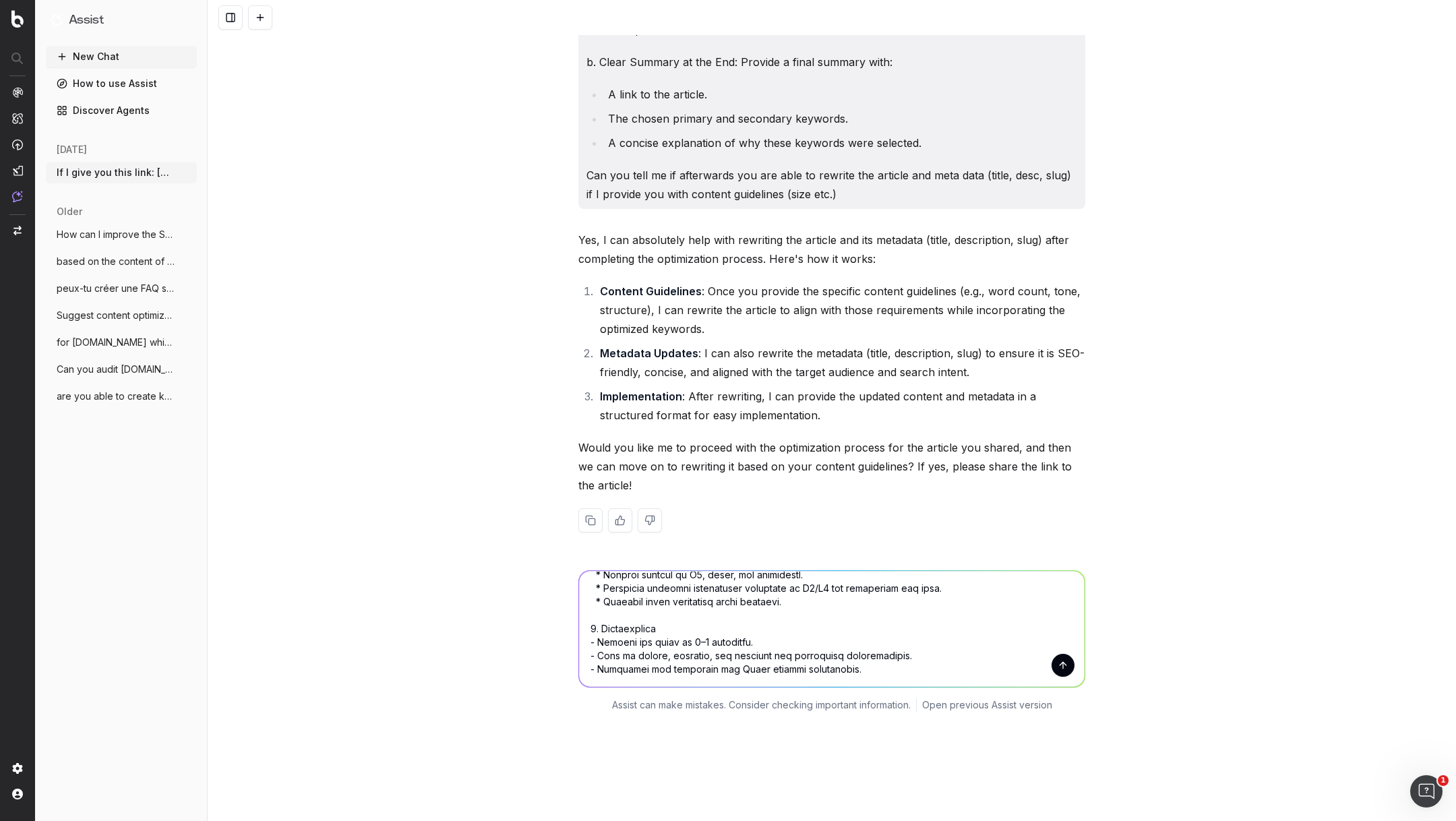
scroll to position [706, 0]
click at [594, 571] on textarea at bounding box center [831, 629] width 506 height 116
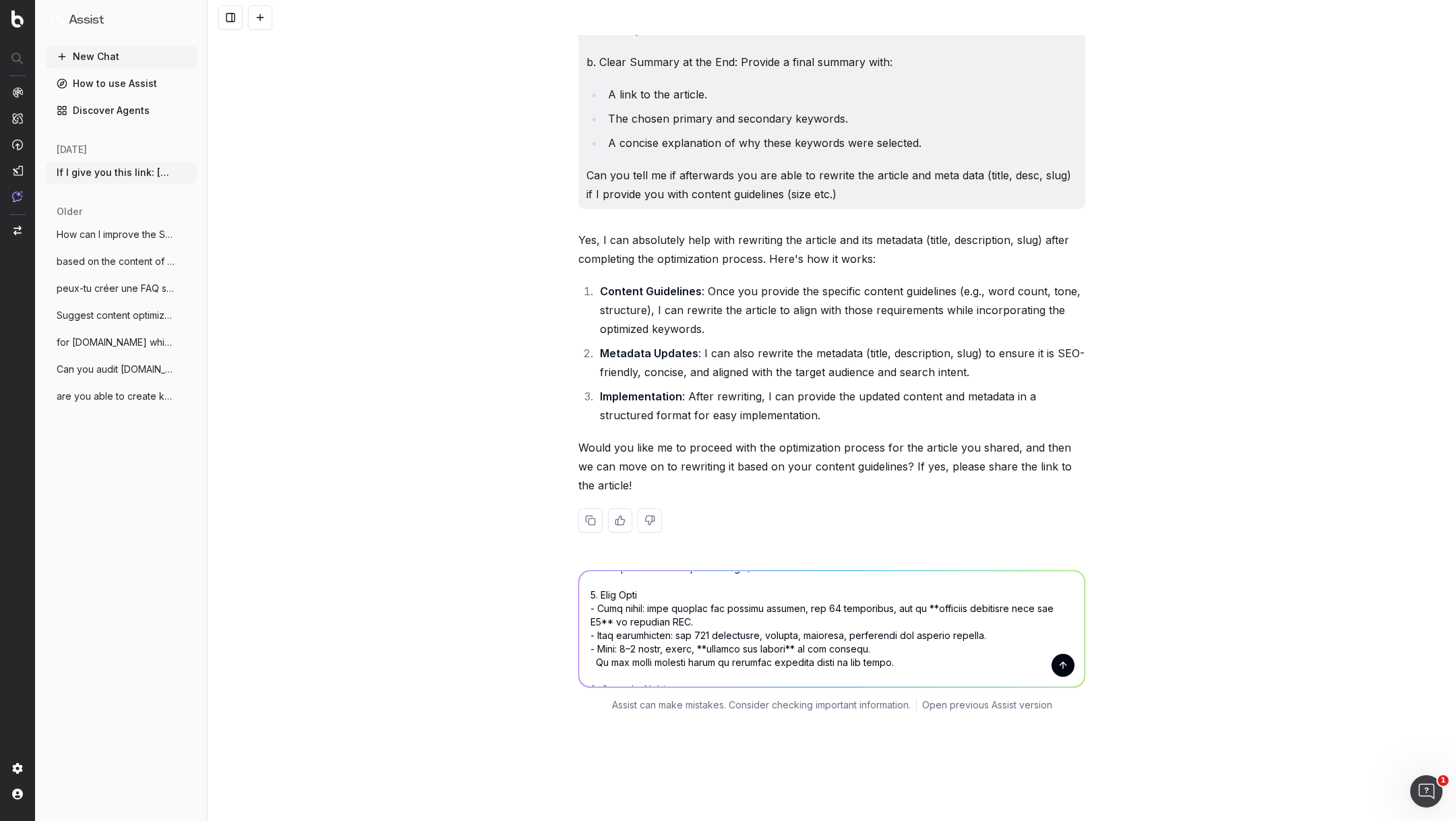
scroll to position [799, 0]
click at [596, 571] on textarea at bounding box center [831, 629] width 506 height 116
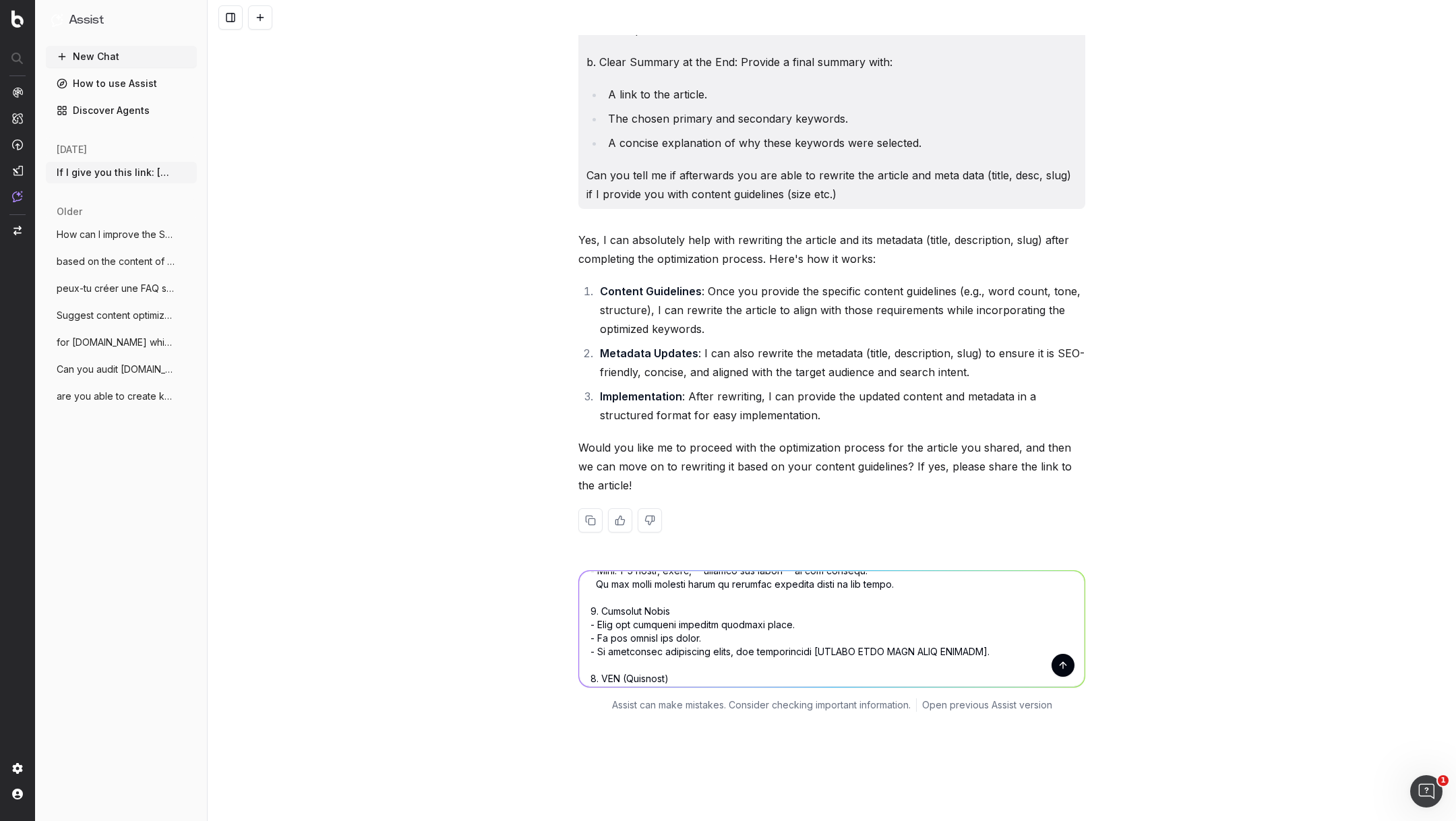
scroll to position [884, 0]
click at [595, 571] on textarea at bounding box center [831, 629] width 506 height 116
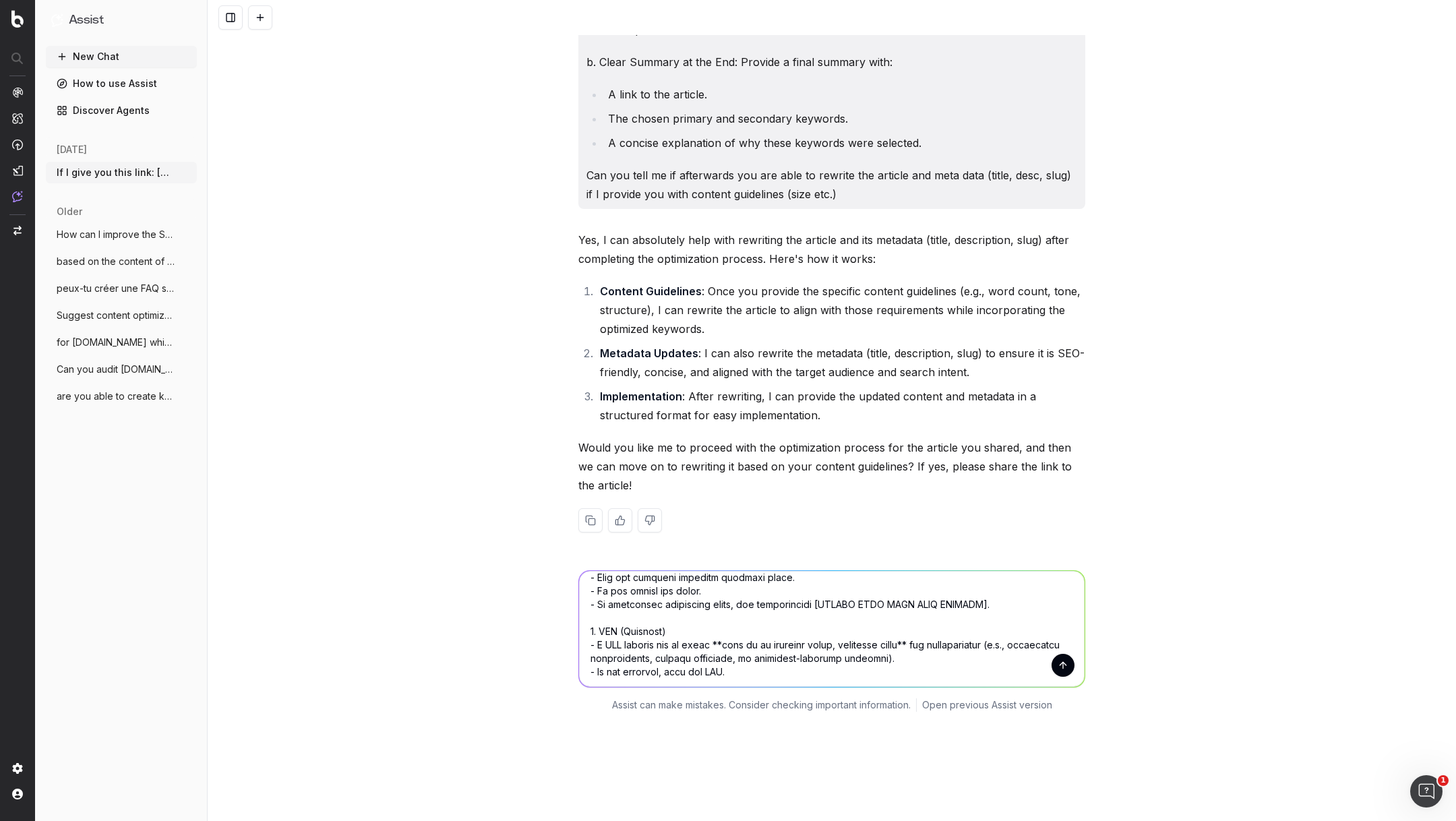
click at [595, 571] on textarea at bounding box center [831, 629] width 506 height 116
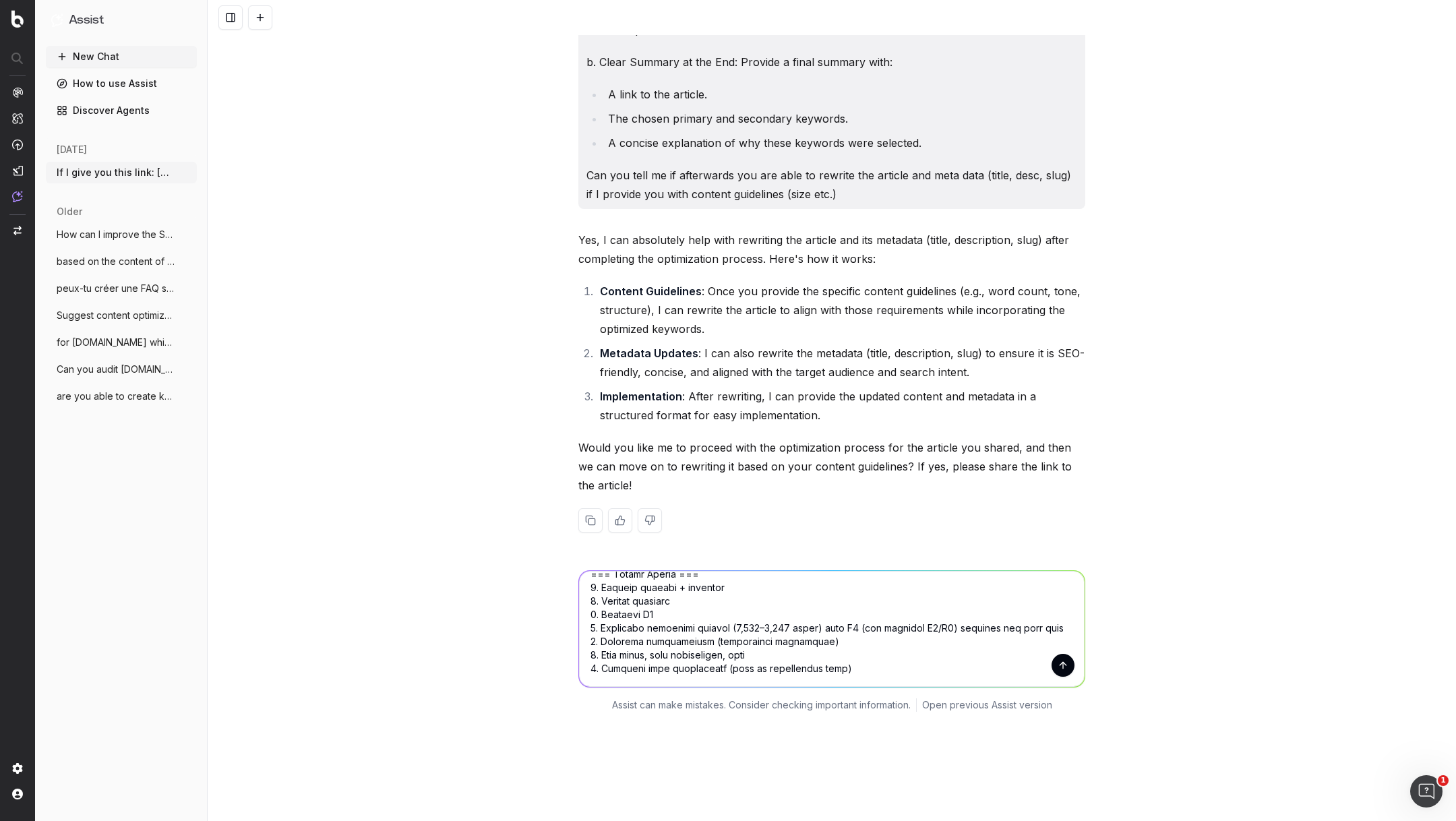
scroll to position [1066, 0]
click at [842, 587] on textarea at bounding box center [831, 629] width 506 height 116
click at [821, 607] on textarea at bounding box center [831, 629] width 506 height 116
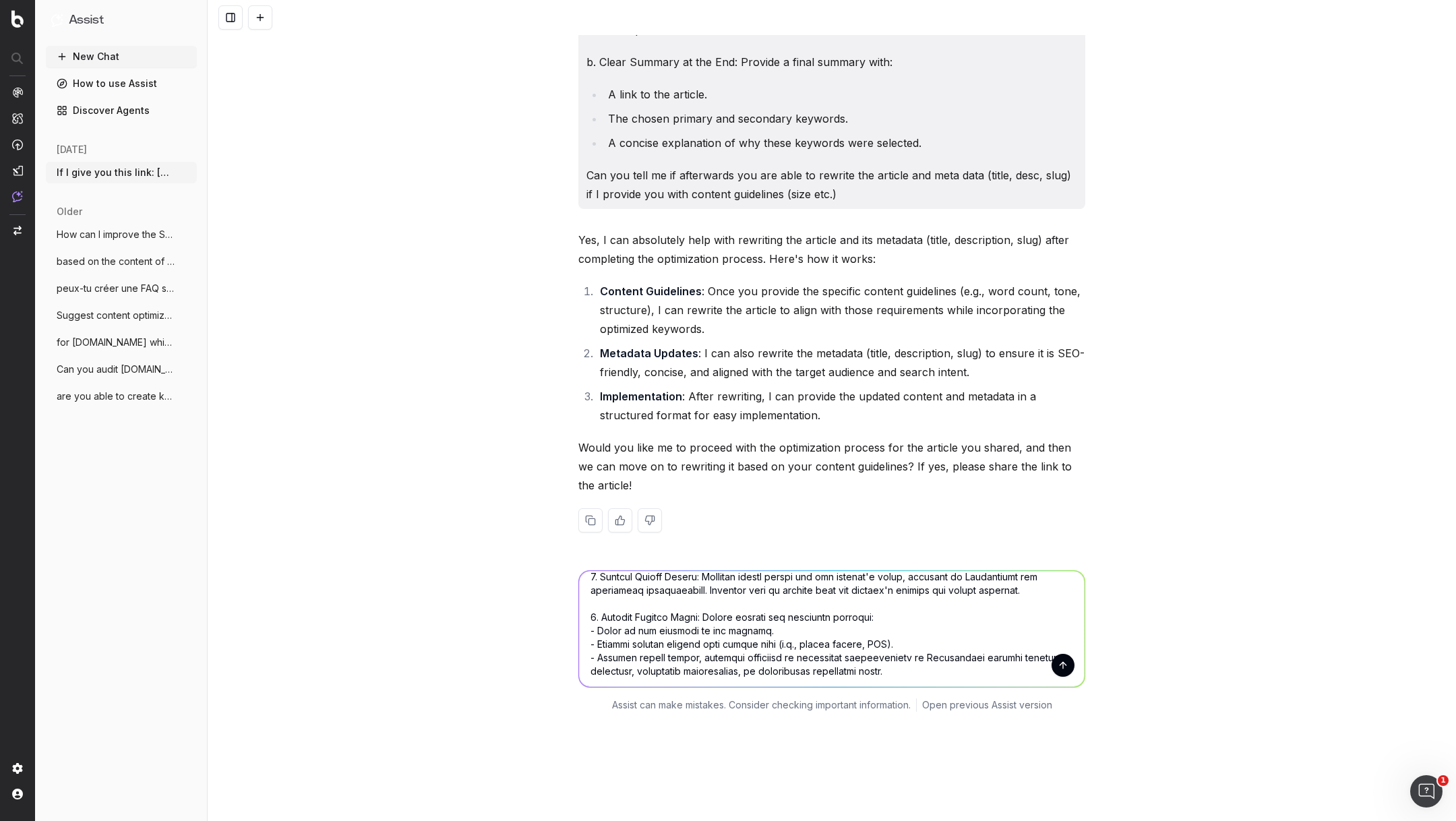
scroll to position [0, 0]
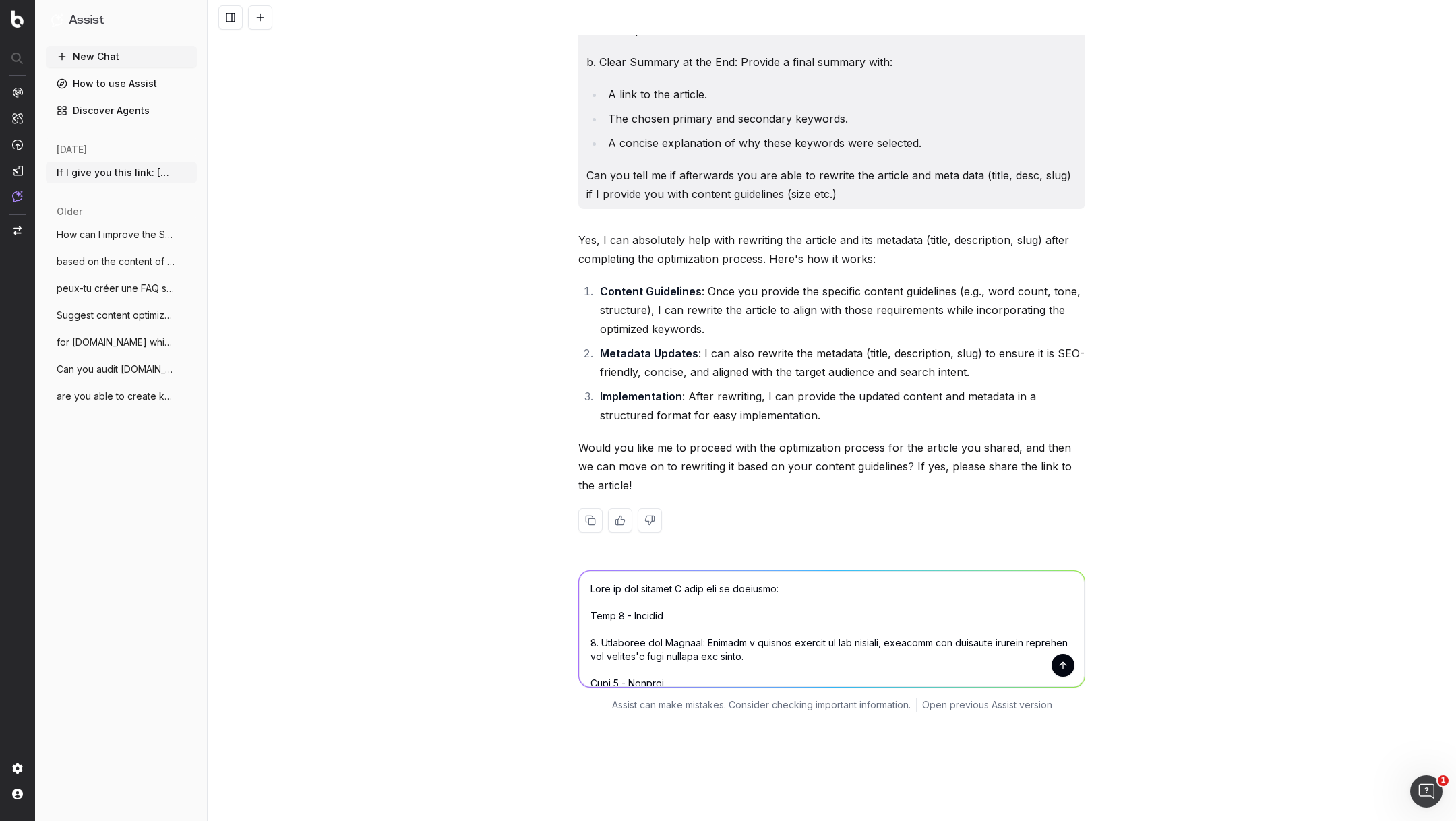
click at [812, 571] on textarea at bounding box center [831, 629] width 506 height 116
paste textarea "https://info.onedoc.ch/fr/blog/medecins-specialistes/rendez-vous-a-etapes-clini…"
type textarea "Here is the article I need you to optimize: https://info.onedoc.ch/fr/blog/mede…"
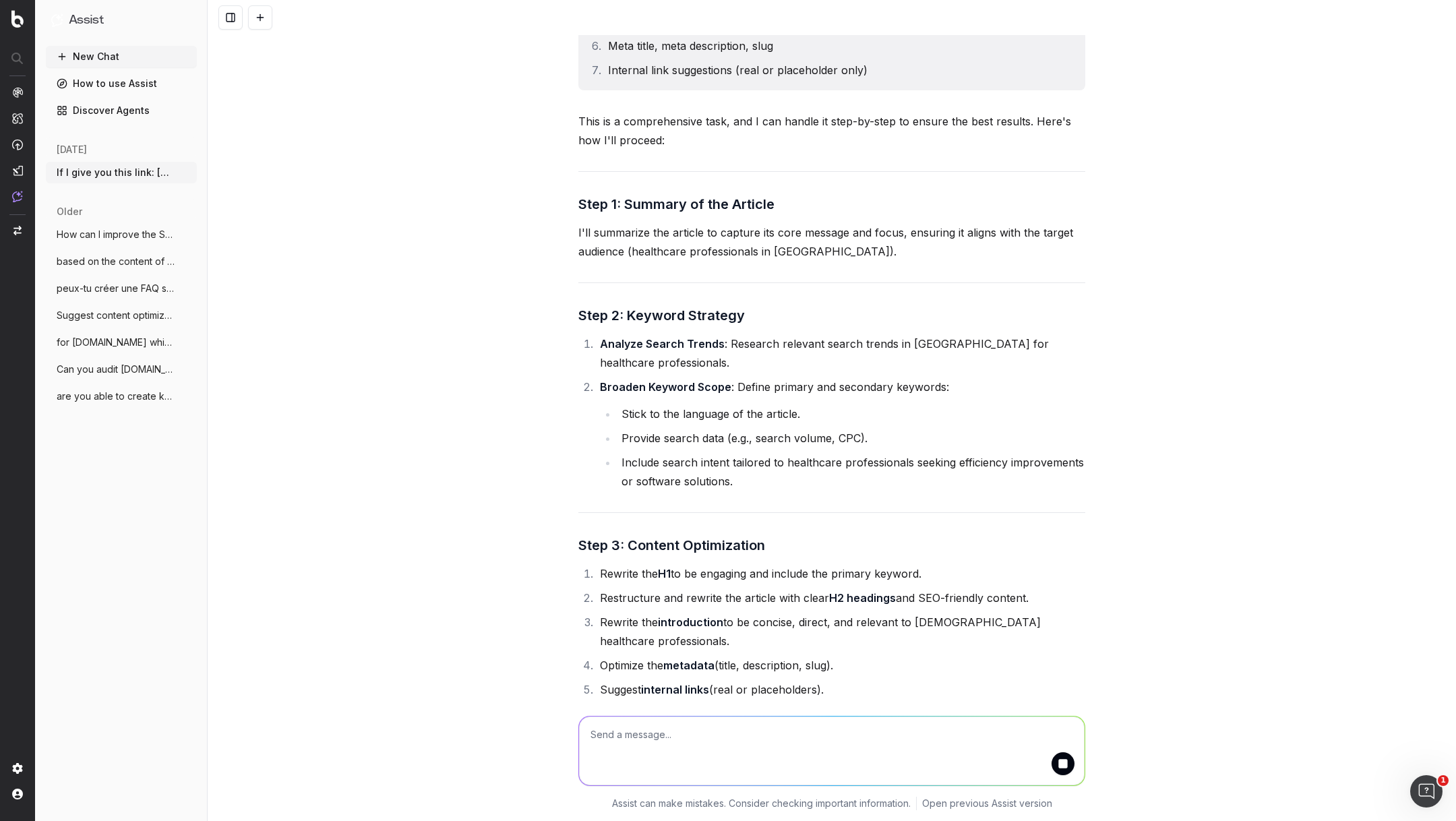
scroll to position [13333, 0]
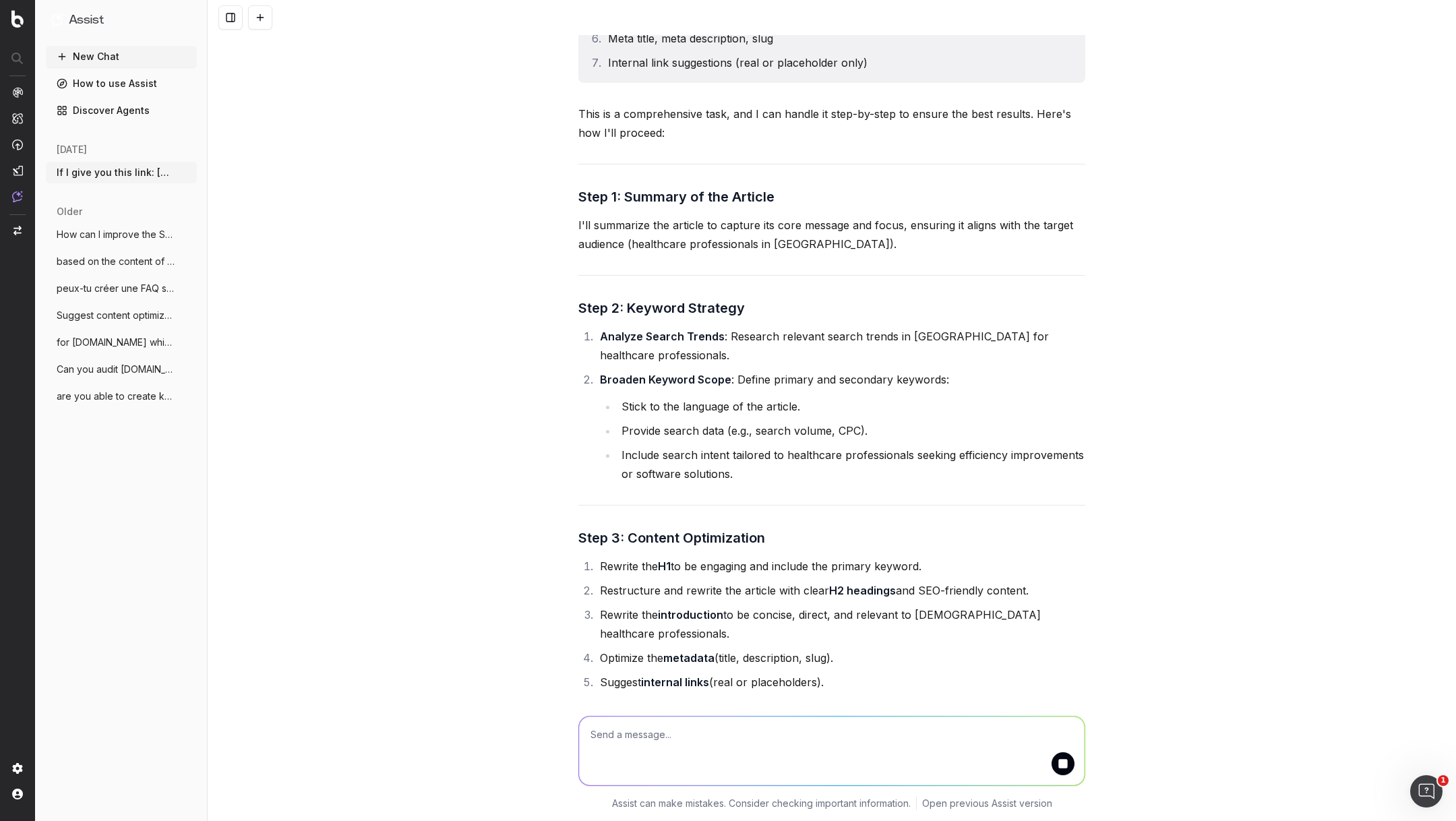
click at [720, 742] on textarea at bounding box center [831, 751] width 506 height 69
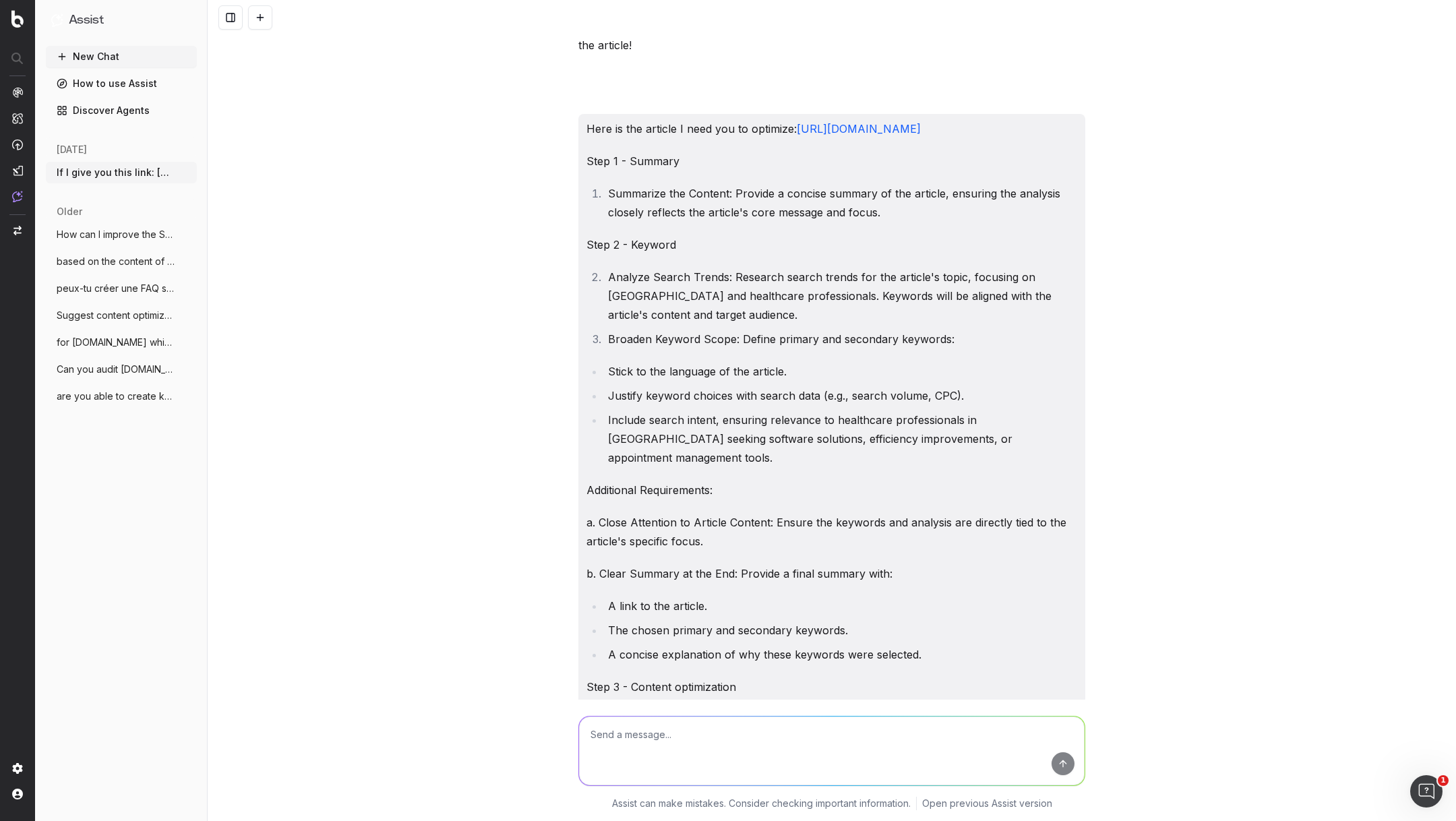
scroll to position [11350, 0]
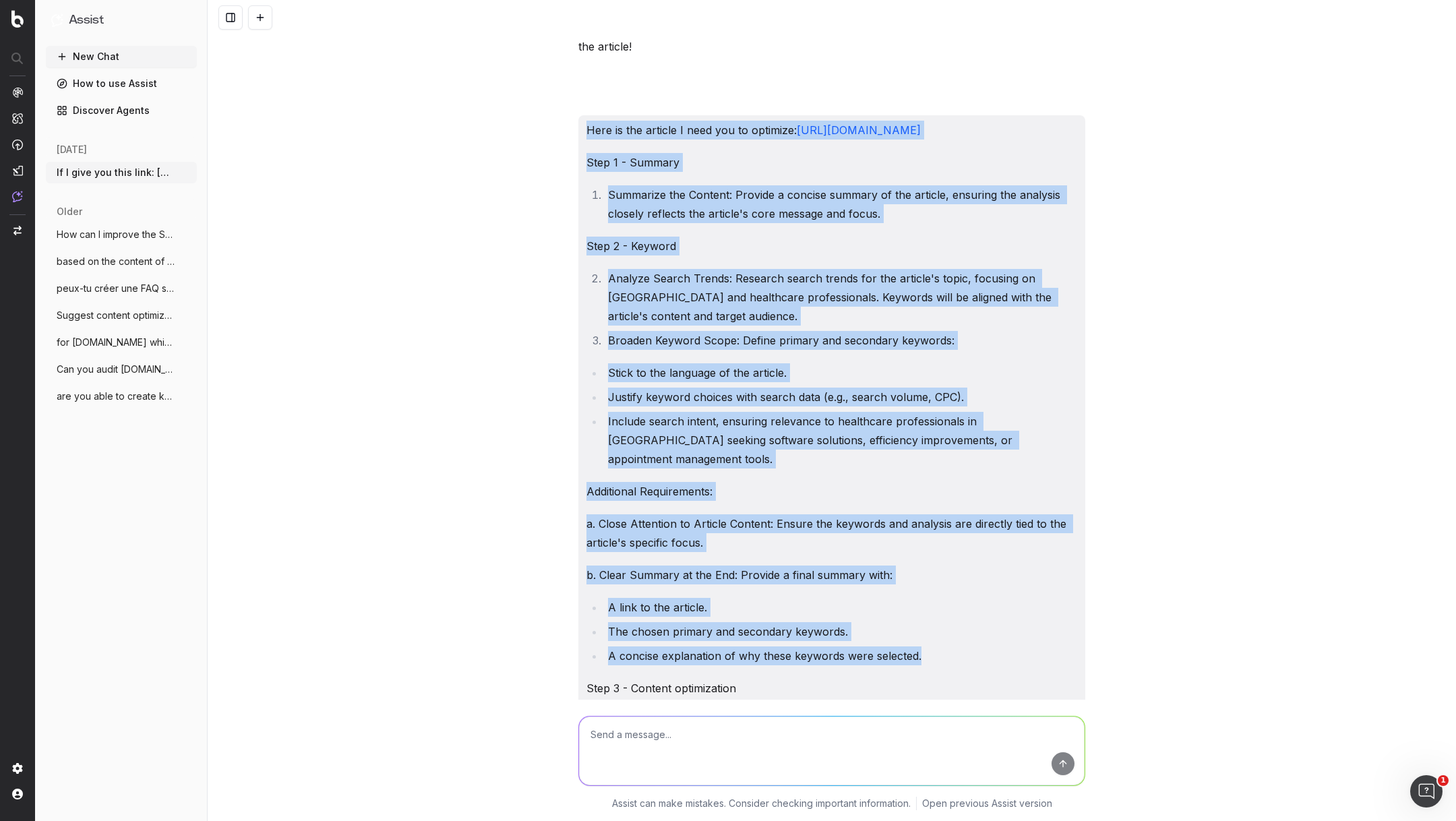
drag, startPoint x: 924, startPoint y: 590, endPoint x: 581, endPoint y: 64, distance: 628.0
copy div "Here is the article I need you to optimize: https://info.onedoc.ch/fr/blog/mede…"
click at [100, 56] on button "New Chat" at bounding box center [121, 57] width 151 height 22
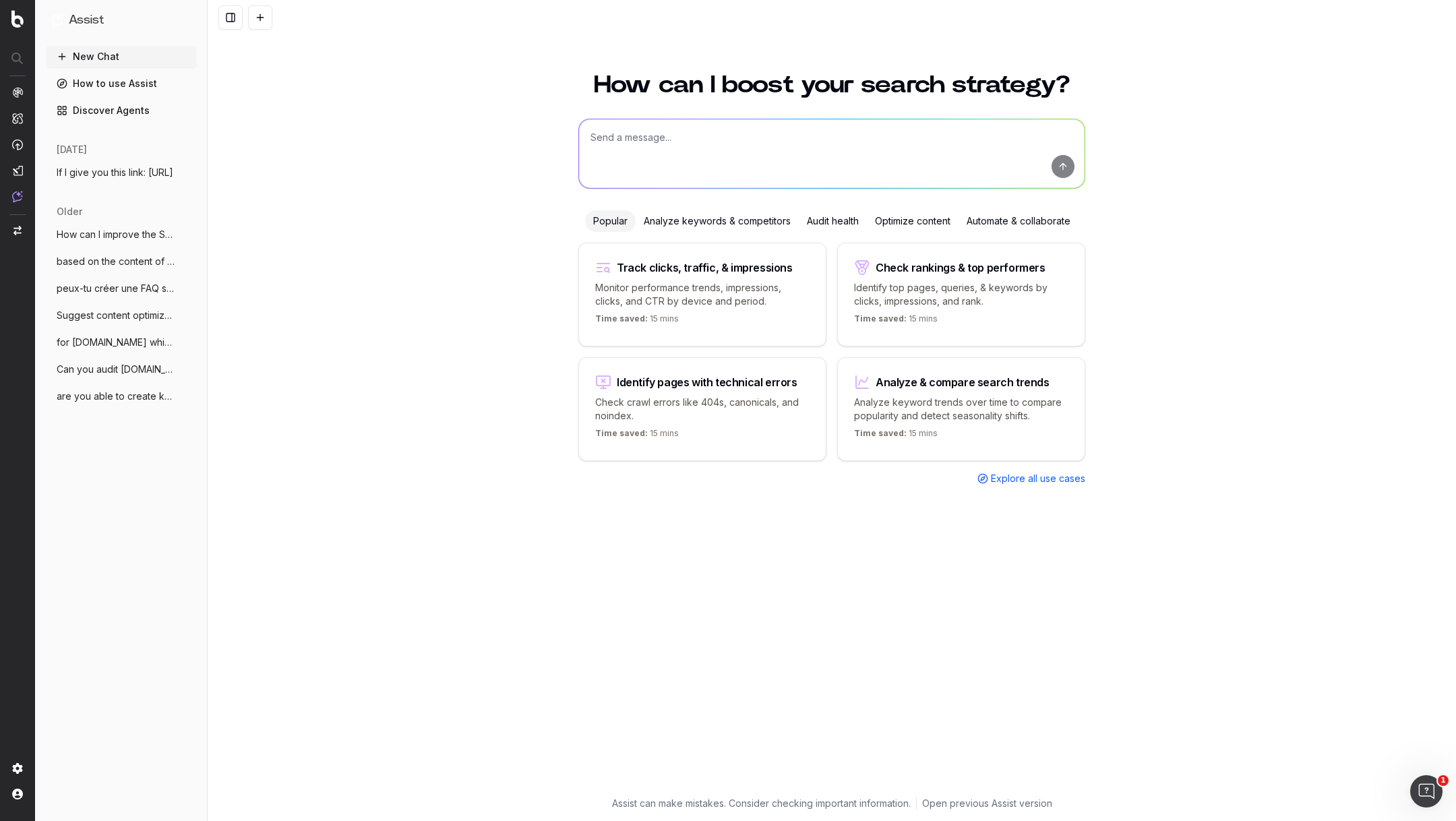
click at [646, 133] on textarea at bounding box center [831, 154] width 506 height 69
paste textarea "Here is the article I need you to optimize: https://info.onedoc.ch/fr/blog/mede…"
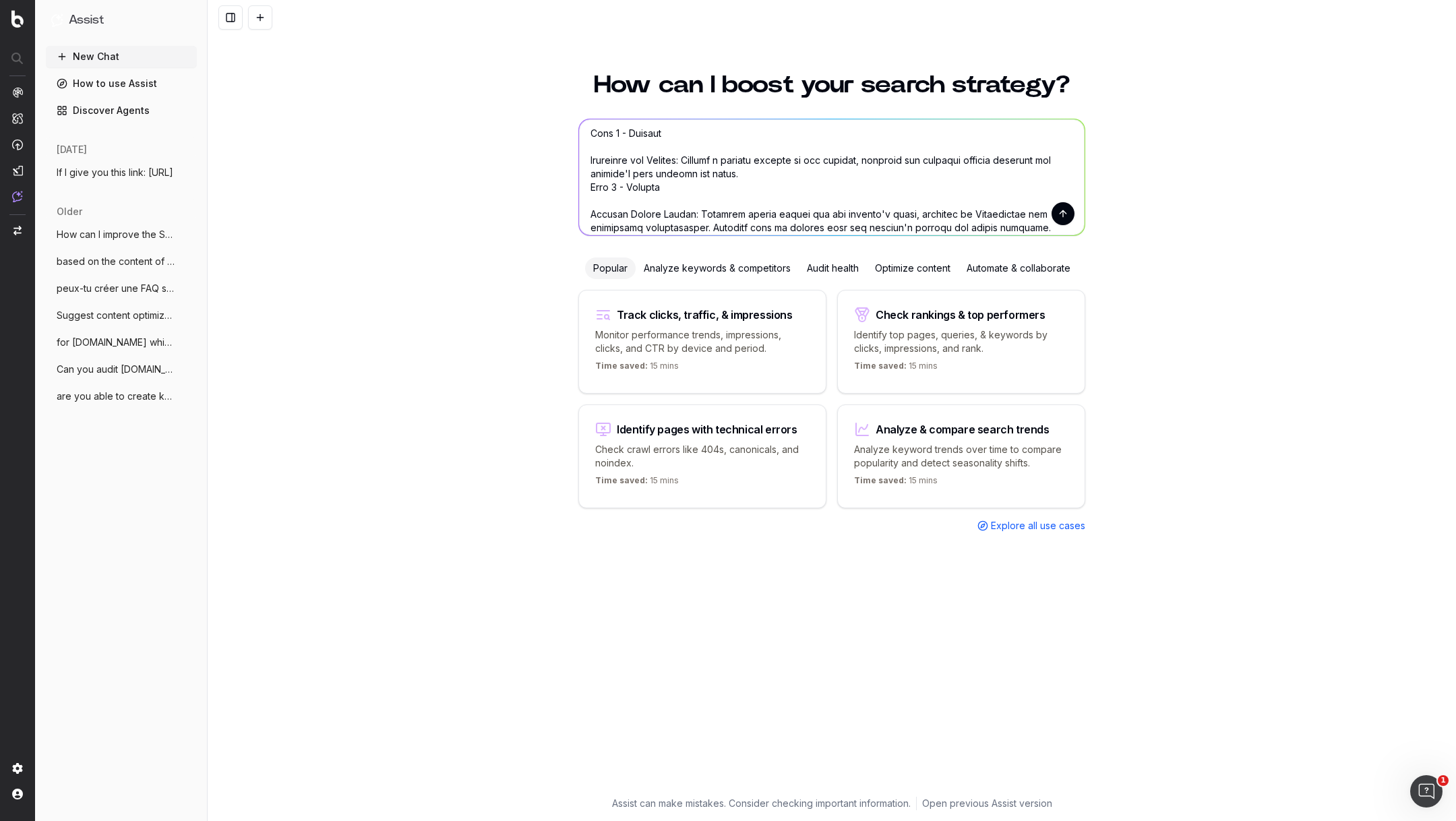
scroll to position [47, 0]
click at [591, 182] on textarea at bounding box center [831, 178] width 506 height 116
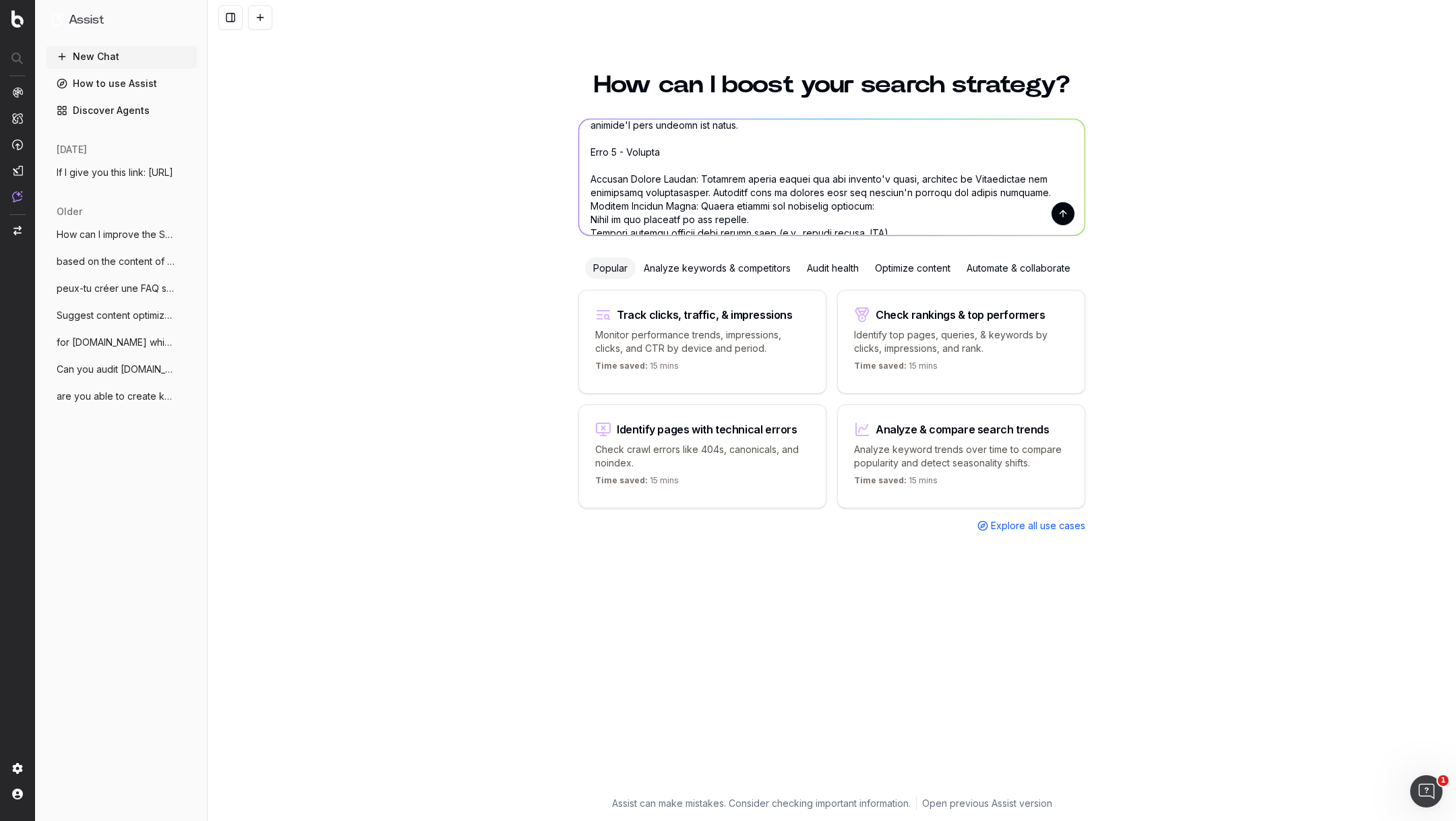
scroll to position [91, 0]
type textarea "Here is the article I need you to optimize: https://info.onedoc.ch/fr/blog/mede…"
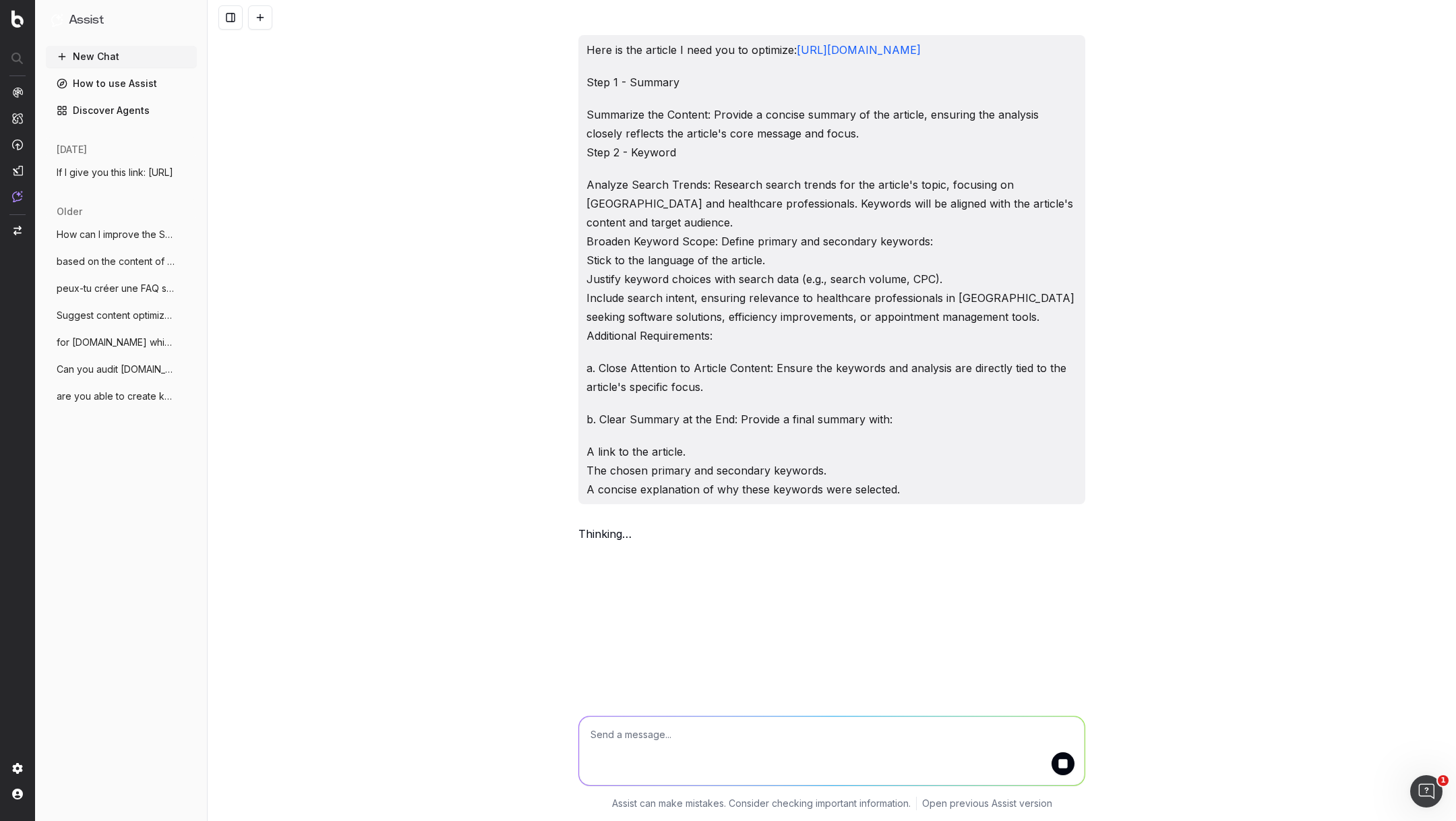
scroll to position [0, 0]
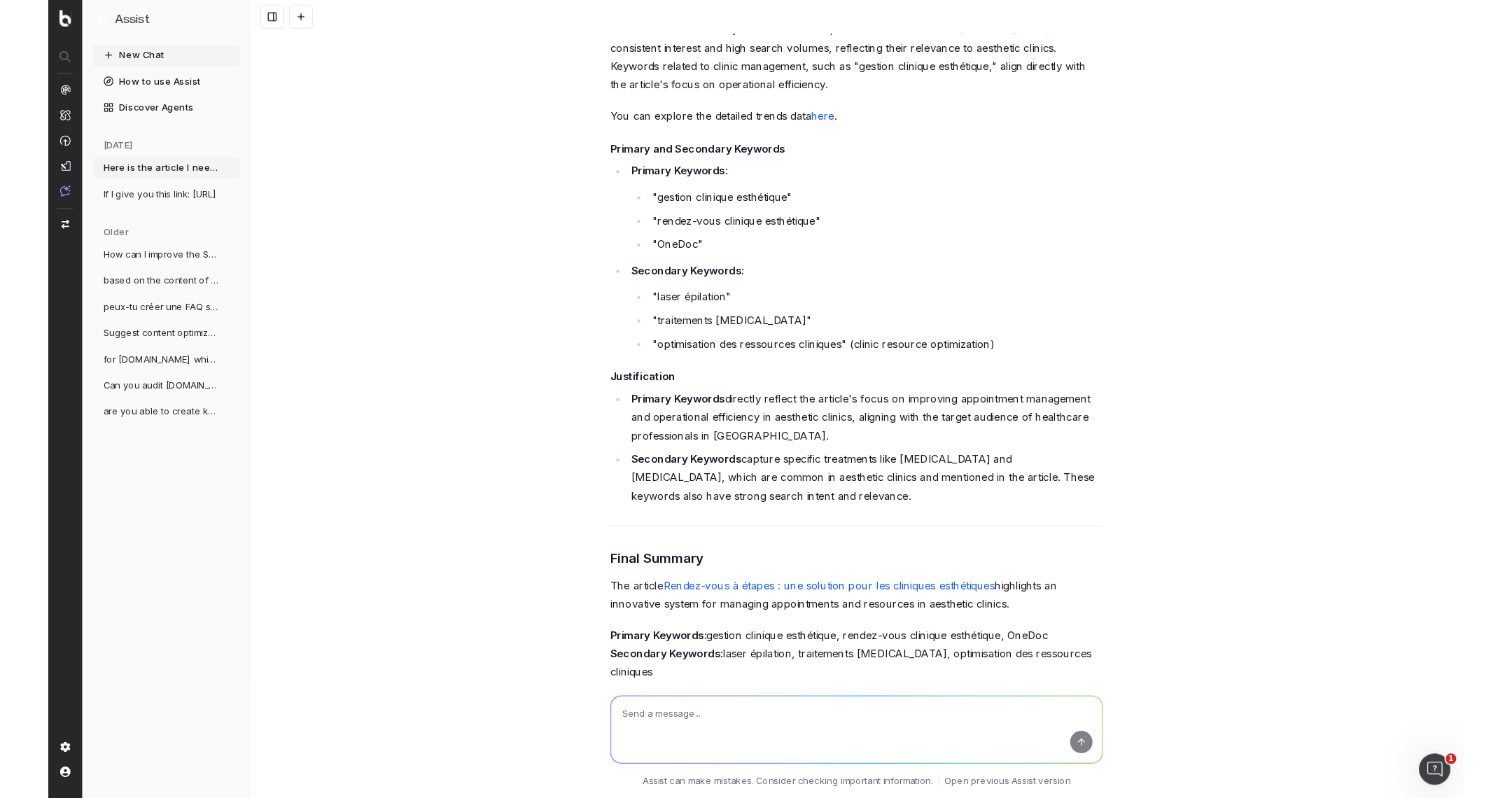
scroll to position [1163, 0]
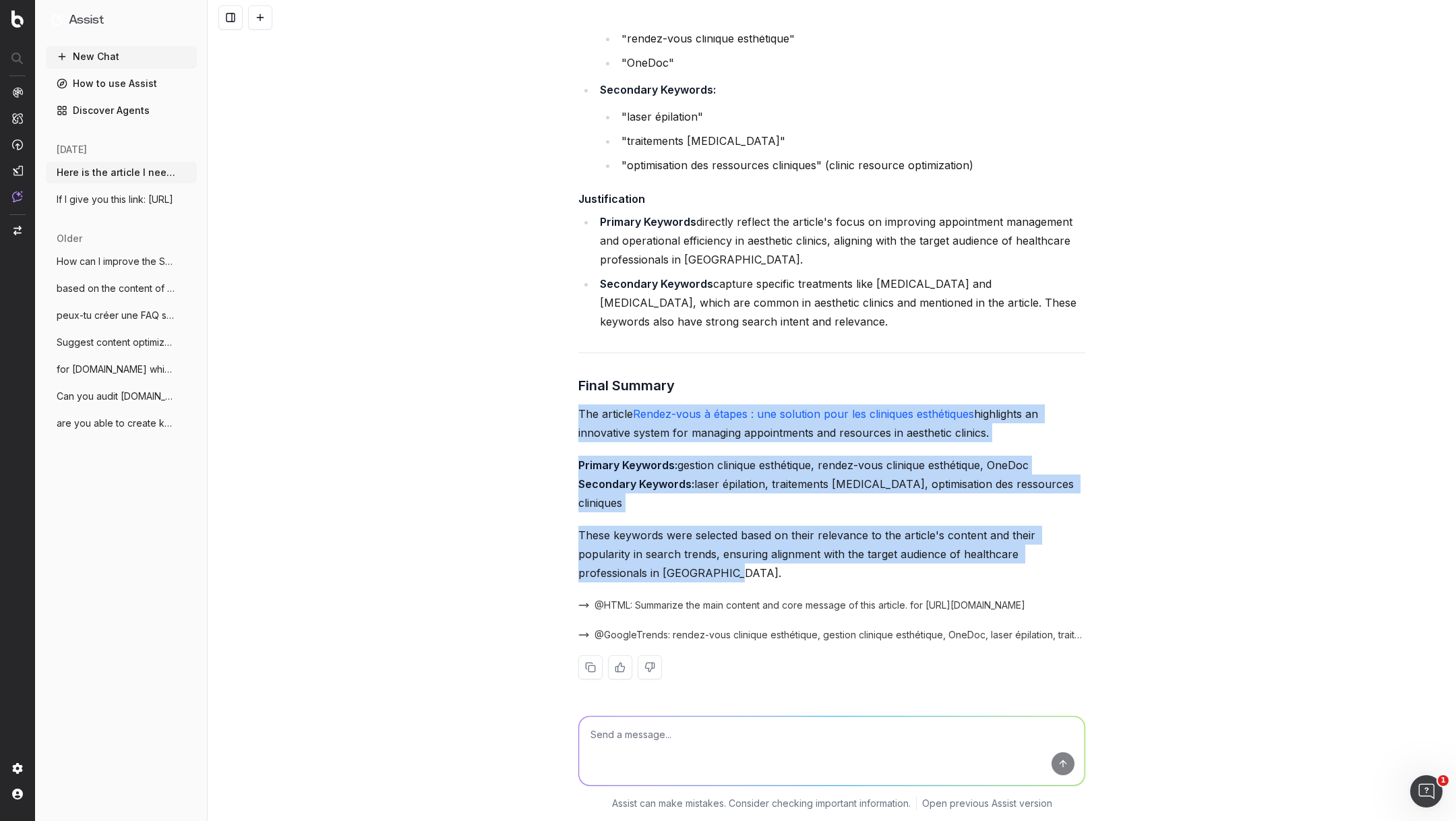
drag, startPoint x: 653, startPoint y: 573, endPoint x: 571, endPoint y: 428, distance: 166.6
click at [571, 428] on div "Here is the article I need you to optimize: https://info.onedoc.ch/fr/blog/mede…" at bounding box center [831, 410] width 1248 height 821
copy div "The article Rendez-vous à étapes : une solution pour les cliniques esthétiques …"
click at [645, 578] on p "These keywords were selected based on their relevance to the article's content …" at bounding box center [831, 554] width 507 height 57
drag, startPoint x: 651, startPoint y: 573, endPoint x: 568, endPoint y: 435, distance: 161.0
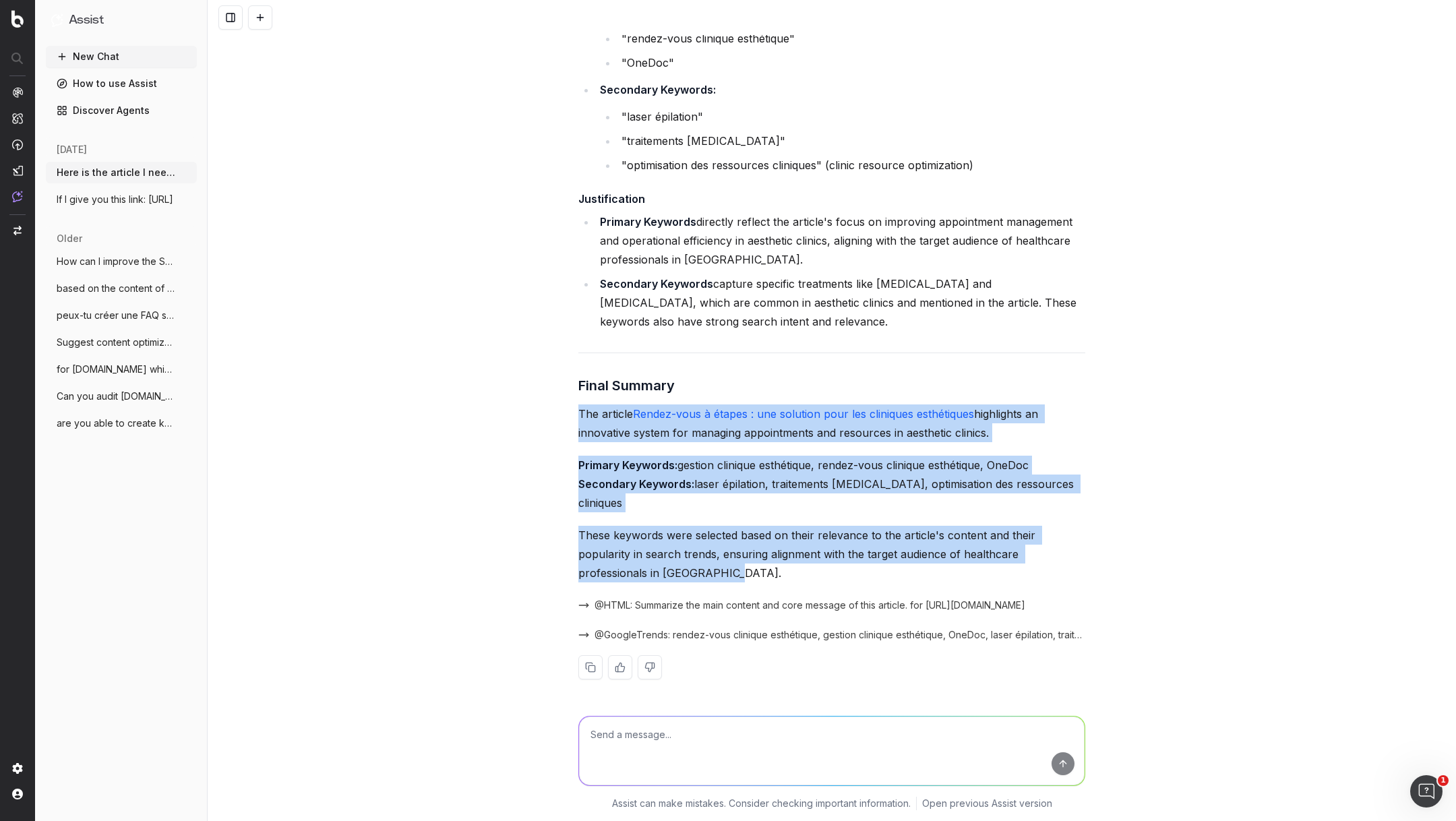
click at [568, 435] on div "Here is the article I need you to optimize: https://info.onedoc.ch/fr/blog/mede…" at bounding box center [831, 410] width 1248 height 821
copy div "The article Rendez-vous à étapes : une solution pour les cliniques esthétiques …"
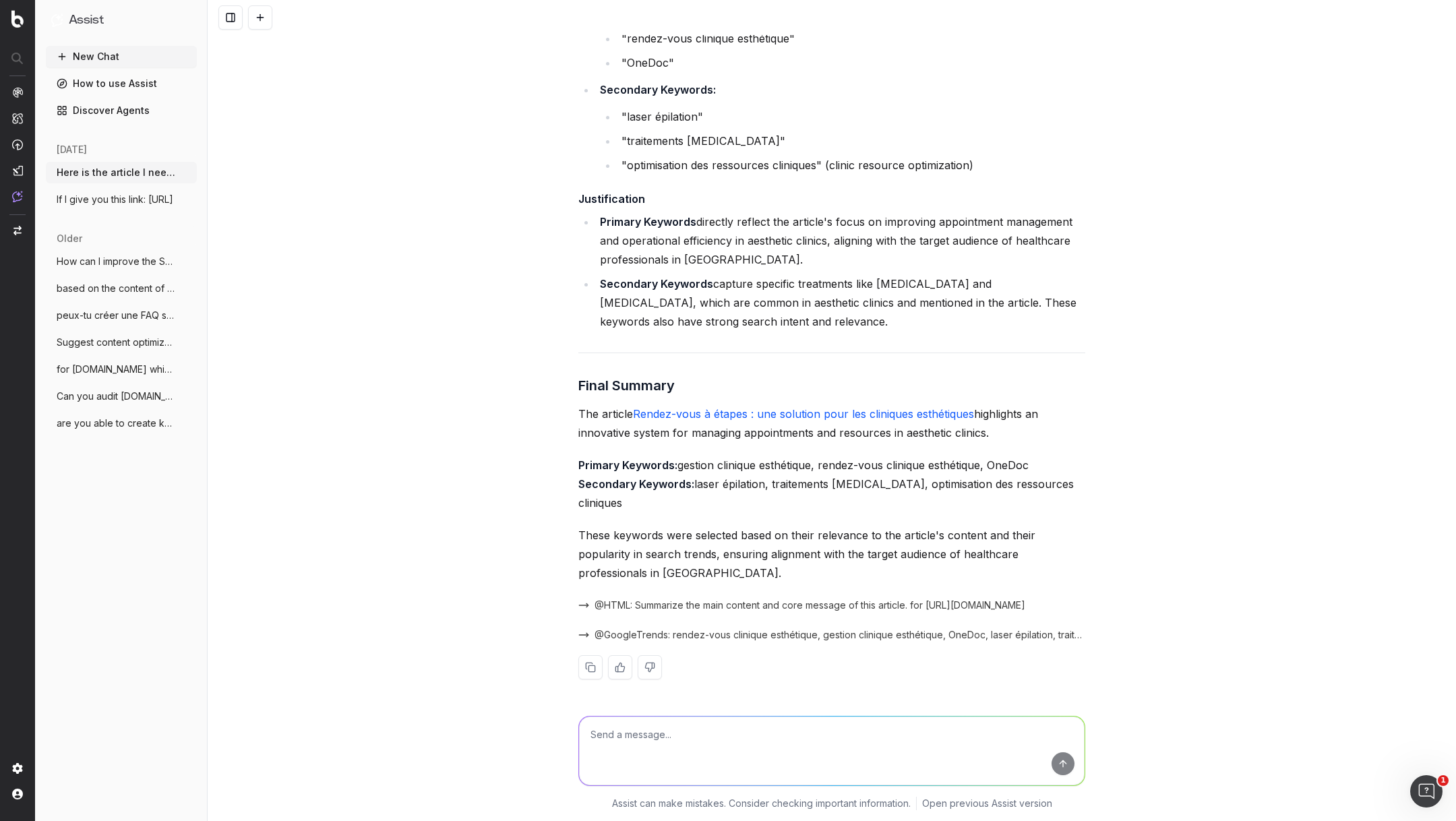
click at [714, 379] on div "Step 1 - Summary The article discusses an innovative "step-by-step appointments…" at bounding box center [831, 53] width 507 height 1295
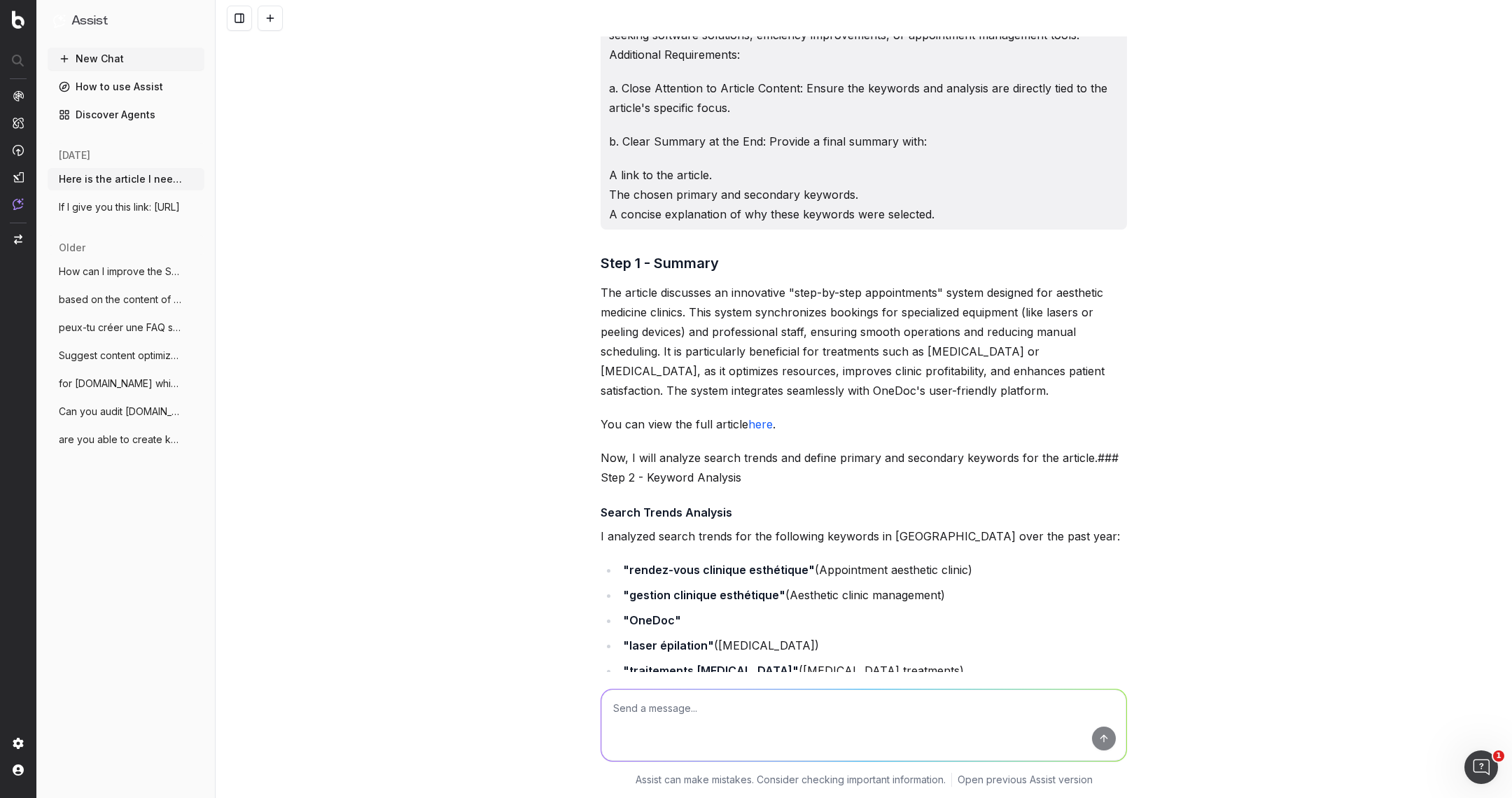
scroll to position [0, 0]
